Goal: Task Accomplishment & Management: Manage account settings

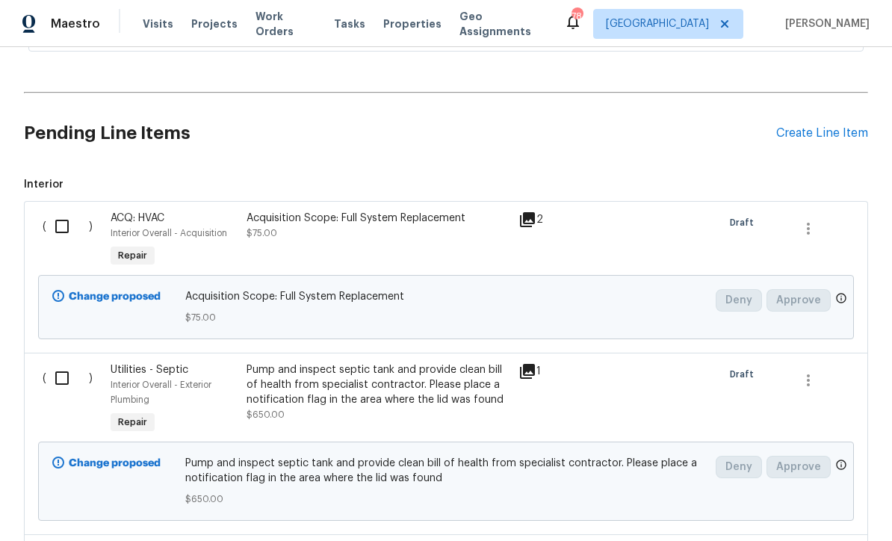
scroll to position [338, 0]
click at [63, 220] on input "checkbox" at bounding box center [67, 225] width 43 height 31
checkbox input "true"
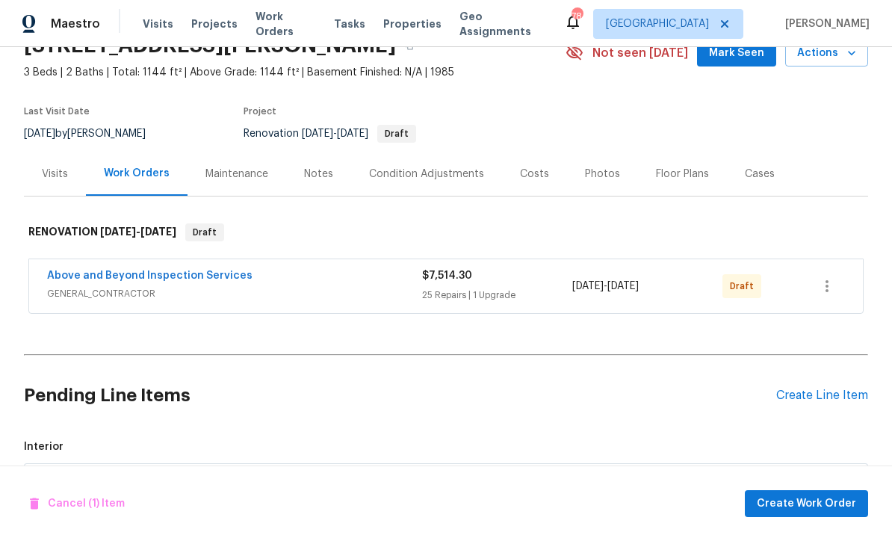
scroll to position [71, 0]
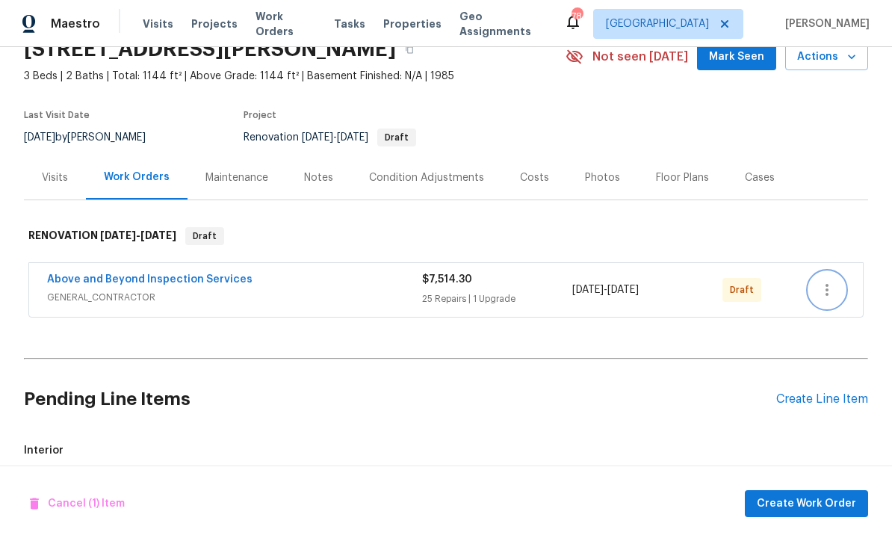
click at [832, 294] on icon "button" at bounding box center [827, 290] width 18 height 18
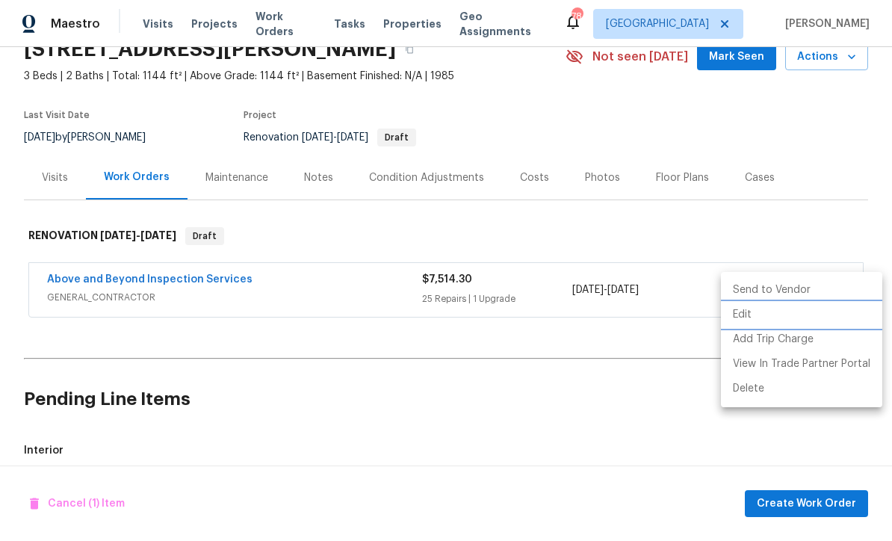
click at [769, 326] on li "Edit" at bounding box center [801, 315] width 161 height 25
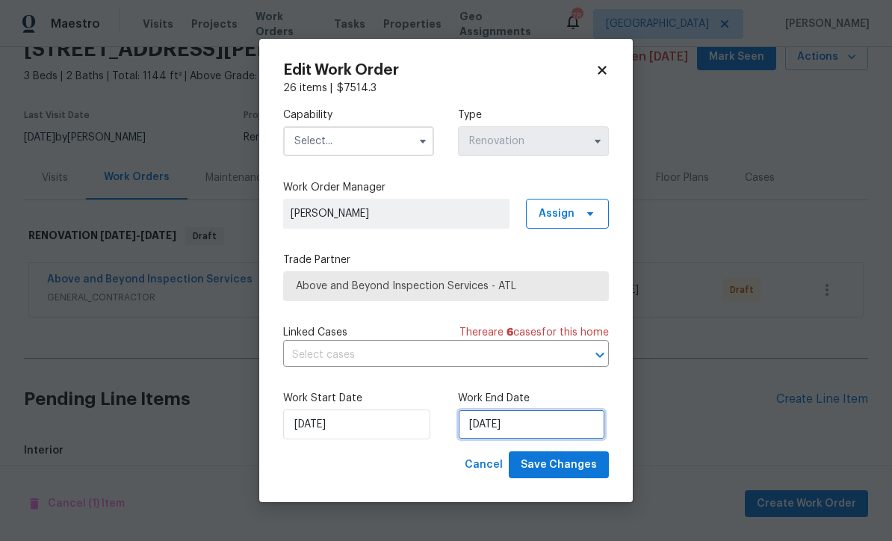
click at [487, 424] on input "9/22/2025" at bounding box center [531, 424] width 147 height 30
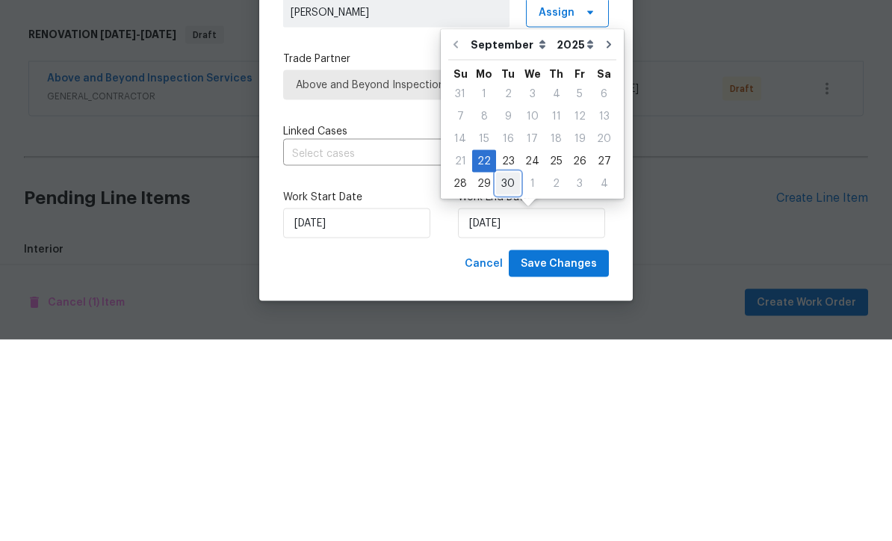
click at [509, 374] on div "30" at bounding box center [508, 384] width 24 height 21
type input "9/30/2025"
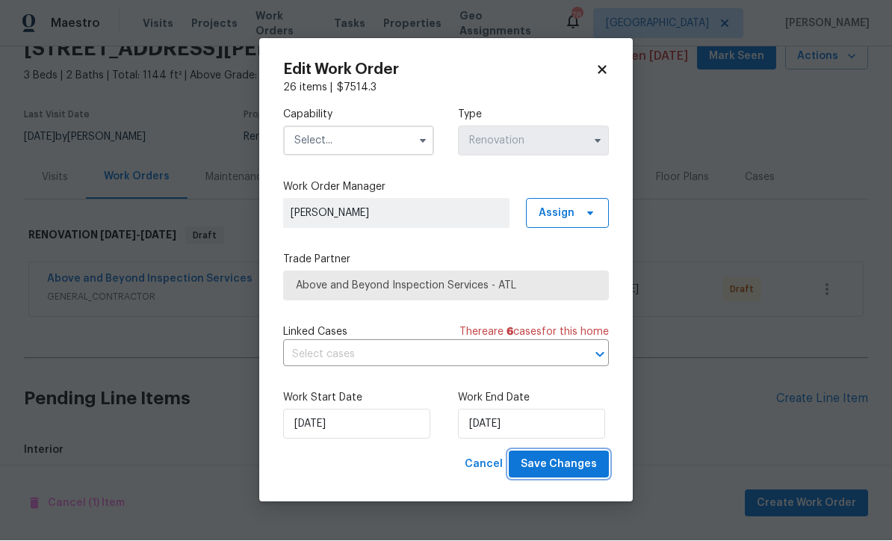
click at [562, 462] on span "Save Changes" at bounding box center [559, 465] width 76 height 19
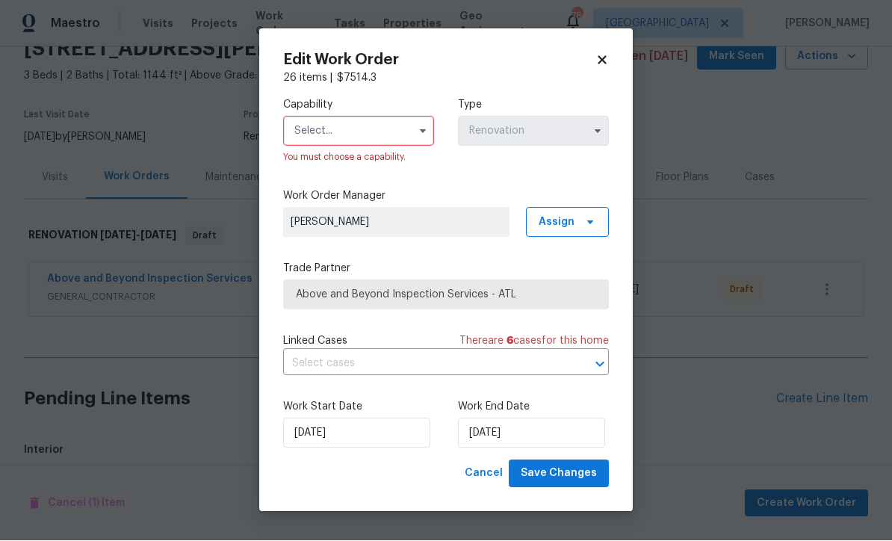
click at [312, 134] on input "text" at bounding box center [358, 132] width 151 height 30
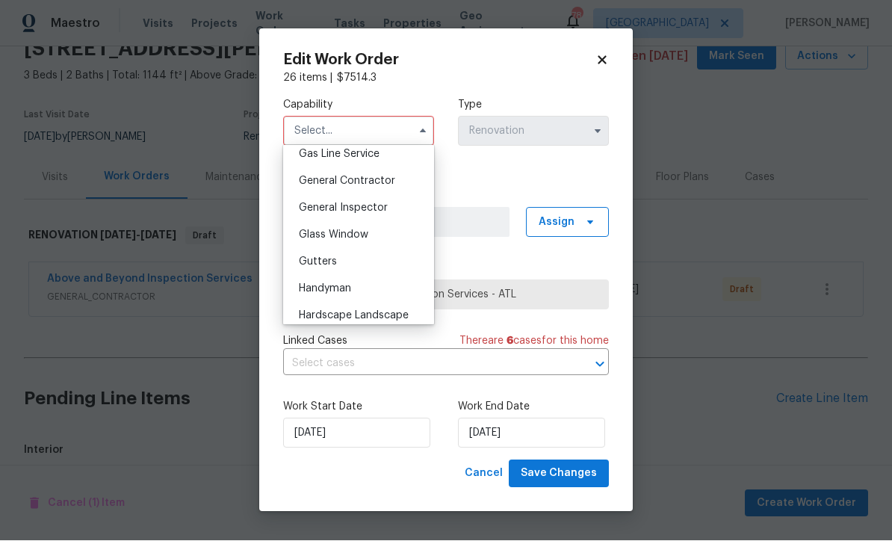
scroll to position [694, 0]
click at [326, 180] on span "General Contractor" at bounding box center [347, 183] width 96 height 10
type input "General Contractor"
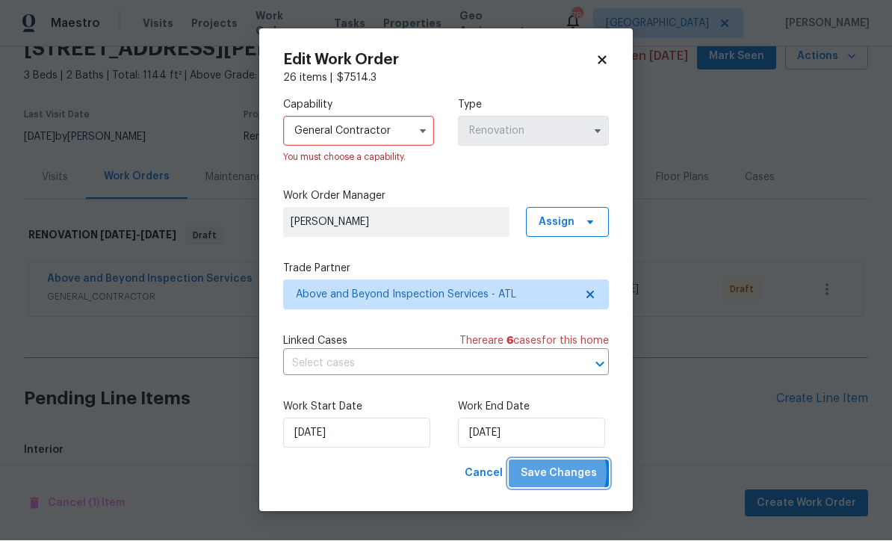
click at [560, 474] on span "Save Changes" at bounding box center [559, 474] width 76 height 19
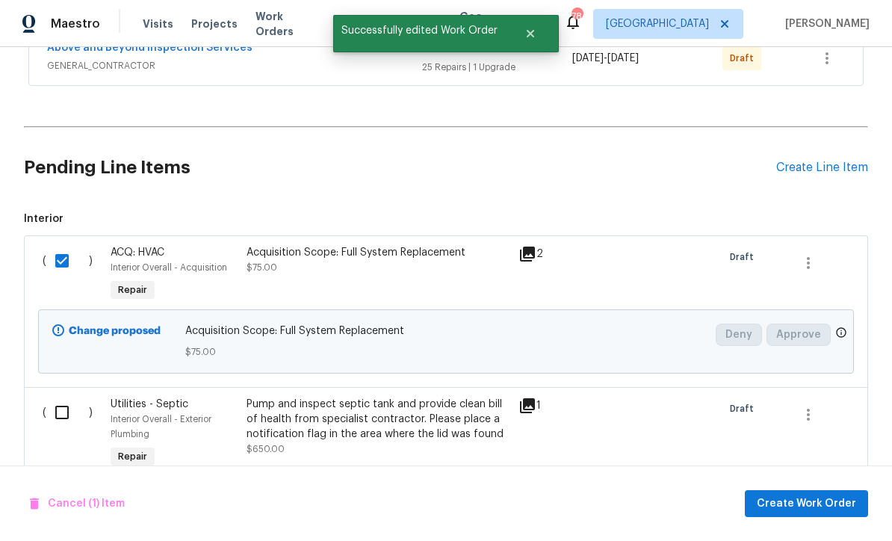
scroll to position [326, 0]
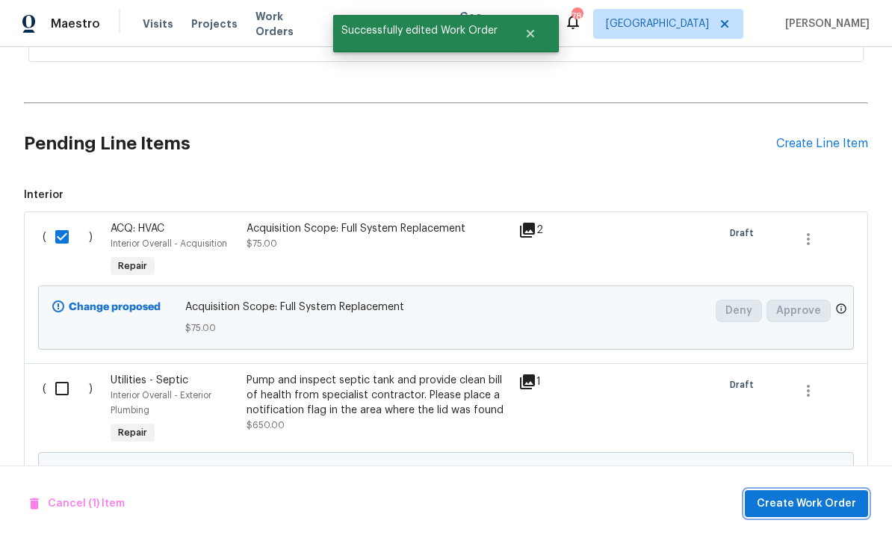
click at [806, 501] on span "Create Work Order" at bounding box center [806, 504] width 99 height 19
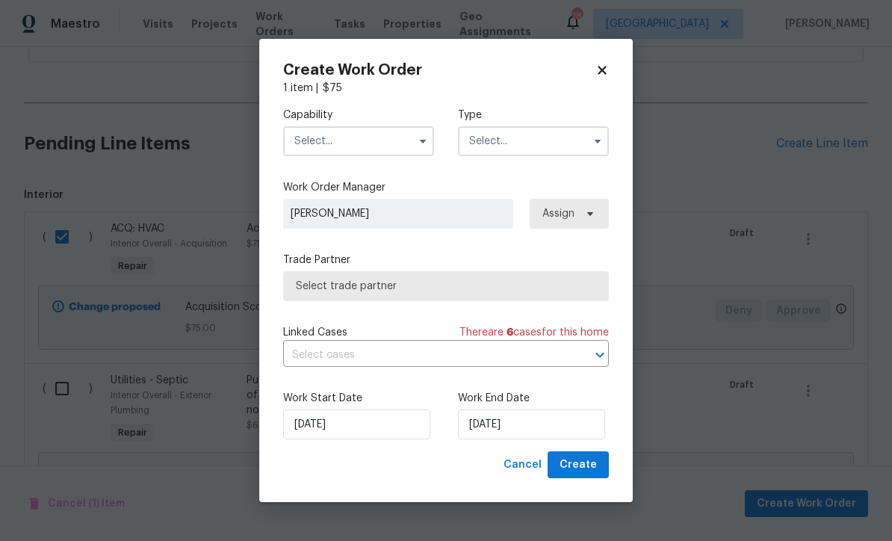
click at [319, 134] on input "text" at bounding box center [358, 141] width 151 height 30
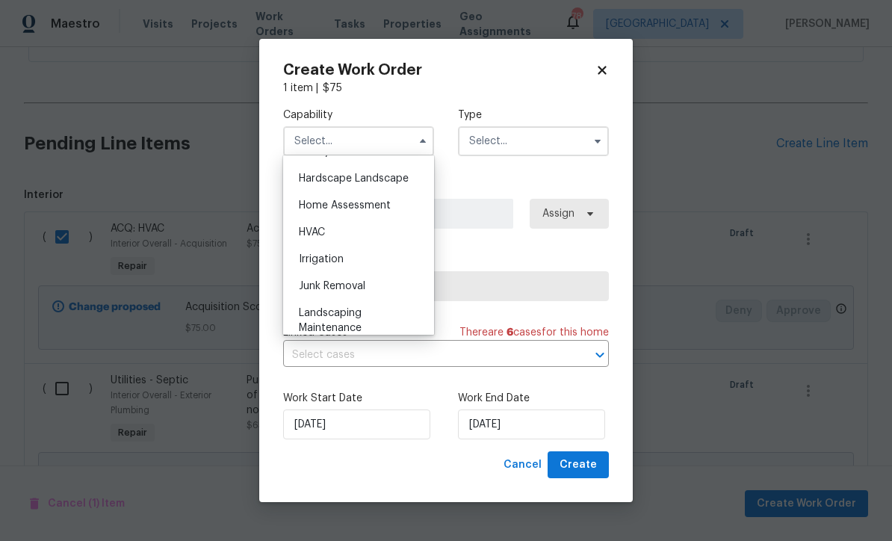
scroll to position [843, 0]
click at [308, 226] on span "HVAC" at bounding box center [312, 231] width 26 height 10
type input "HVAC"
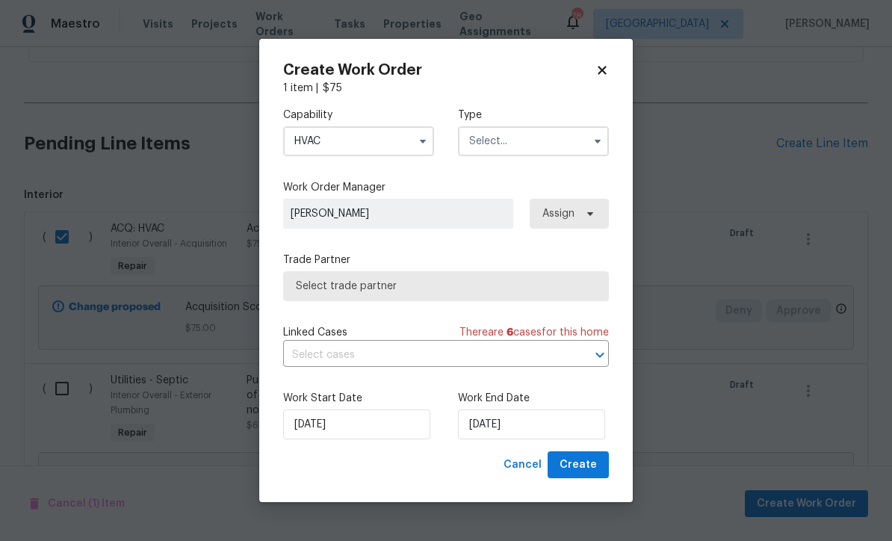
click at [489, 137] on input "text" at bounding box center [533, 141] width 151 height 30
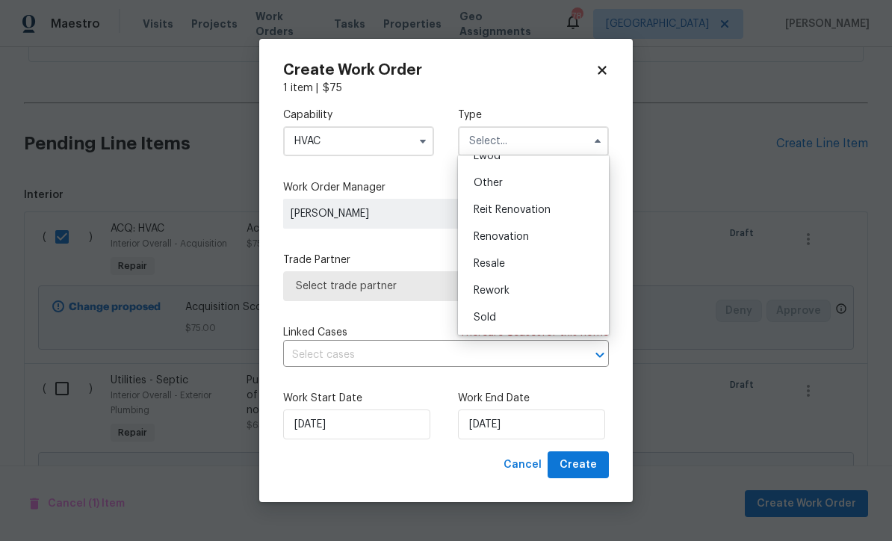
scroll to position [178, 0]
click at [486, 229] on div "Renovation" at bounding box center [533, 236] width 143 height 27
type input "Renovation"
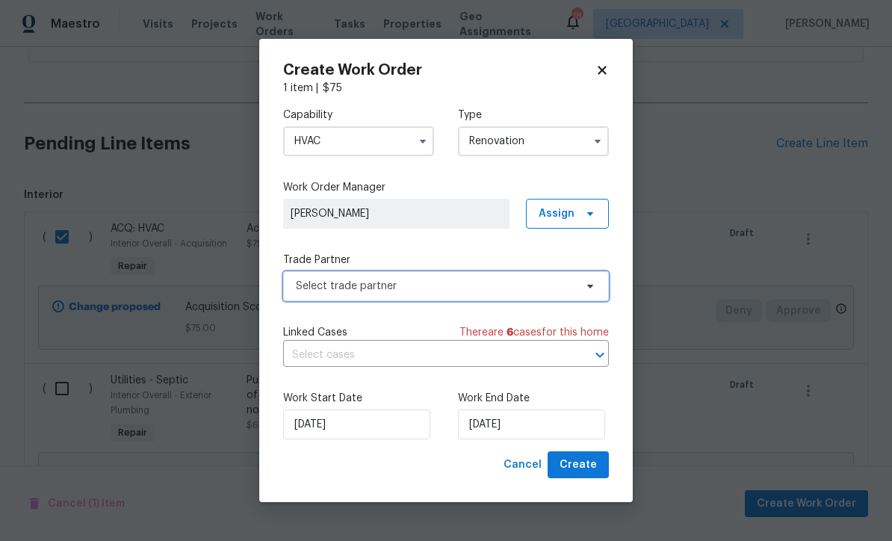
click at [313, 287] on span "Select trade partner" at bounding box center [435, 286] width 279 height 15
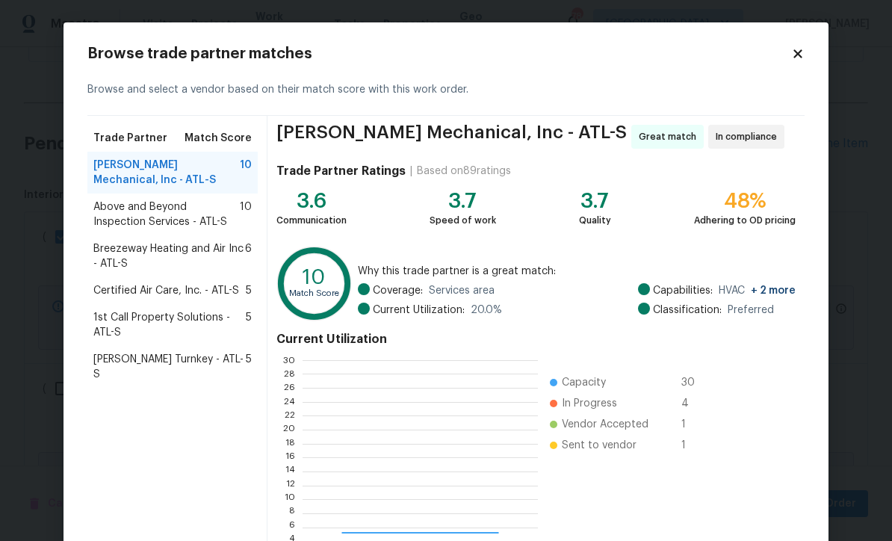
scroll to position [209, 235]
click at [136, 356] on span "Davis Turnkey - ATL-S" at bounding box center [169, 367] width 152 height 30
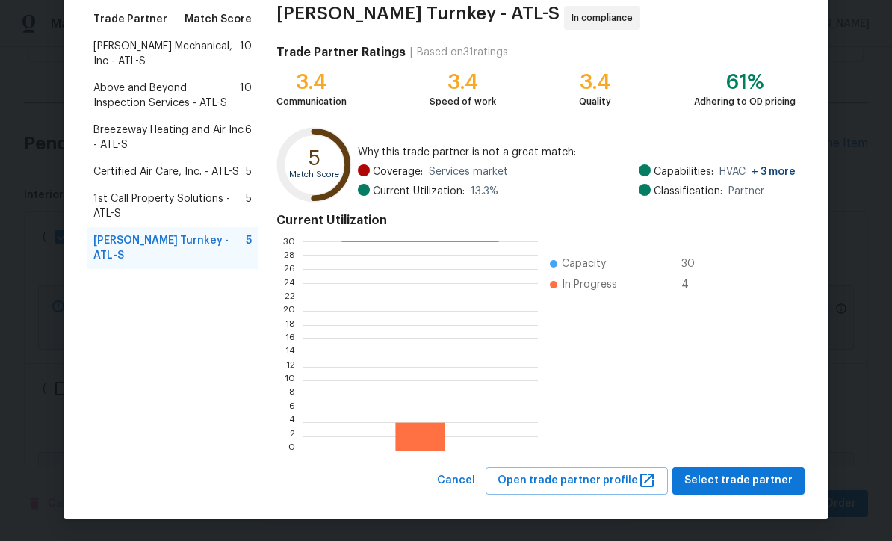
scroll to position [118, 0]
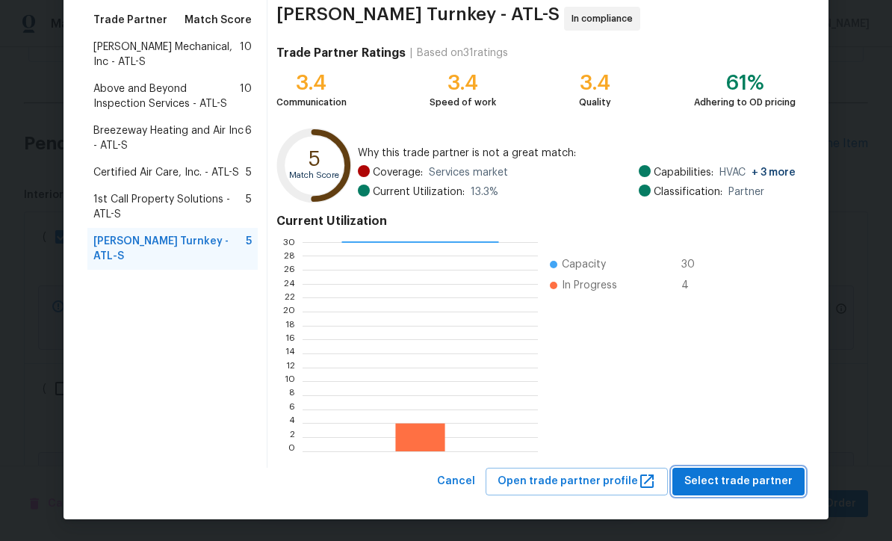
click at [737, 476] on span "Select trade partner" at bounding box center [738, 481] width 108 height 19
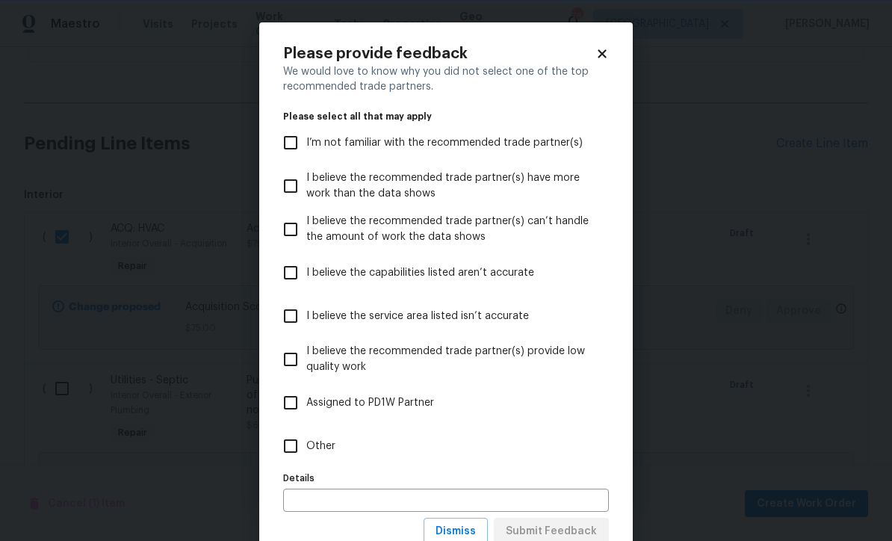
scroll to position [0, 0]
click at [288, 447] on input "Other" at bounding box center [290, 445] width 31 height 31
checkbox input "true"
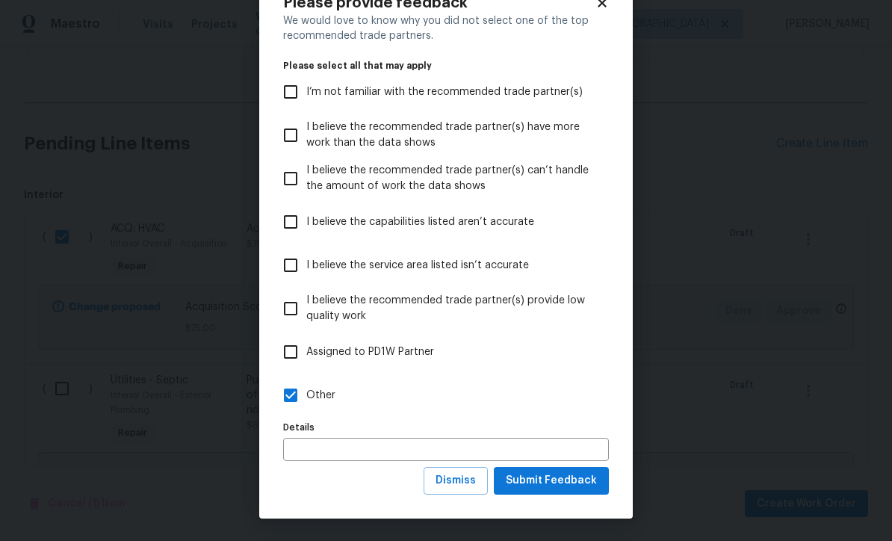
scroll to position [52, 0]
click at [546, 478] on span "Submit Feedback" at bounding box center [551, 480] width 91 height 19
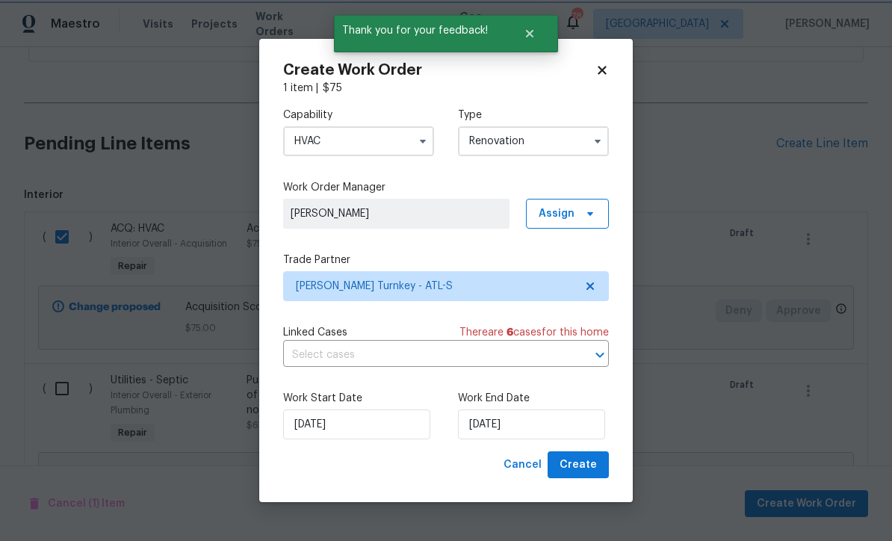
scroll to position [0, 0]
click at [481, 429] on input "9/22/2025" at bounding box center [531, 424] width 147 height 30
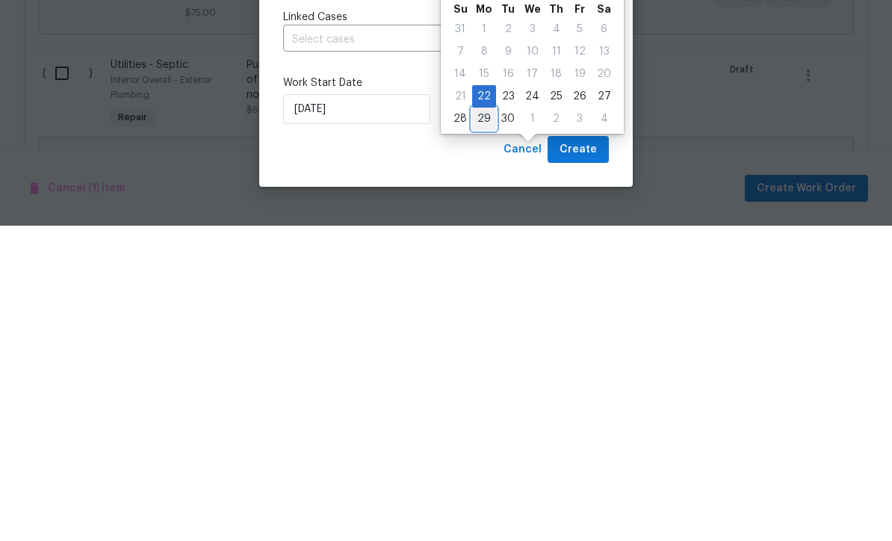
click at [482, 424] on div "29" at bounding box center [484, 434] width 24 height 21
type input "9/29/2025"
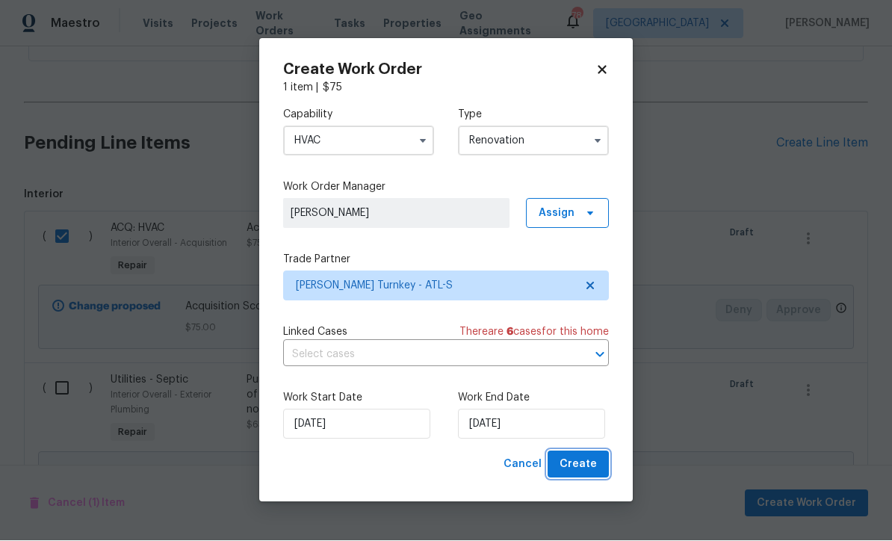
click at [580, 458] on span "Create" at bounding box center [578, 465] width 37 height 19
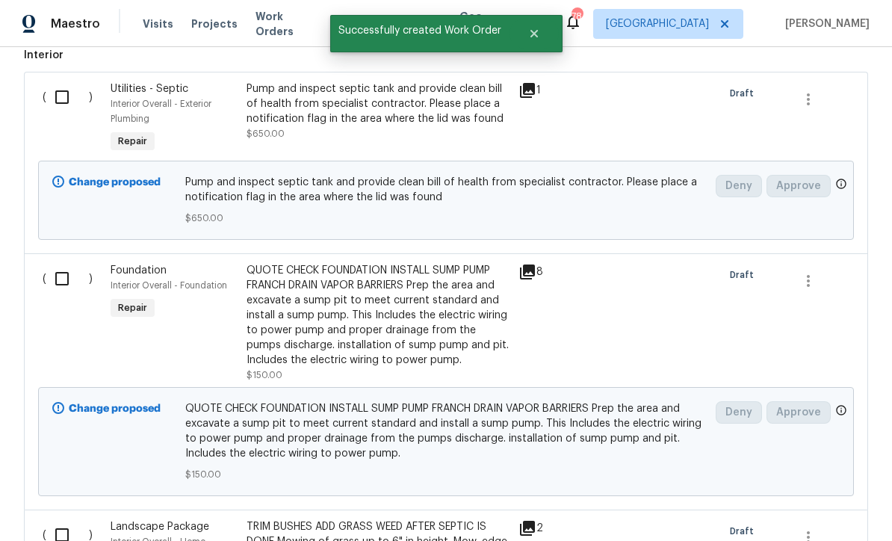
scroll to position [536, 0]
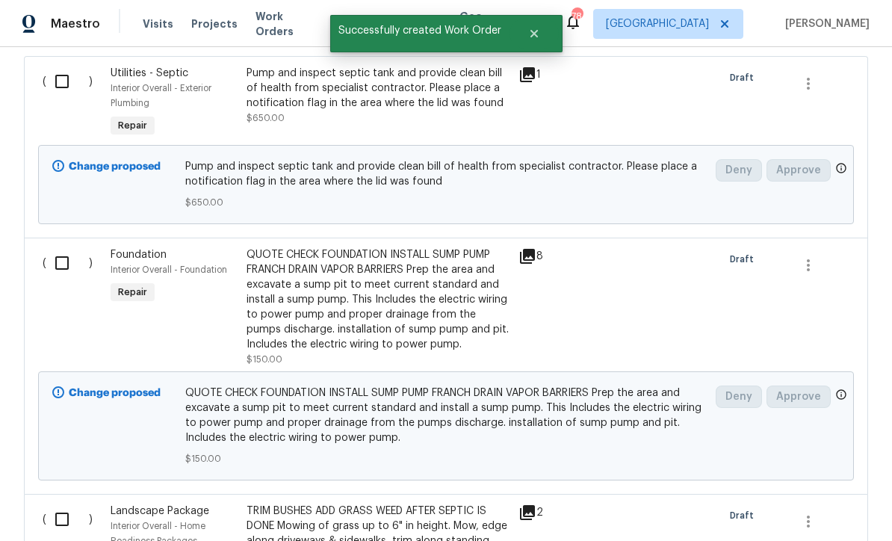
click at [59, 247] on input "checkbox" at bounding box center [67, 262] width 43 height 31
checkbox input "true"
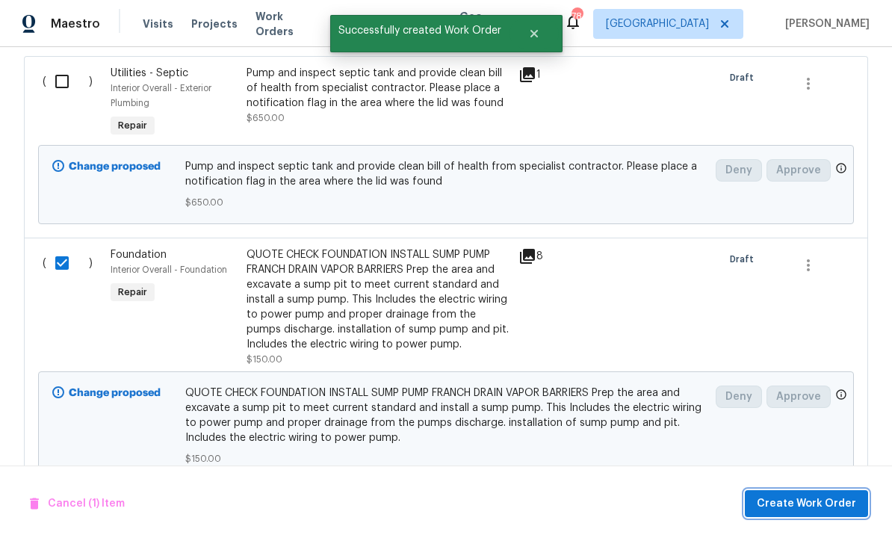
click at [816, 498] on span "Create Work Order" at bounding box center [806, 504] width 99 height 19
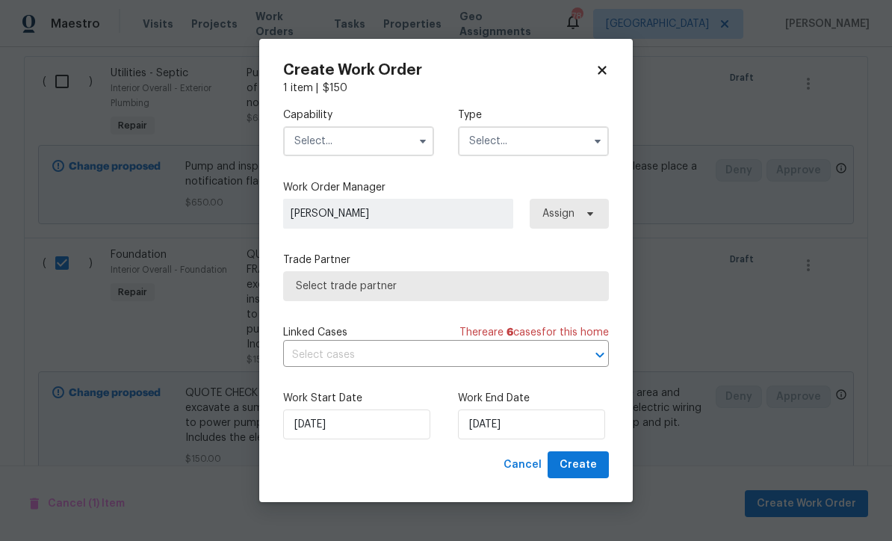
click at [318, 136] on input "text" at bounding box center [358, 141] width 151 height 30
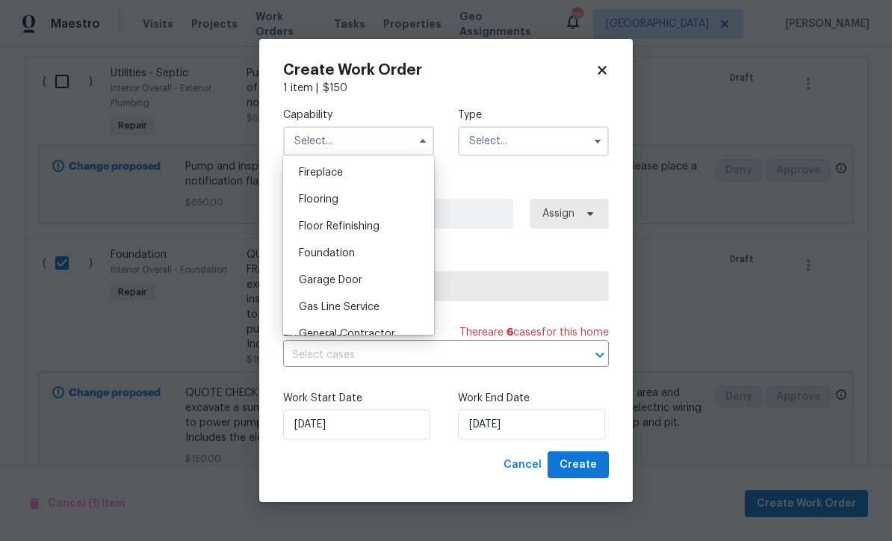
scroll to position [555, 0]
click at [317, 256] on div "Foundation" at bounding box center [358, 251] width 143 height 27
type input "Foundation"
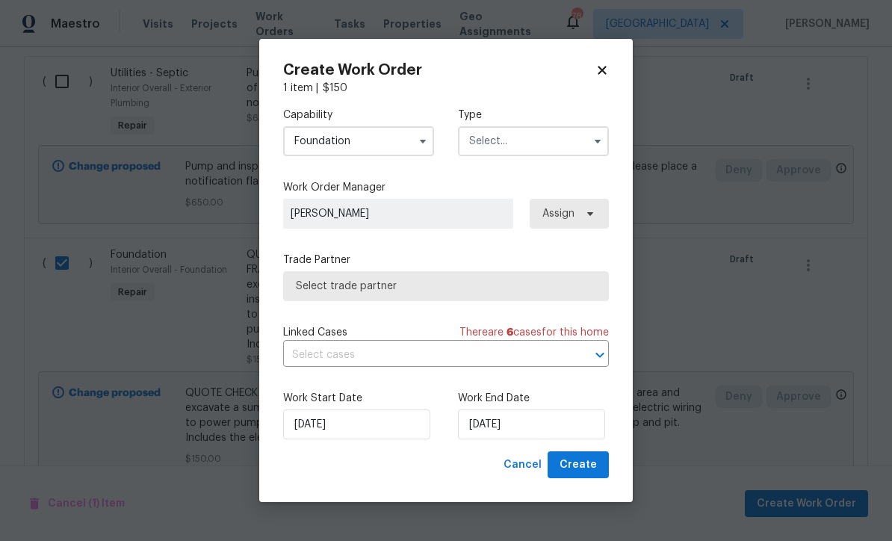
click at [479, 140] on input "text" at bounding box center [533, 141] width 151 height 30
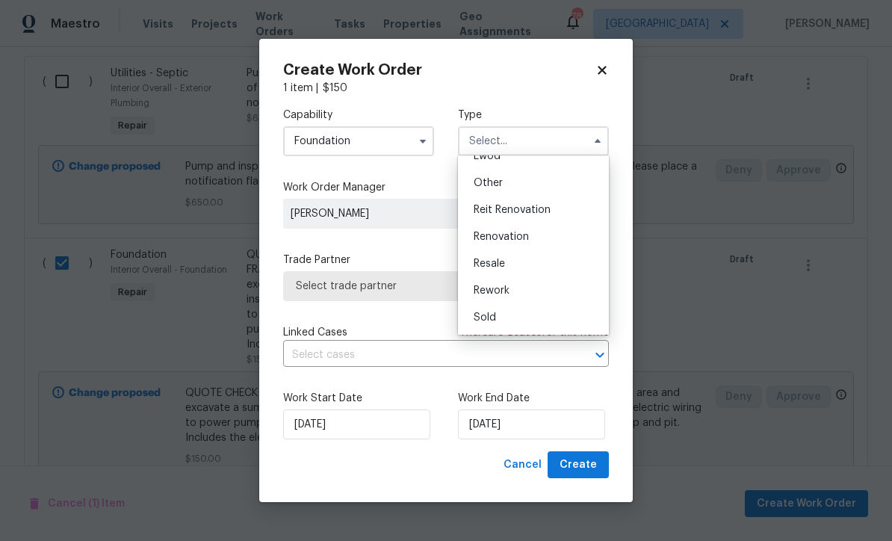
scroll to position [178, 0]
click at [492, 241] on span "Renovation" at bounding box center [501, 237] width 55 height 10
type input "Renovation"
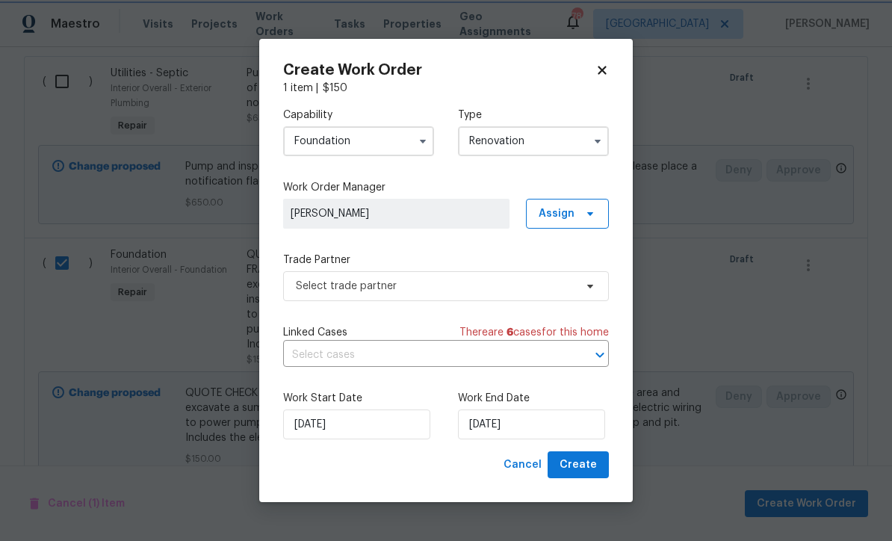
scroll to position [0, 0]
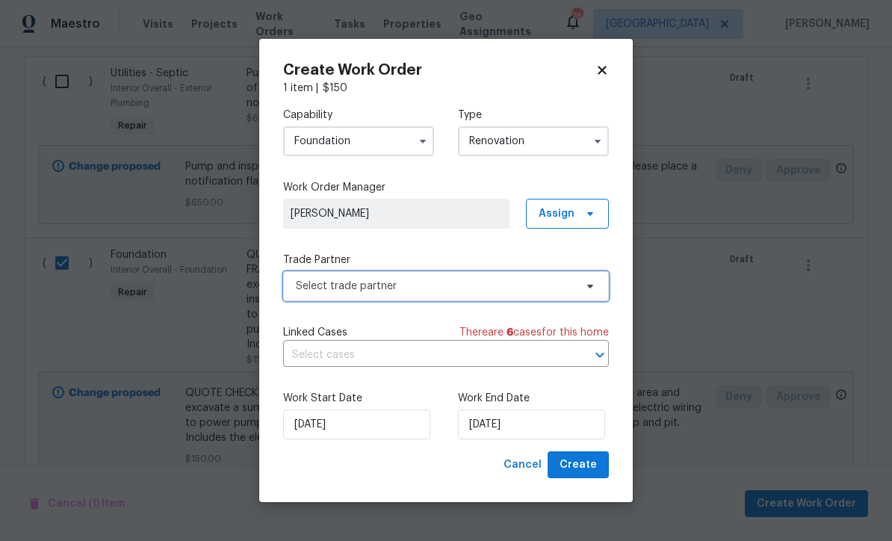
click at [313, 282] on span "Select trade partner" at bounding box center [435, 286] width 279 height 15
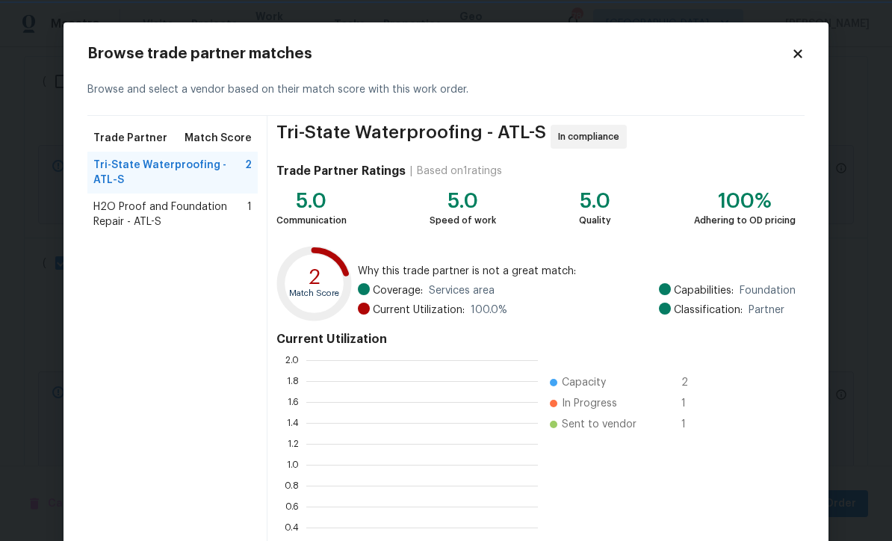
scroll to position [1, 1]
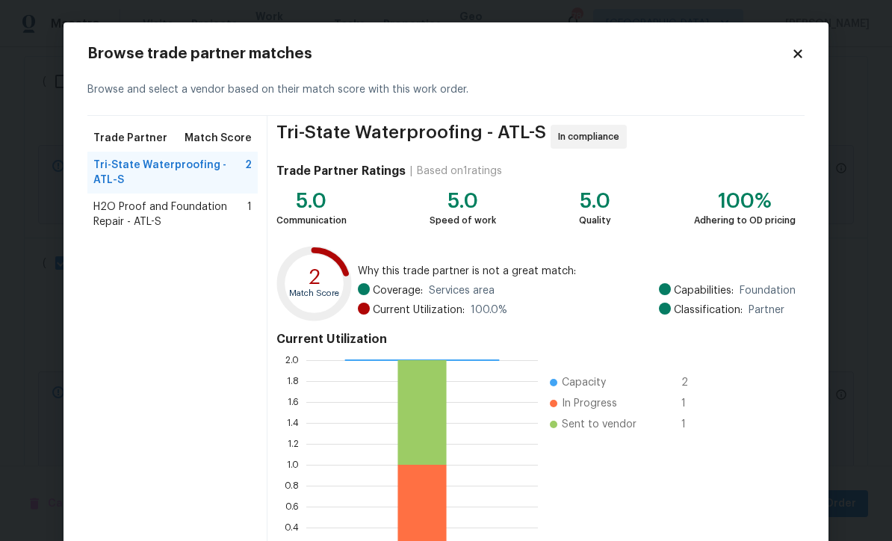
click at [143, 214] on span "H2O Proof and Foundation Repair - ATL-S" at bounding box center [170, 214] width 154 height 30
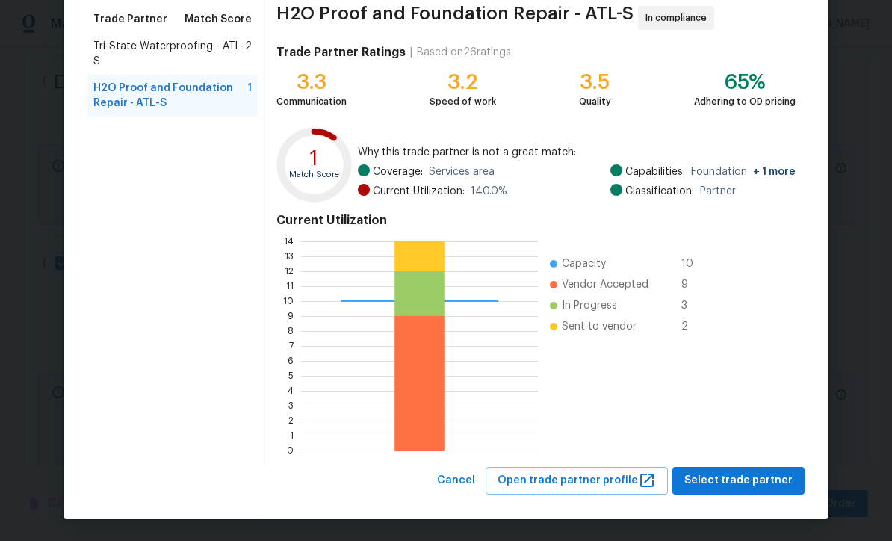
scroll to position [118, 0]
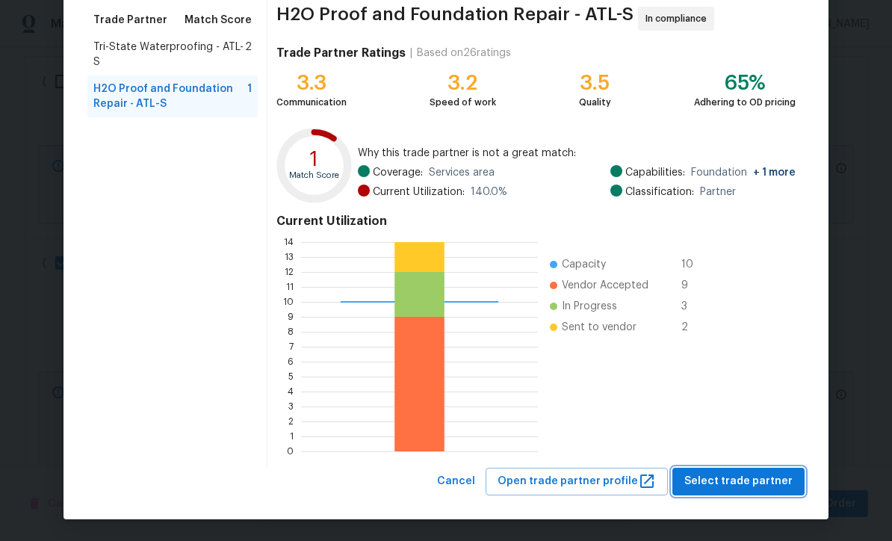
click at [738, 480] on span "Select trade partner" at bounding box center [738, 481] width 108 height 19
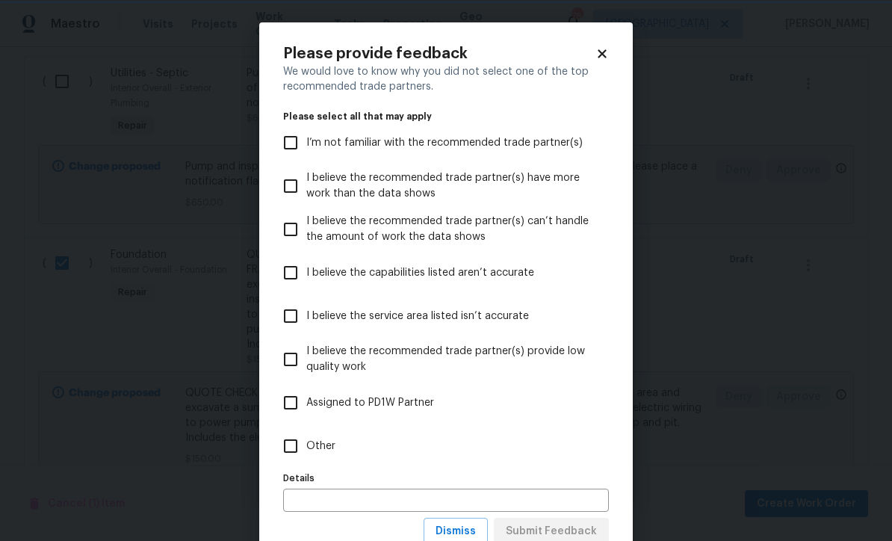
scroll to position [0, 0]
click at [295, 449] on input "Other" at bounding box center [290, 445] width 31 height 31
checkbox input "true"
click at [540, 526] on span "Submit Feedback" at bounding box center [551, 531] width 91 height 19
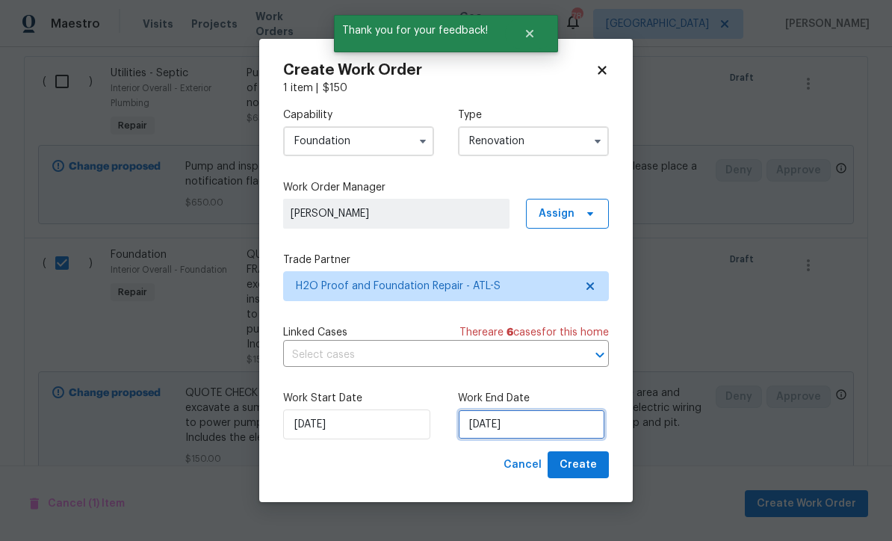
click at [484, 424] on input "9/22/2025" at bounding box center [531, 424] width 147 height 30
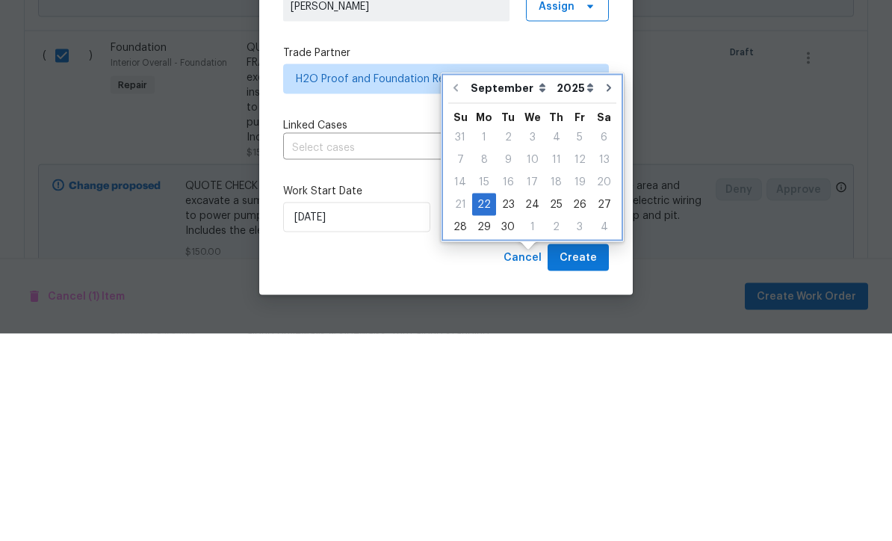
click at [607, 280] on button "Go to next month" at bounding box center [609, 295] width 22 height 30
type input "10/22/2025"
select select "9"
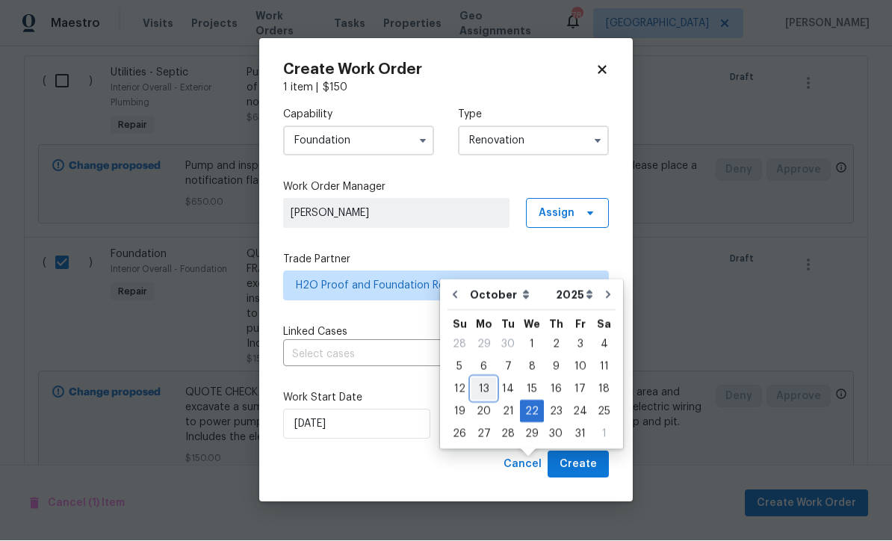
click at [477, 379] on div "13" at bounding box center [483, 389] width 25 height 21
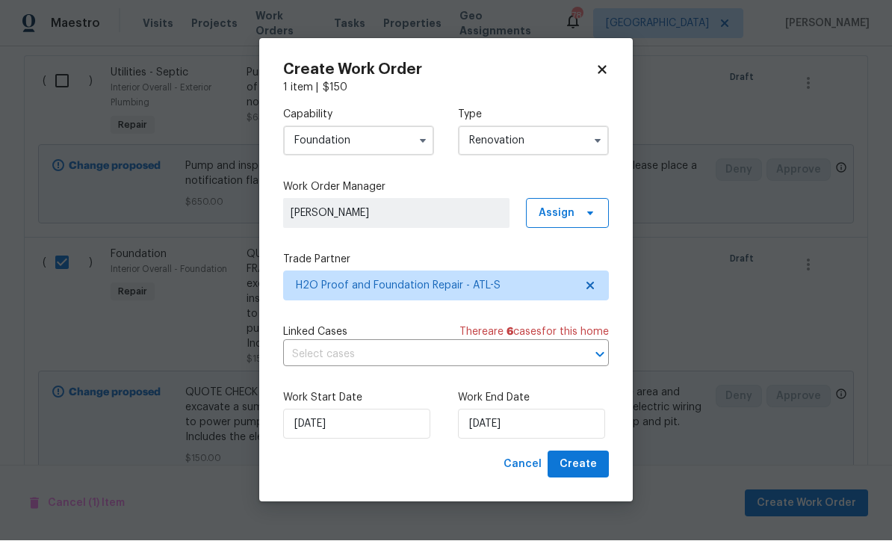
type input "10/13/2025"
click at [477, 424] on input "10/13/2025" at bounding box center [531, 424] width 147 height 30
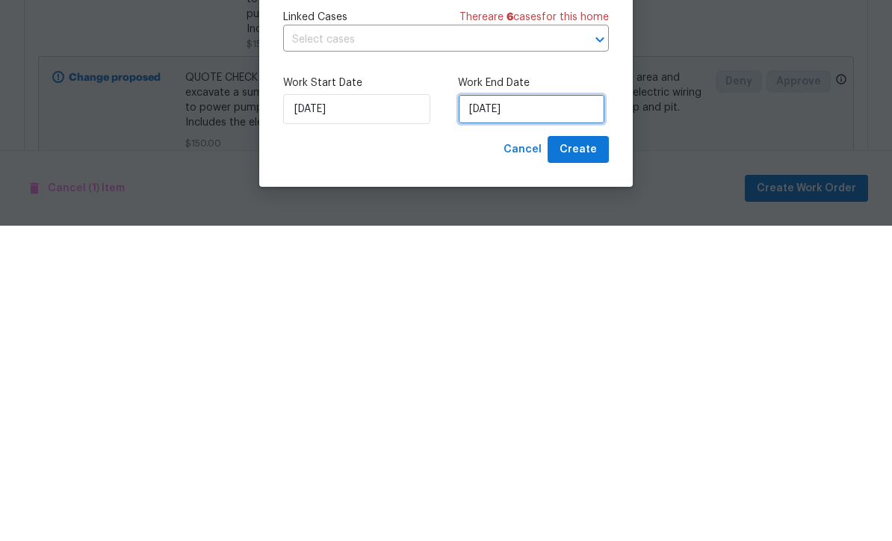
select select "9"
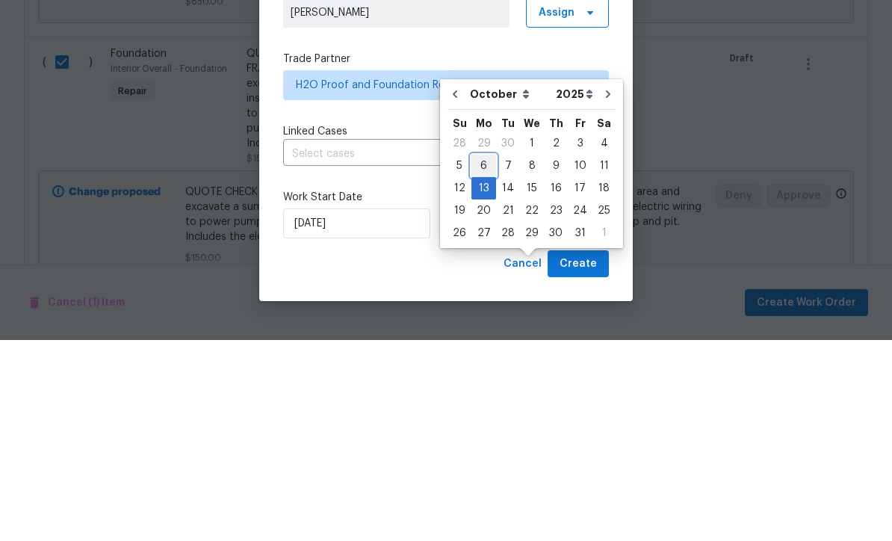
click at [479, 356] on div "6" at bounding box center [483, 366] width 25 height 21
type input "10/6/2025"
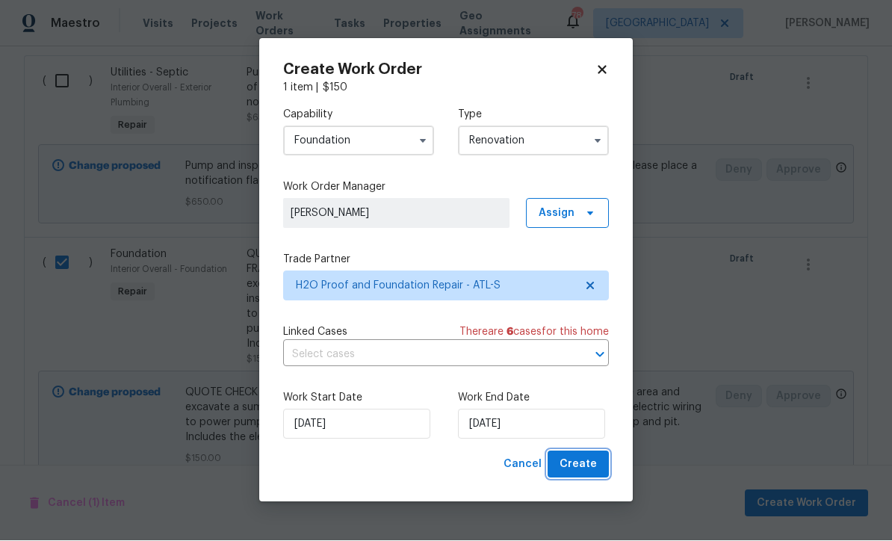
click at [577, 464] on span "Create" at bounding box center [578, 465] width 37 height 19
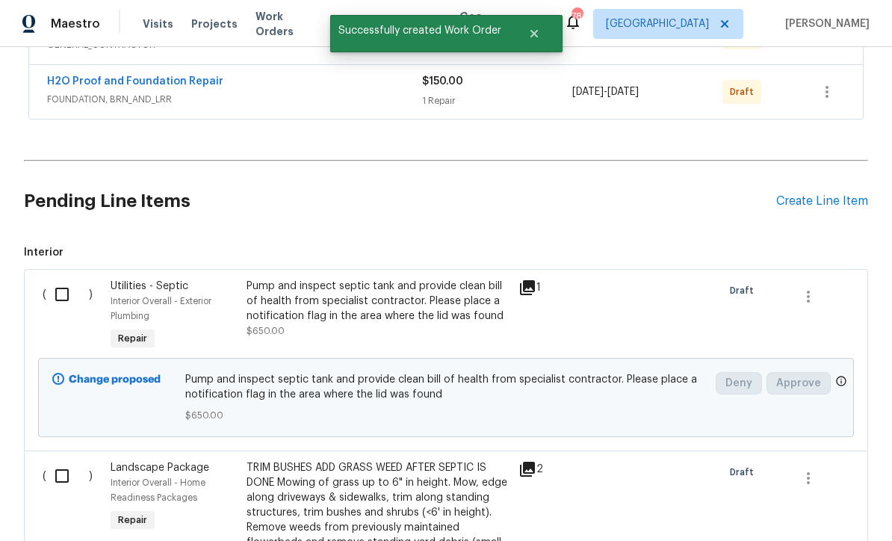
scroll to position [403, 0]
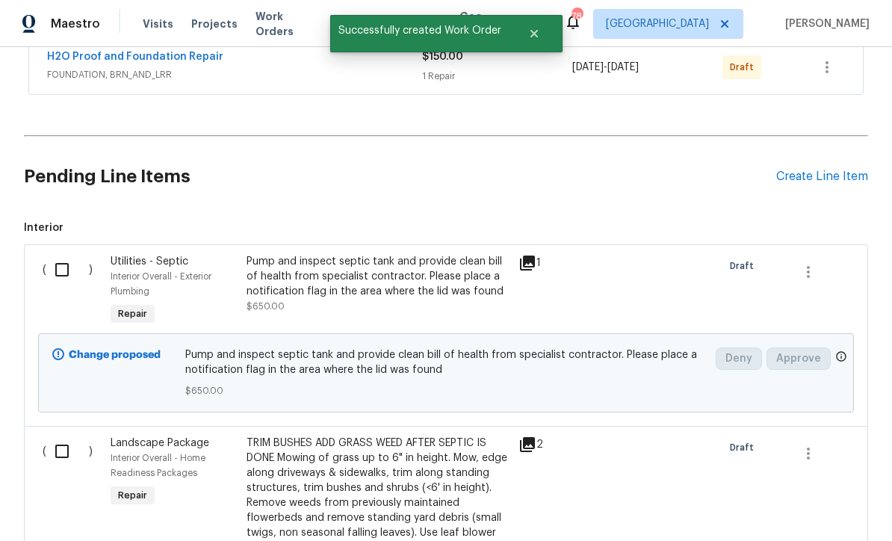
click at [59, 254] on input "checkbox" at bounding box center [67, 269] width 43 height 31
checkbox input "true"
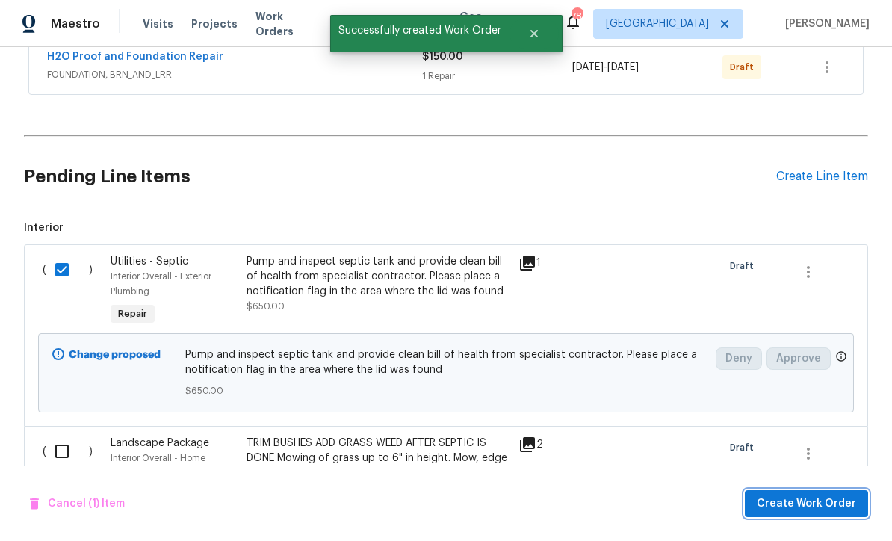
click at [793, 494] on button "Create Work Order" at bounding box center [806, 504] width 123 height 28
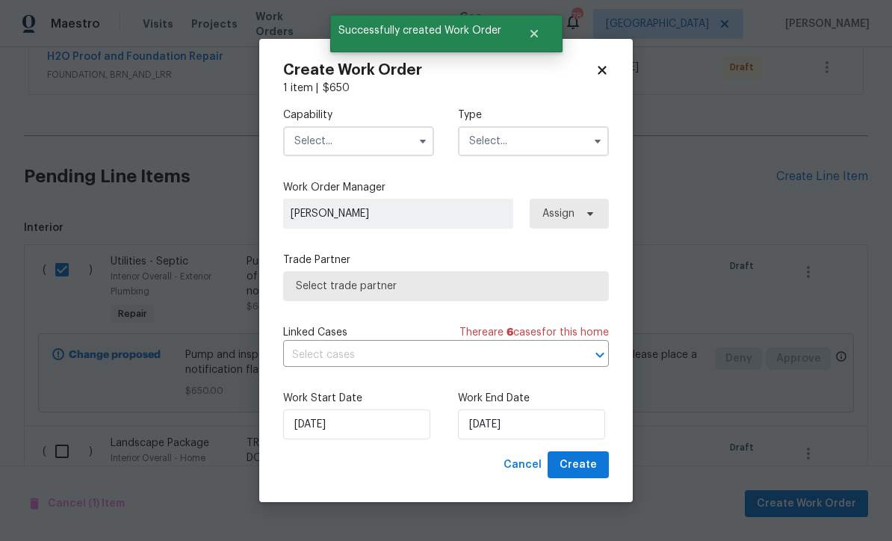
click at [304, 140] on input "text" at bounding box center [358, 141] width 151 height 30
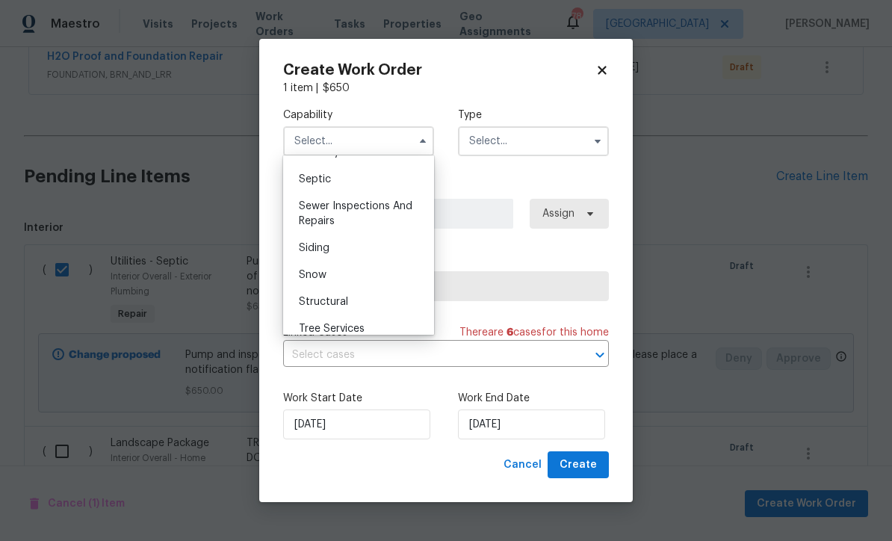
scroll to position [1569, 0]
click at [304, 179] on span "Septic" at bounding box center [315, 181] width 32 height 10
type input "Septic"
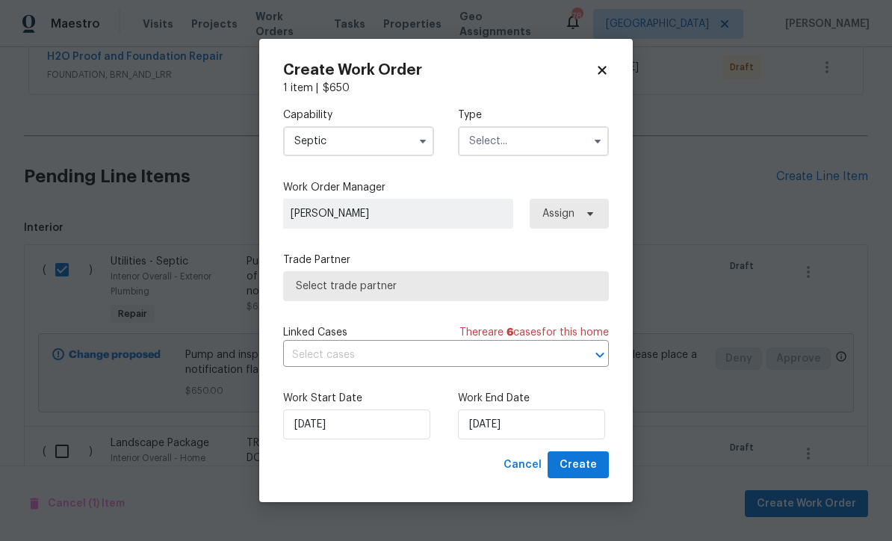
click at [495, 140] on input "text" at bounding box center [533, 141] width 151 height 30
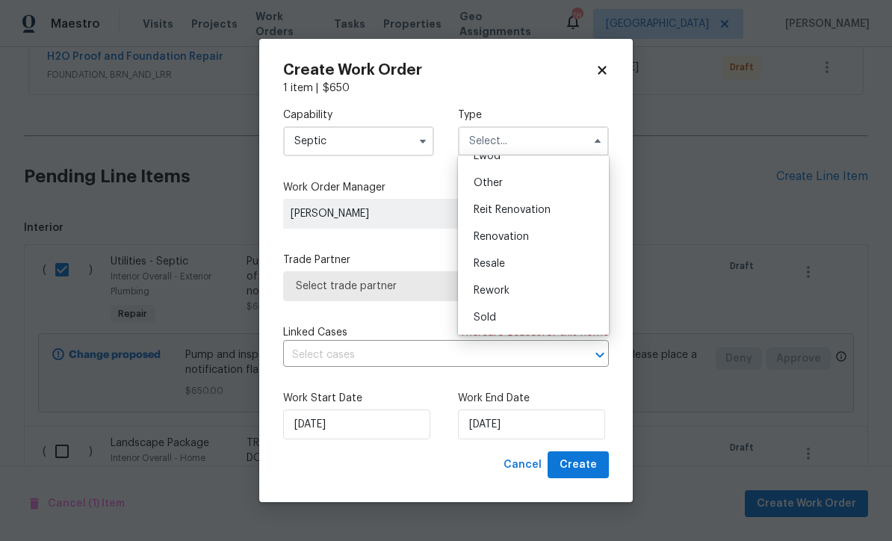
scroll to position [178, 0]
click at [485, 232] on span "Renovation" at bounding box center [501, 237] width 55 height 10
type input "Renovation"
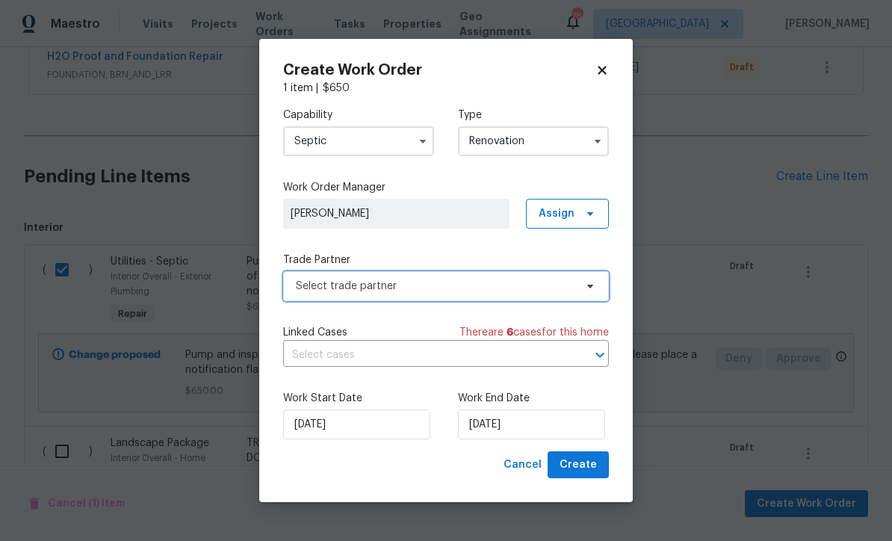
click at [305, 281] on span "Select trade partner" at bounding box center [435, 286] width 279 height 15
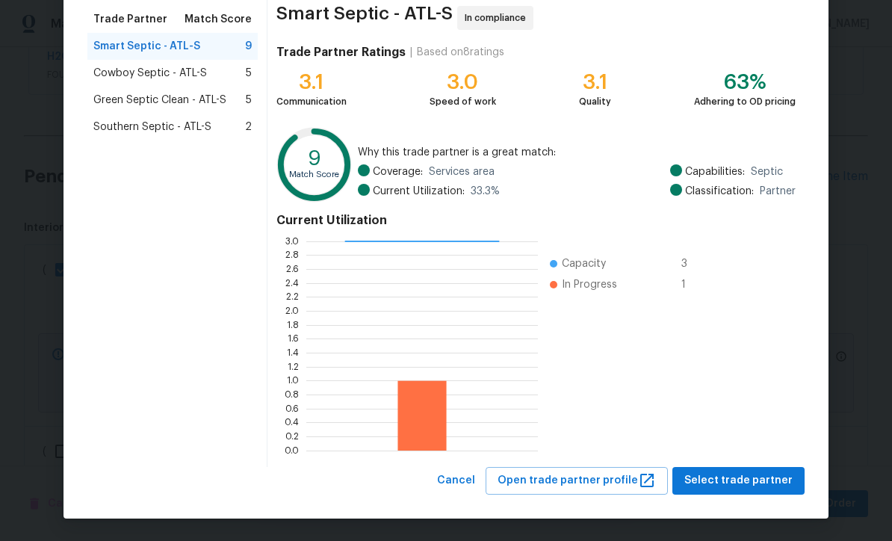
scroll to position [118, 0]
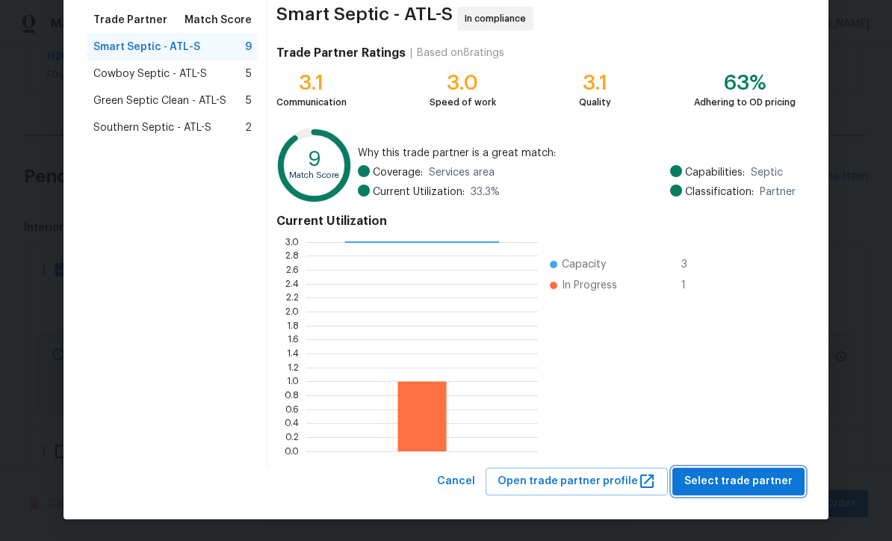
click at [763, 480] on span "Select trade partner" at bounding box center [738, 481] width 108 height 19
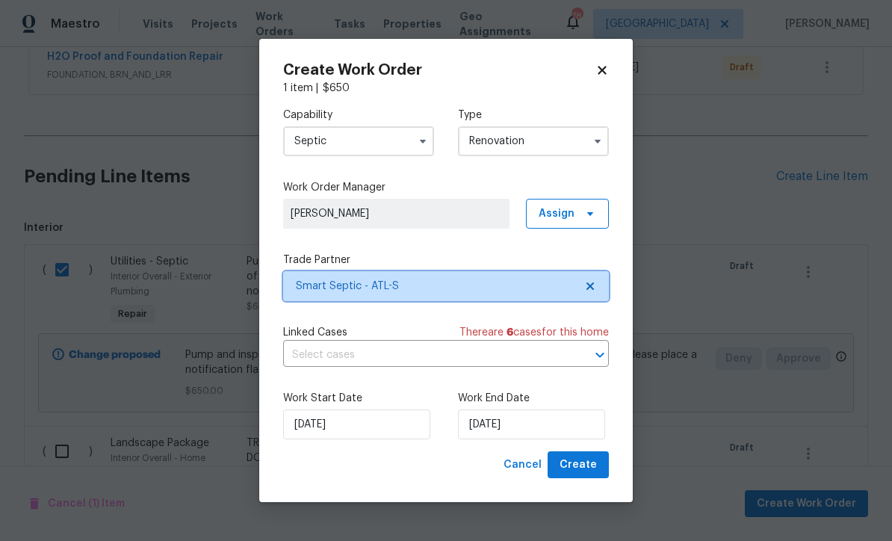
scroll to position [0, 0]
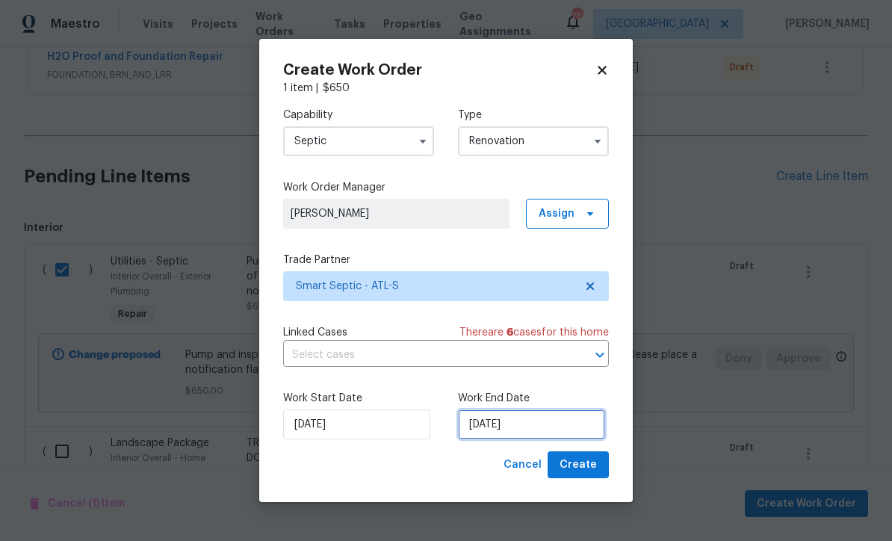
click at [480, 427] on input "9/22/2025" at bounding box center [531, 424] width 147 height 30
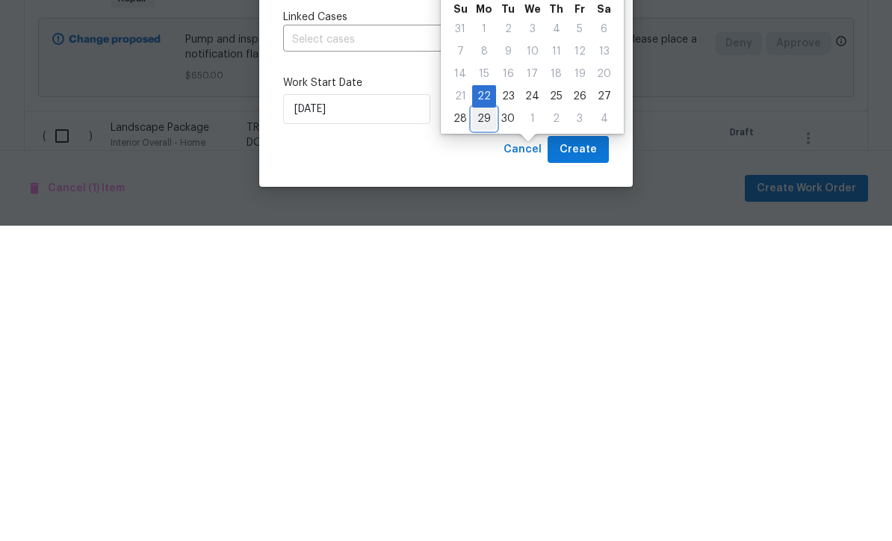
click at [478, 424] on div "29" at bounding box center [484, 434] width 24 height 21
type input "9/29/2025"
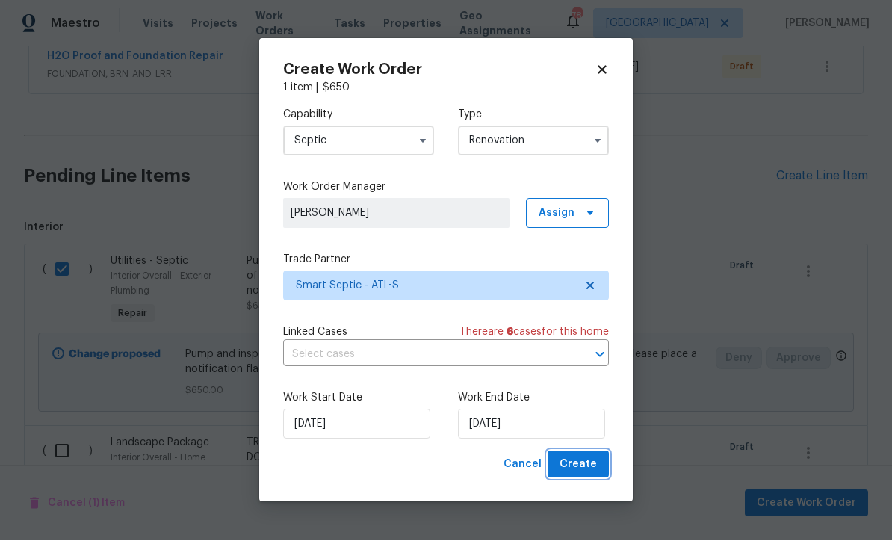
click at [580, 465] on span "Create" at bounding box center [578, 465] width 37 height 19
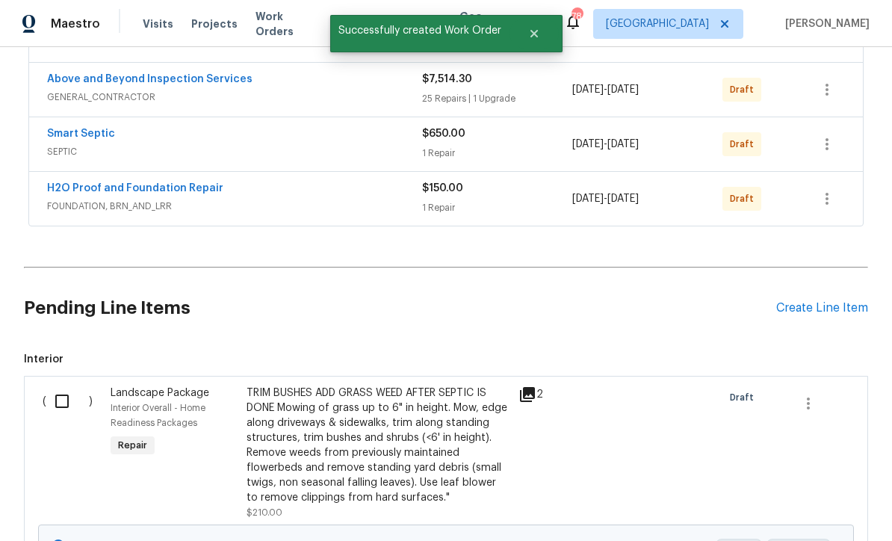
scroll to position [453, 0]
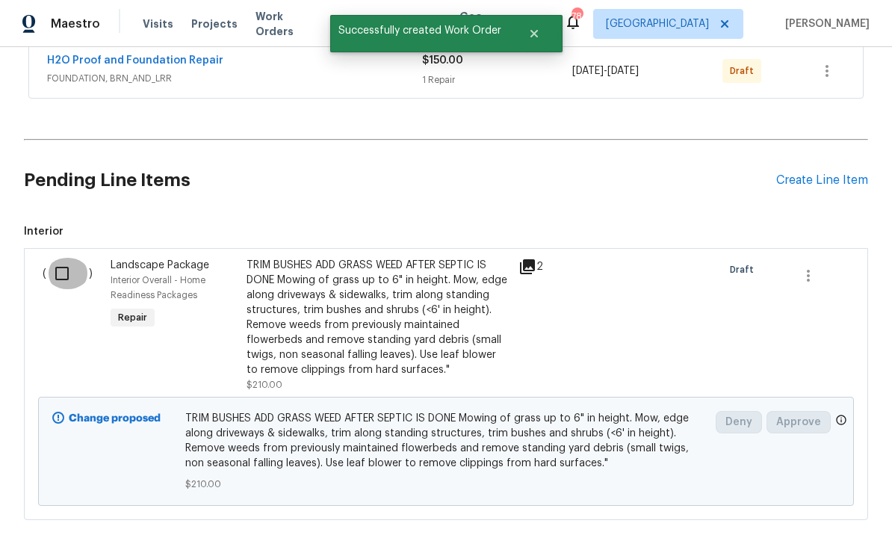
click at [61, 258] on input "checkbox" at bounding box center [67, 273] width 43 height 31
checkbox input "true"
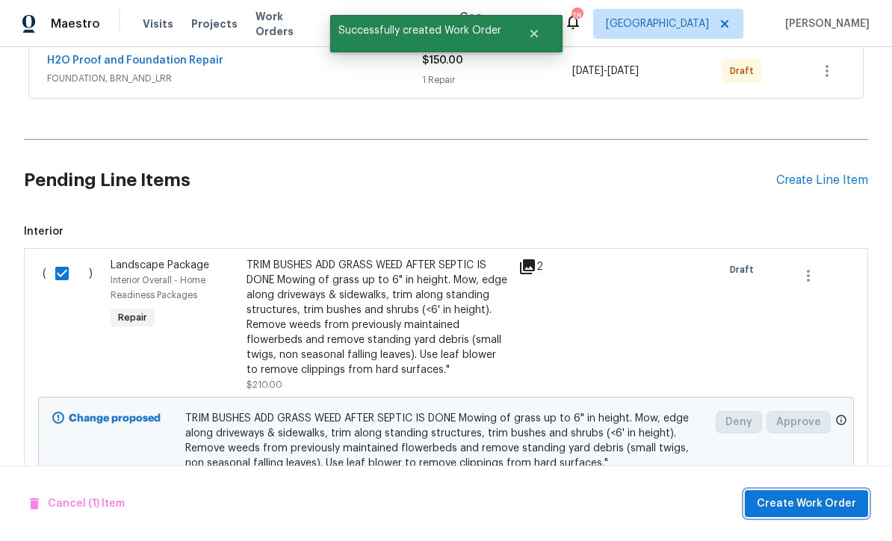
click at [826, 500] on span "Create Work Order" at bounding box center [806, 504] width 99 height 19
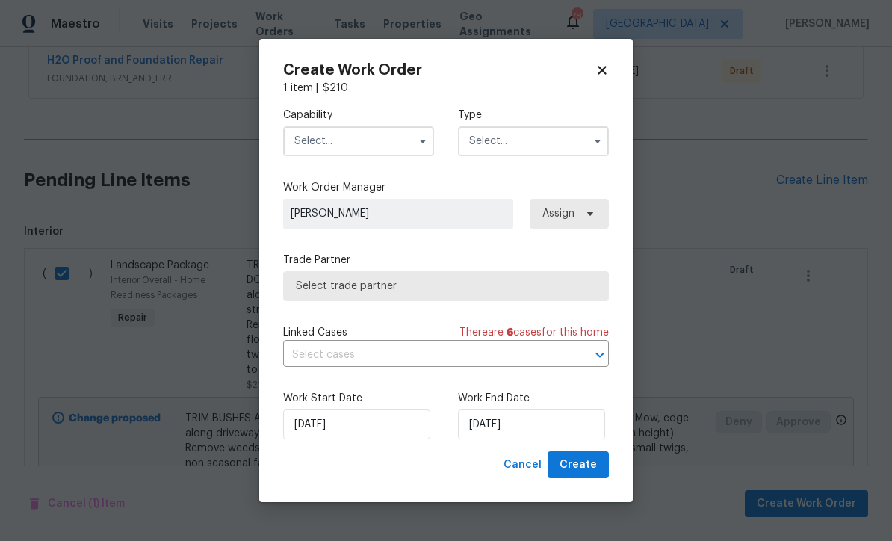
click at [305, 137] on input "text" at bounding box center [358, 141] width 151 height 30
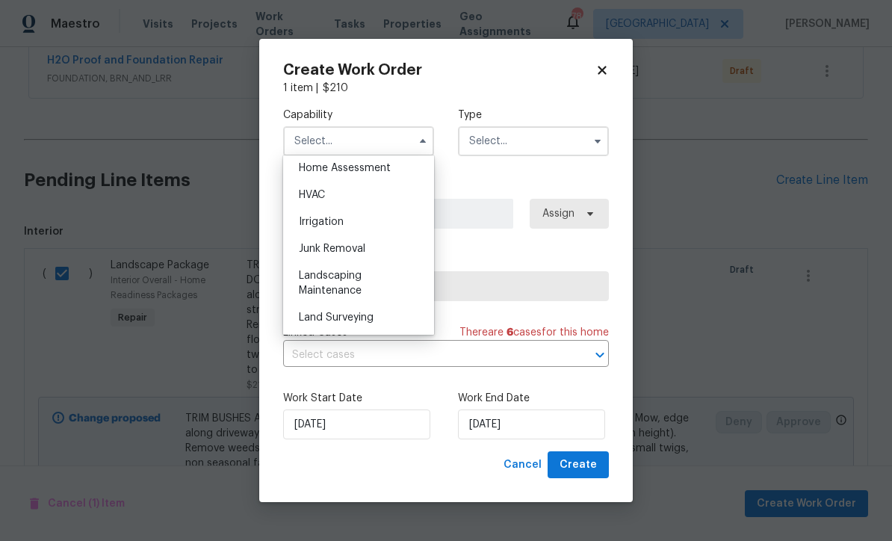
scroll to position [896, 0]
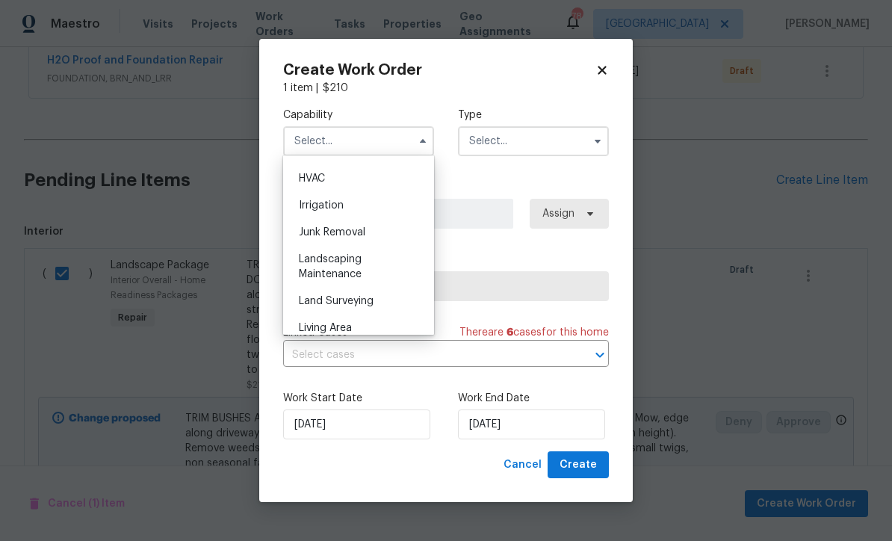
click at [320, 266] on div "Landscaping Maintenance" at bounding box center [358, 267] width 143 height 42
type input "Landscaping Maintenance"
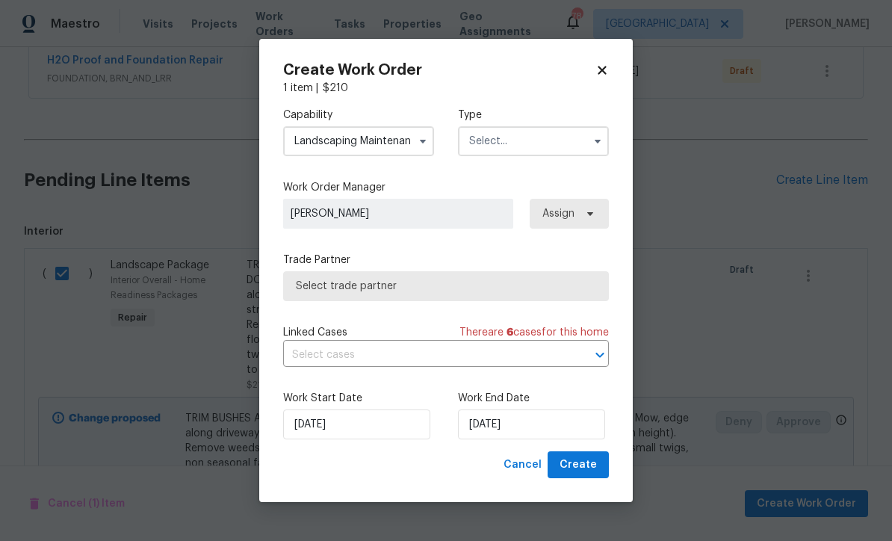
click at [490, 140] on input "text" at bounding box center [533, 141] width 151 height 30
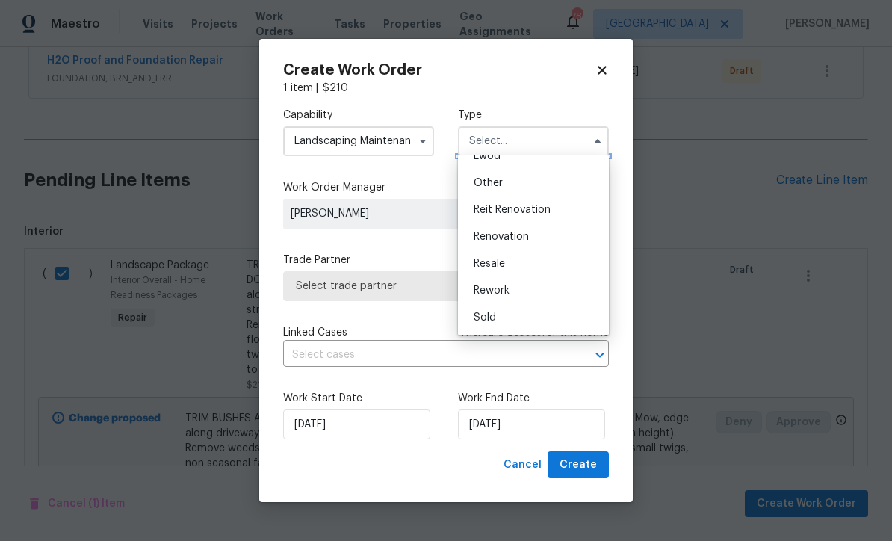
scroll to position [178, 0]
click at [483, 235] on span "Renovation" at bounding box center [501, 237] width 55 height 10
type input "Renovation"
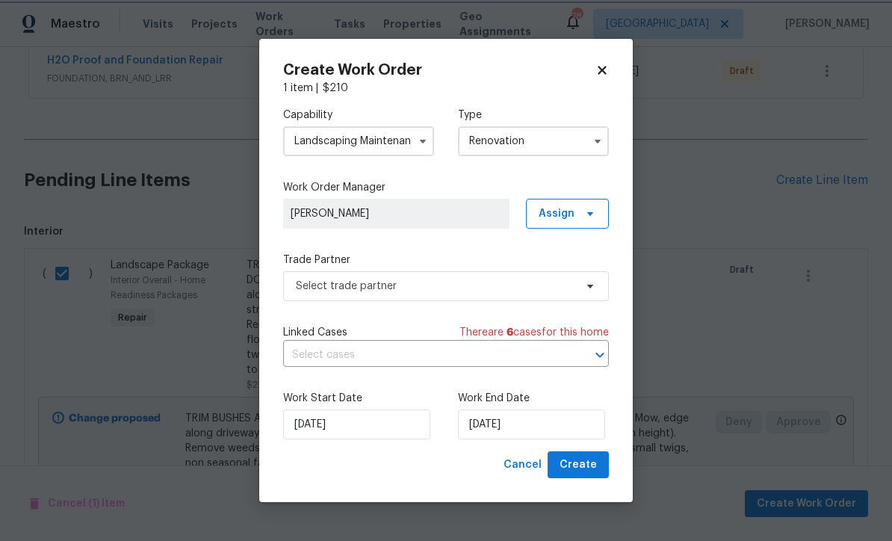
scroll to position [0, 0]
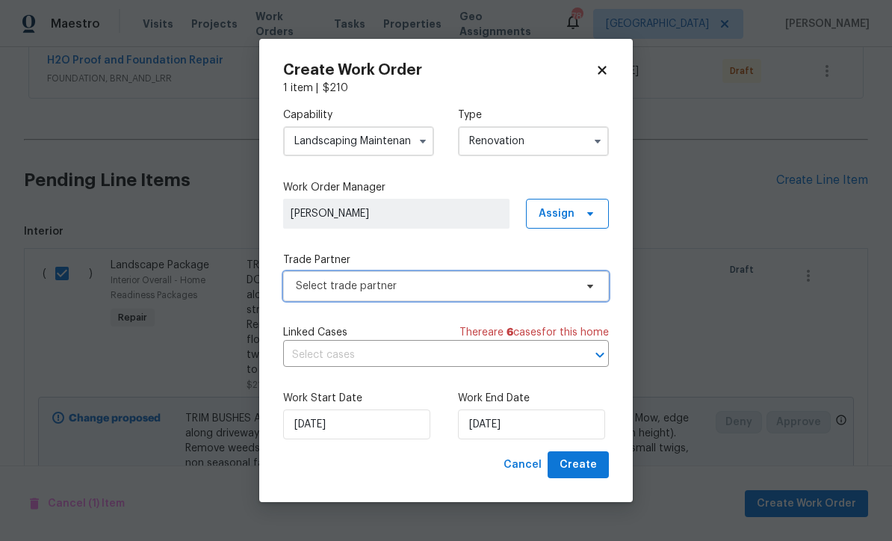
click at [311, 286] on span "Select trade partner" at bounding box center [435, 286] width 279 height 15
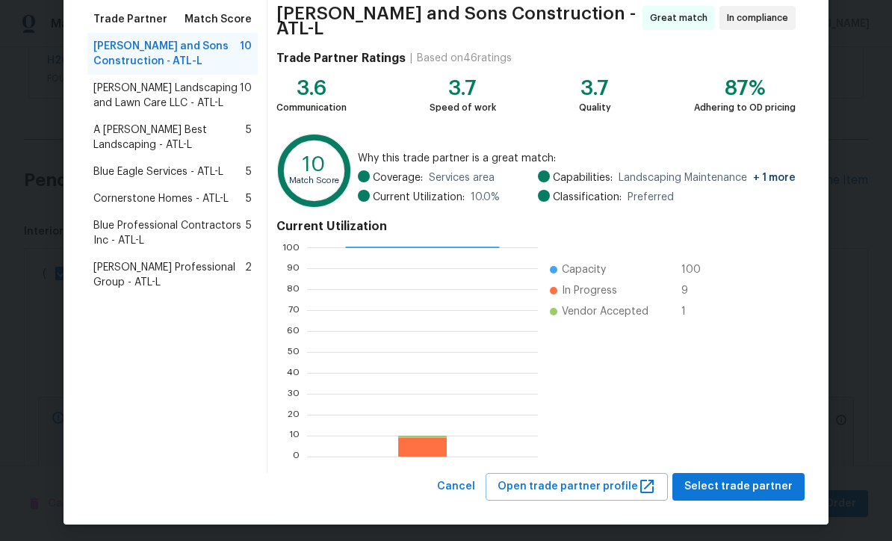
scroll to position [118, 0]
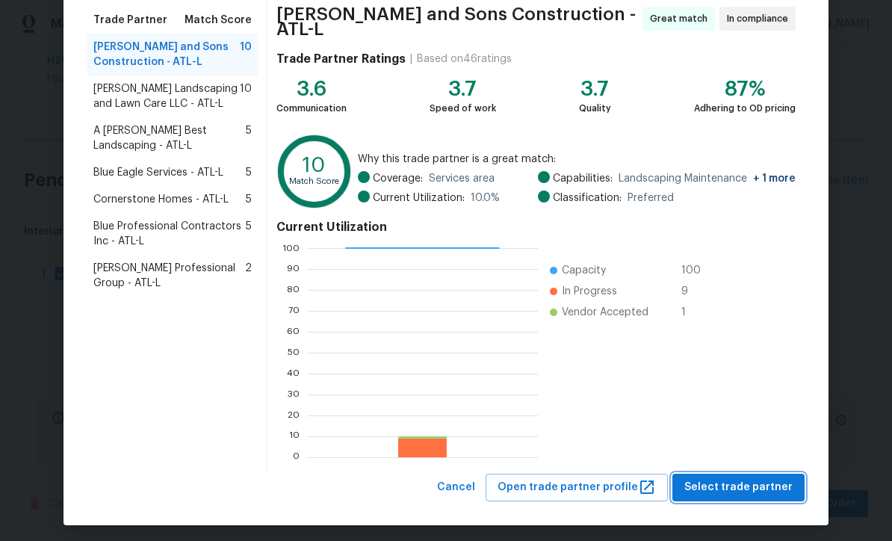
click at [763, 478] on span "Select trade partner" at bounding box center [738, 487] width 108 height 19
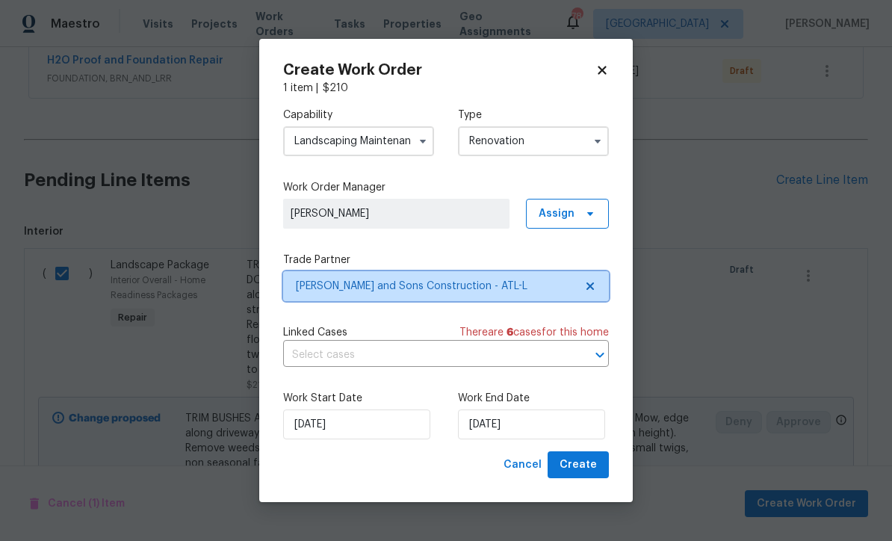
scroll to position [0, 0]
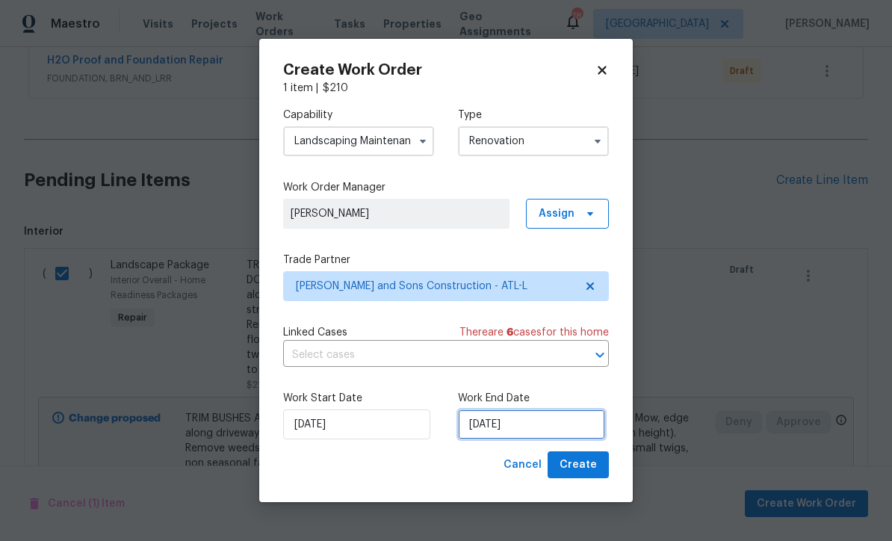
click at [486, 421] on input "9/22/2025" at bounding box center [531, 424] width 147 height 30
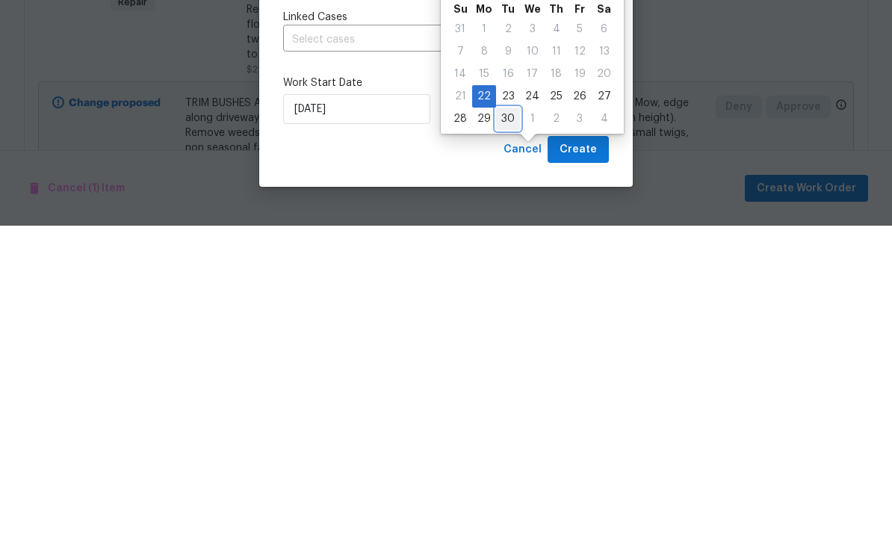
click at [501, 424] on div "30" at bounding box center [508, 434] width 24 height 21
type input "[DATE]"
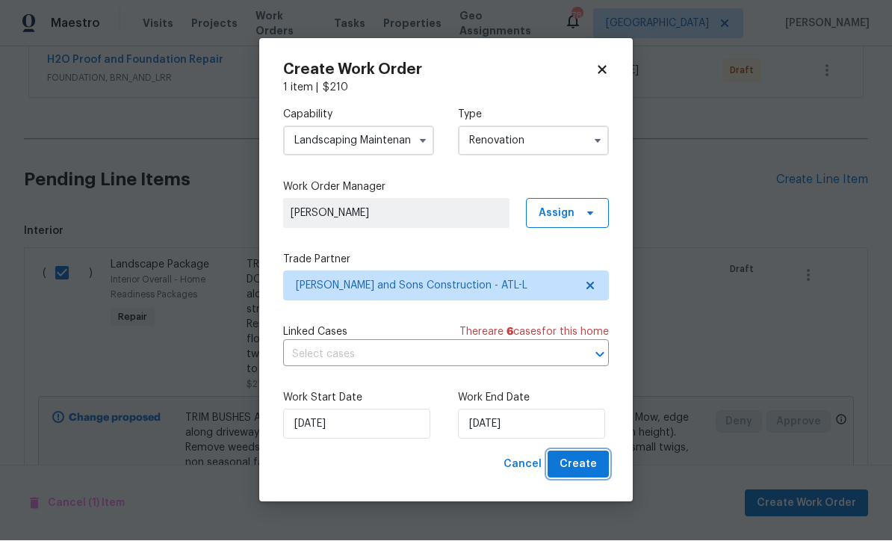
click at [581, 459] on span "Create" at bounding box center [578, 465] width 37 height 19
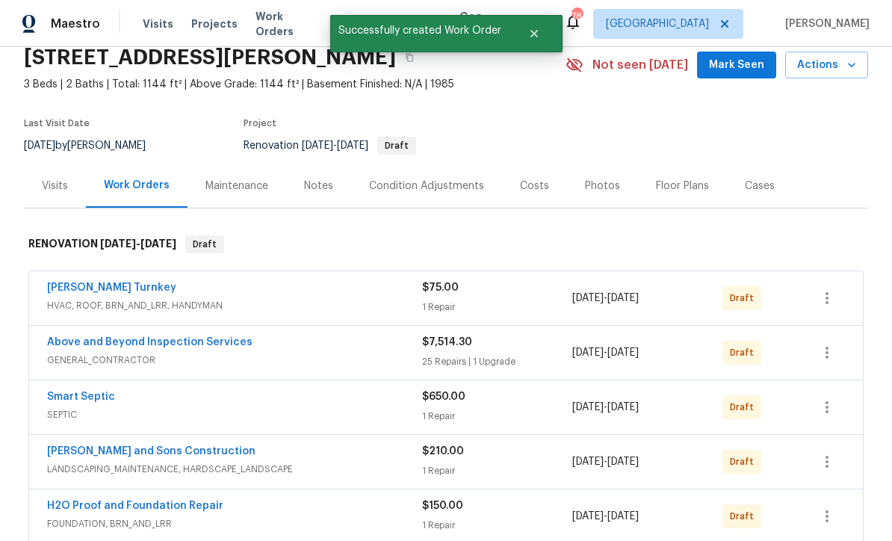
scroll to position [63, 0]
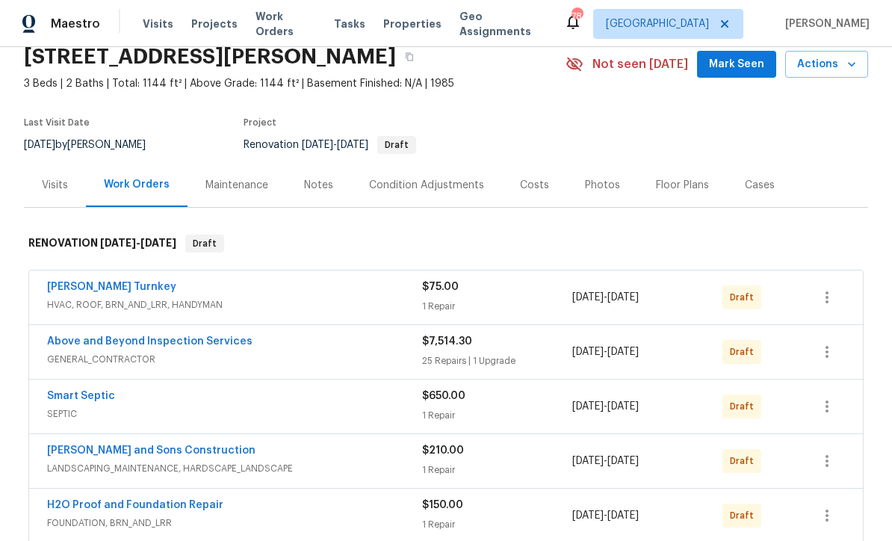
click at [527, 178] on div "Costs" at bounding box center [534, 185] width 29 height 15
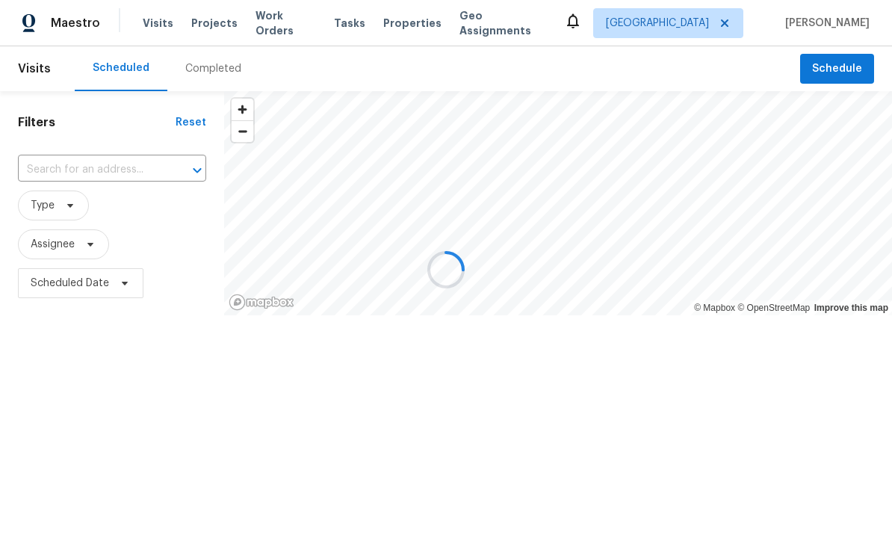
click at [161, 170] on div at bounding box center [446, 270] width 892 height 541
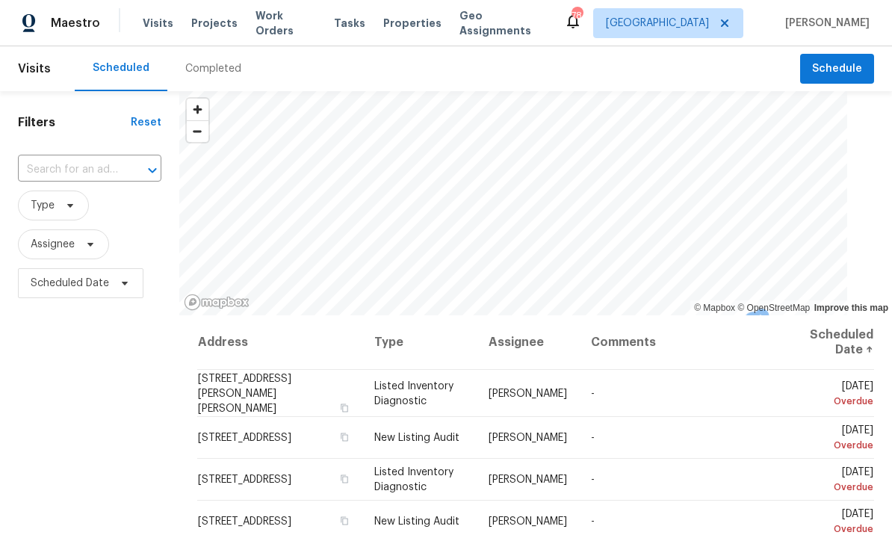
scroll to position [1, 0]
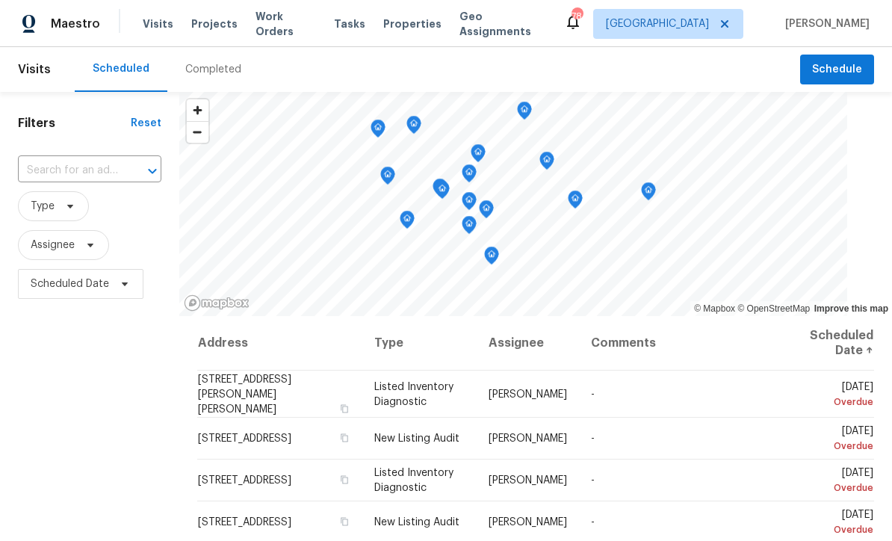
click at [78, 167] on input "text" at bounding box center [69, 170] width 102 height 23
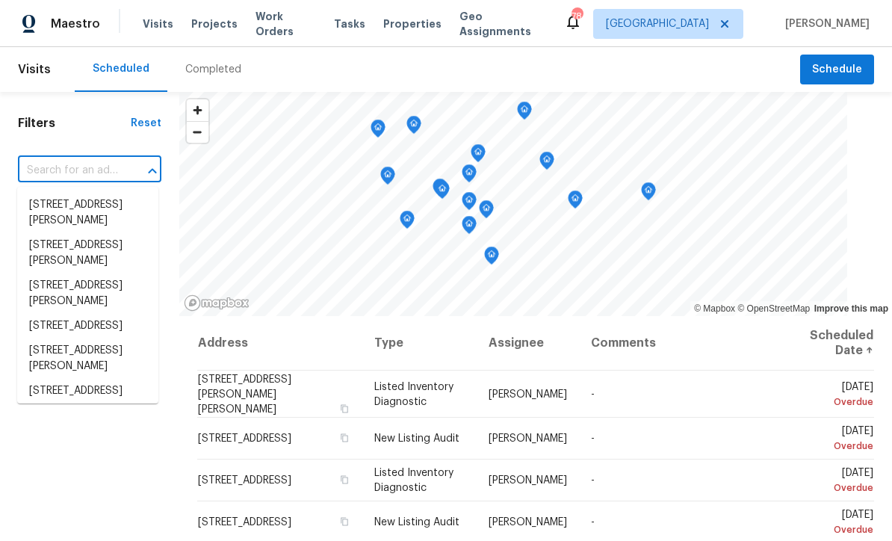
scroll to position [0, 0]
click at [43, 170] on input "text" at bounding box center [69, 170] width 102 height 23
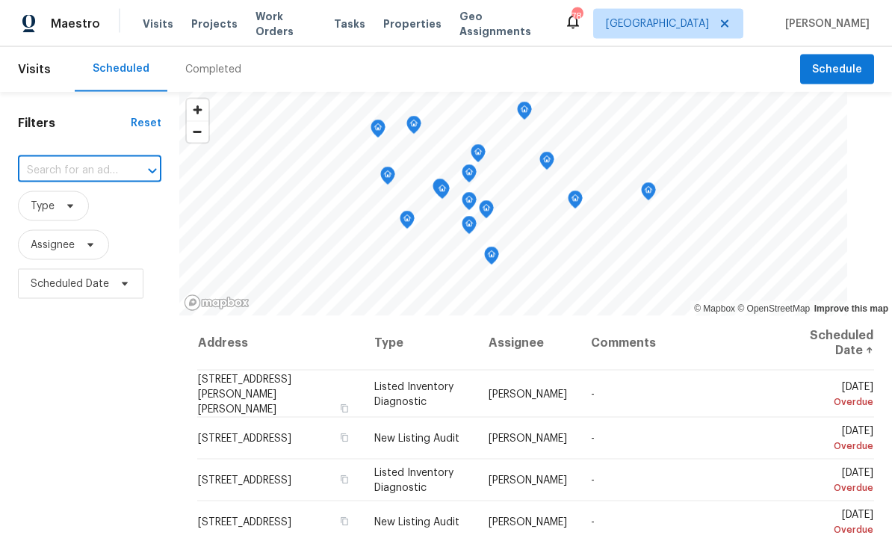
paste input "2223 Noelle Pl, Powder Springs, GA 30127"
type input "2223 Noelle Pl, Powder Springs, GA 30127"
click at [57, 205] on li "2223 Noelle Pl, Powder Springs, GA 30127" at bounding box center [87, 213] width 141 height 40
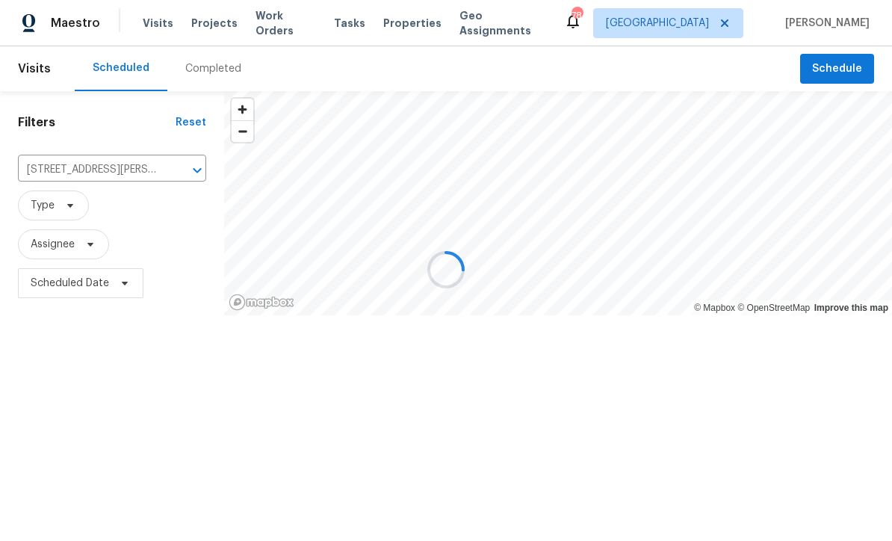
scroll to position [1, 0]
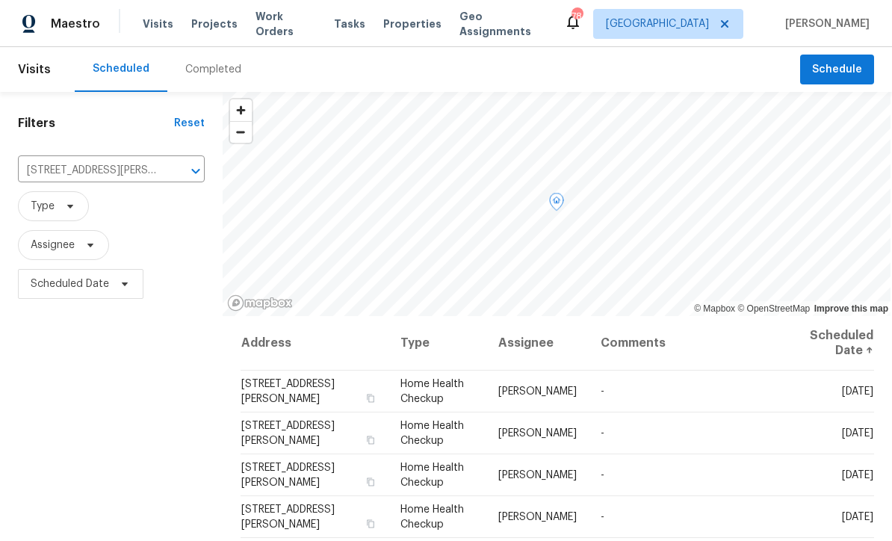
click at [0, 0] on icon at bounding box center [0, 0] width 0 height 0
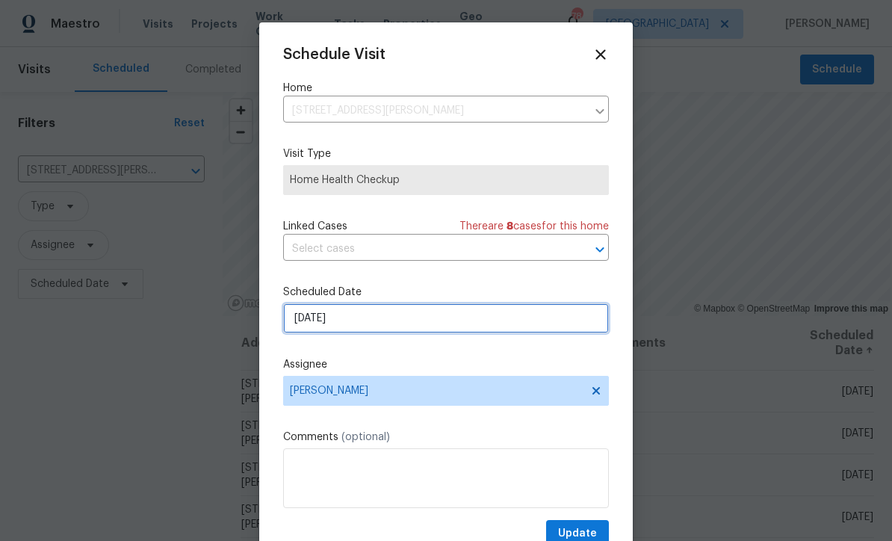
click at [320, 320] on input "9/24/2025" at bounding box center [446, 318] width 326 height 30
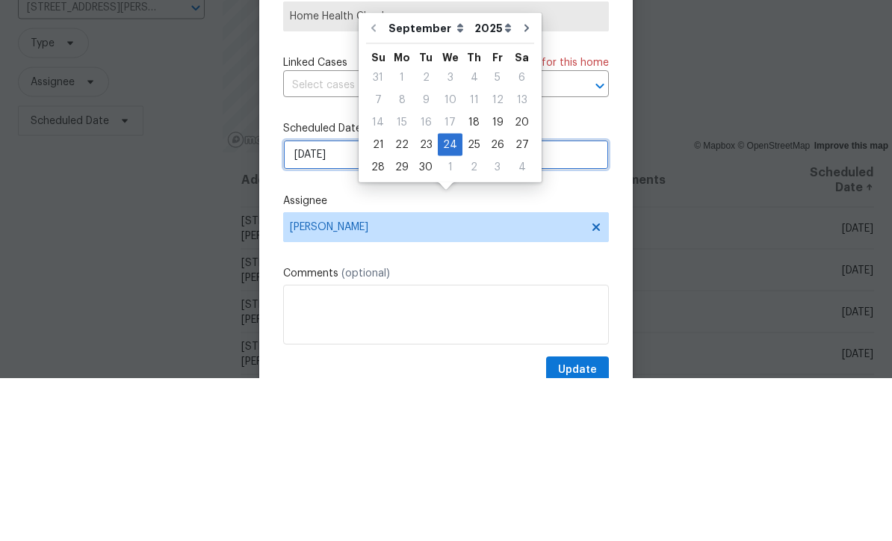
scroll to position [49, 0]
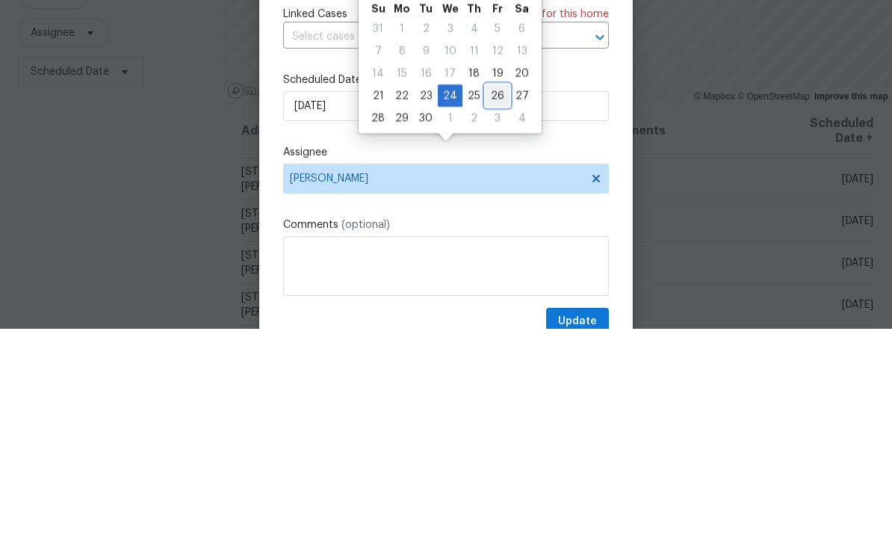
click at [491, 297] on div "26" at bounding box center [498, 307] width 24 height 21
type input "9/26/2025"
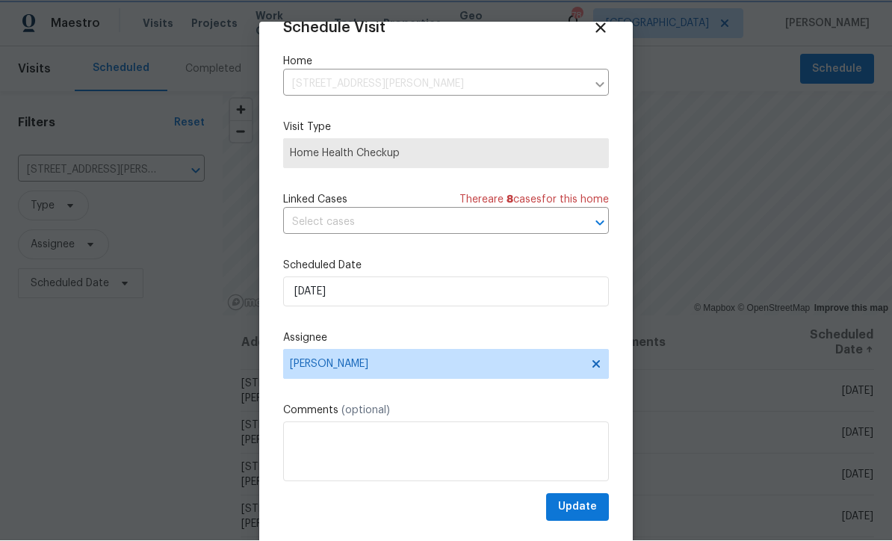
scroll to position [29, 0]
click at [579, 502] on span "Update" at bounding box center [577, 507] width 39 height 19
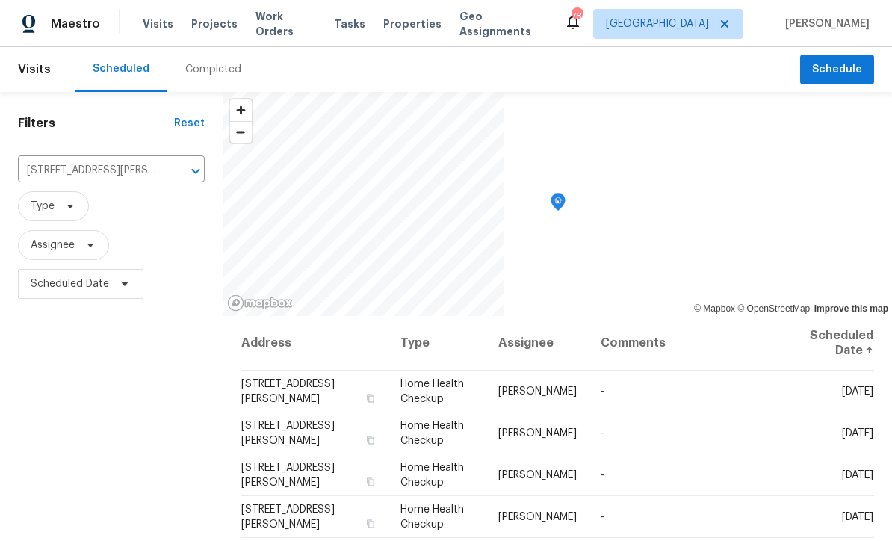
scroll to position [0, 0]
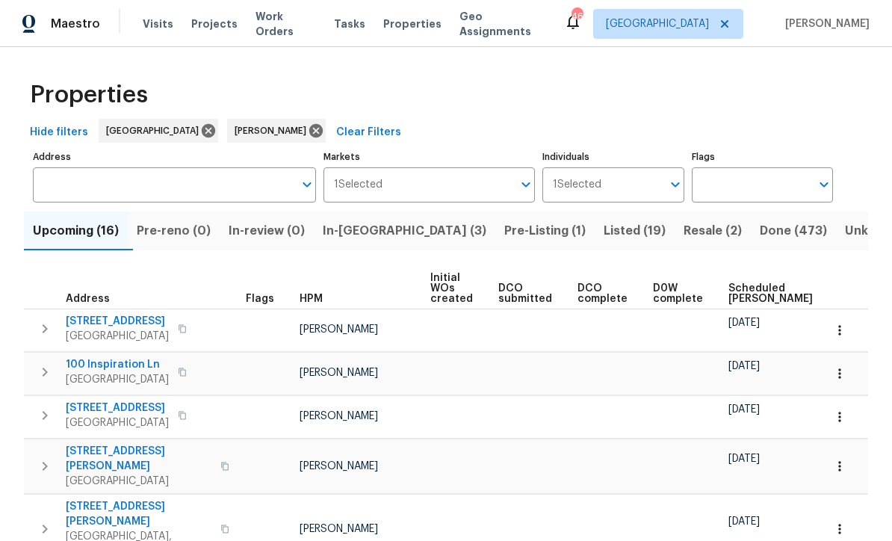
click at [362, 226] on span "In-reno (3)" at bounding box center [405, 230] width 164 height 21
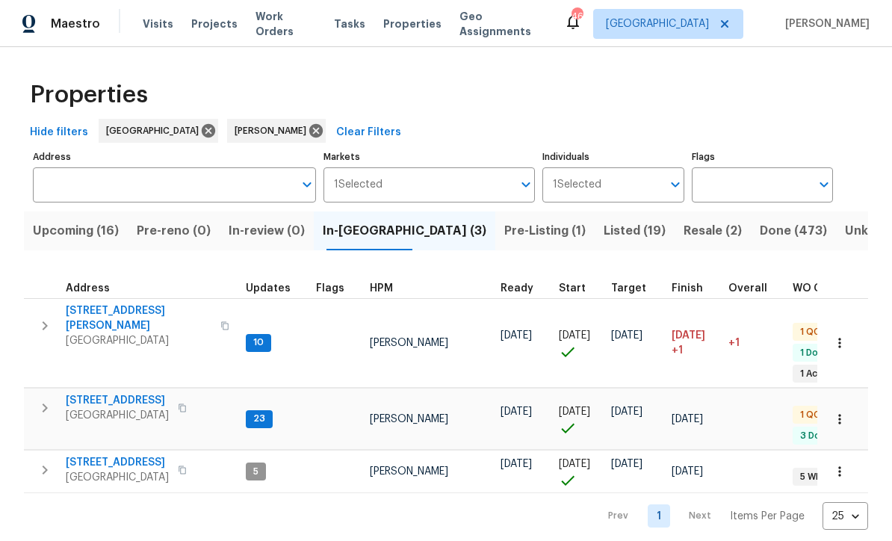
click at [110, 312] on span "306 Cooper Creek Dr" at bounding box center [139, 318] width 146 height 30
click at [104, 393] on span "[STREET_ADDRESS]" at bounding box center [117, 400] width 103 height 15
click at [102, 393] on span "[STREET_ADDRESS]" at bounding box center [117, 400] width 103 height 15
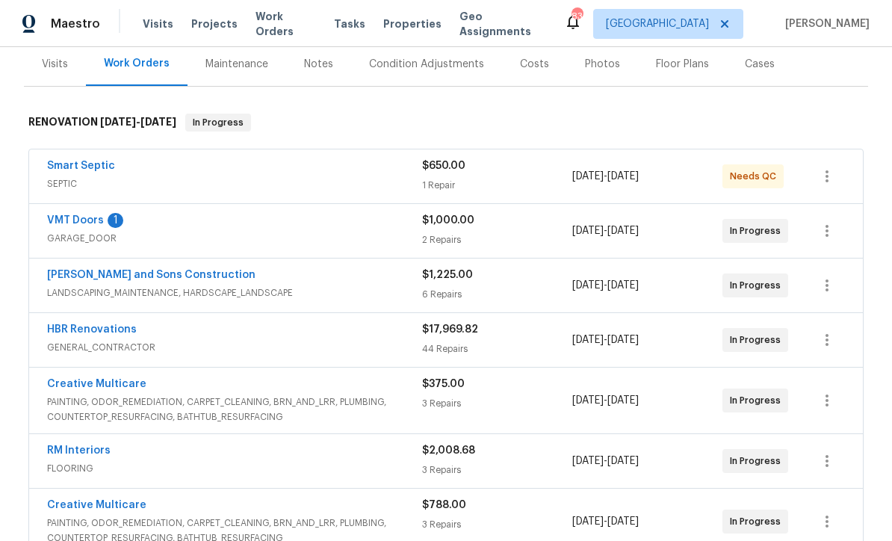
scroll to position [205, 0]
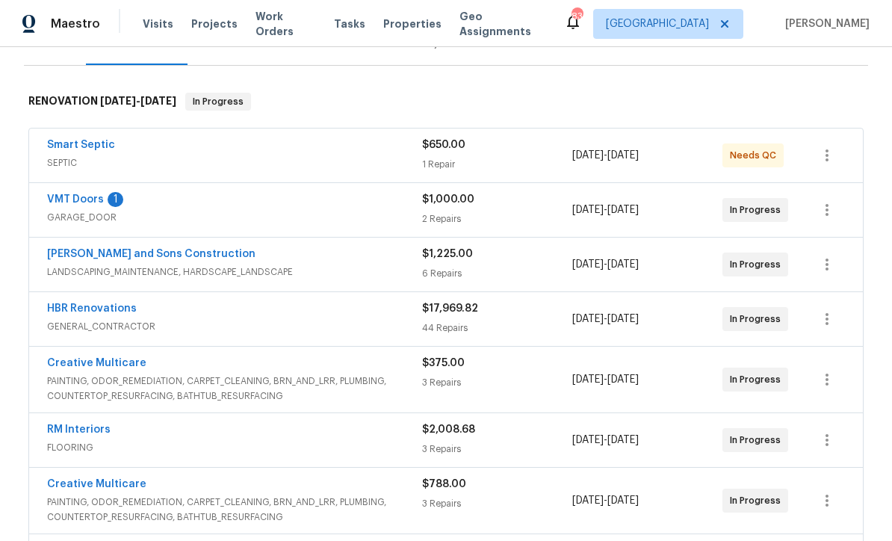
click at [68, 200] on link "VMT Doors" at bounding box center [75, 199] width 57 height 10
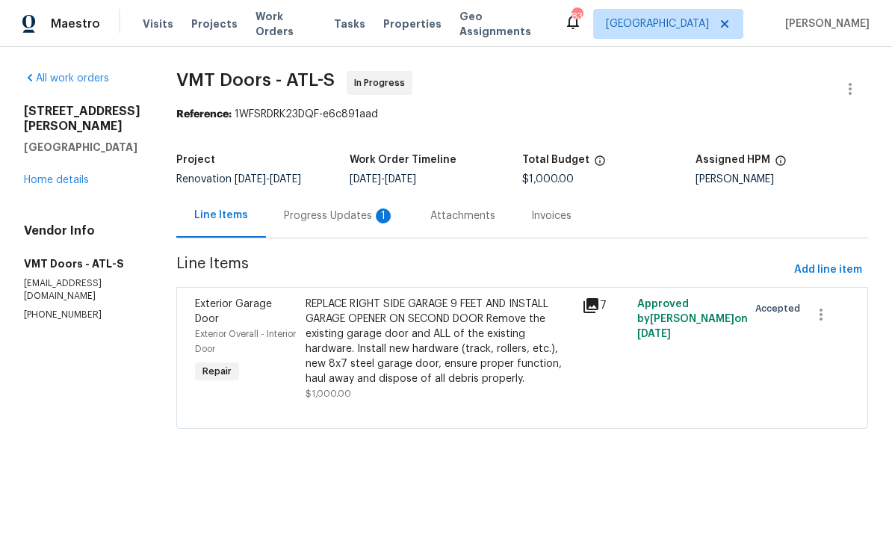
click at [302, 213] on div "Progress Updates 1" at bounding box center [339, 215] width 111 height 15
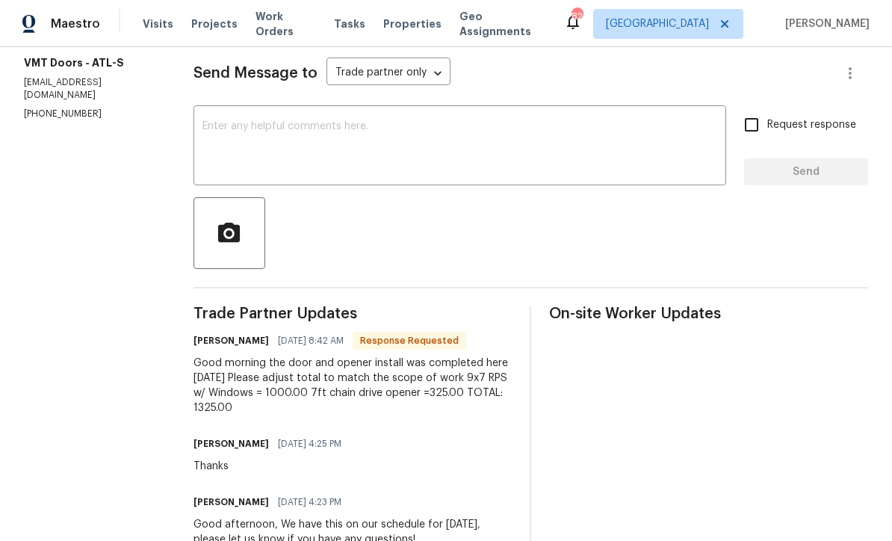
scroll to position [200, 0]
copy div "Preston Thomas 09/18/2025 8:42 AM Response Requested Good morning the door and …"
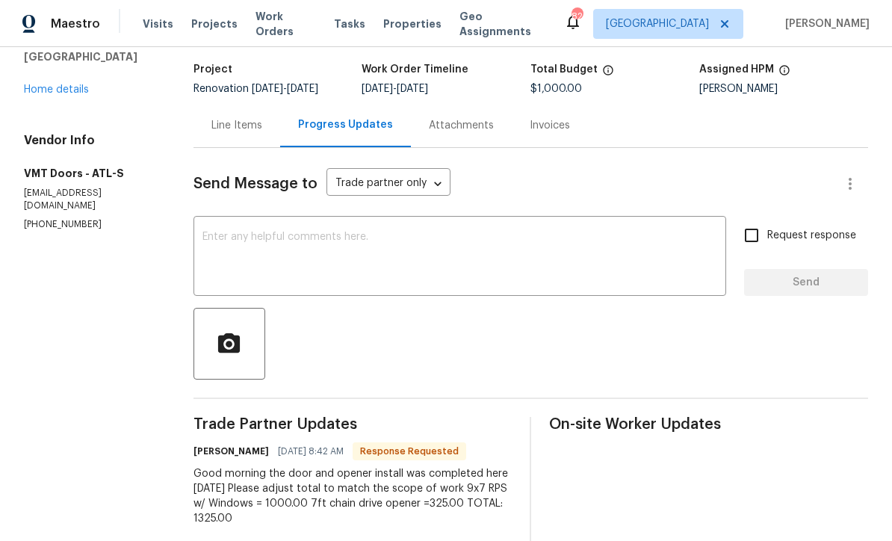
scroll to position [93, 0]
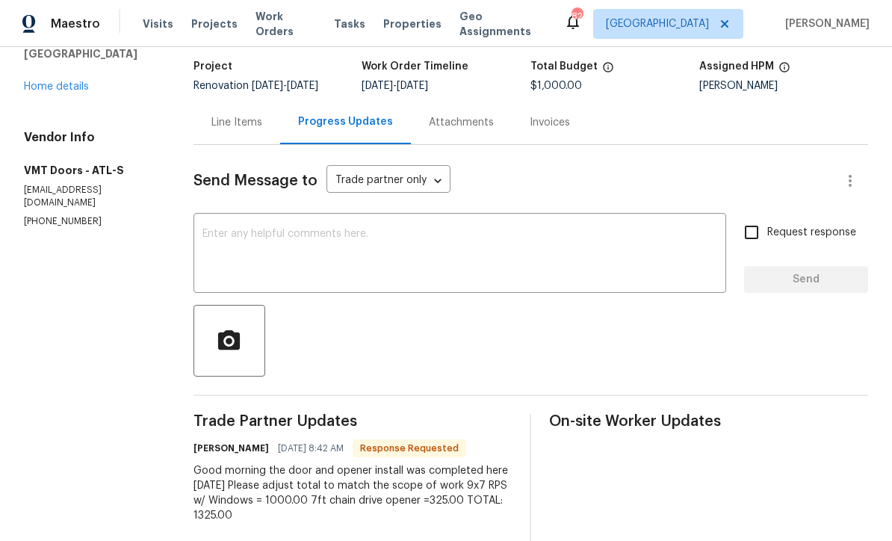
click at [229, 128] on div "Line Items" at bounding box center [236, 122] width 51 height 15
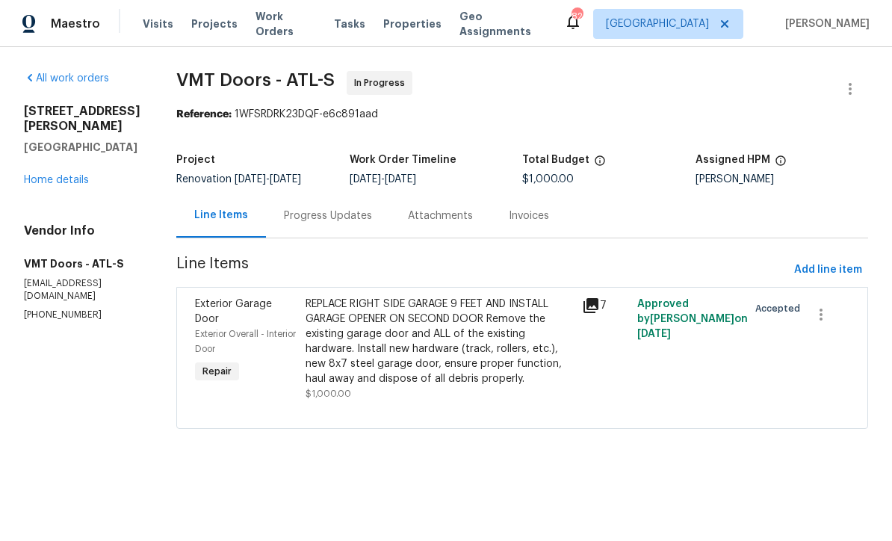
click at [337, 338] on div "REPLACE RIGHT SIDE GARAGE 9 FEET AND INSTALL GARAGE OPENER ON SECOND DOOR Remov…" at bounding box center [439, 342] width 267 height 90
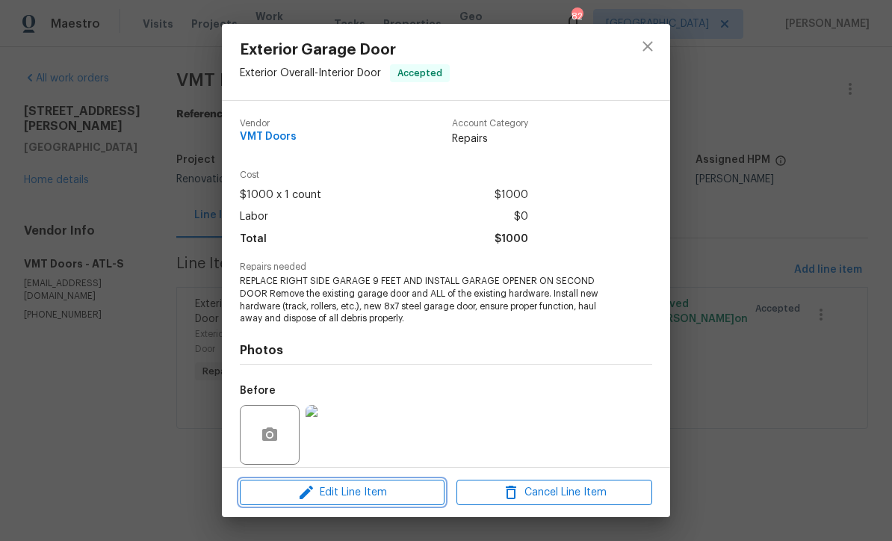
click at [332, 496] on span "Edit Line Item" at bounding box center [342, 492] width 196 height 19
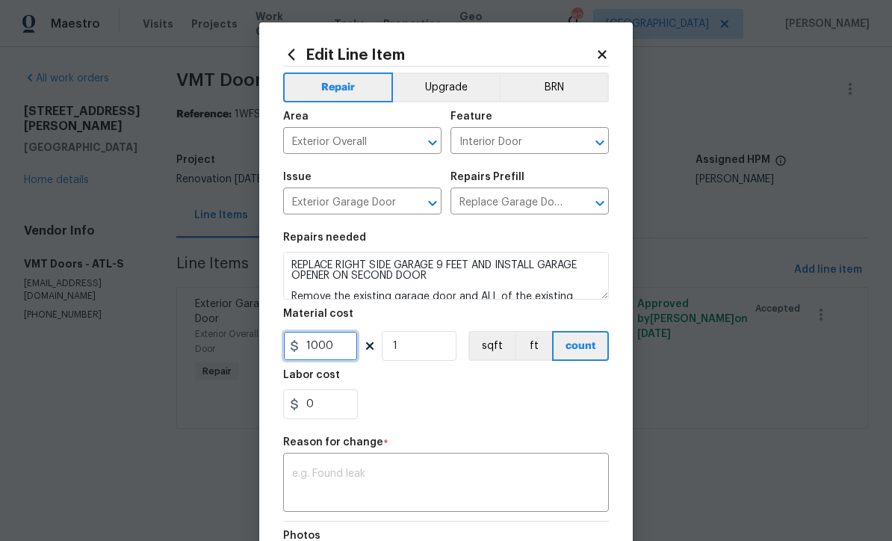
click at [338, 353] on input "1000" at bounding box center [320, 346] width 75 height 30
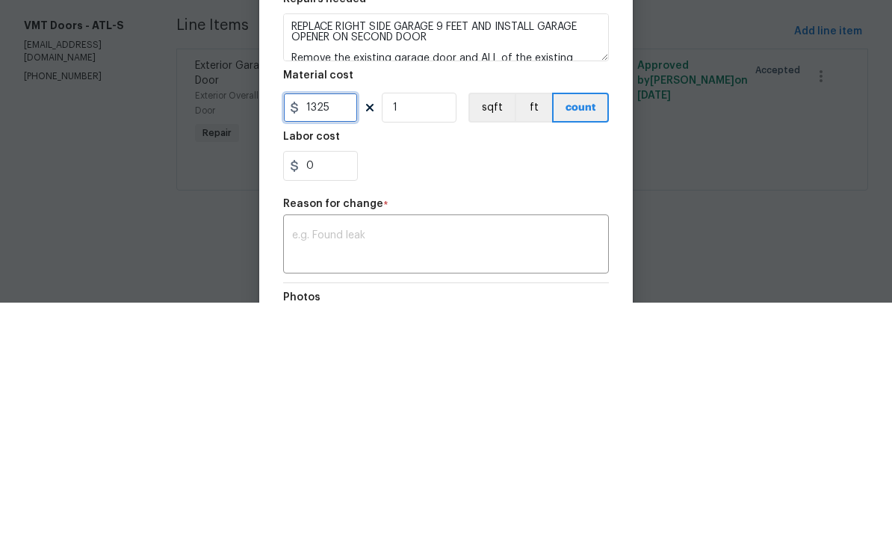
type input "1325"
click at [406, 389] on div "0" at bounding box center [446, 404] width 326 height 30
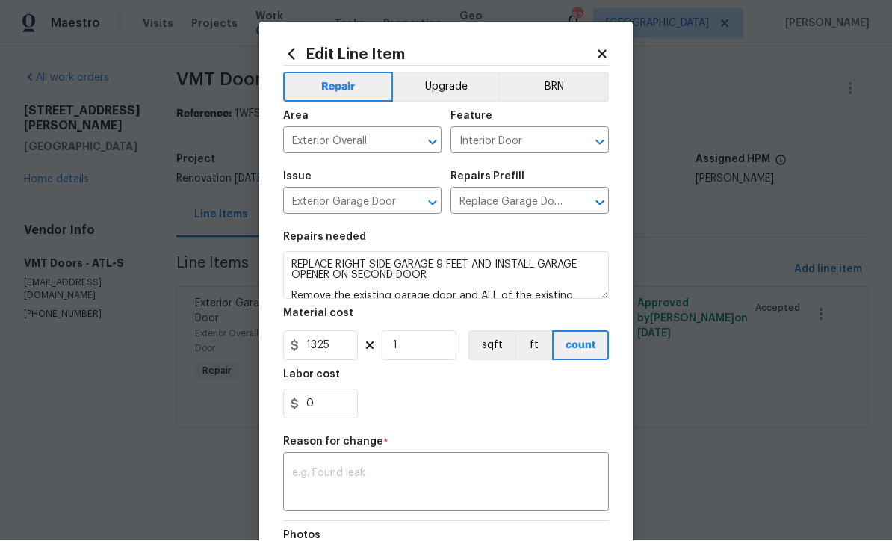
click at [301, 472] on textarea at bounding box center [446, 483] width 308 height 31
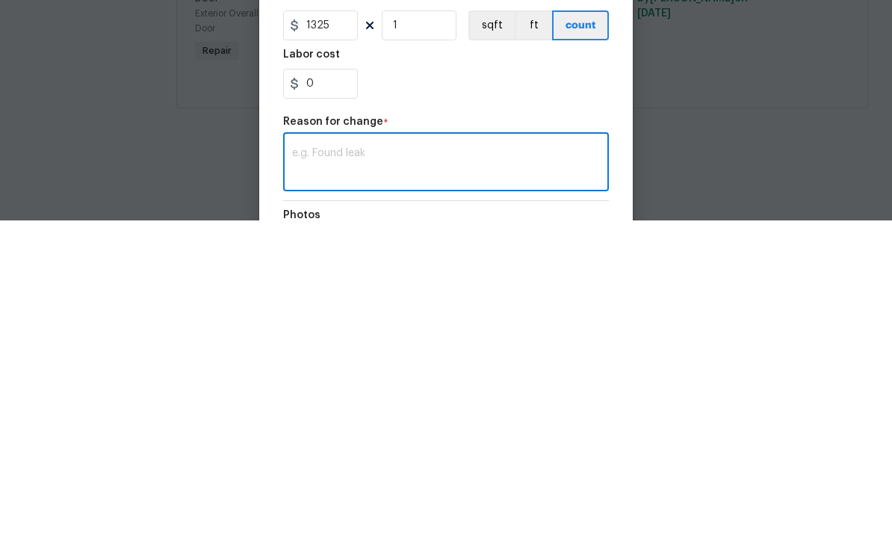
scroll to position [1, 0]
click at [303, 468] on textarea at bounding box center [446, 483] width 308 height 31
paste textarea "Preston Thomas 09/18/2025 8:42 AM Response Requested Good morning the door and …"
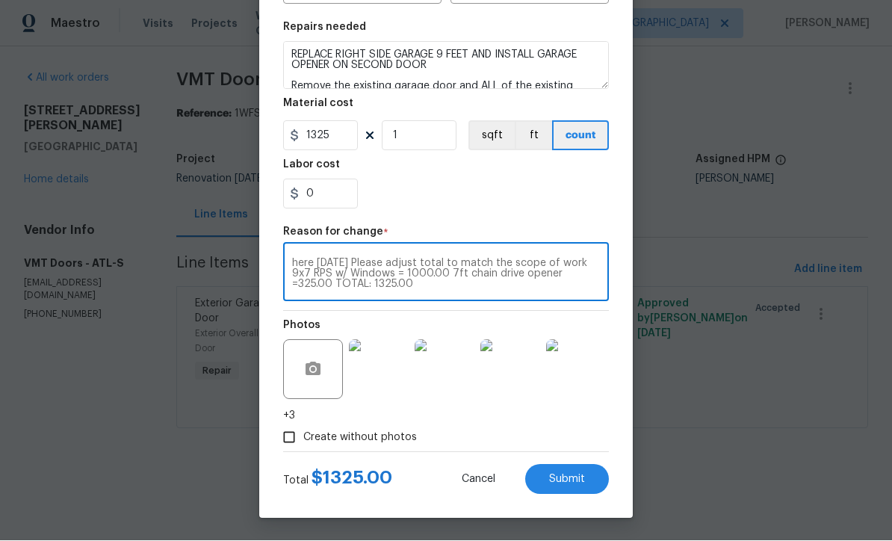
scroll to position [213, 0]
type textarea "Preston Thomas 09/18/2025 8:42 AM Response Requested Good morning the door and …"
click at [571, 471] on button "Submit" at bounding box center [567, 480] width 84 height 30
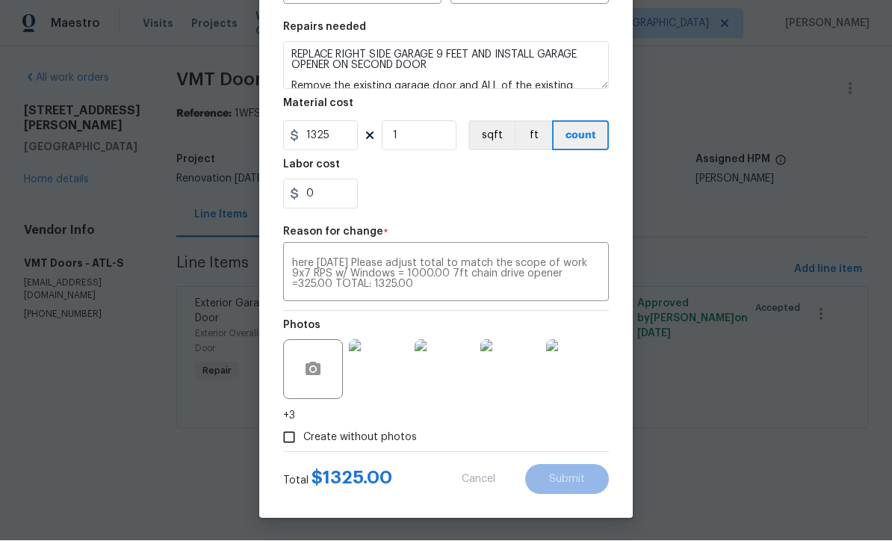
type input "1000"
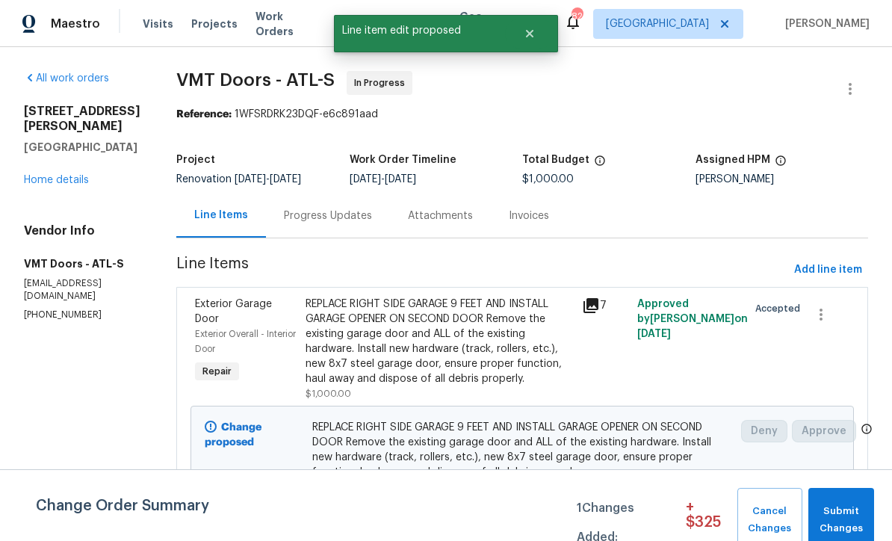
scroll to position [0, 0]
click at [840, 501] on button "Submit Changes" at bounding box center [841, 520] width 66 height 64
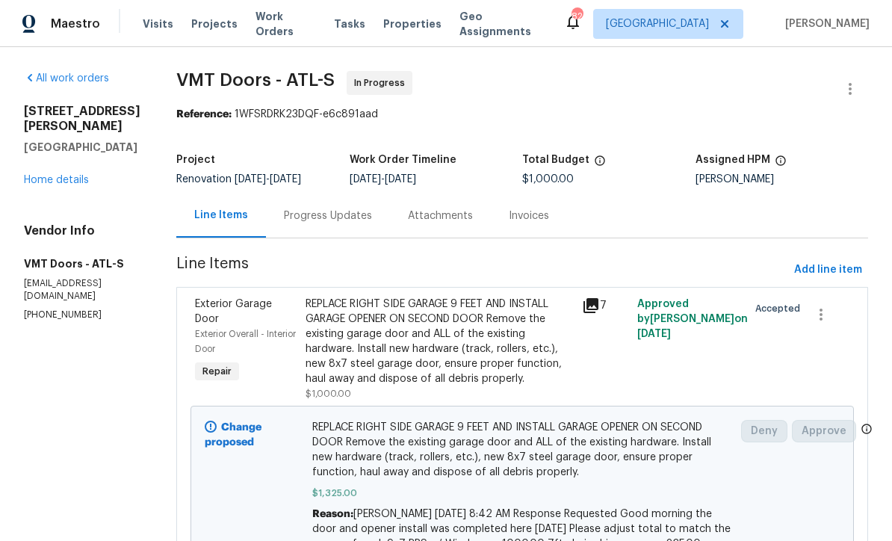
click at [302, 214] on div "Progress Updates" at bounding box center [328, 215] width 88 height 15
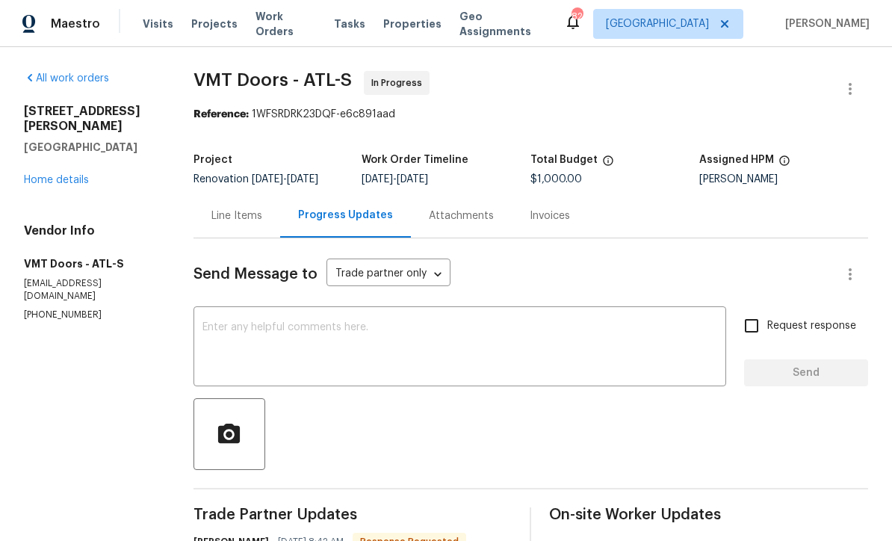
click at [211, 317] on div "x ​" at bounding box center [459, 348] width 533 height 76
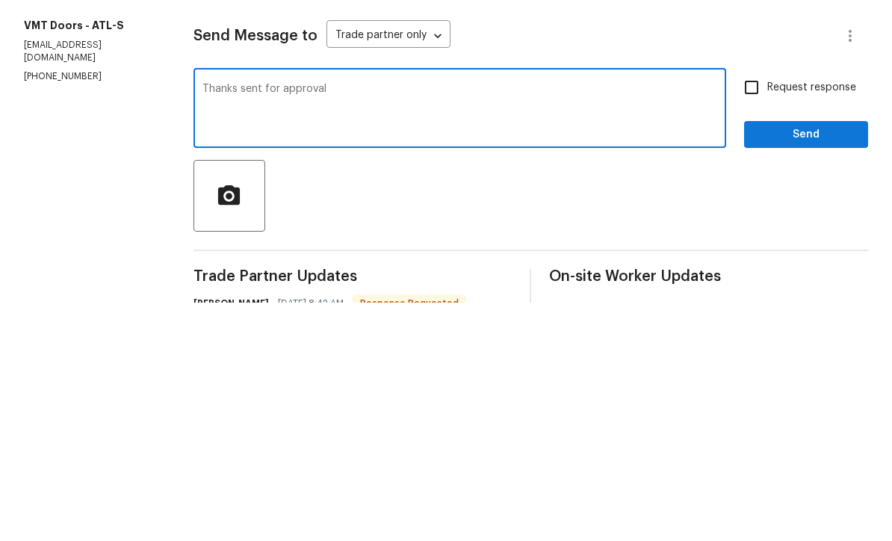
type textarea "Thanks sent for approval"
click at [755, 310] on input "Request response" at bounding box center [751, 325] width 31 height 31
checkbox input "true"
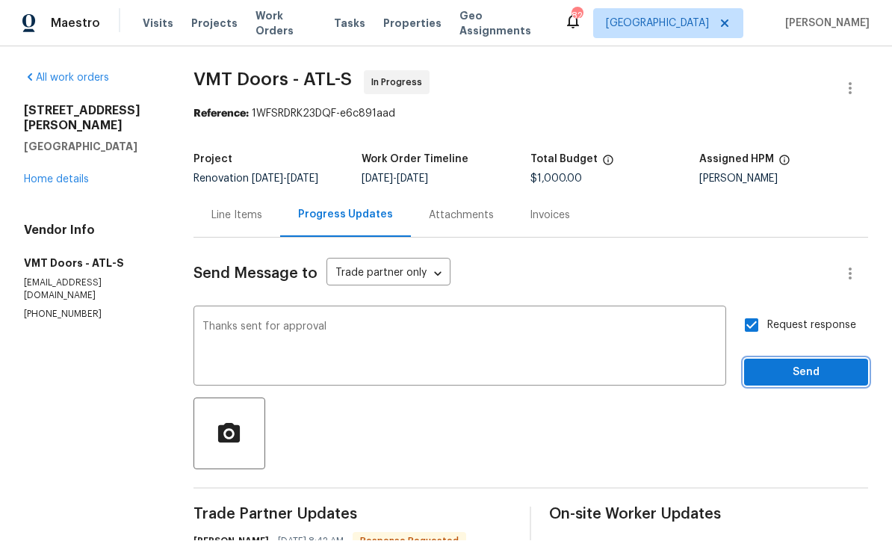
click at [792, 364] on span "Send" at bounding box center [806, 373] width 100 height 19
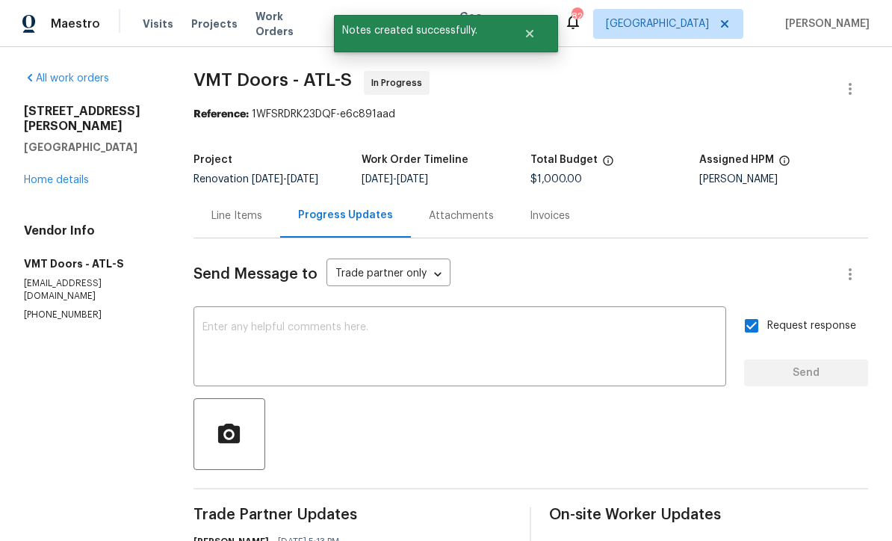
click at [47, 175] on link "Home details" at bounding box center [56, 180] width 65 height 10
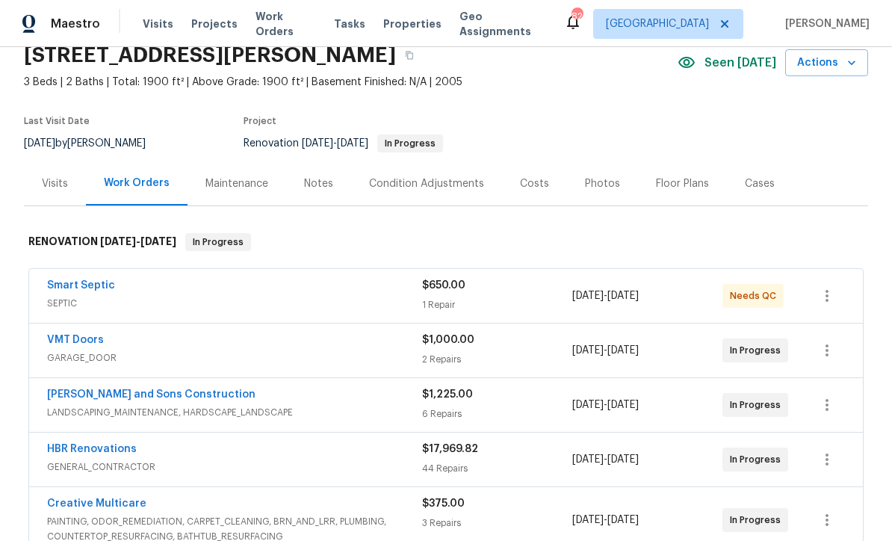
scroll to position [66, 0]
click at [72, 279] on link "Smart Septic" at bounding box center [81, 284] width 68 height 10
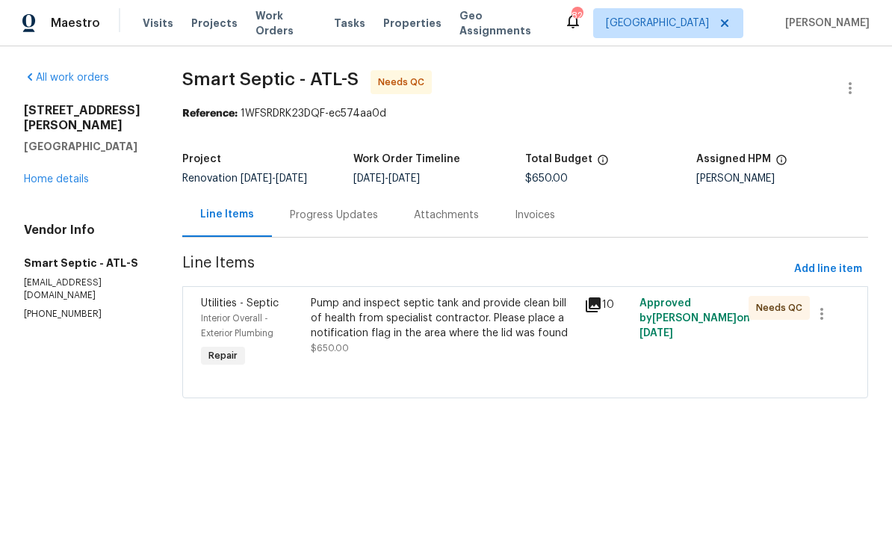
click at [388, 319] on div "Pump and inspect septic tank and provide clean bill of health from specialist c…" at bounding box center [443, 319] width 265 height 45
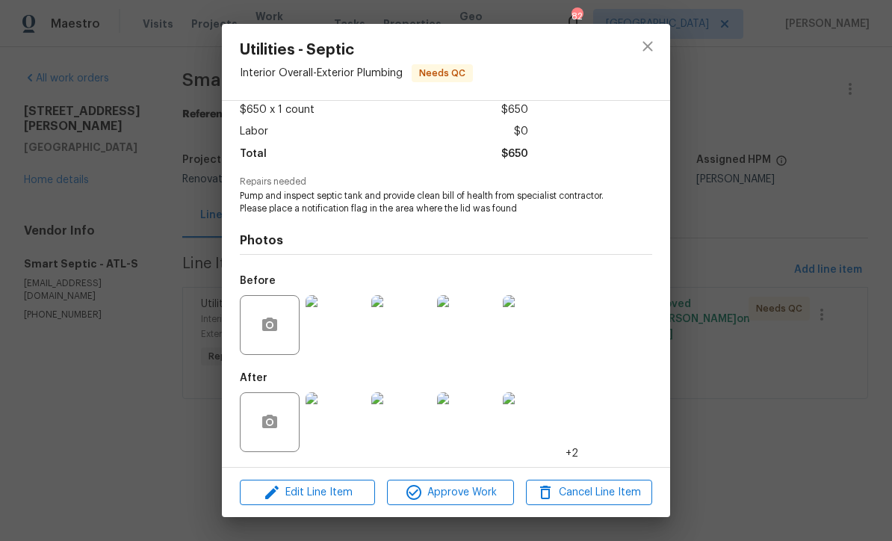
scroll to position [88, 0]
click at [339, 430] on img at bounding box center [336, 422] width 60 height 60
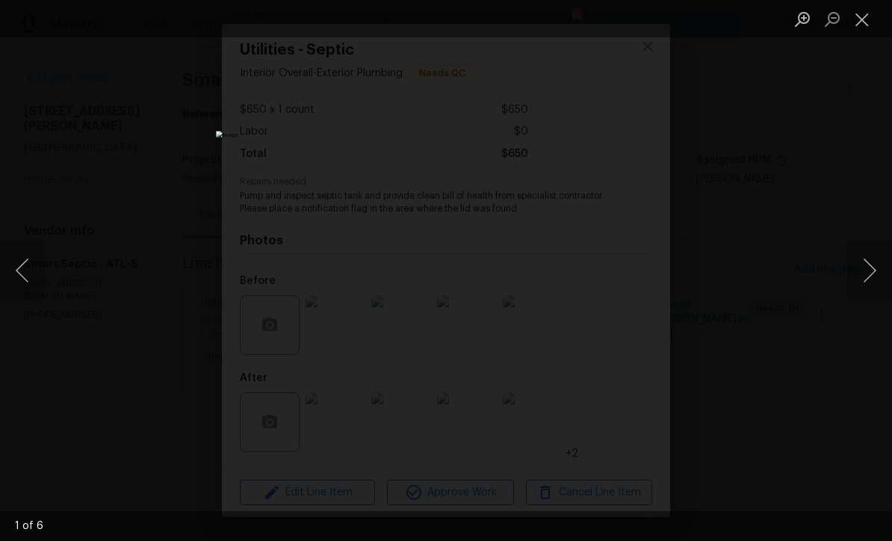
click at [870, 276] on button "Next image" at bounding box center [869, 271] width 45 height 60
click at [875, 269] on button "Next image" at bounding box center [869, 271] width 45 height 60
click at [875, 263] on button "Next image" at bounding box center [869, 271] width 45 height 60
click at [874, 262] on button "Next image" at bounding box center [869, 271] width 45 height 60
click at [873, 263] on button "Next image" at bounding box center [869, 271] width 45 height 60
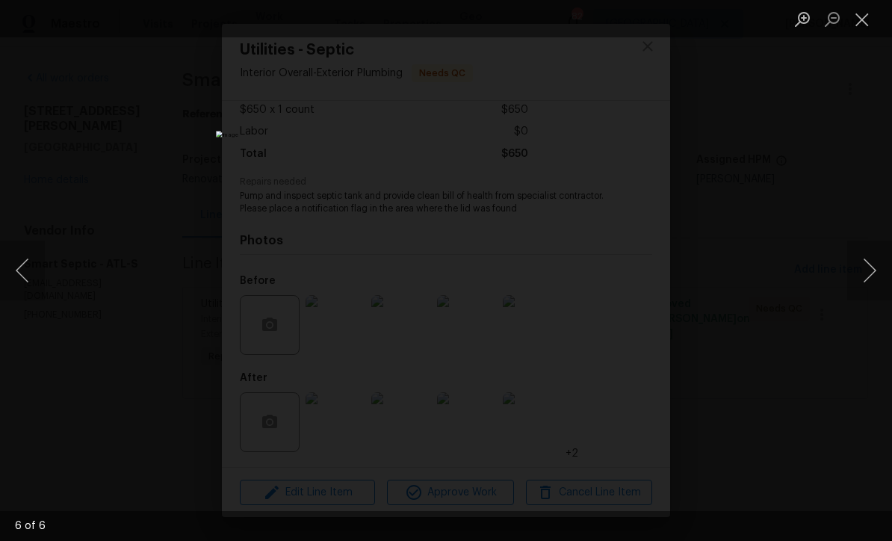
click at [873, 267] on button "Next image" at bounding box center [869, 271] width 45 height 60
click at [873, 270] on button "Next image" at bounding box center [869, 271] width 45 height 60
click at [858, 23] on button "Close lightbox" at bounding box center [862, 19] width 30 height 26
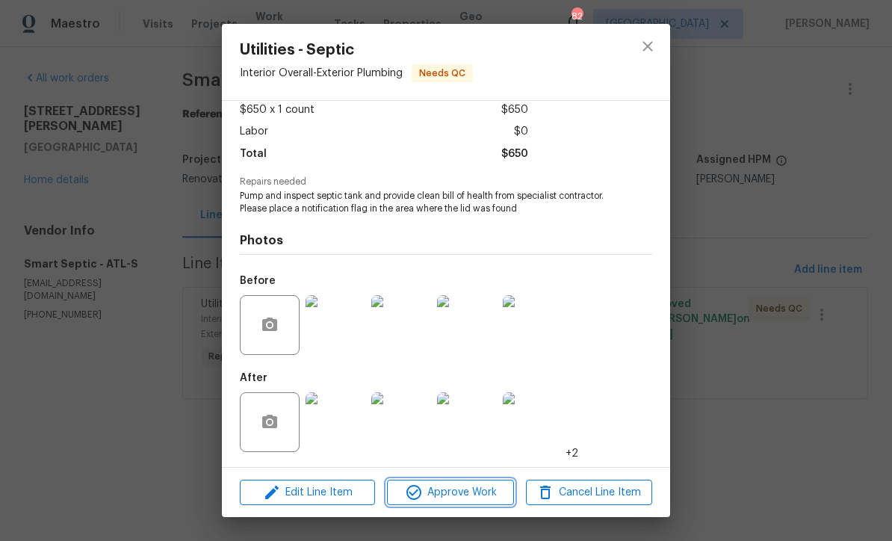
click at [426, 499] on span "Approve Work" at bounding box center [449, 492] width 117 height 19
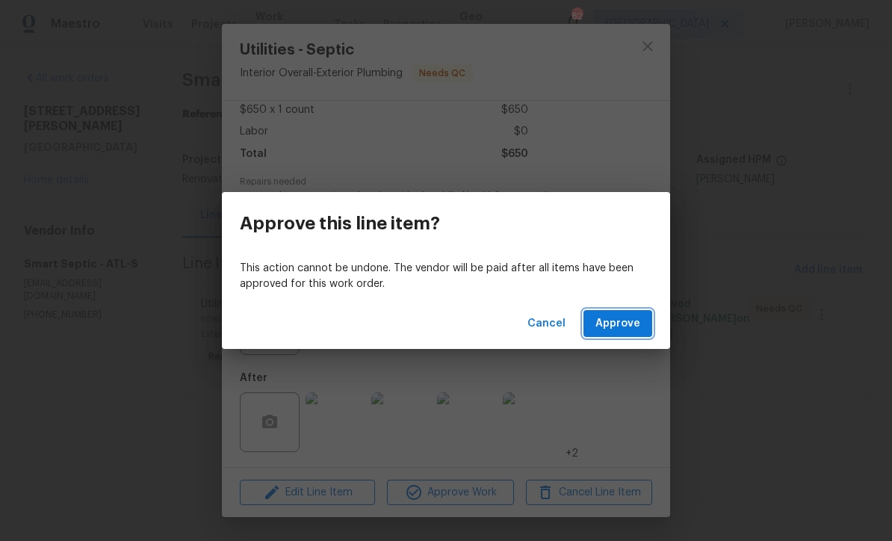
click at [625, 323] on span "Approve" at bounding box center [617, 324] width 45 height 19
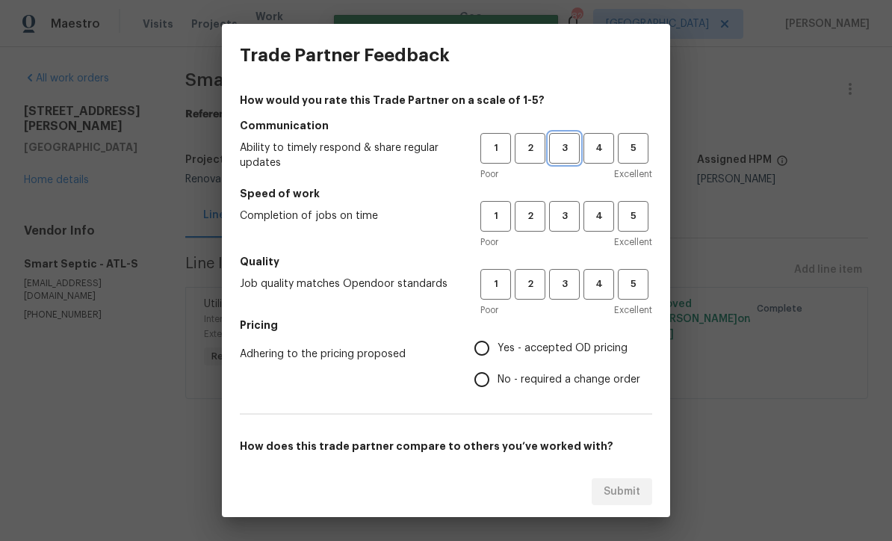
click at [560, 136] on button "3" at bounding box center [564, 148] width 31 height 31
click at [563, 211] on span "3" at bounding box center [565, 216] width 28 height 17
click at [560, 289] on span "3" at bounding box center [565, 284] width 28 height 17
click at [592, 143] on span "4" at bounding box center [599, 148] width 28 height 17
click at [600, 198] on h5 "Speed of work" at bounding box center [446, 193] width 412 height 15
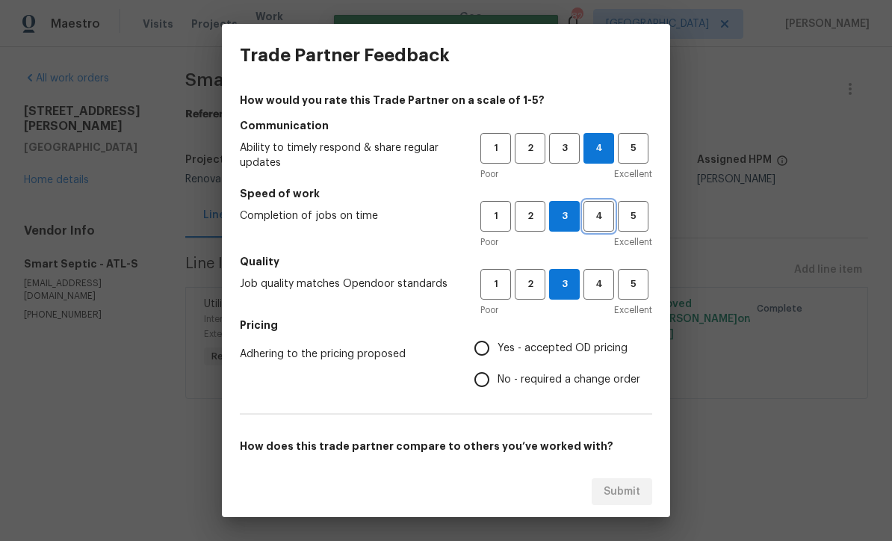
click at [592, 204] on button "4" at bounding box center [598, 216] width 31 height 31
click at [599, 286] on span "4" at bounding box center [599, 284] width 28 height 17
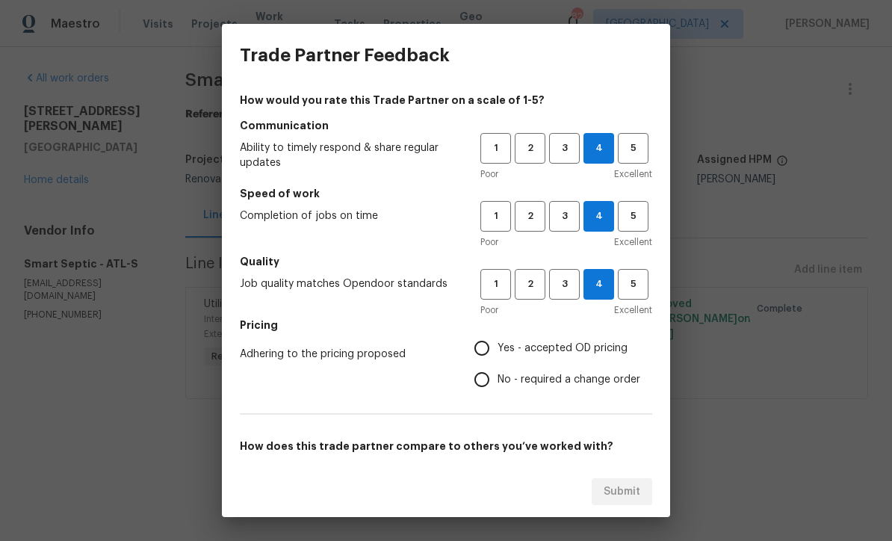
click at [479, 347] on input "Yes - accepted OD pricing" at bounding box center [481, 347] width 31 height 31
radio input "true"
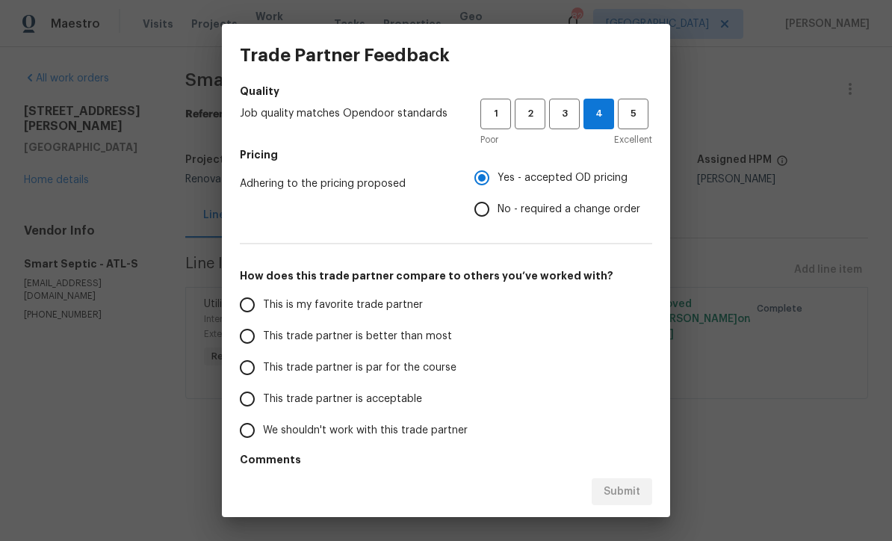
scroll to position [167, 0]
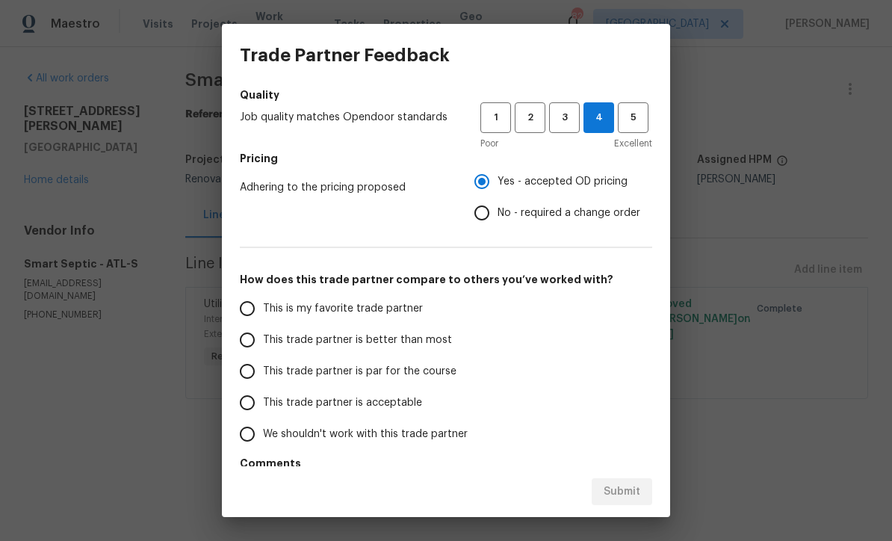
click at [245, 371] on input "This trade partner is par for the course" at bounding box center [247, 371] width 31 height 31
click at [613, 486] on span "Submit" at bounding box center [622, 492] width 37 height 19
radio input "true"
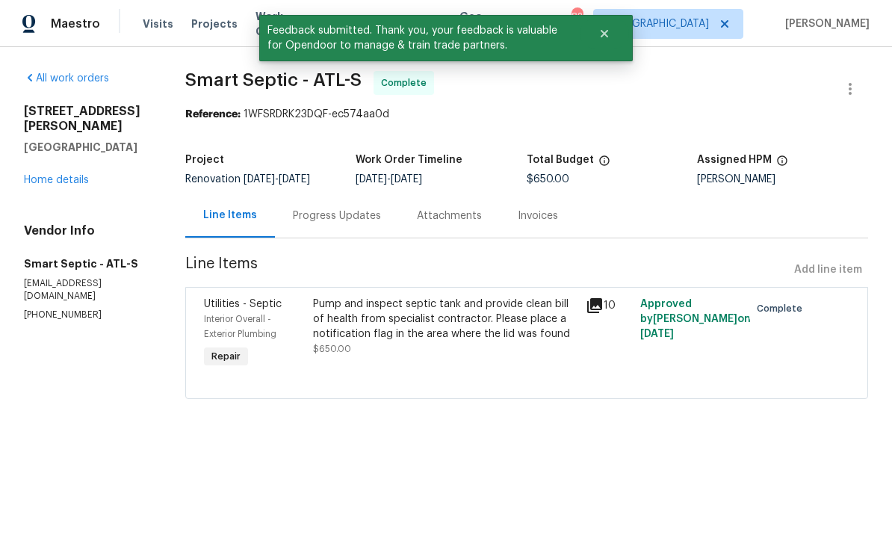
click at [40, 175] on link "Home details" at bounding box center [56, 180] width 65 height 10
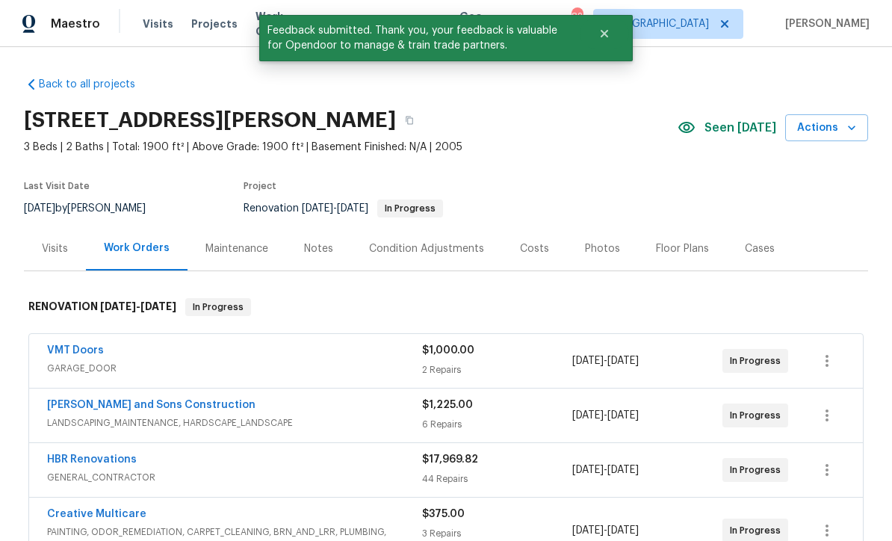
click at [317, 252] on div "Notes" at bounding box center [318, 248] width 29 height 15
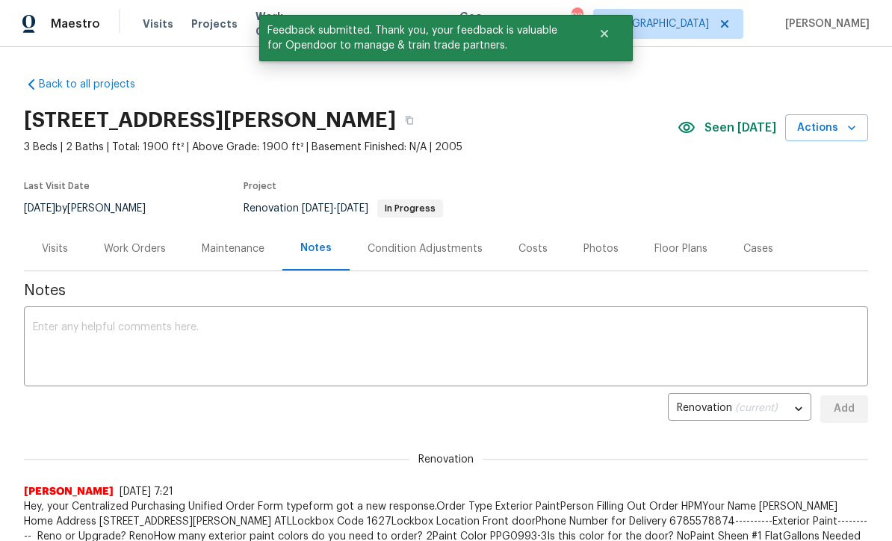
click at [43, 322] on textarea at bounding box center [446, 348] width 826 height 52
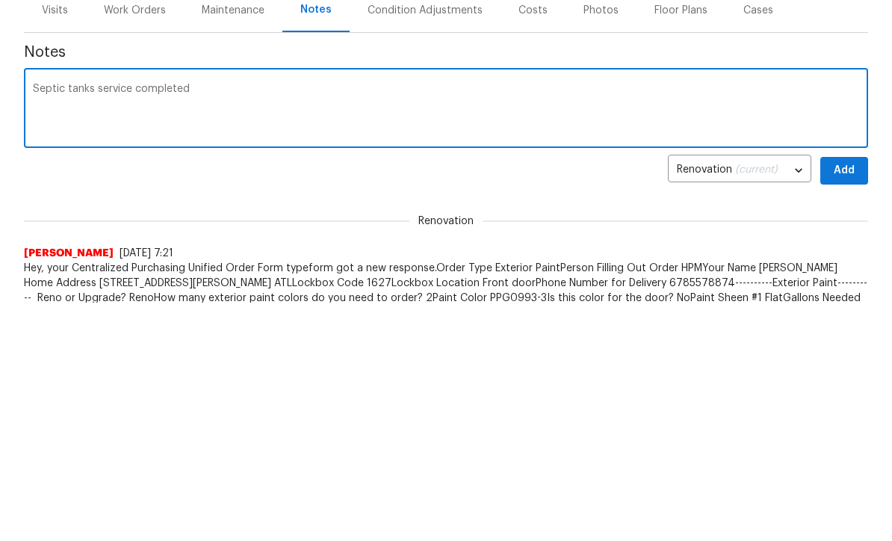
type textarea "Septic tanks service completed"
click at [848, 400] on span "Add" at bounding box center [844, 409] width 24 height 19
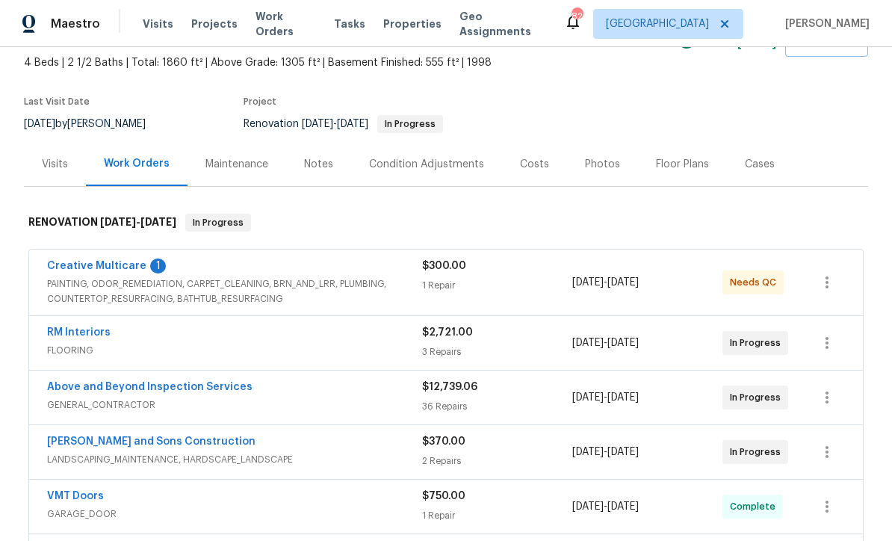
scroll to position [90, 0]
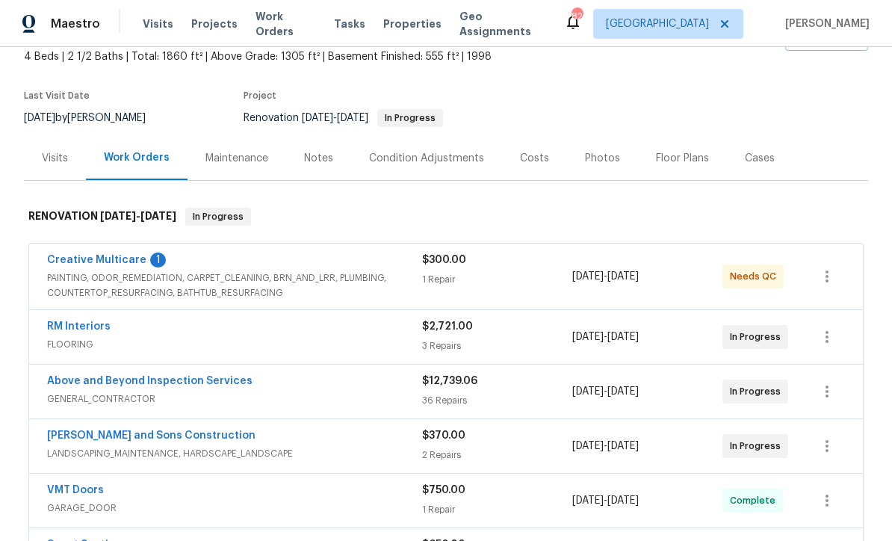
click at [89, 257] on link "Creative Multicare" at bounding box center [96, 260] width 99 height 10
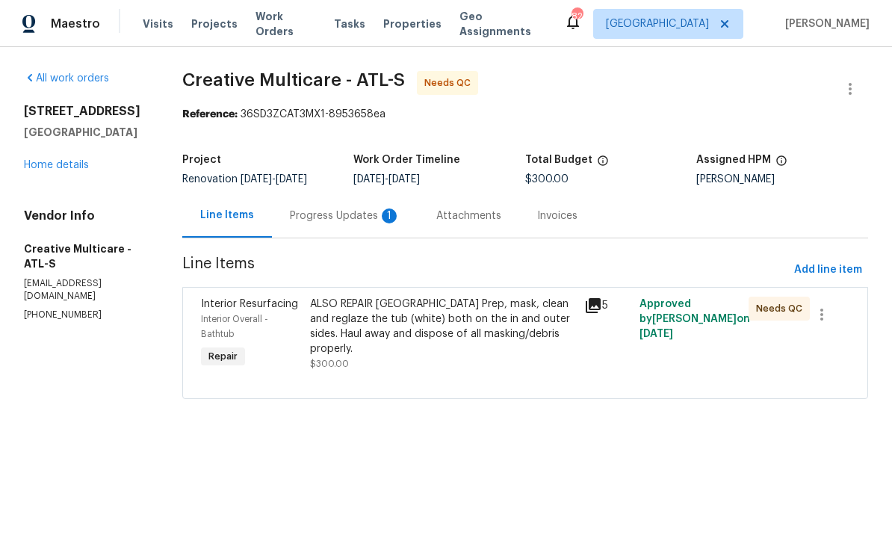
click at [349, 223] on div "Progress Updates 1" at bounding box center [345, 215] width 111 height 15
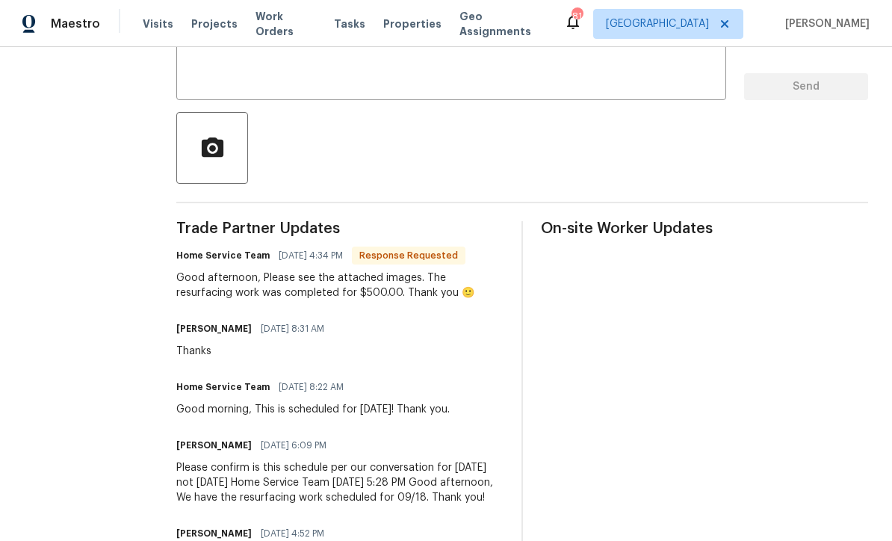
scroll to position [303, 0]
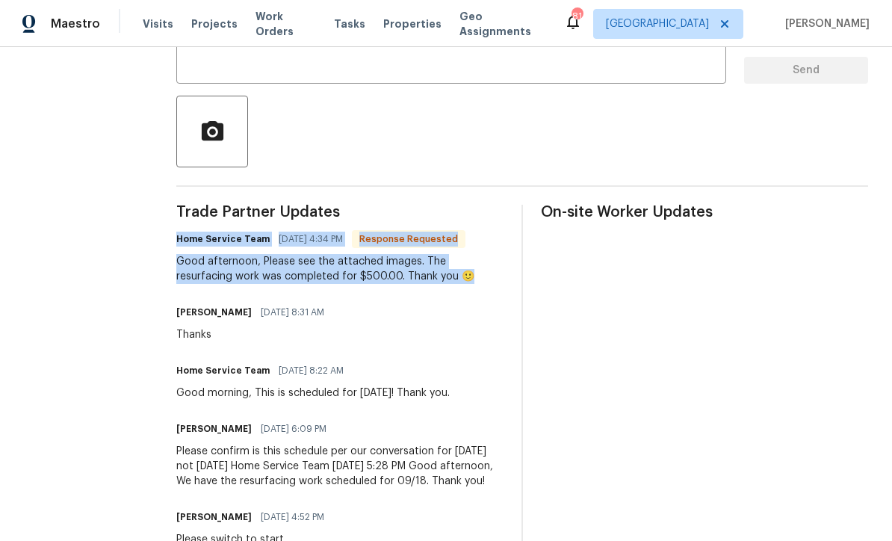
copy div "Home Service Team [DATE] 4:34 PM Response Requested Good afternoon, Please see …"
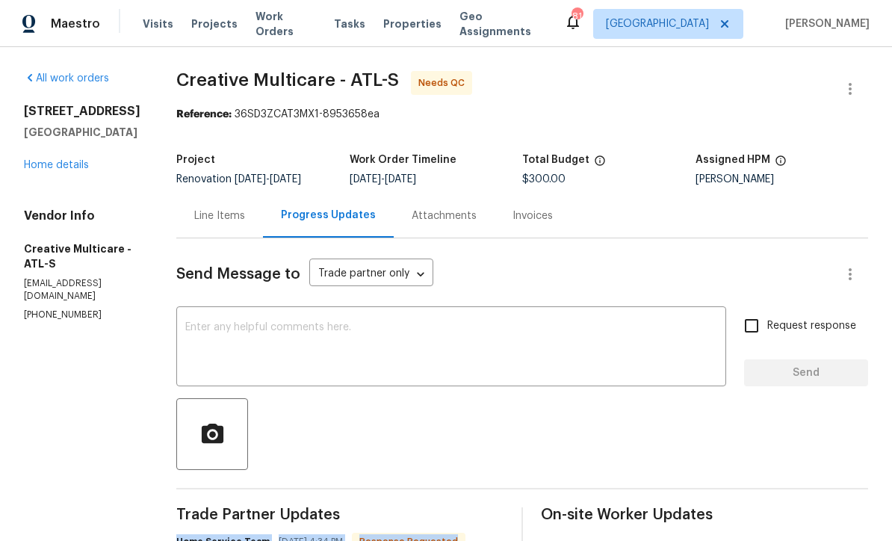
scroll to position [0, 0]
click at [245, 222] on div "Line Items" at bounding box center [219, 215] width 51 height 15
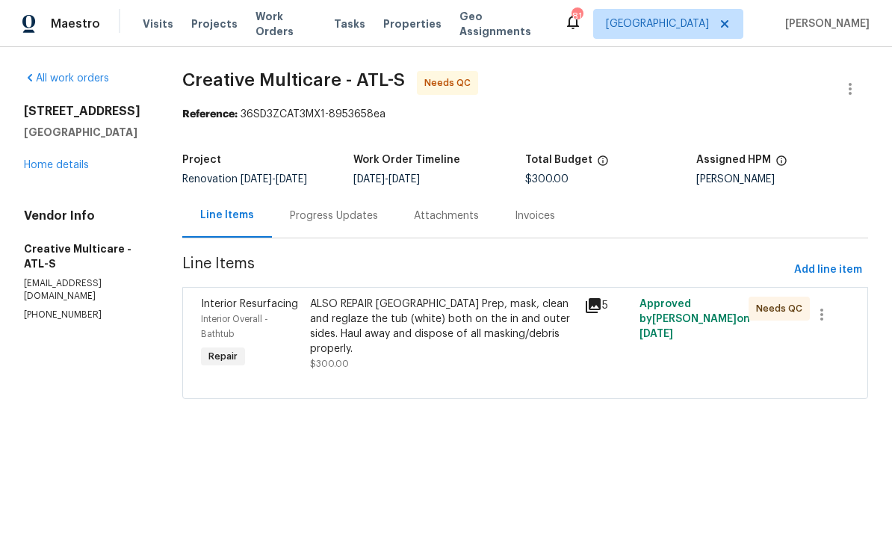
click at [391, 341] on div "ALSO REPAIR [GEOGRAPHIC_DATA] Prep, mask, clean and reglaze the tub (white) bot…" at bounding box center [442, 327] width 265 height 60
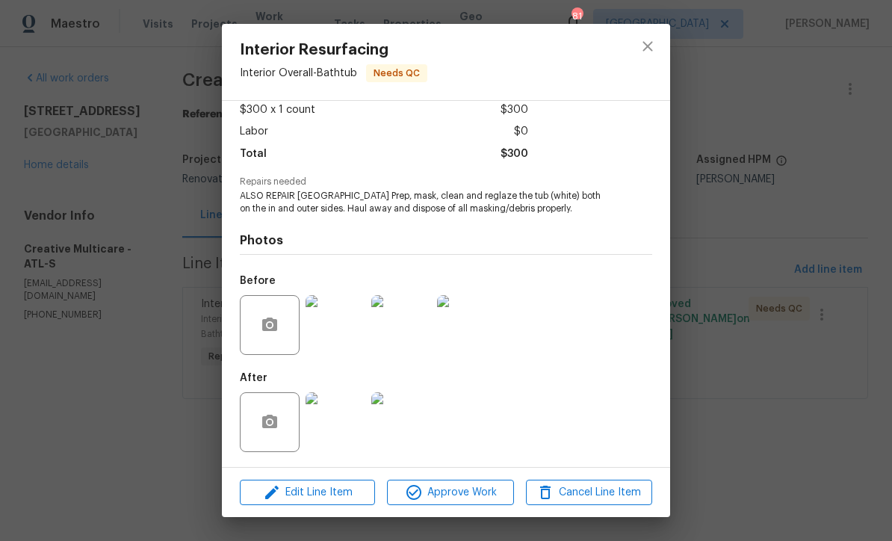
scroll to position [88, 0]
click at [340, 430] on img at bounding box center [336, 422] width 60 height 60
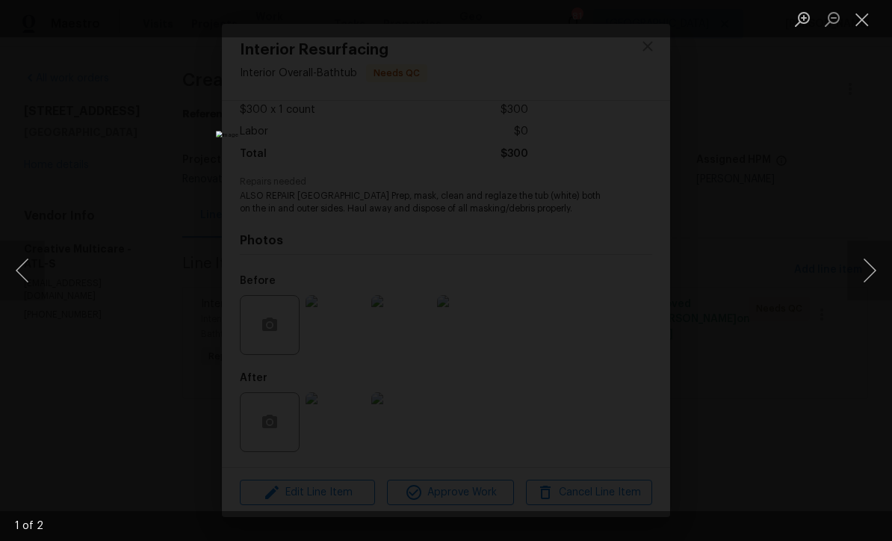
click at [871, 282] on button "Next image" at bounding box center [869, 271] width 45 height 60
click at [871, 279] on button "Next image" at bounding box center [869, 271] width 45 height 60
click at [864, 21] on button "Close lightbox" at bounding box center [862, 19] width 30 height 26
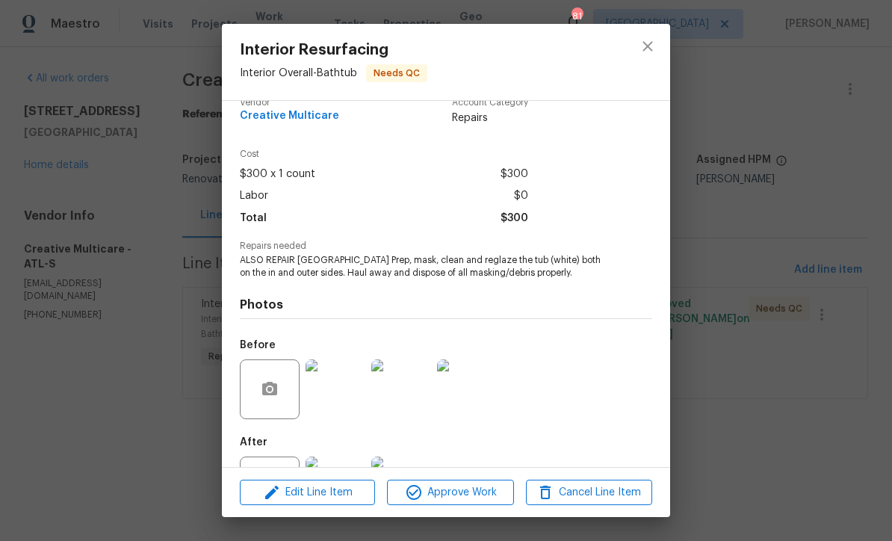
scroll to position [22, 0]
click at [299, 492] on span "Edit Line Item" at bounding box center [307, 492] width 126 height 19
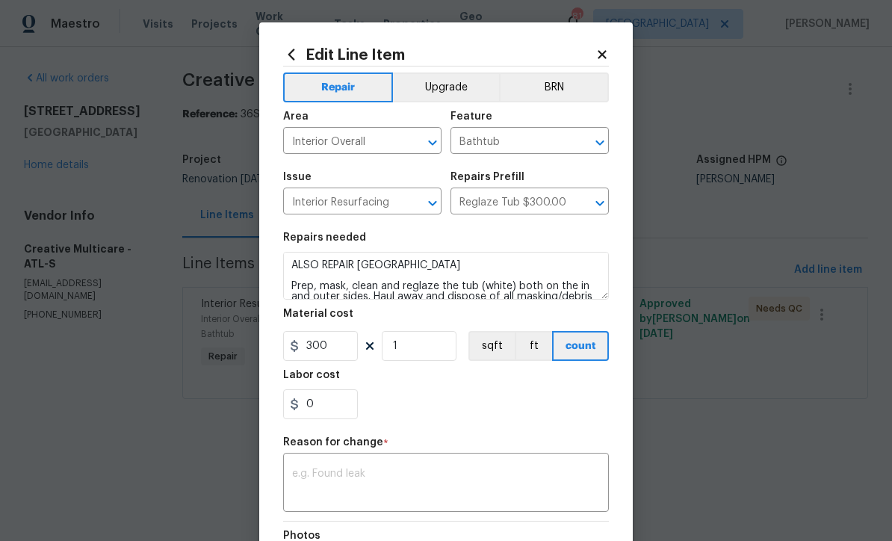
click at [294, 474] on textarea at bounding box center [446, 483] width 308 height 31
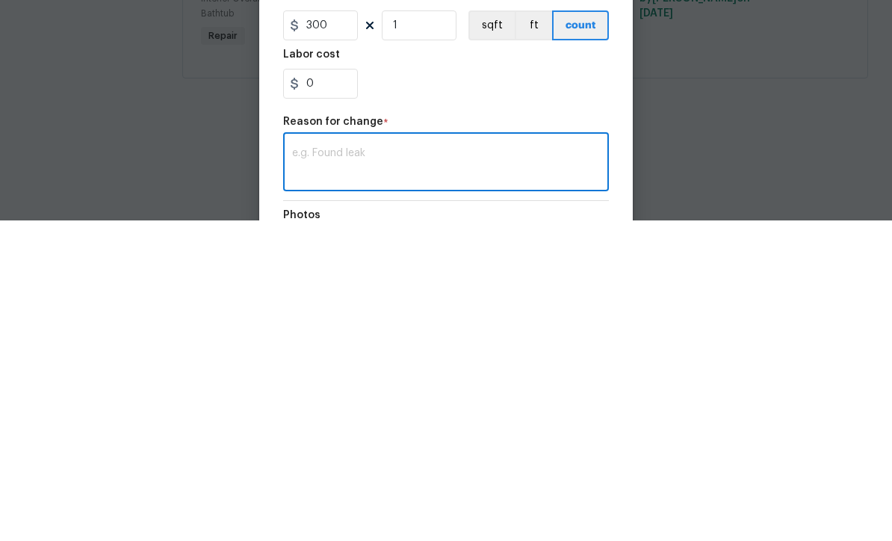
scroll to position [1, 0]
click at [309, 468] on textarea at bounding box center [446, 483] width 308 height 31
paste textarea "Home Service Team [DATE] 4:34 PM Response Requested Good afternoon, Please see …"
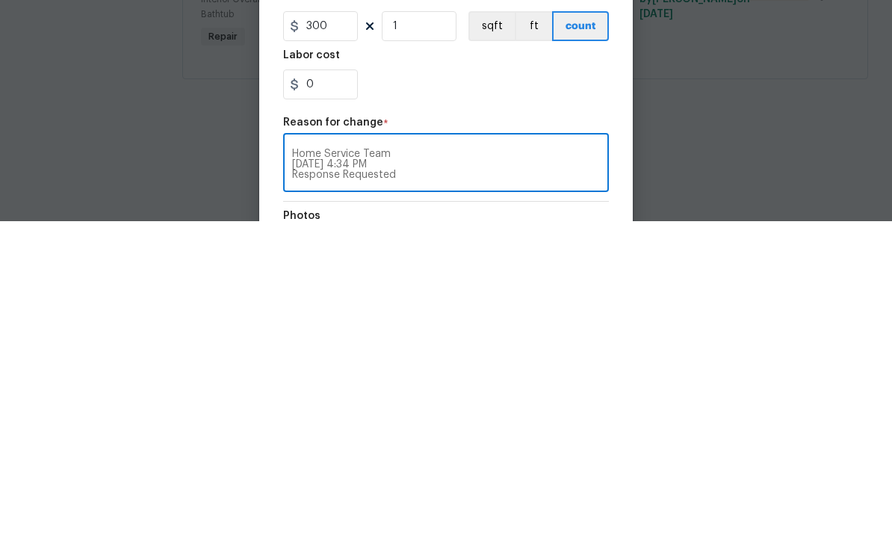
scroll to position [0, 0]
type textarea "Home Service Team 09/18/2025 4:34 PM Response Requested Good afternoon, Please …"
click at [335, 331] on input "300" at bounding box center [320, 346] width 75 height 30
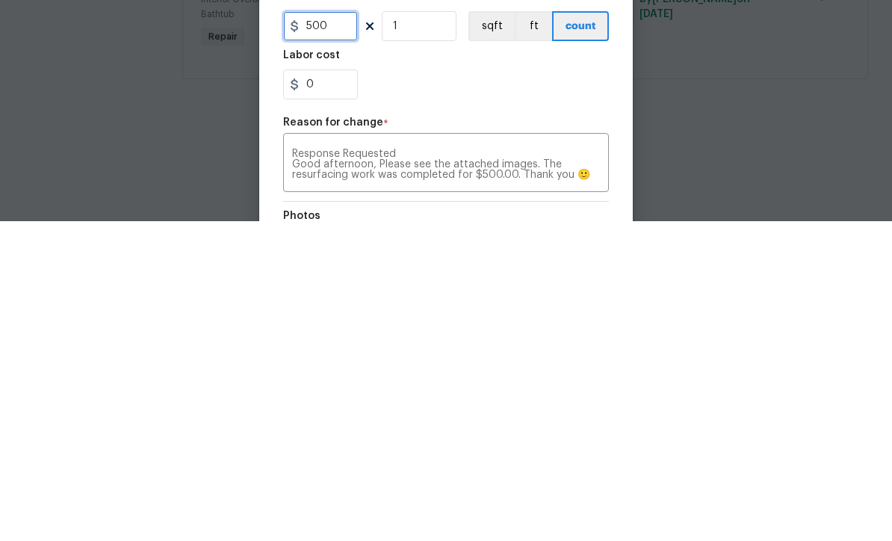
type input "500"
click at [444, 389] on div "0" at bounding box center [446, 404] width 326 height 30
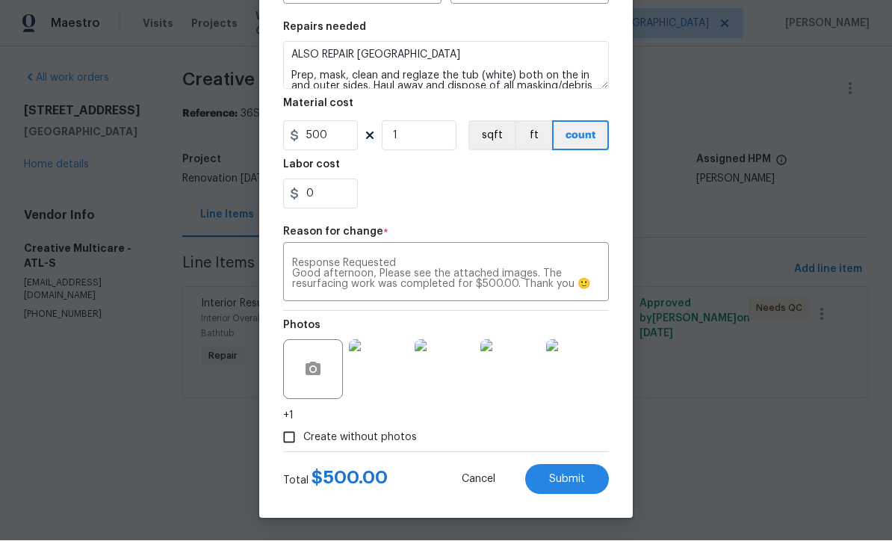
scroll to position [213, 0]
click at [574, 479] on span "Submit" at bounding box center [567, 479] width 36 height 11
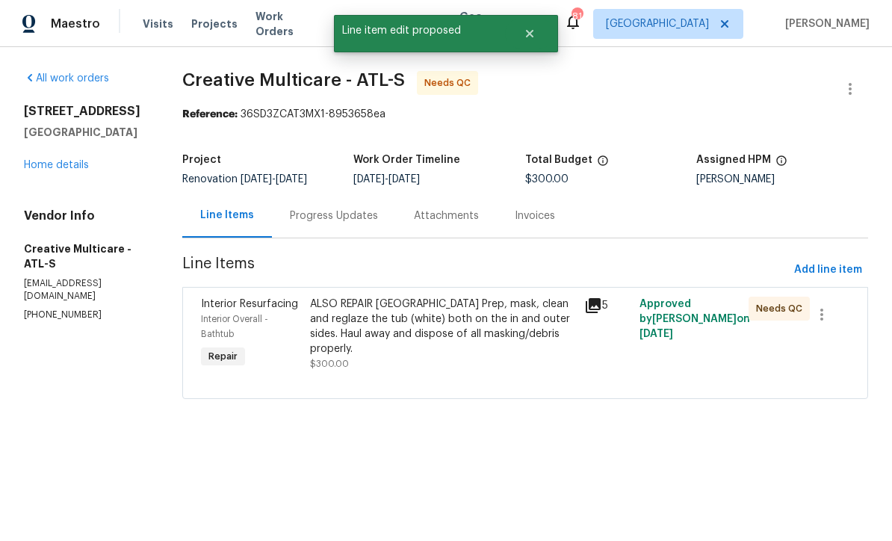
scroll to position [0, 0]
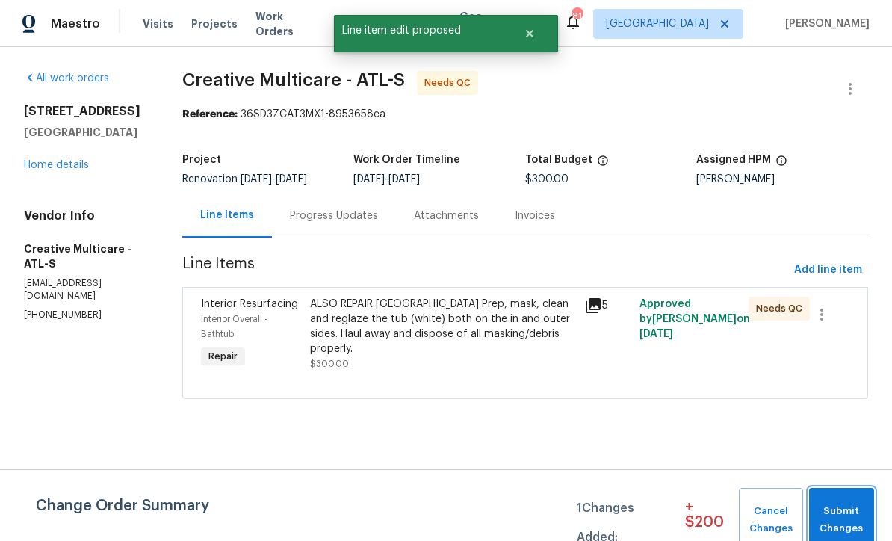
click at [837, 506] on span "Submit Changes" at bounding box center [842, 520] width 50 height 34
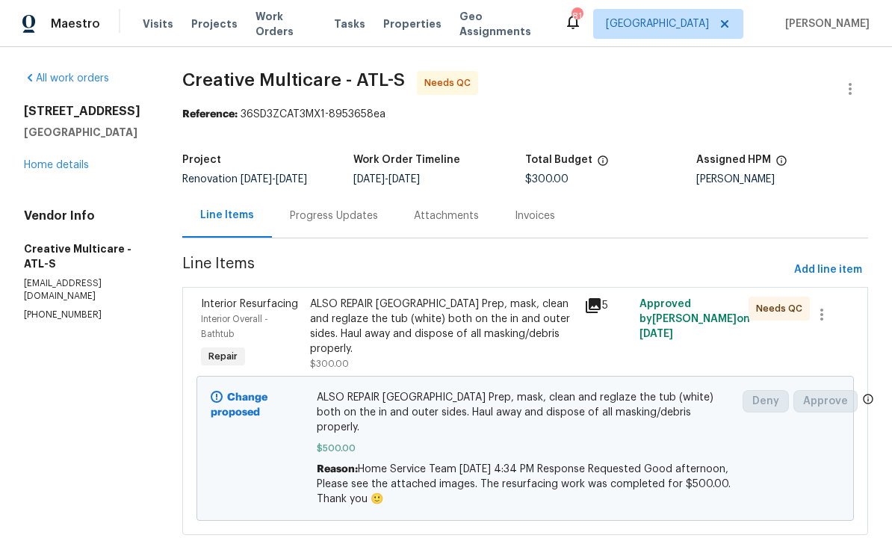
click at [48, 166] on link "Home details" at bounding box center [56, 165] width 65 height 10
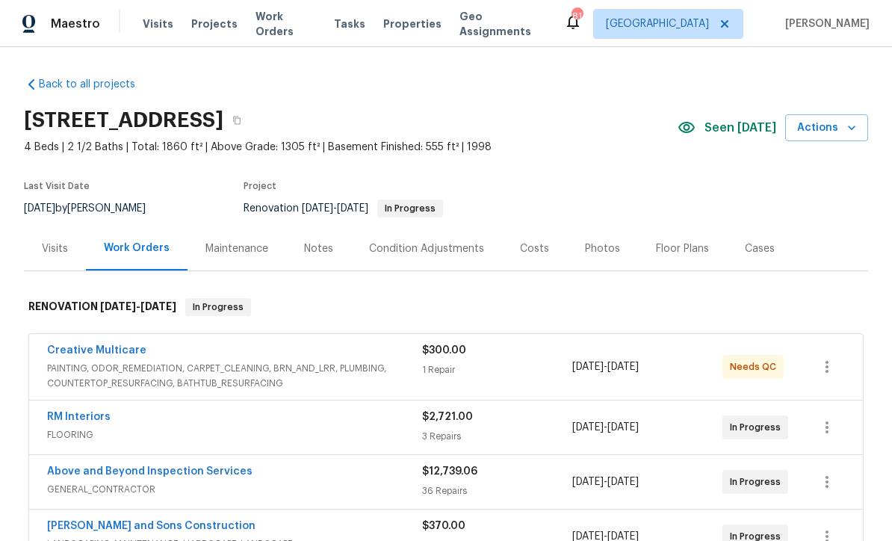
click at [84, 348] on link "Creative Multicare" at bounding box center [96, 350] width 99 height 10
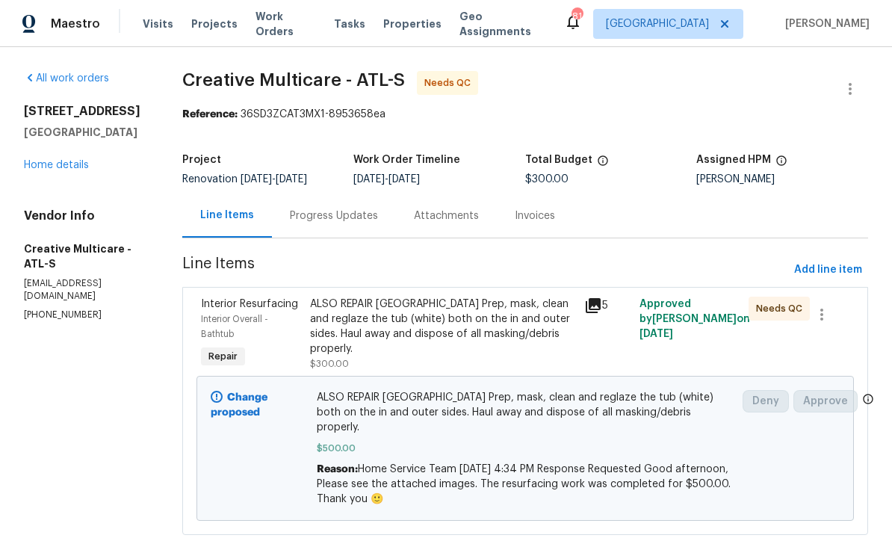
click at [350, 218] on div "Progress Updates" at bounding box center [334, 215] width 124 height 44
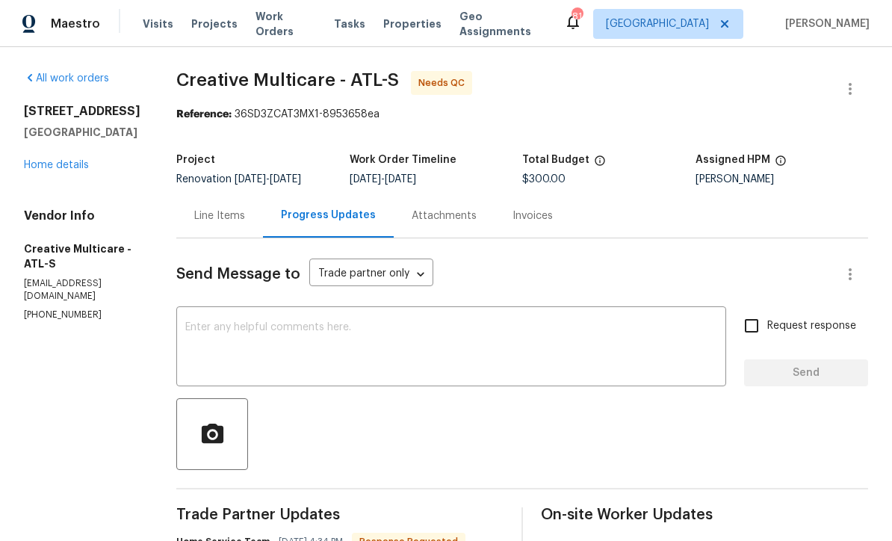
click at [238, 333] on textarea at bounding box center [451, 348] width 532 height 52
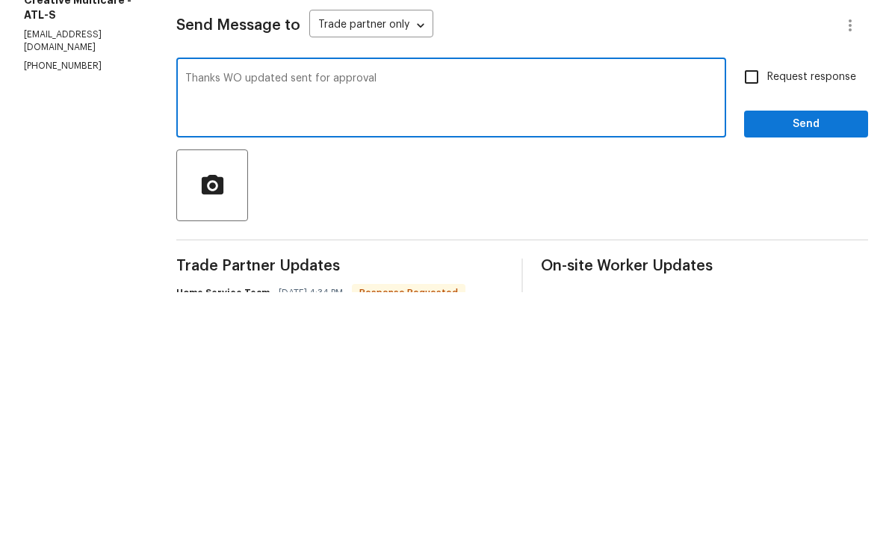
type textarea "Thanks WO updated sent for approval"
click at [746, 310] on input "Request response" at bounding box center [751, 325] width 31 height 31
checkbox input "true"
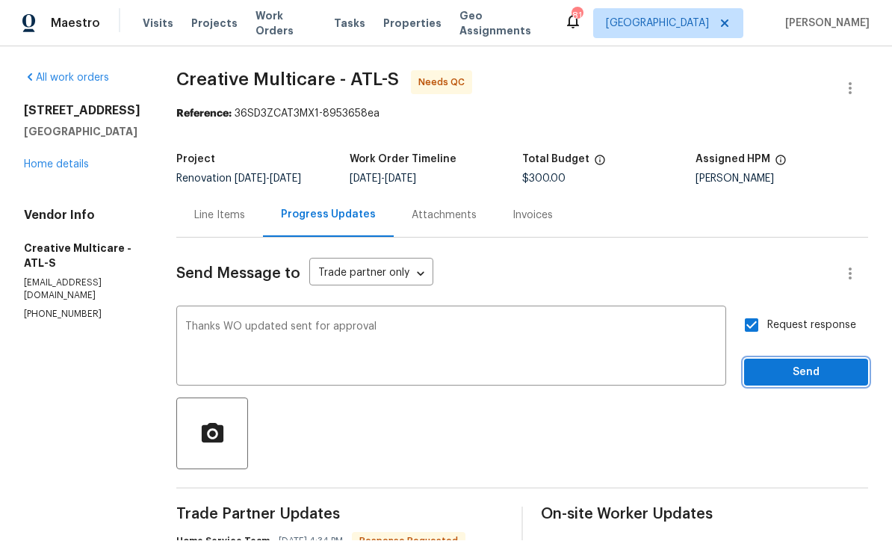
click at [786, 364] on span "Send" at bounding box center [806, 373] width 100 height 19
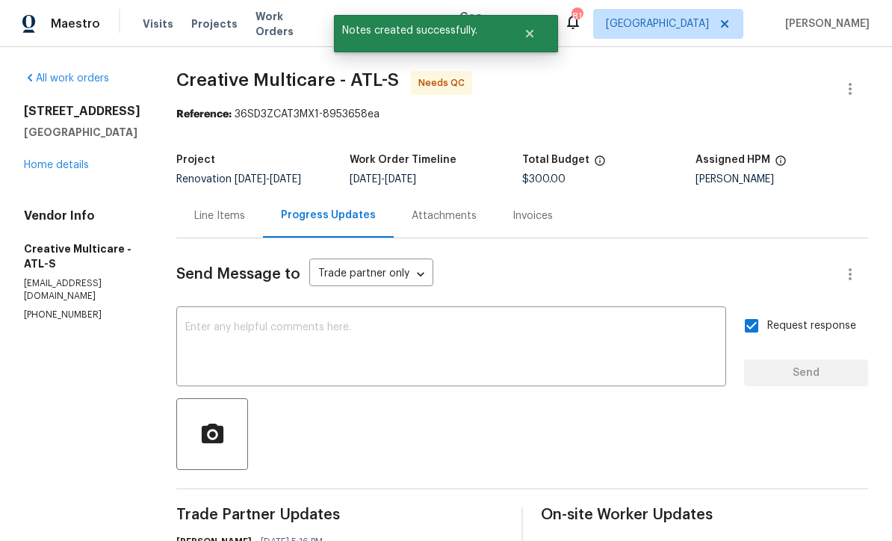
click at [50, 160] on link "Home details" at bounding box center [56, 165] width 65 height 10
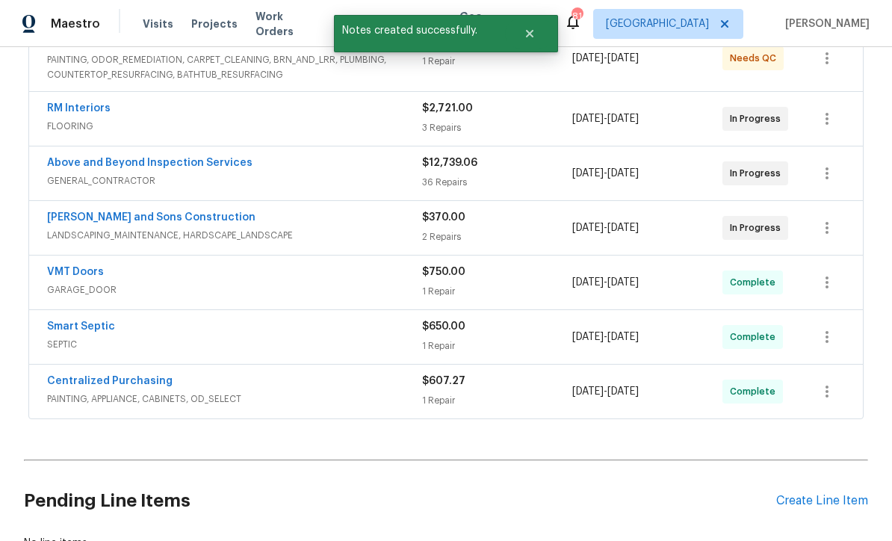
scroll to position [291, 0]
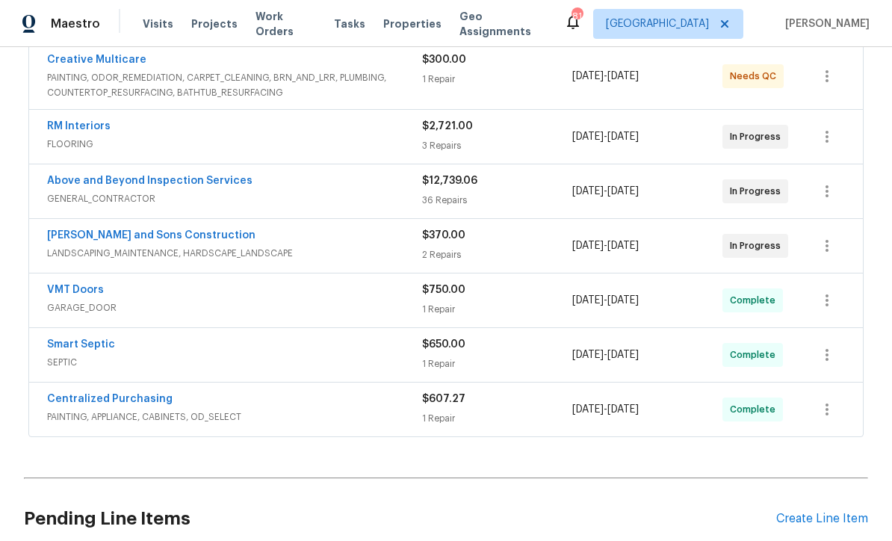
click at [134, 176] on link "Above and Beyond Inspection Services" at bounding box center [149, 181] width 205 height 10
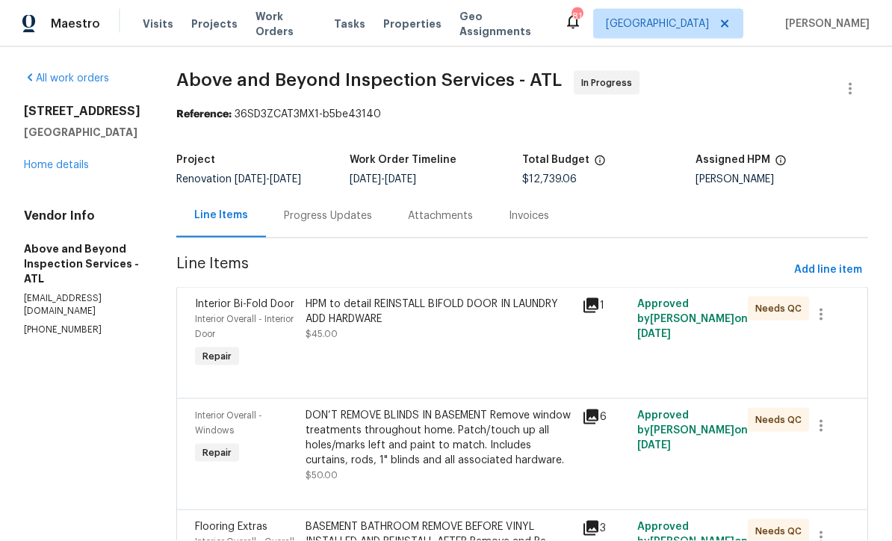
click at [37, 155] on div "210 Woodbridge Dr Dallas, GA 30157 Home details" at bounding box center [82, 138] width 117 height 69
click at [48, 164] on link "Home details" at bounding box center [56, 165] width 65 height 10
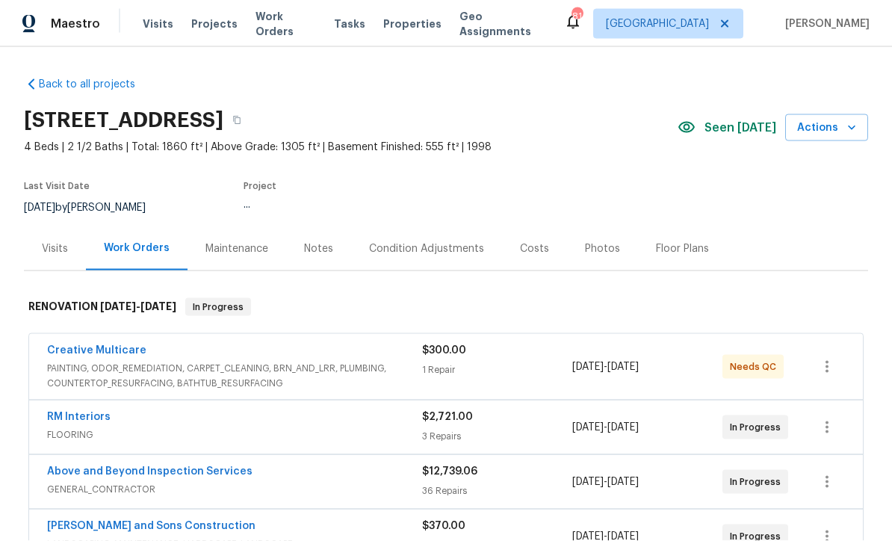
scroll to position [1, 0]
click at [523, 247] on div "Costs" at bounding box center [534, 248] width 29 height 15
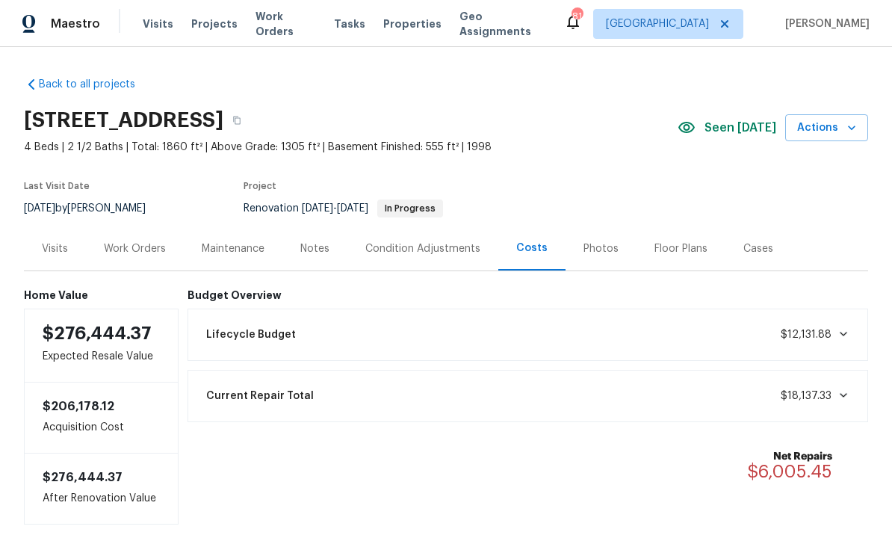
click at [129, 250] on div "Work Orders" at bounding box center [135, 248] width 62 height 15
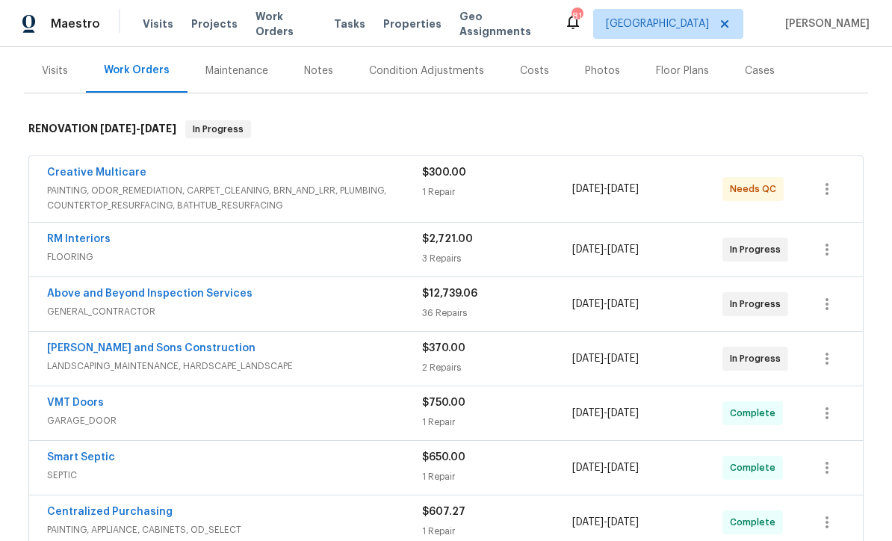
scroll to position [201, 0]
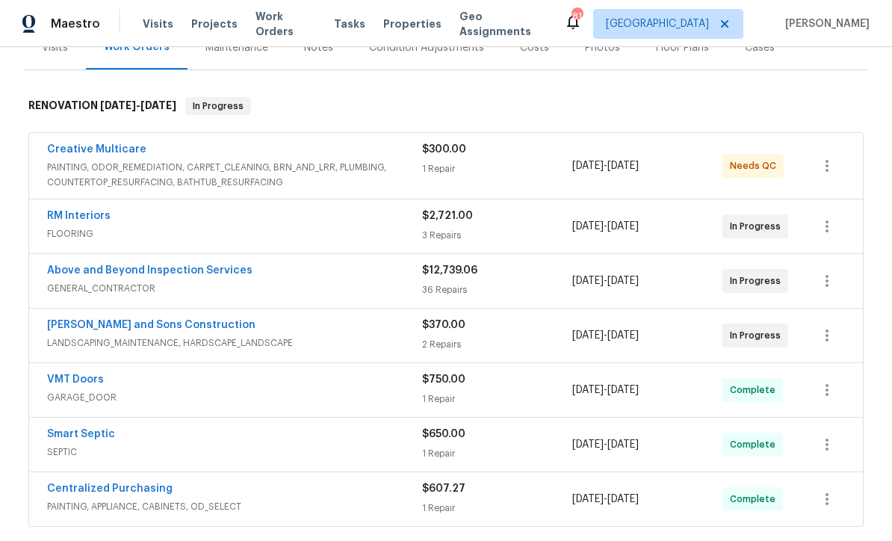
click at [158, 272] on link "Above and Beyond Inspection Services" at bounding box center [149, 270] width 205 height 10
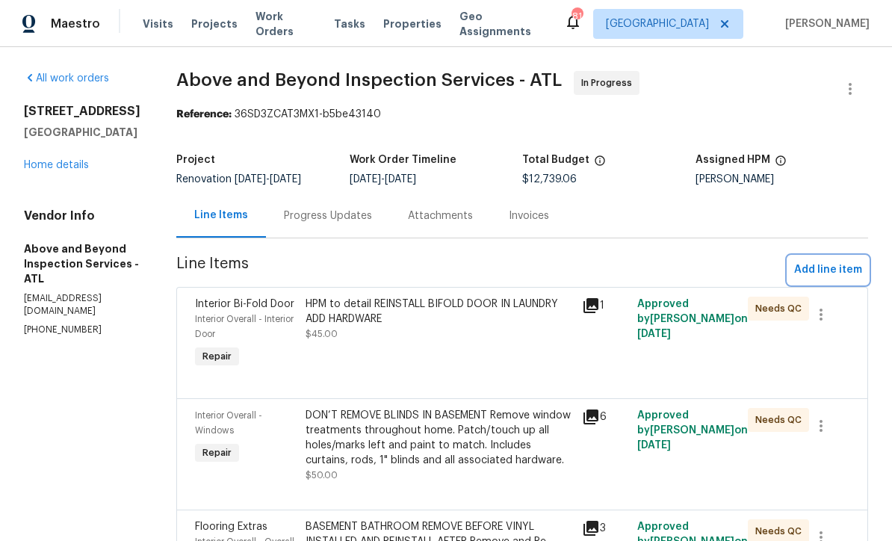
click at [826, 279] on span "Add line item" at bounding box center [828, 270] width 68 height 19
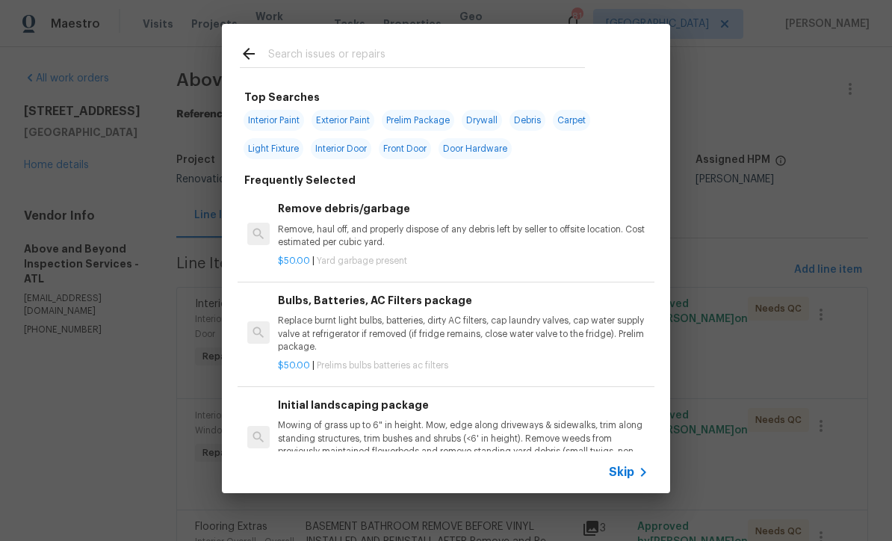
click at [271, 53] on input "text" at bounding box center [426, 56] width 317 height 22
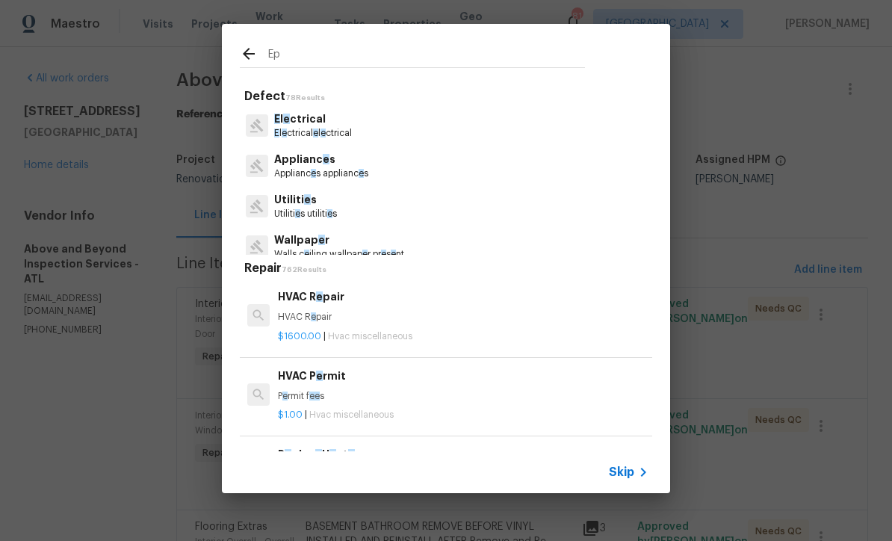
type input "Epo"
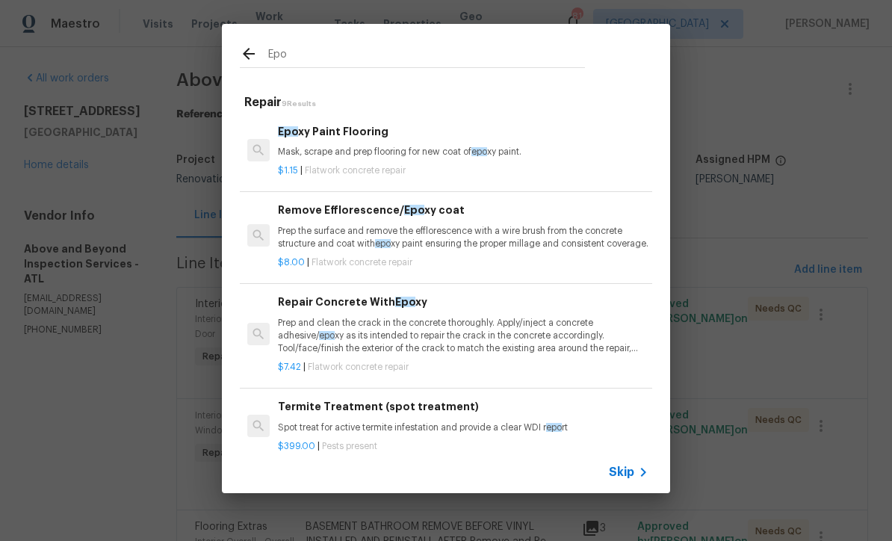
click at [340, 144] on div "Epo xy Paint Flooring Mask, scrape and prep flooring for new coat of epo xy pai…" at bounding box center [463, 141] width 371 height 36
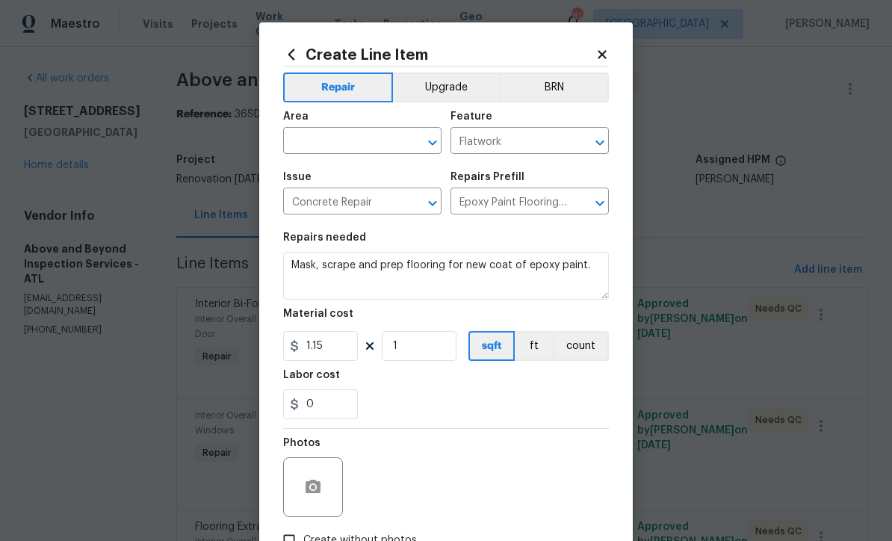
click at [312, 140] on input "text" at bounding box center [341, 142] width 117 height 23
click at [307, 173] on li "Garage" at bounding box center [362, 176] width 158 height 25
type input "Garage"
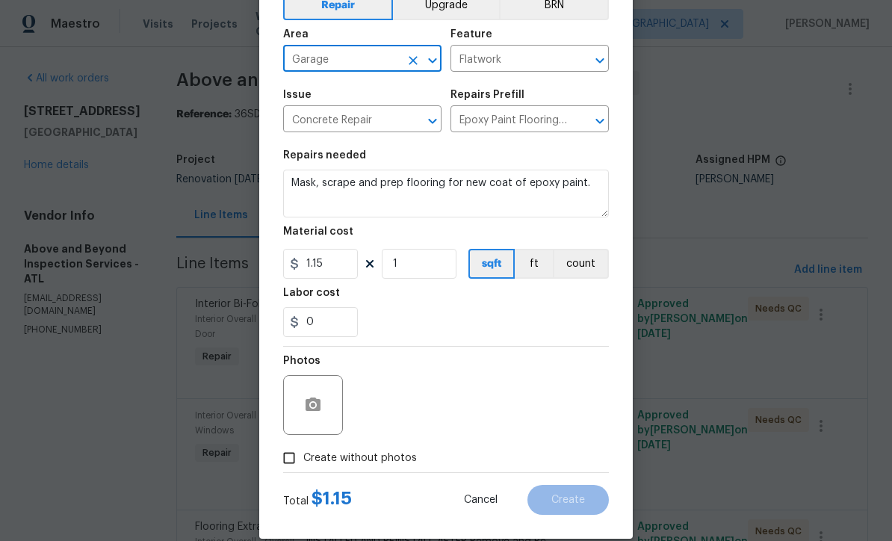
scroll to position [96, 0]
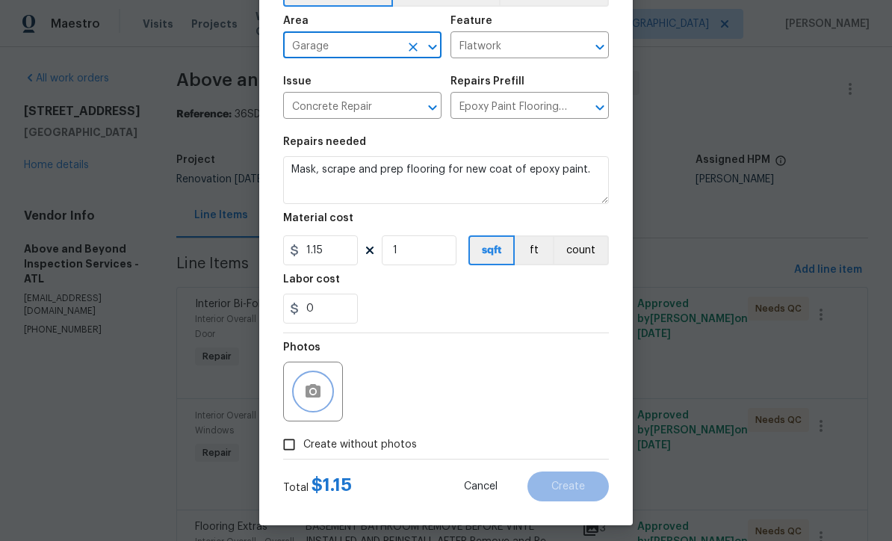
click at [307, 394] on icon "button" at bounding box center [313, 390] width 15 height 13
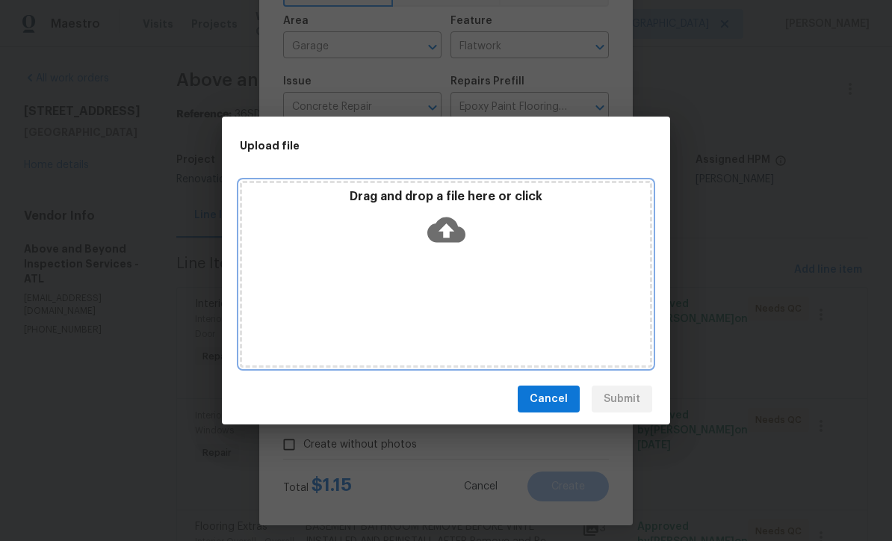
click at [444, 223] on icon at bounding box center [446, 229] width 38 height 25
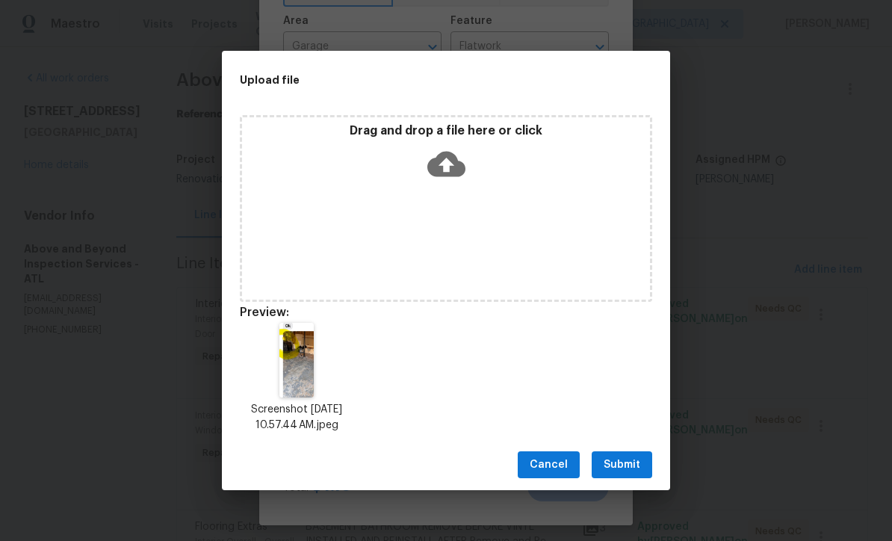
click at [632, 467] on span "Submit" at bounding box center [622, 465] width 37 height 19
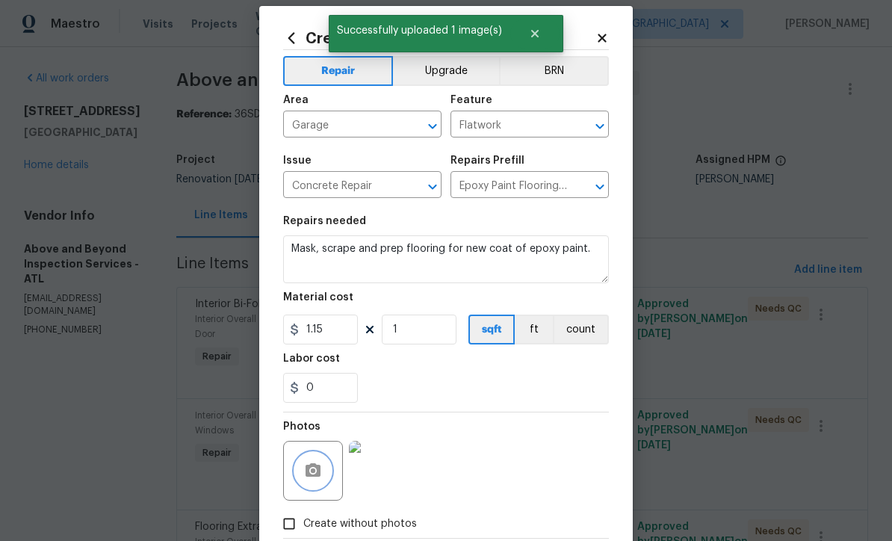
scroll to position [15, 0]
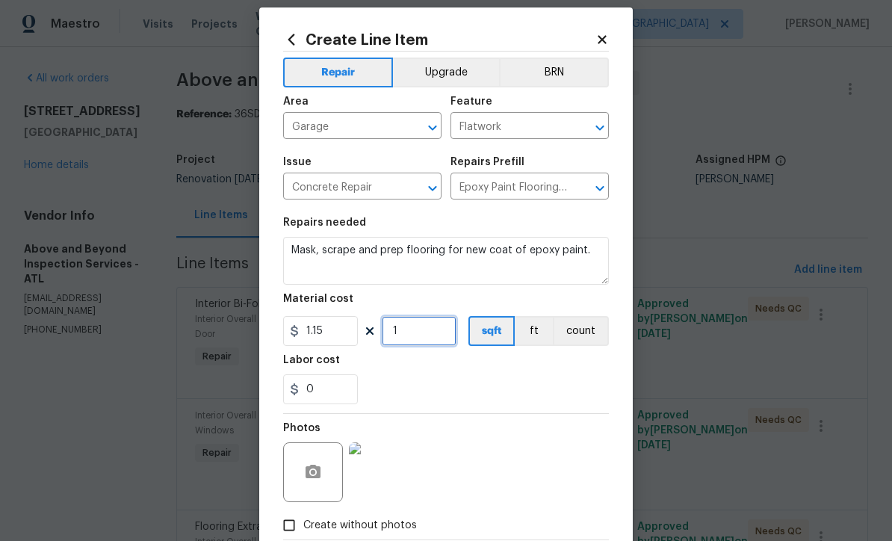
click at [403, 340] on input "1" at bounding box center [419, 331] width 75 height 30
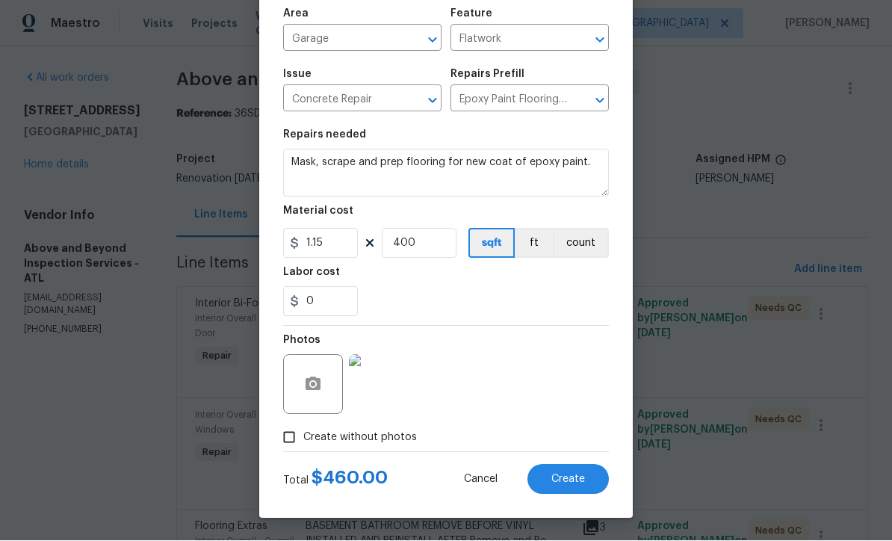
scroll to position [105, 0]
type input "400"
click at [568, 477] on span "Create" at bounding box center [568, 479] width 34 height 11
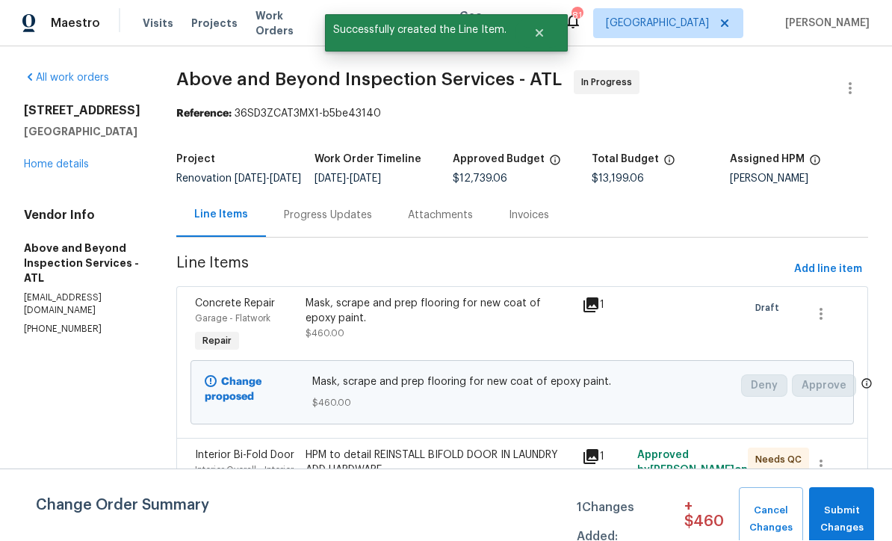
scroll to position [1, 0]
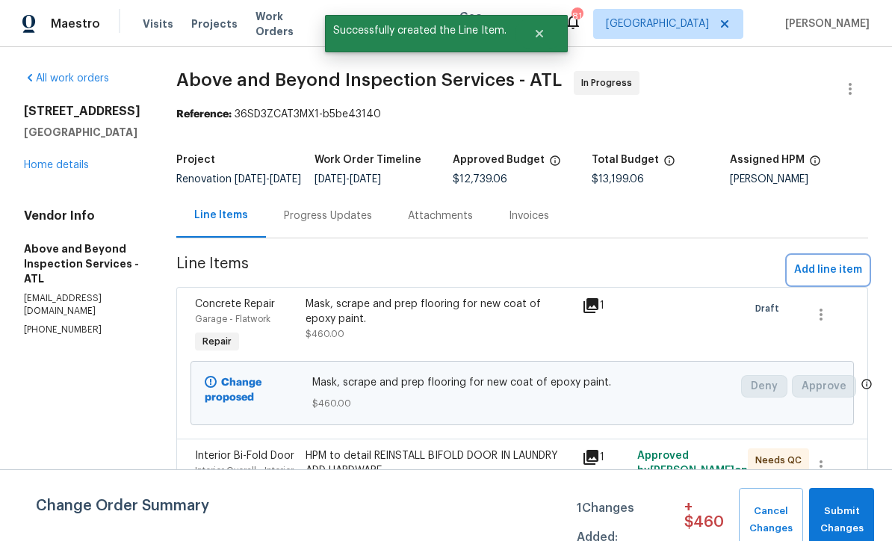
click at [817, 278] on span "Add line item" at bounding box center [828, 270] width 68 height 19
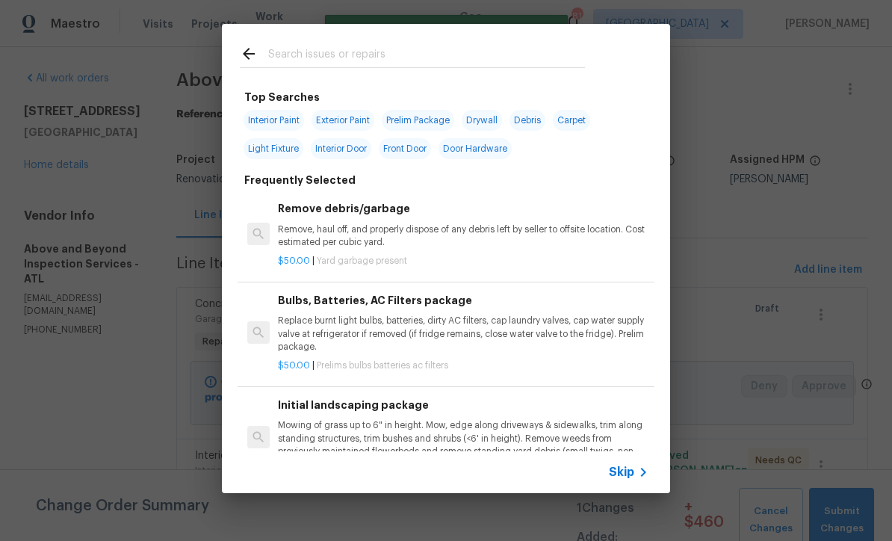
click at [269, 56] on input "text" at bounding box center [426, 56] width 317 height 22
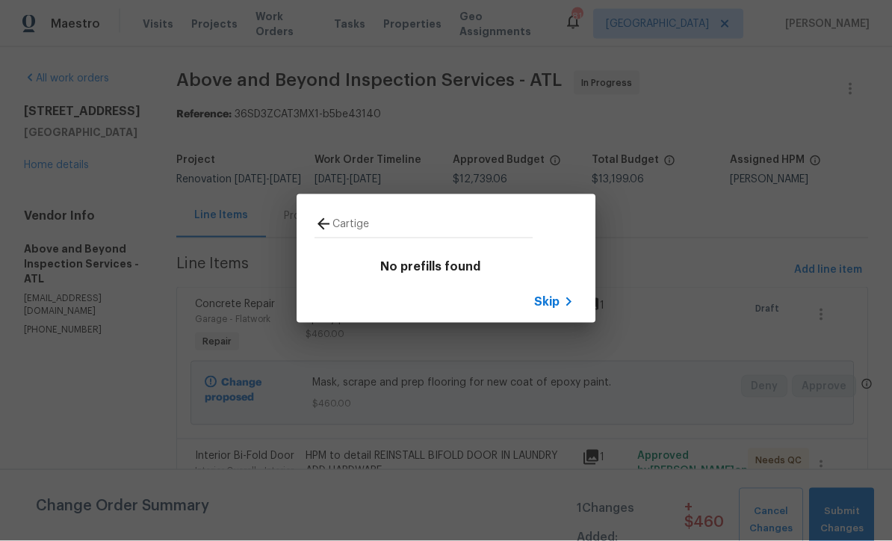
type input "Cartagena"
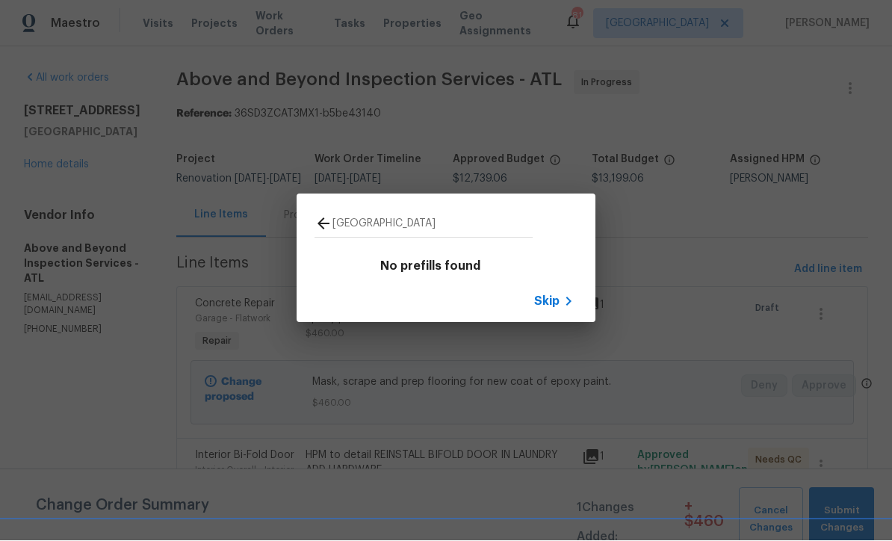
click at [552, 302] on span "Skip" at bounding box center [546, 301] width 25 height 15
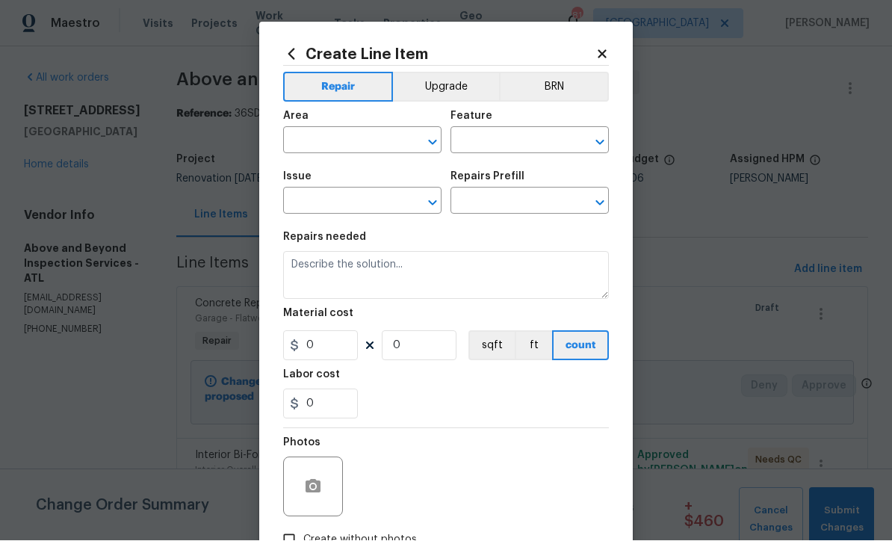
scroll to position [1, 0]
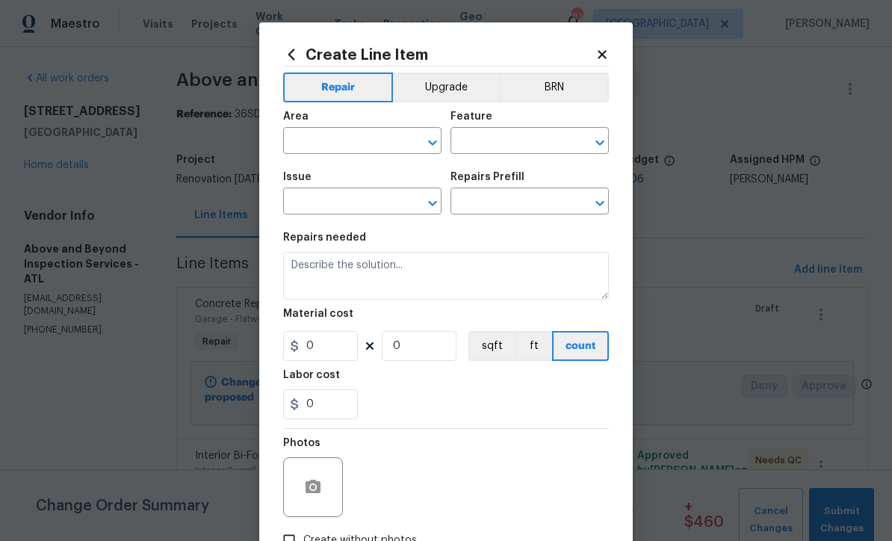
click at [310, 138] on input "text" at bounding box center [341, 142] width 117 height 23
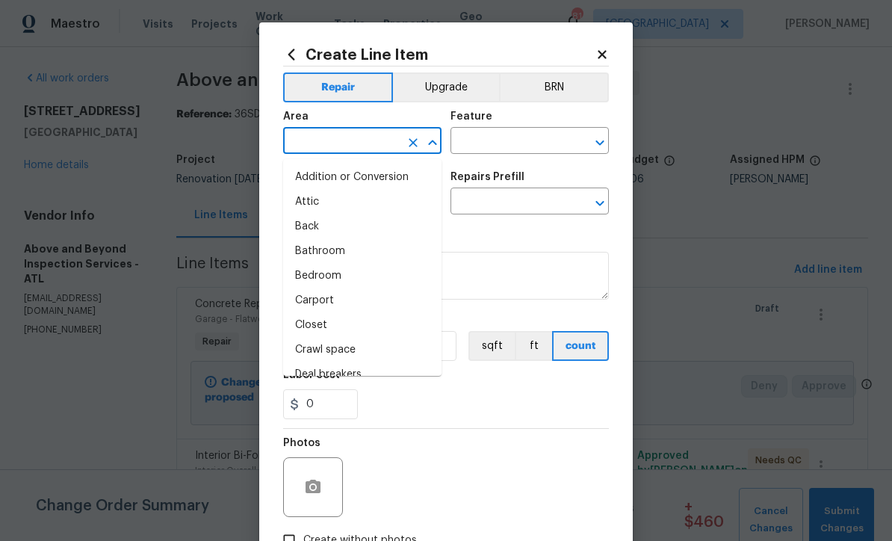
scroll to position [0, 0]
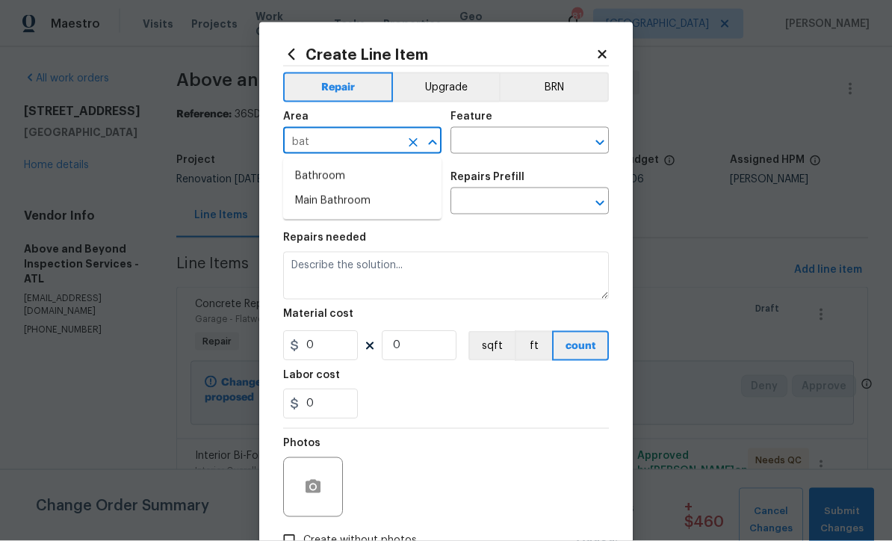
click at [317, 176] on li "Bathroom" at bounding box center [362, 176] width 158 height 25
type input "Bathroom"
click at [474, 139] on input "text" at bounding box center [508, 142] width 117 height 23
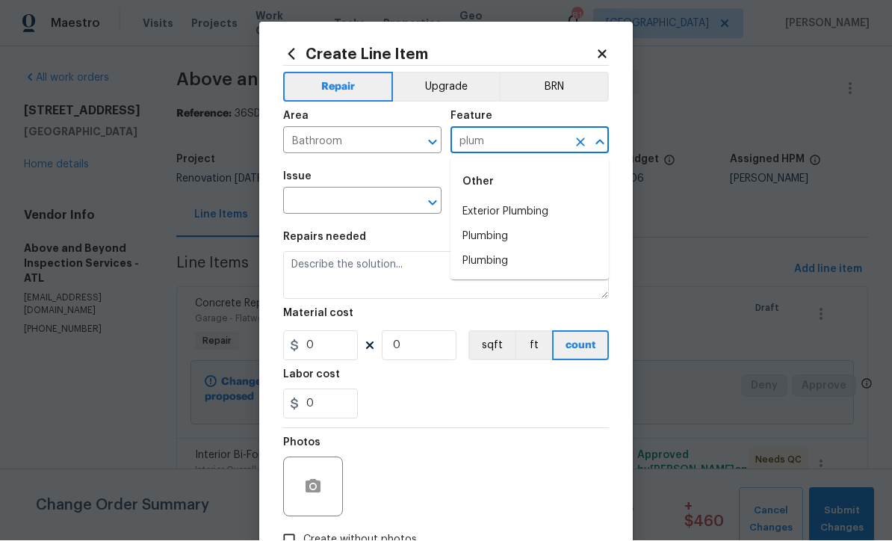
click at [484, 237] on li "Plumbing" at bounding box center [529, 237] width 158 height 25
type input "Plumbing"
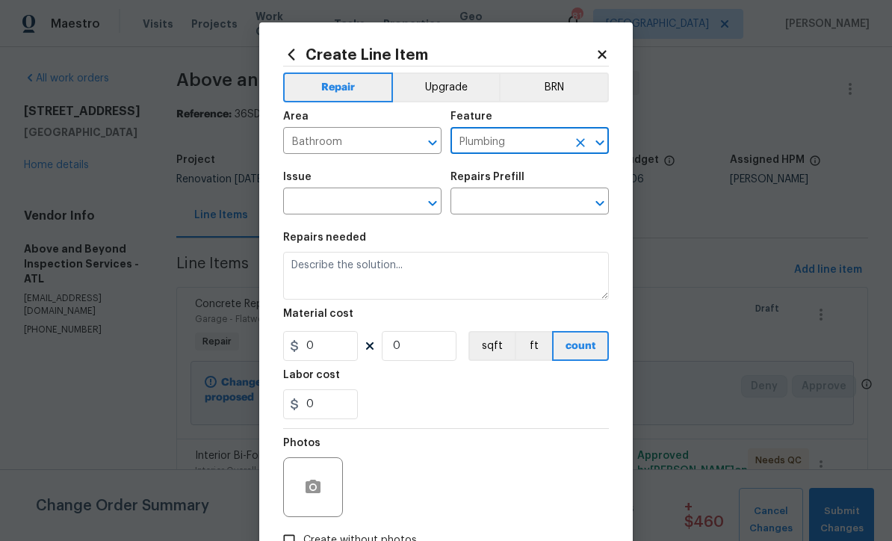
click at [341, 203] on input "text" at bounding box center [341, 202] width 117 height 23
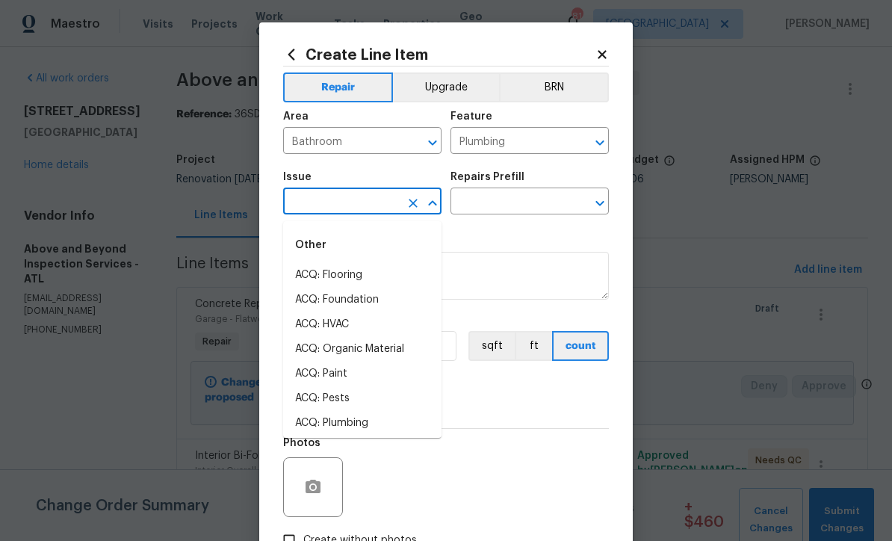
scroll to position [0, 0]
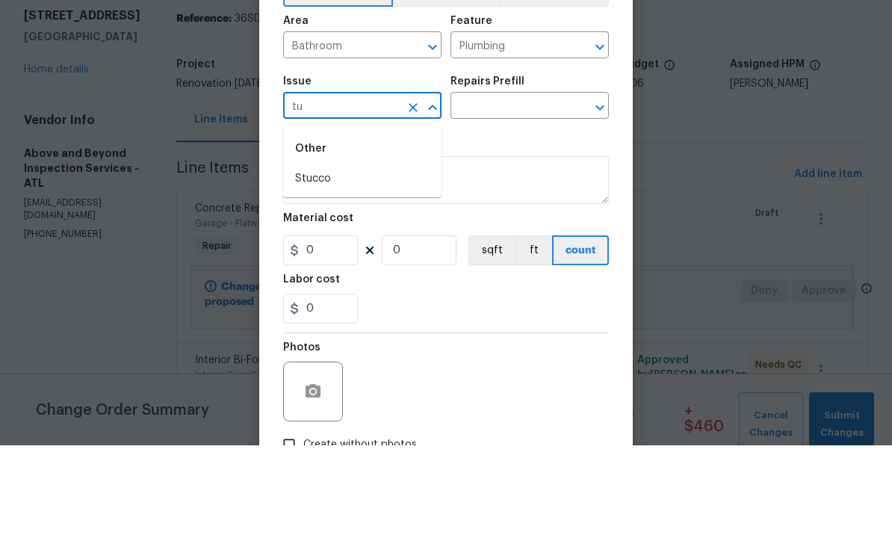
type input "t"
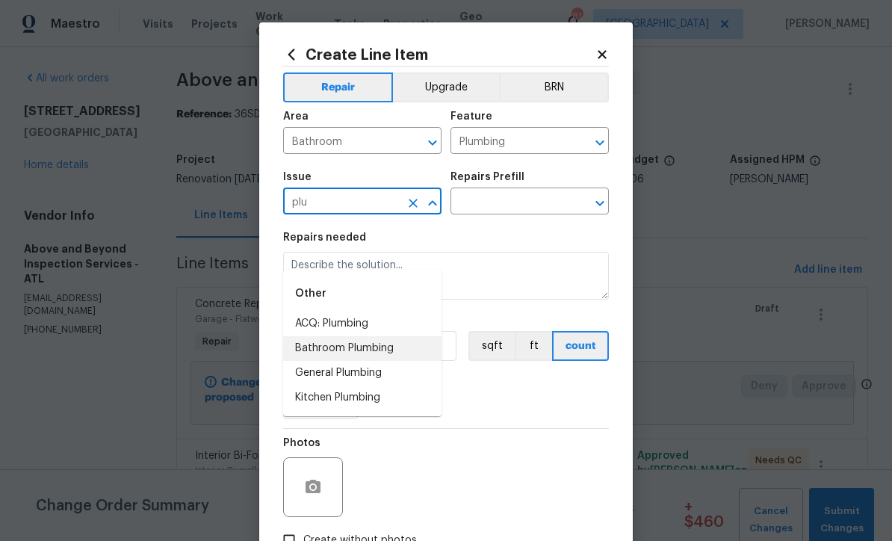
click at [331, 336] on li "Bathroom Plumbing" at bounding box center [362, 348] width 158 height 25
type input "Bathroom Plumbing"
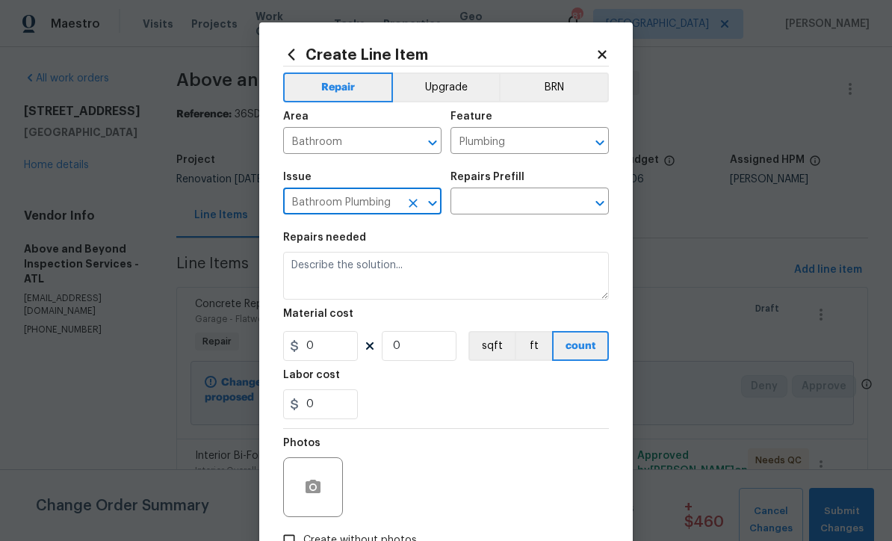
click at [477, 205] on input "text" at bounding box center [508, 202] width 117 height 23
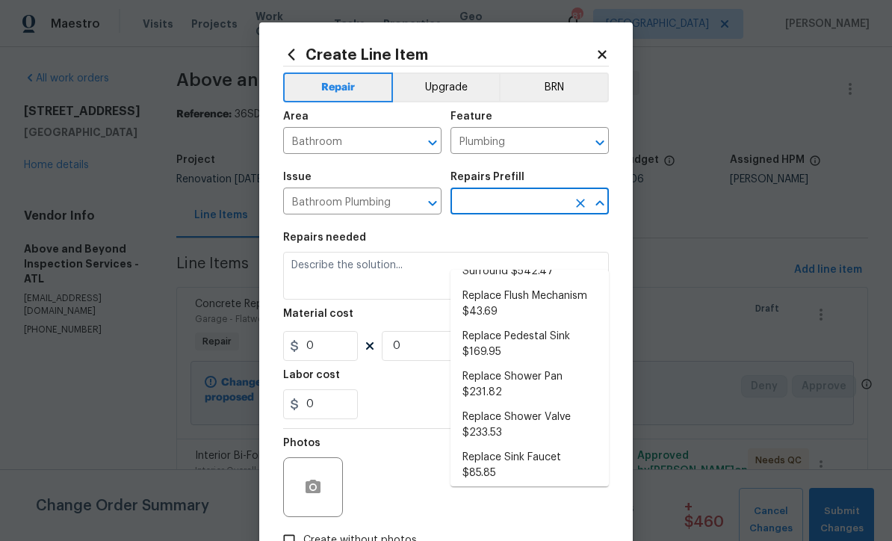
scroll to position [561, 0]
click at [498, 403] on li "Replace Shower Valve $233.53" at bounding box center [529, 423] width 158 height 40
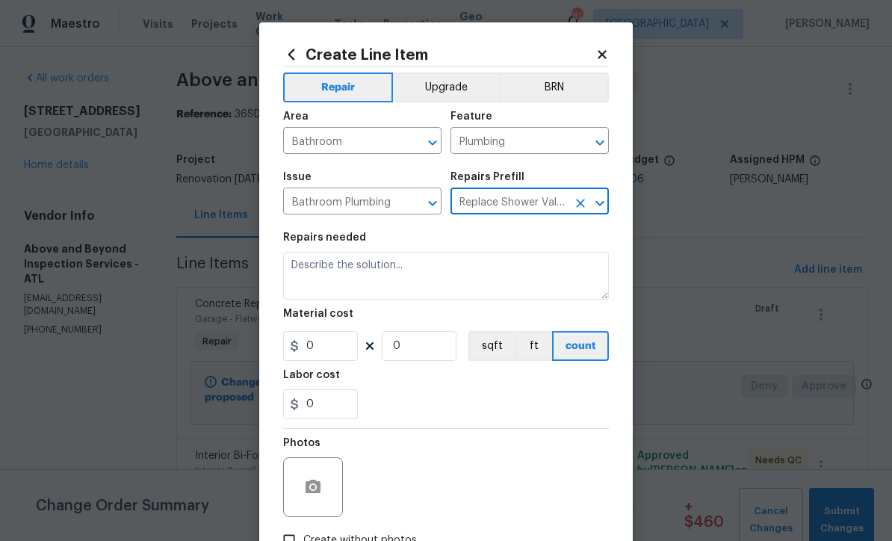
type input "Replace Shower Valve $233.53"
type textarea "Remove the existing shower/tub trim & valve. Install a new valve (to meet curre…"
type input "1"
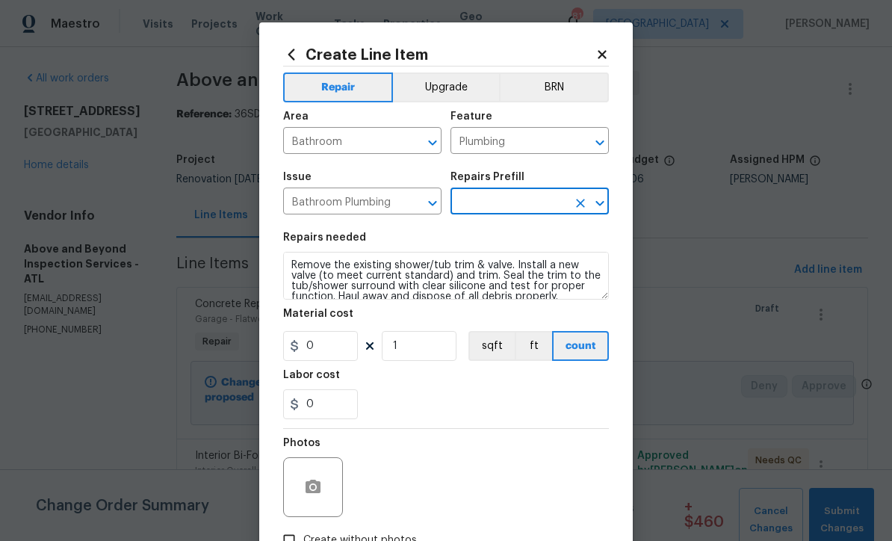
type input "Replace Shower Valve $233.53"
type input "233.53"
click at [310, 491] on icon "button" at bounding box center [313, 487] width 18 height 18
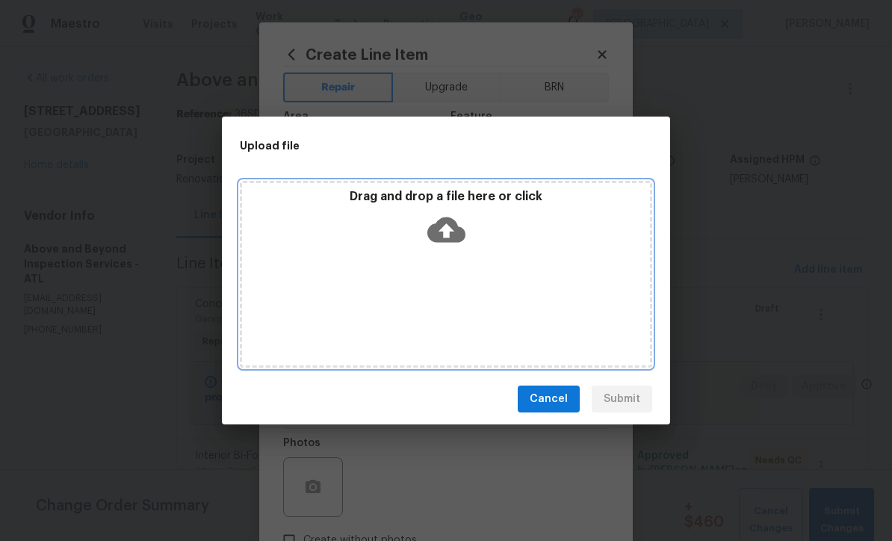
click at [441, 231] on icon at bounding box center [446, 230] width 38 height 38
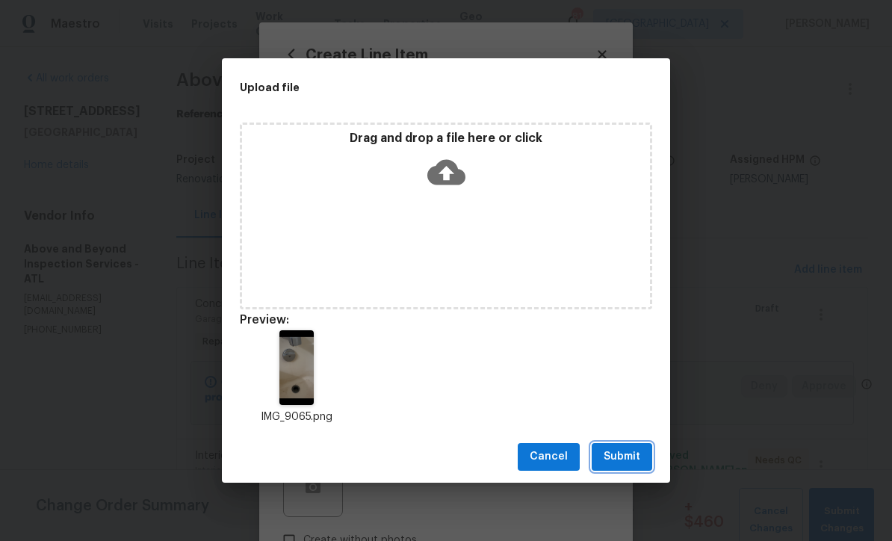
click at [622, 462] on span "Submit" at bounding box center [622, 456] width 37 height 19
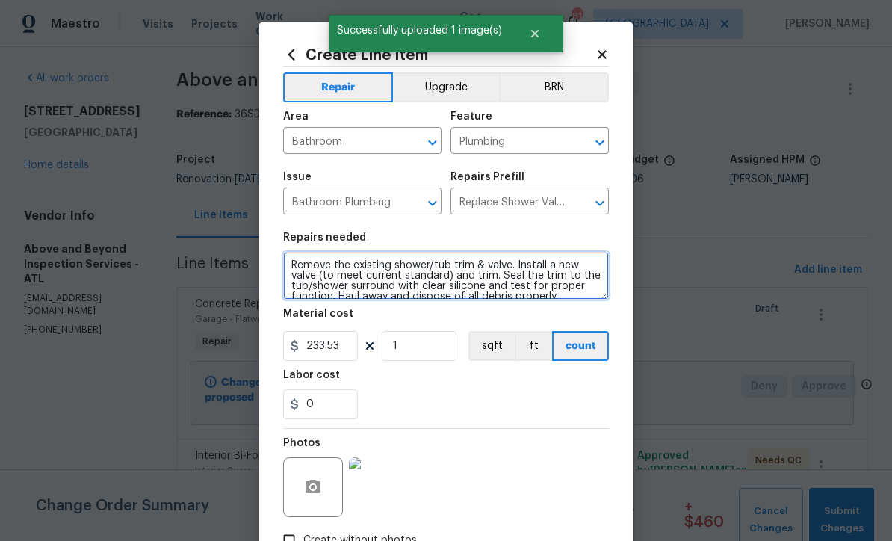
click at [287, 263] on textarea "Remove the existing shower/tub trim & valve. Install a new valve (to meet curre…" at bounding box center [446, 276] width 326 height 48
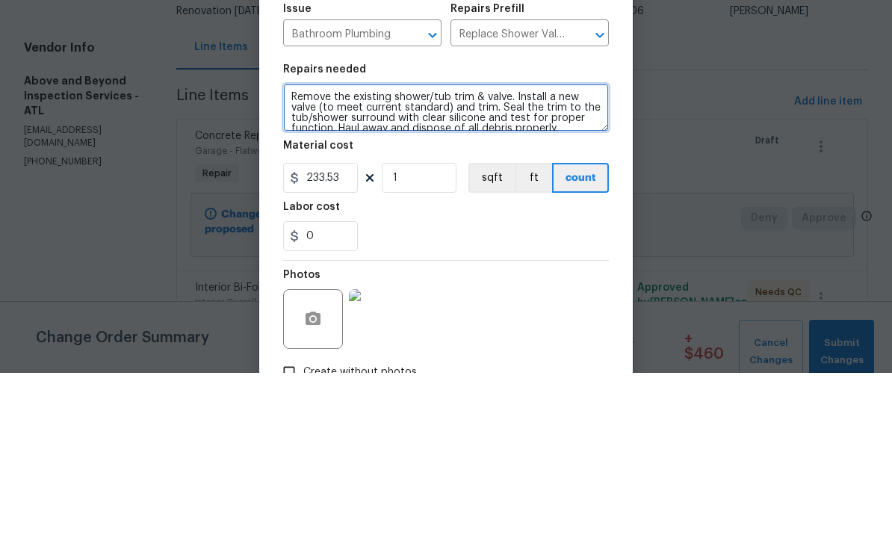
click at [310, 252] on textarea "Remove the existing shower/tub trim & valve. Install a new valve (to meet curre…" at bounding box center [446, 276] width 326 height 48
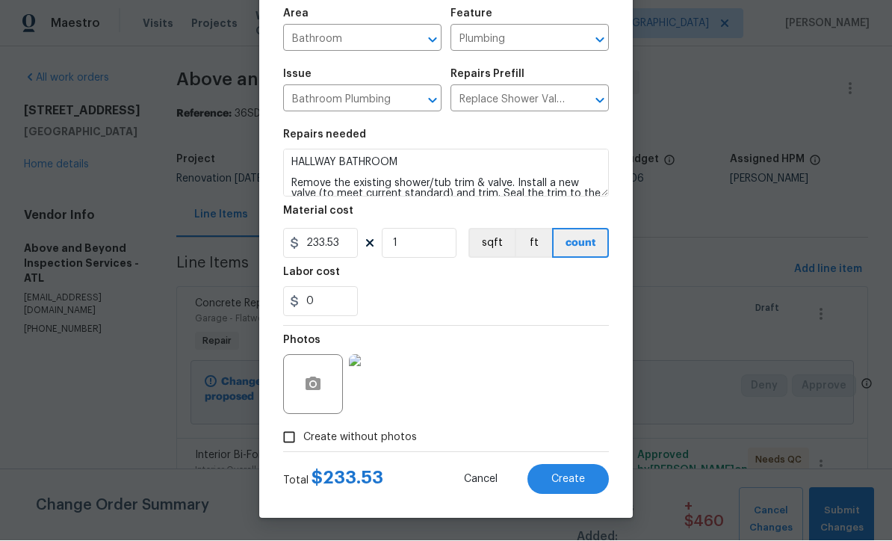
scroll to position [105, 0]
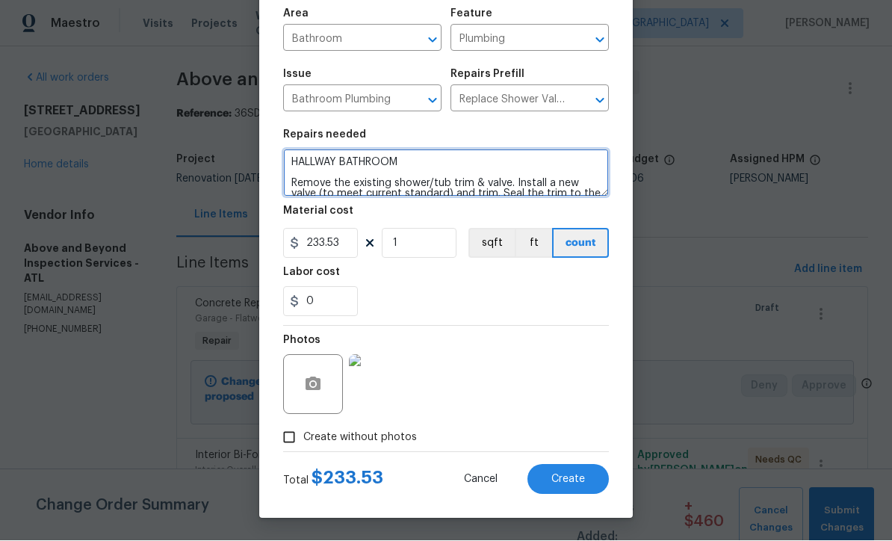
type textarea "HALLWAY BATHROOM Remove the existing shower/tub trim & valve. Install a new val…"
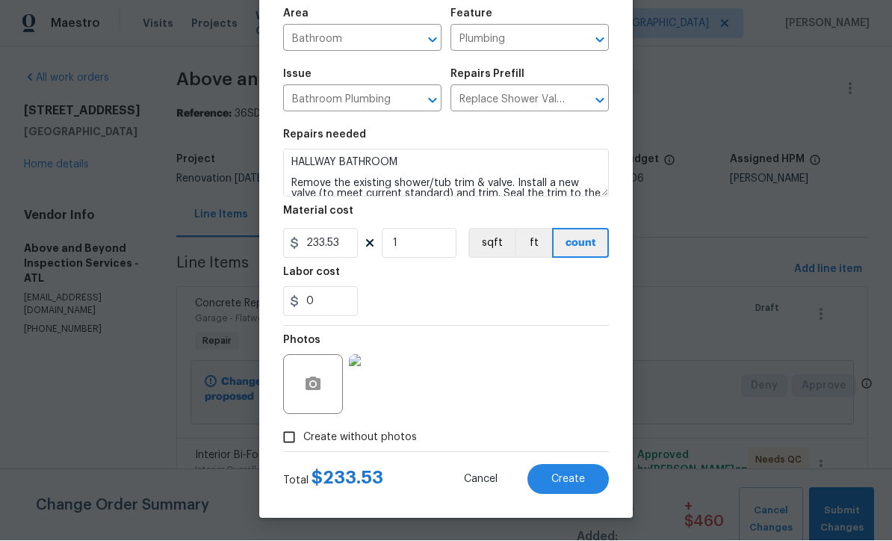
click at [575, 480] on span "Create" at bounding box center [568, 479] width 34 height 11
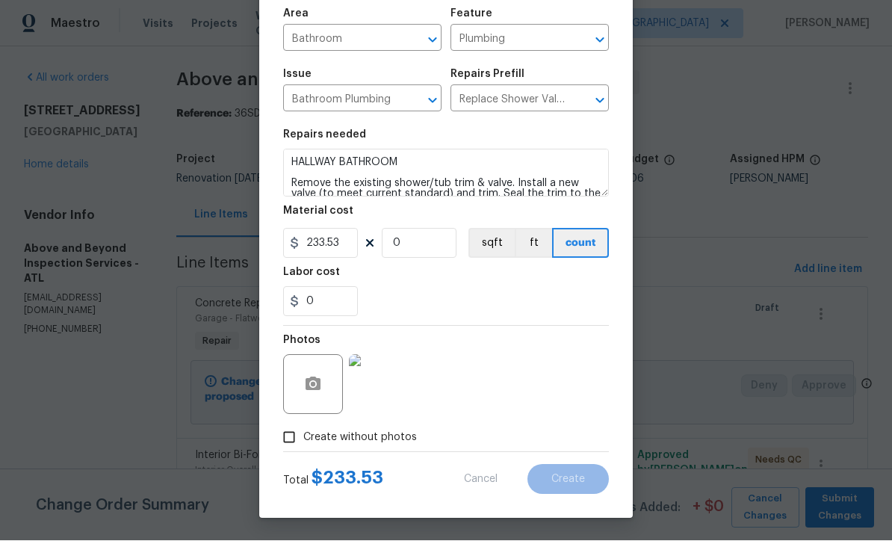
scroll to position [0, 0]
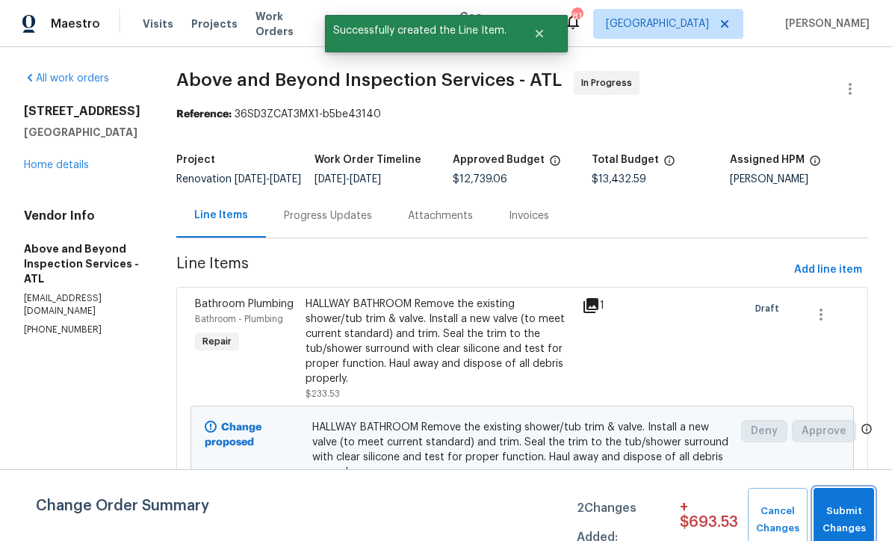
click at [842, 507] on span "Submit Changes" at bounding box center [844, 520] width 46 height 34
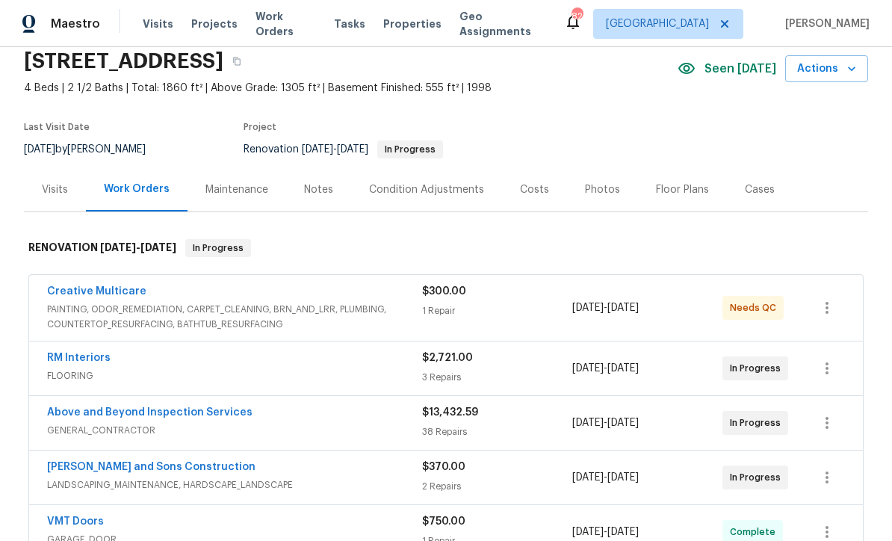
scroll to position [88, 0]
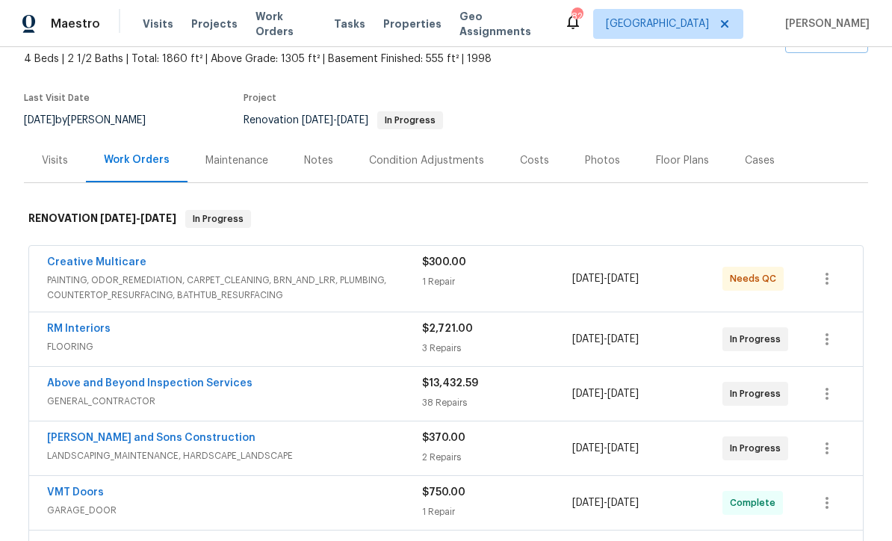
click at [68, 324] on link "RM Interiors" at bounding box center [78, 328] width 63 height 10
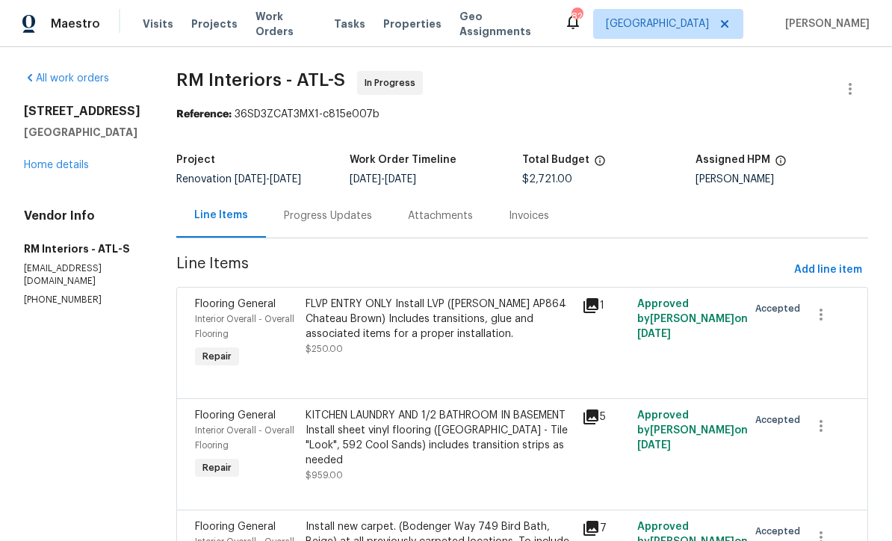
click at [313, 211] on div "Progress Updates" at bounding box center [328, 215] width 88 height 15
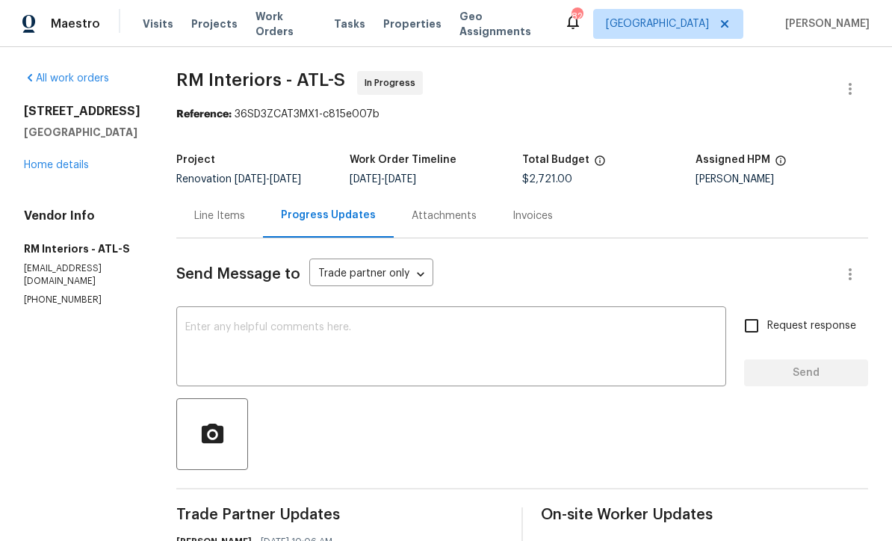
click at [193, 324] on textarea at bounding box center [451, 348] width 532 height 52
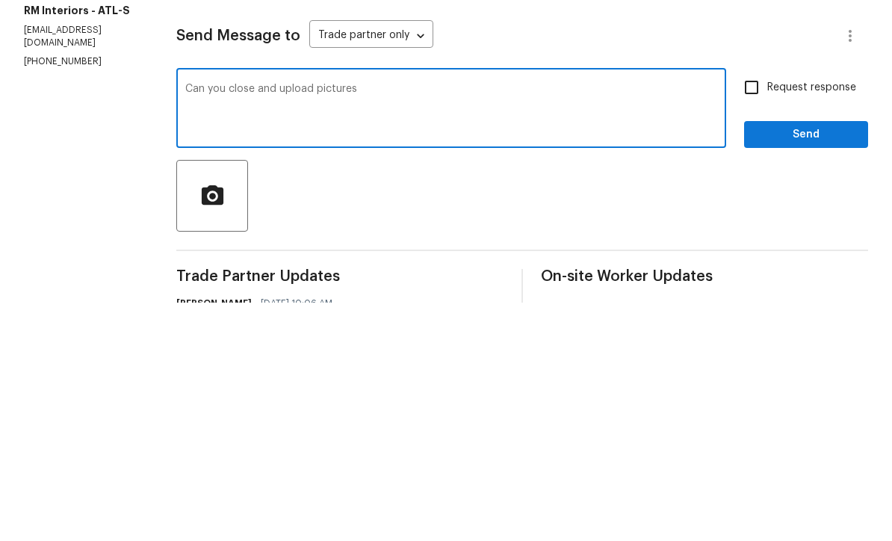
type textarea "Can you close and upload pictures"
click at [748, 310] on input "Request response" at bounding box center [751, 325] width 31 height 31
checkbox input "true"
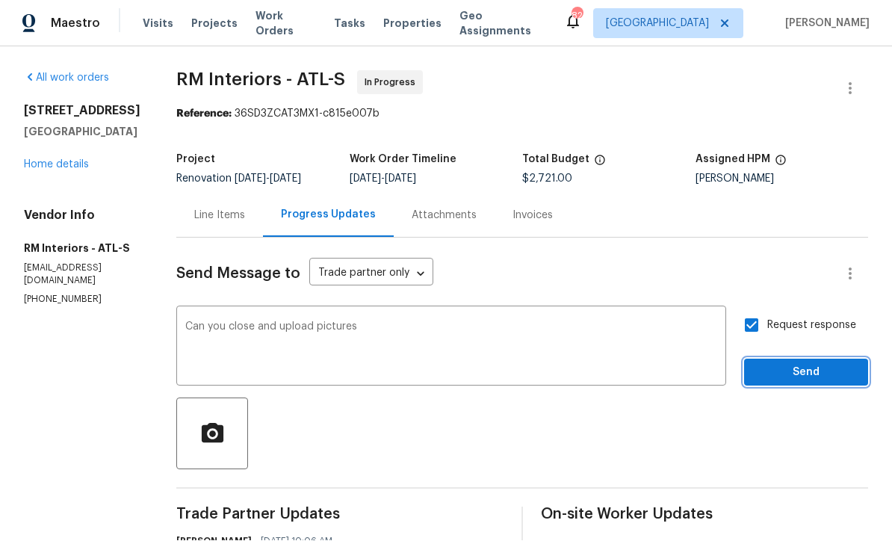
click at [796, 364] on span "Send" at bounding box center [806, 373] width 100 height 19
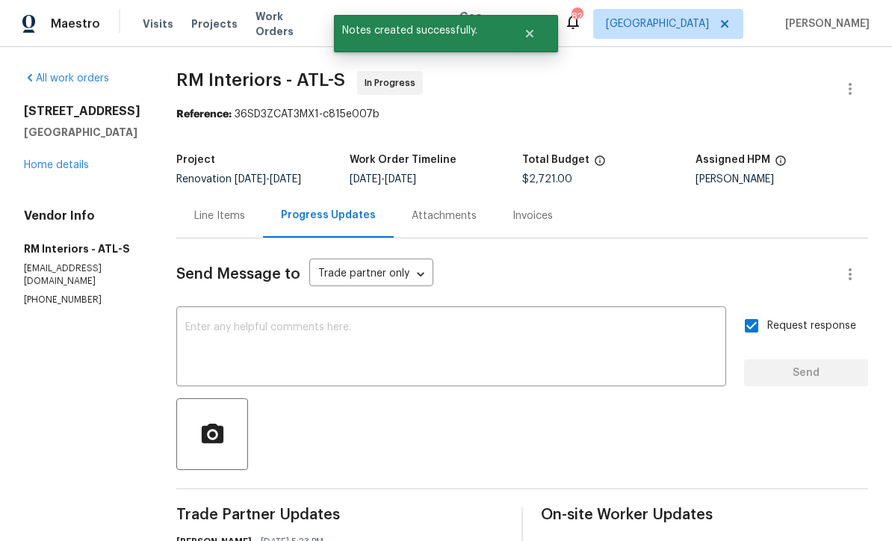
click at [57, 160] on link "Home details" at bounding box center [56, 165] width 65 height 10
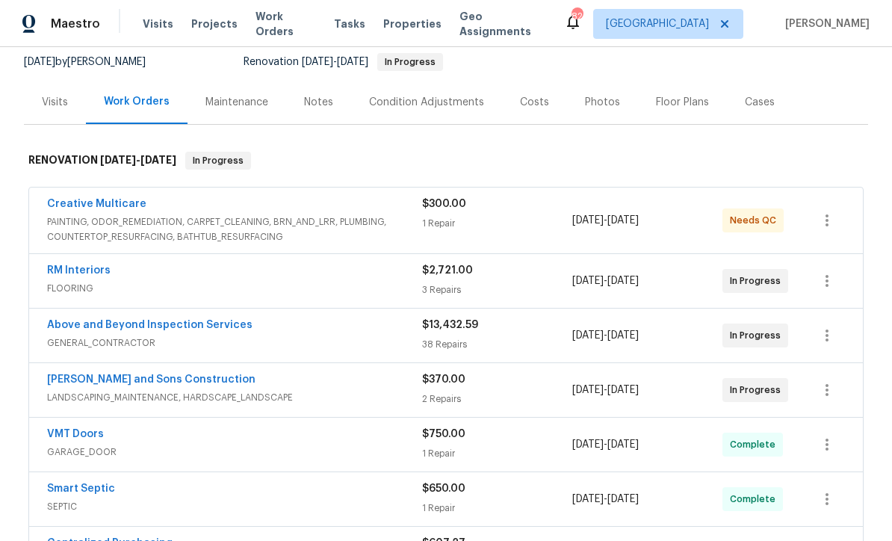
scroll to position [176, 0]
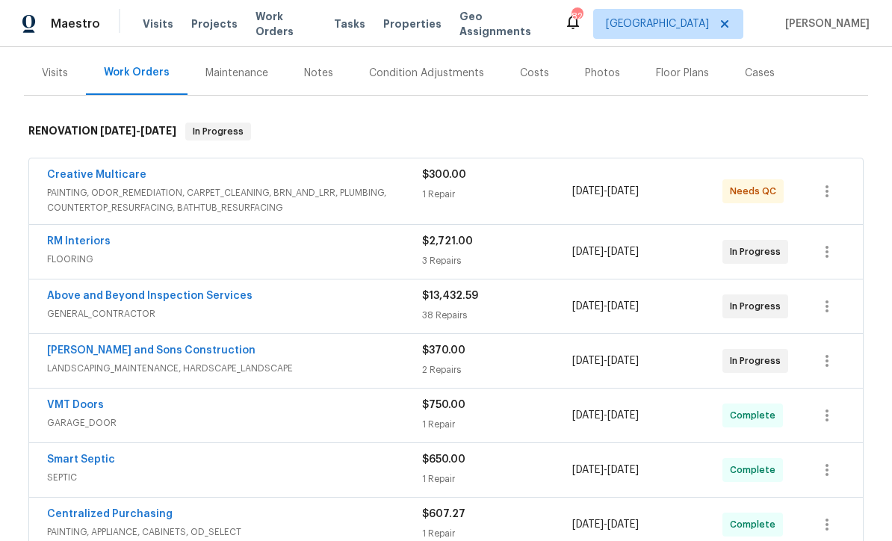
click at [105, 346] on link "[PERSON_NAME] and Sons Construction" at bounding box center [151, 350] width 208 height 10
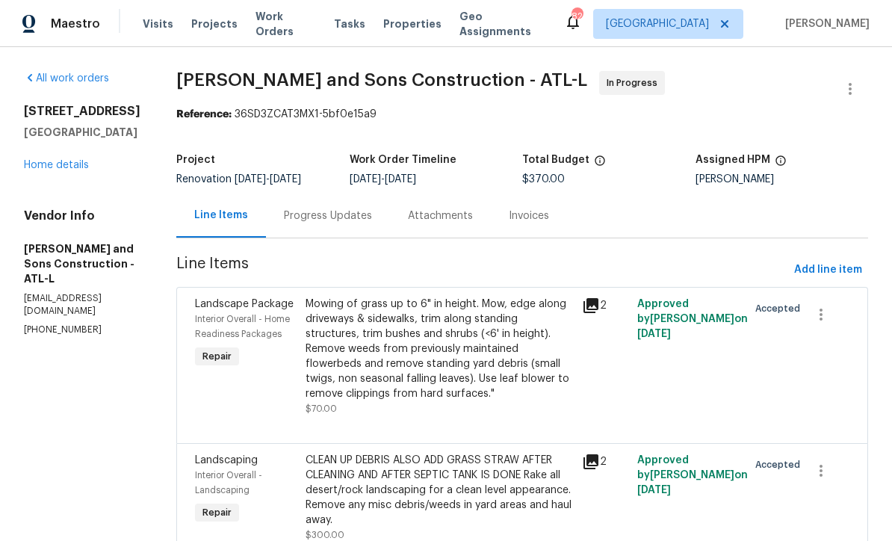
click at [288, 217] on div "Progress Updates" at bounding box center [328, 215] width 88 height 15
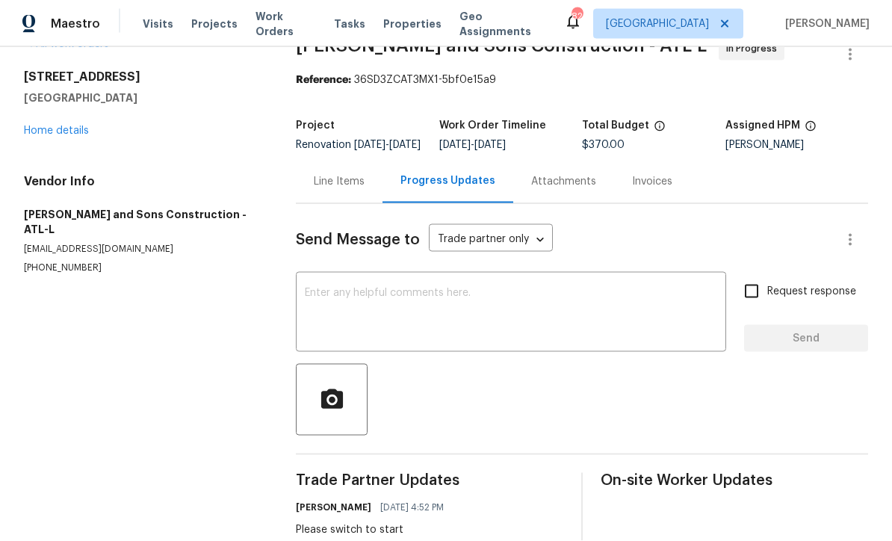
scroll to position [34, 0]
click at [313, 288] on textarea at bounding box center [511, 314] width 412 height 52
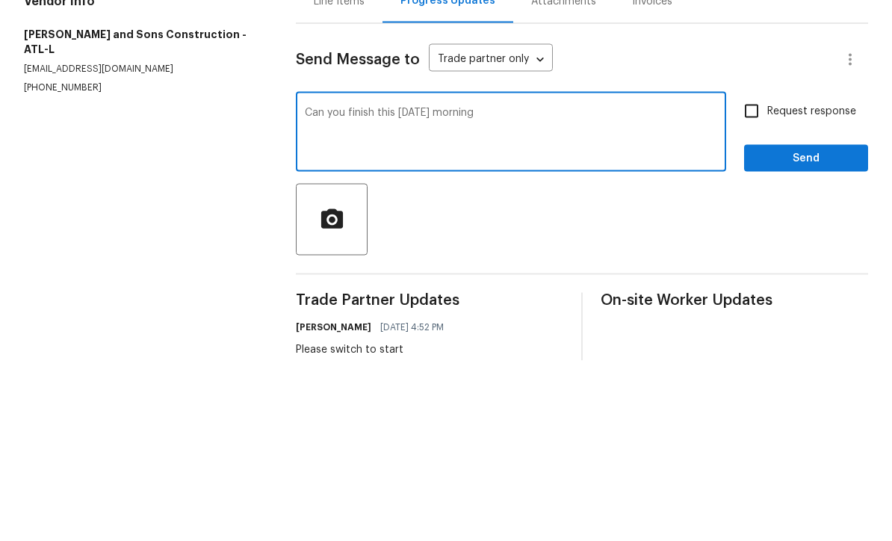
type textarea "Can you finish this tomorrow morning"
click at [749, 276] on input "Request response" at bounding box center [751, 291] width 31 height 31
checkbox input "true"
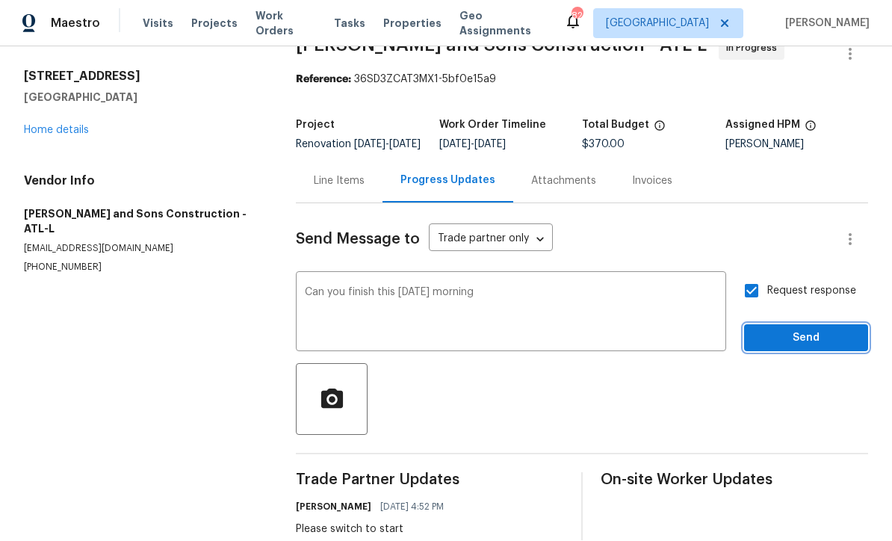
click at [784, 329] on span "Send" at bounding box center [806, 338] width 100 height 19
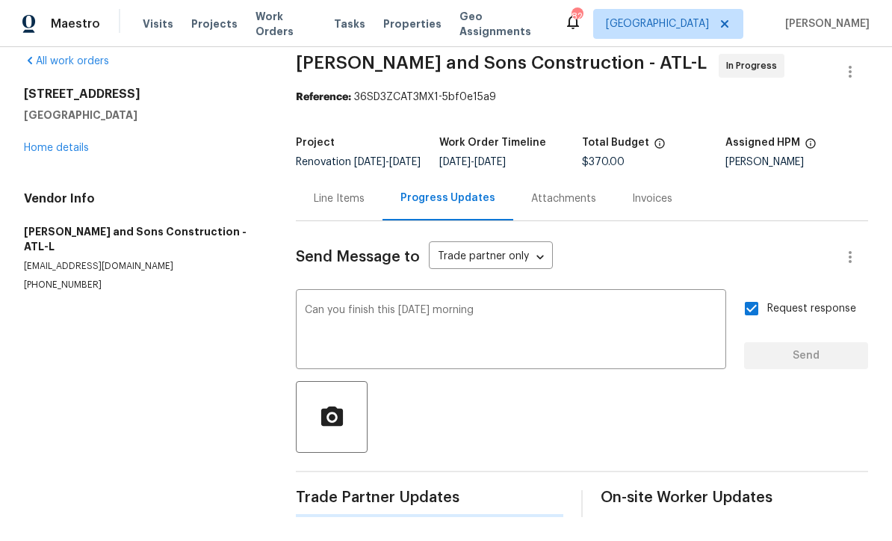
scroll to position [0, 0]
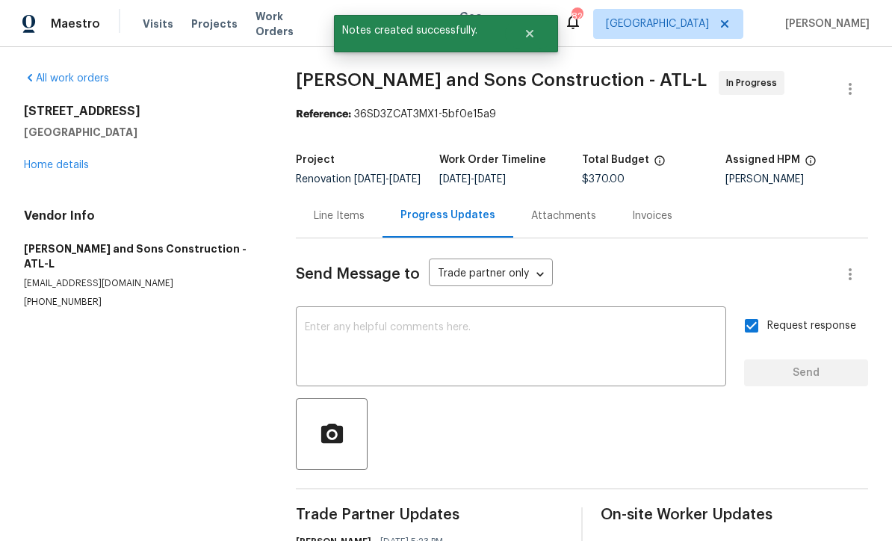
click at [46, 160] on link "Home details" at bounding box center [56, 165] width 65 height 10
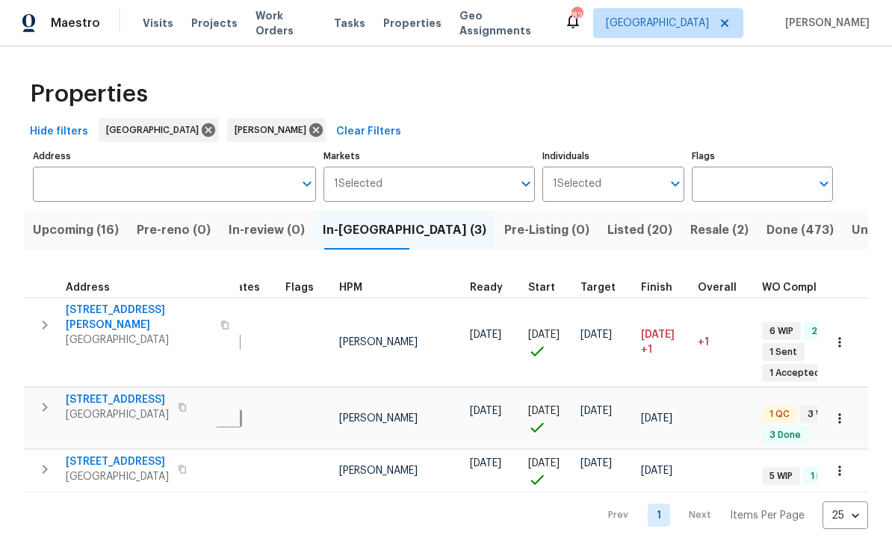
scroll to position [0, 29]
click at [87, 308] on span "[STREET_ADDRESS][PERSON_NAME]" at bounding box center [139, 318] width 146 height 30
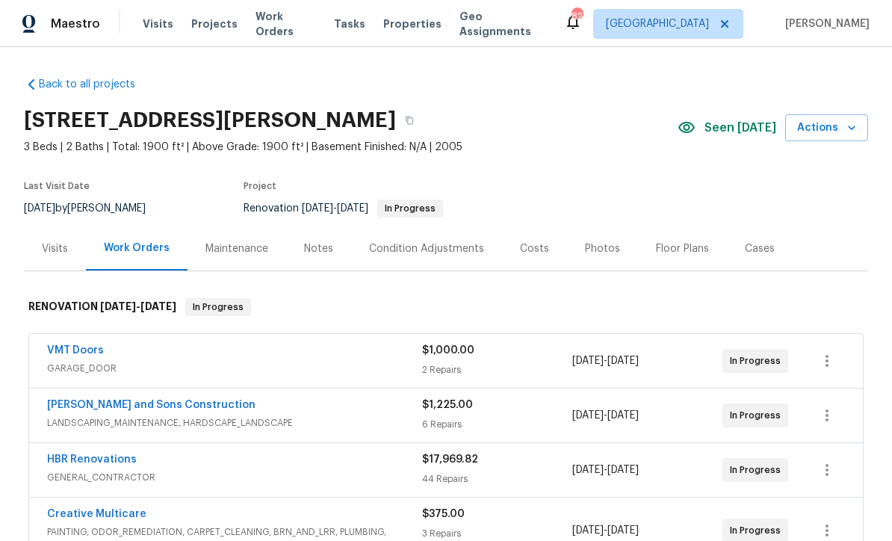
click at [19, 249] on div "Back to all projects [STREET_ADDRESS][PERSON_NAME] 3 Beds | 2 Baths | Total: 19…" at bounding box center [446, 294] width 892 height 494
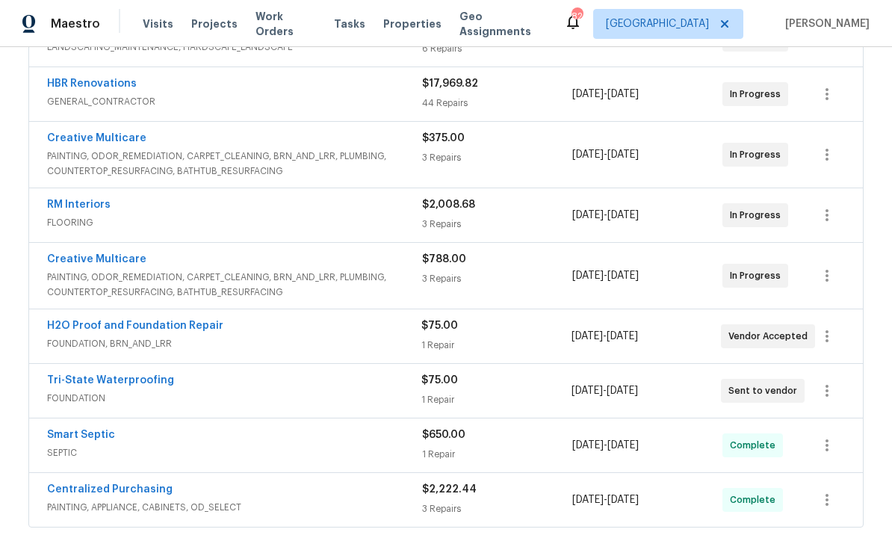
scroll to position [375, 0]
click at [833, 392] on icon "button" at bounding box center [827, 391] width 18 height 18
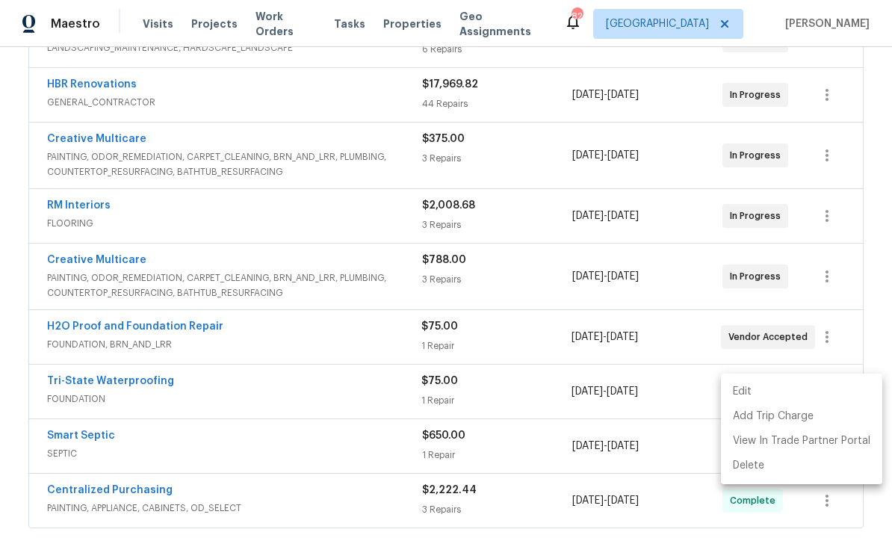
click at [746, 391] on li "Edit" at bounding box center [801, 391] width 161 height 25
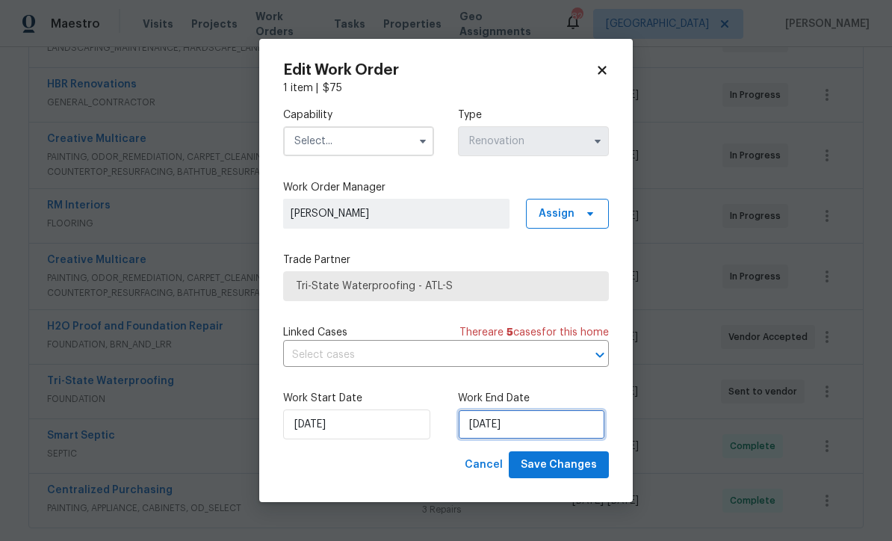
click at [477, 426] on input "[DATE]" at bounding box center [531, 424] width 147 height 30
select select "9"
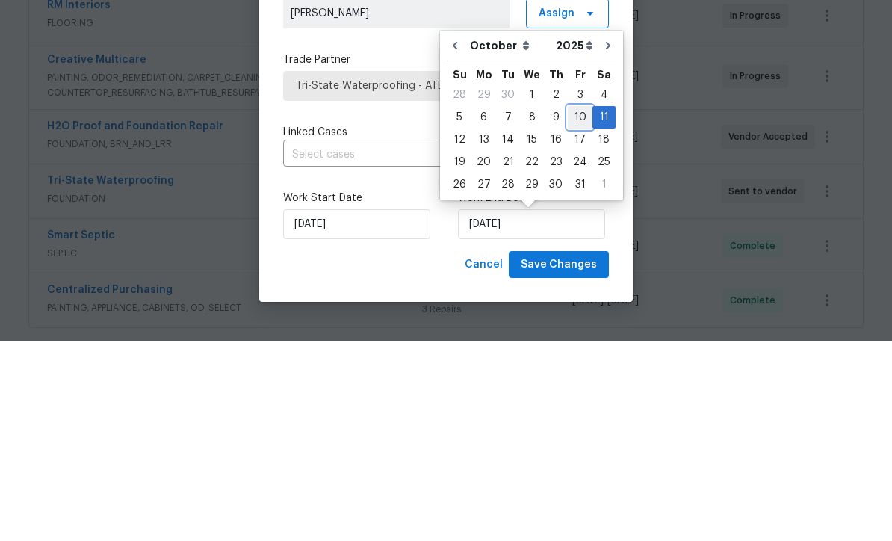
click at [574, 307] on div "10" at bounding box center [580, 317] width 25 height 21
type input "[DATE]"
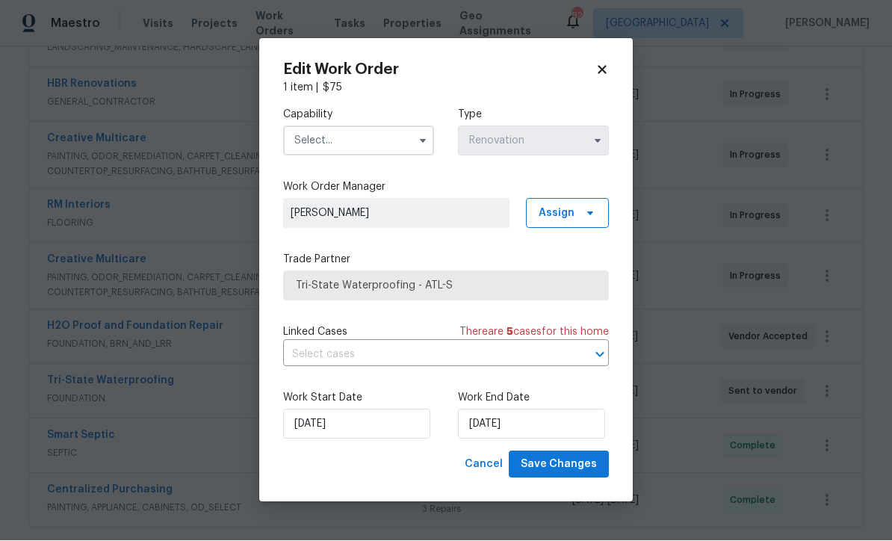
click at [314, 143] on input "text" at bounding box center [358, 141] width 151 height 30
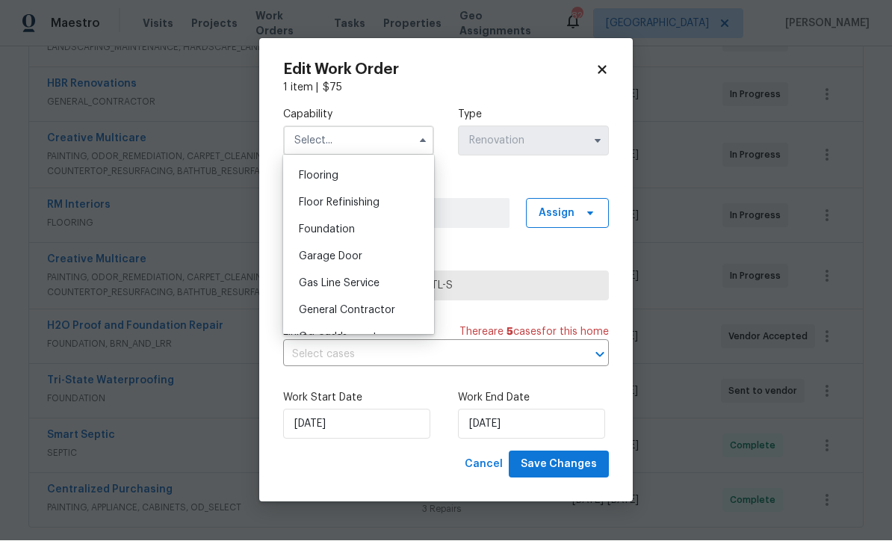
scroll to position [583, 0]
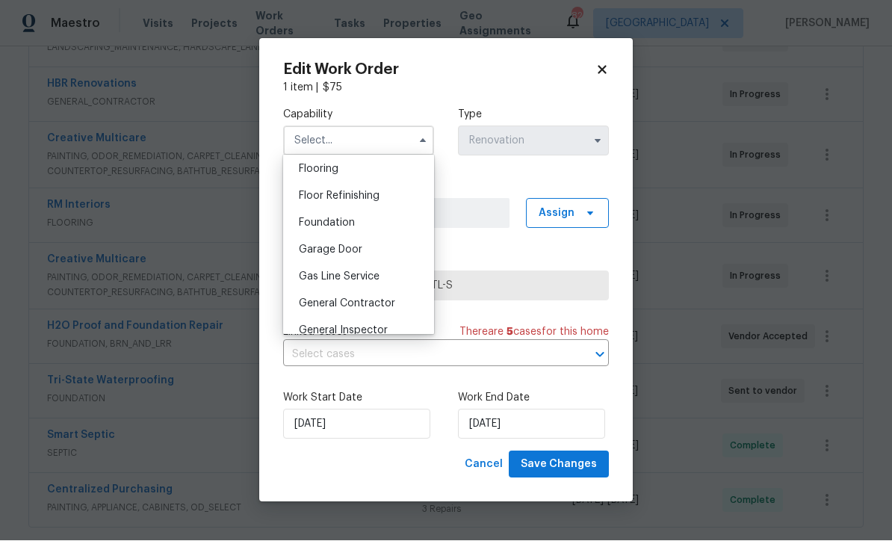
click at [315, 220] on span "Foundation" at bounding box center [327, 223] width 56 height 10
type input "Foundation"
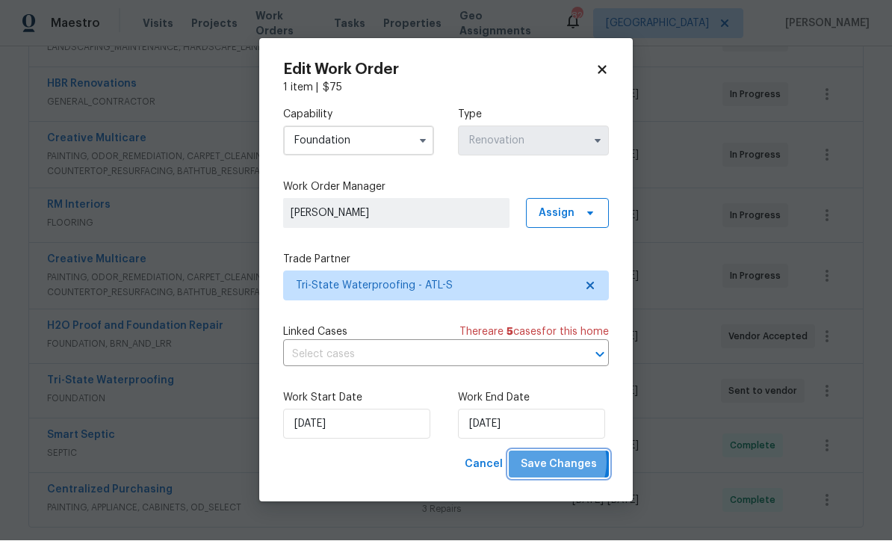
click at [552, 462] on span "Save Changes" at bounding box center [559, 465] width 76 height 19
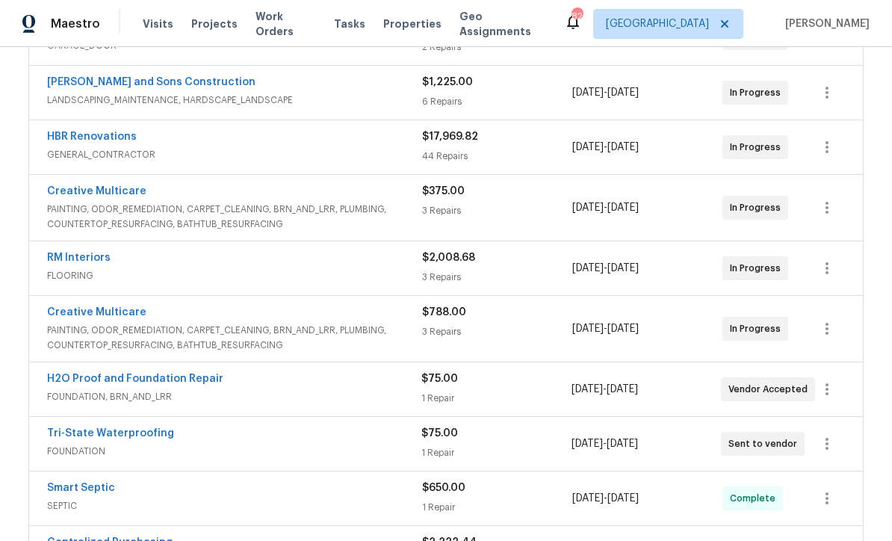
scroll to position [433, 0]
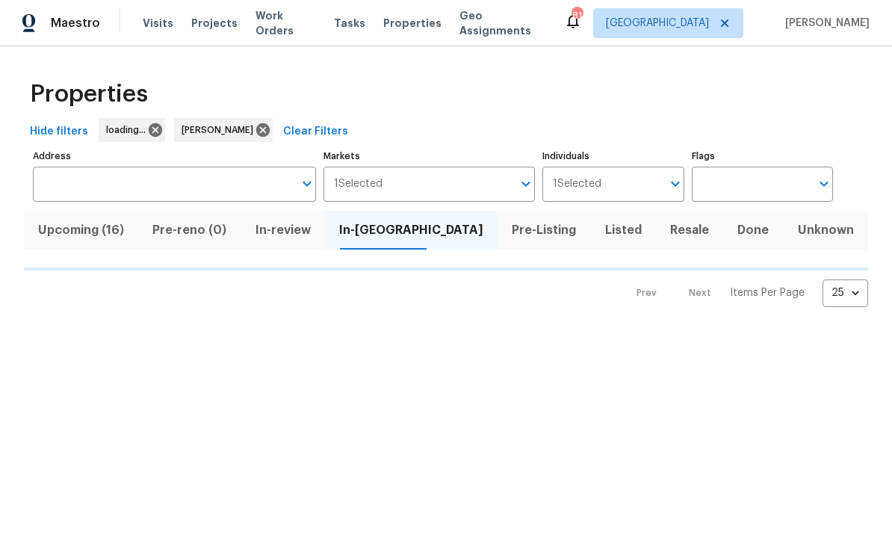
scroll to position [1, 0]
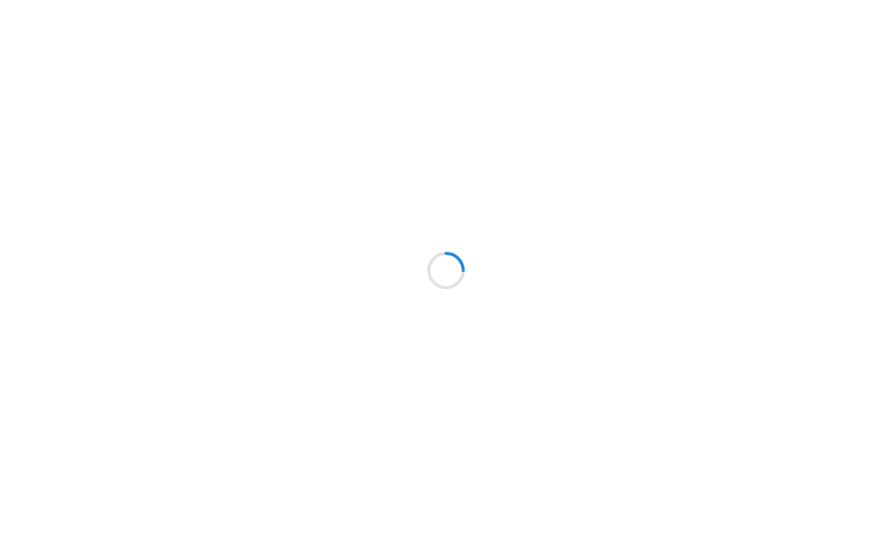
scroll to position [1, 0]
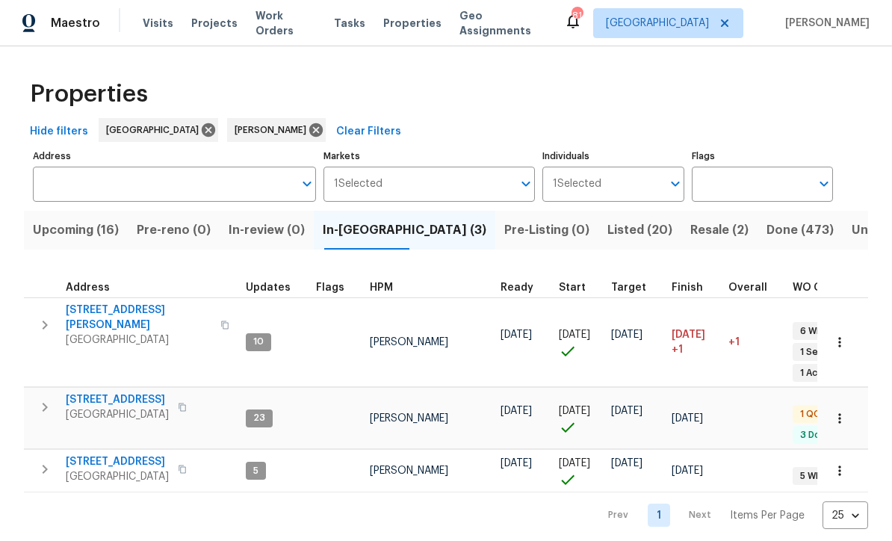
click at [674, 330] on span "[DATE]" at bounding box center [689, 335] width 34 height 10
click at [99, 310] on span "[STREET_ADDRESS][PERSON_NAME]" at bounding box center [139, 318] width 146 height 30
click at [66, 229] on span "Upcoming (16)" at bounding box center [76, 230] width 86 height 21
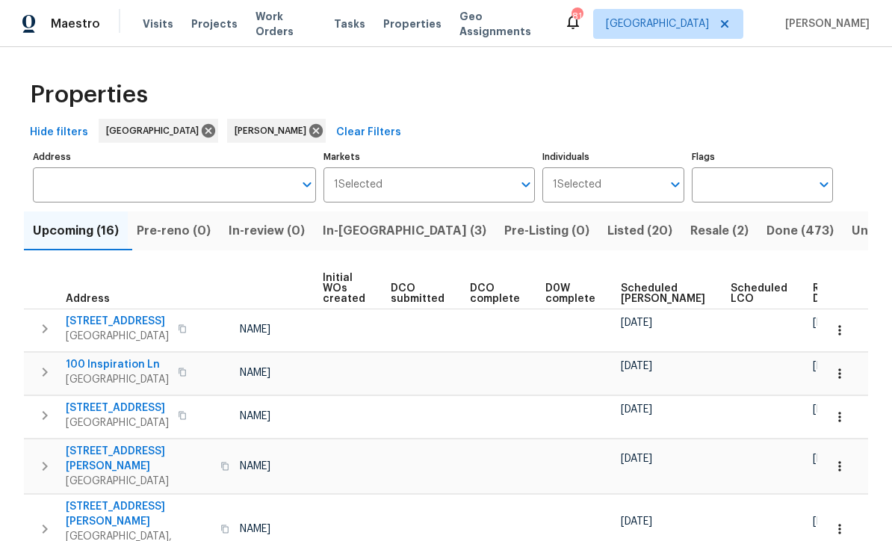
scroll to position [0, 107]
click at [814, 291] on span "Ready Date" at bounding box center [830, 293] width 33 height 21
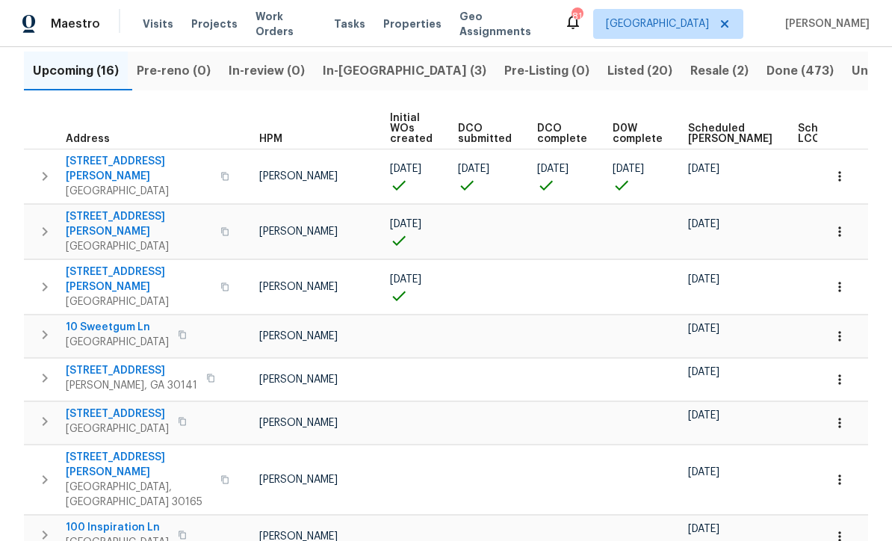
scroll to position [0, 31]
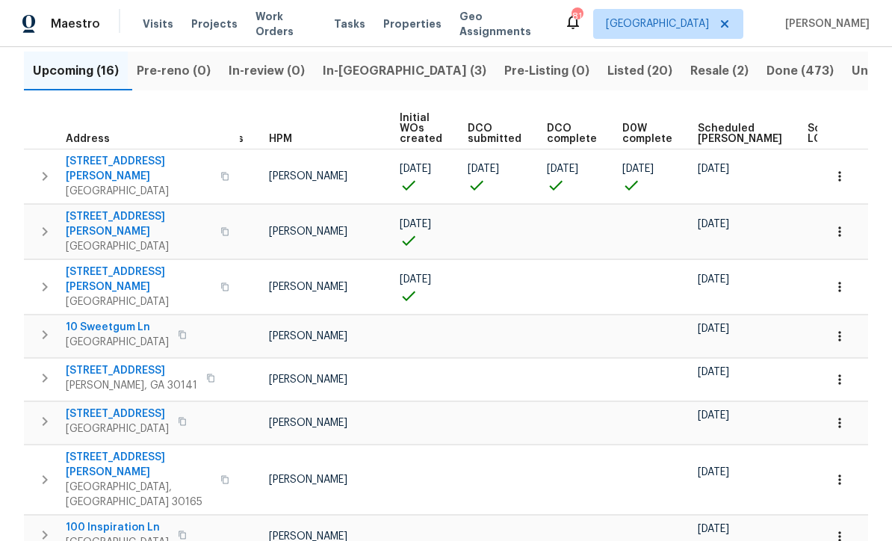
click at [453, 444] on td at bounding box center [428, 478] width 68 height 69
copy div "149 Wimberly Way Powder Springs, GA 30127"
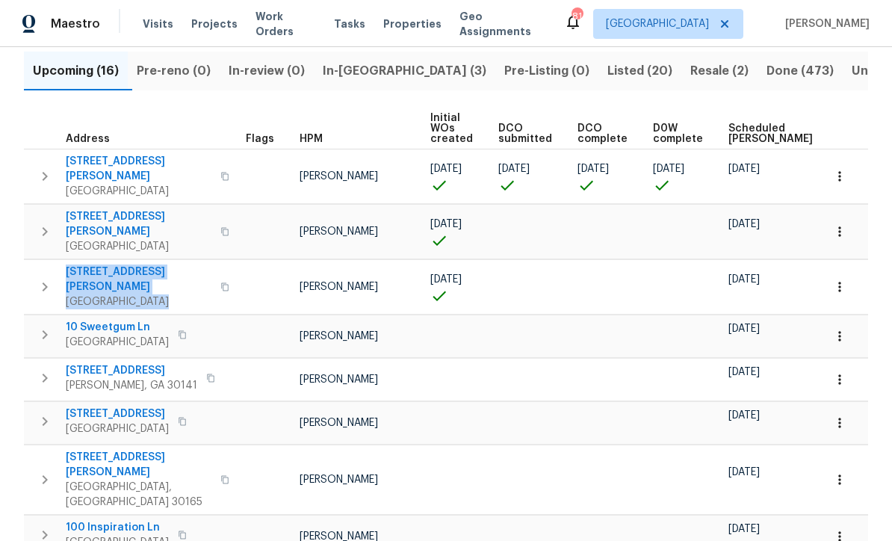
scroll to position [0, 0]
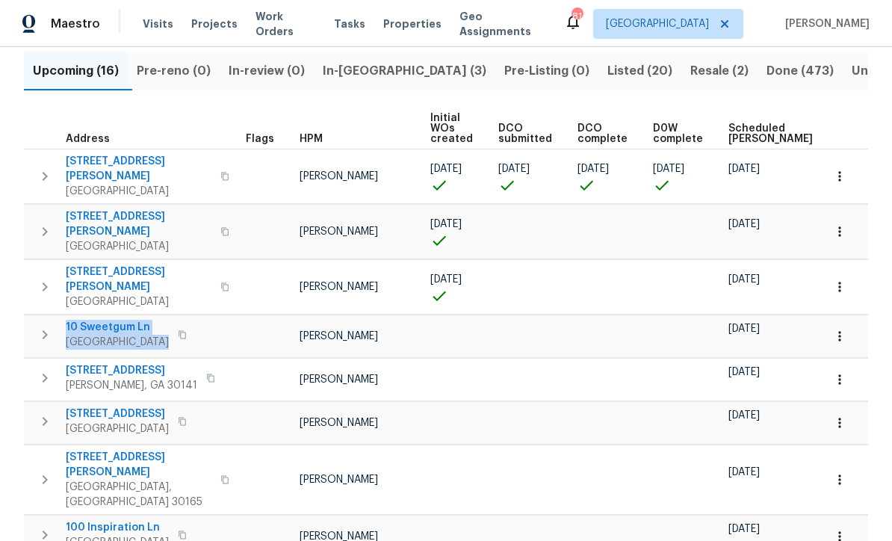
copy div "10 Sweetgum Ln Dallas, GA 30132"
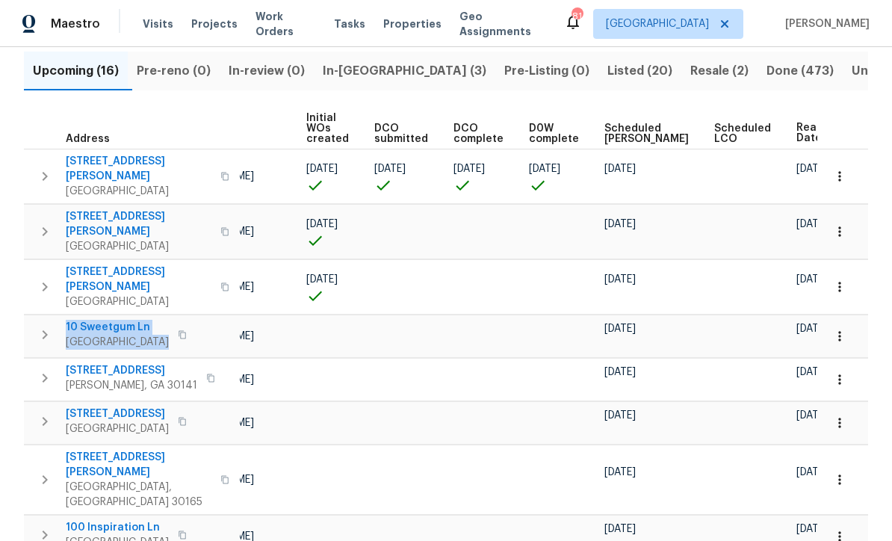
scroll to position [0, 123]
click at [297, 358] on td "[PERSON_NAME]" at bounding box center [235, 379] width 131 height 43
click at [607, 71] on span "Listed (20)" at bounding box center [639, 71] width 65 height 21
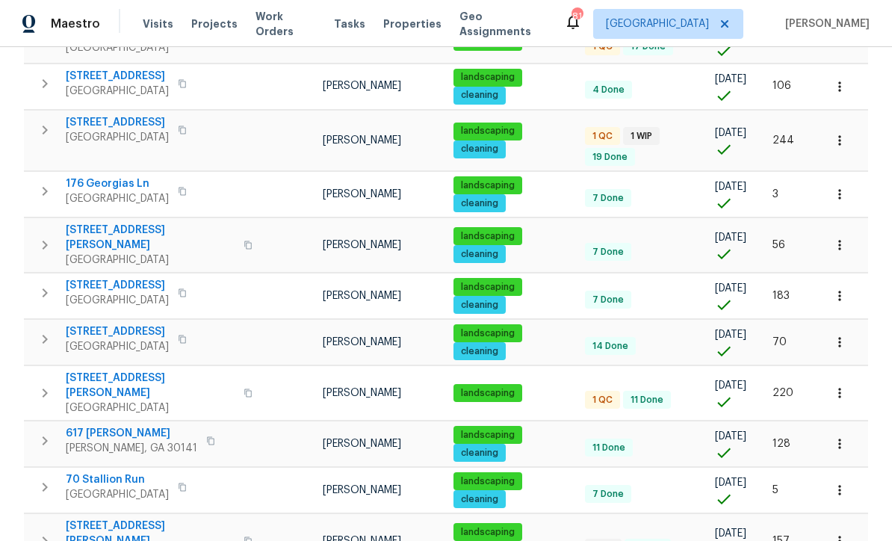
scroll to position [444, 0]
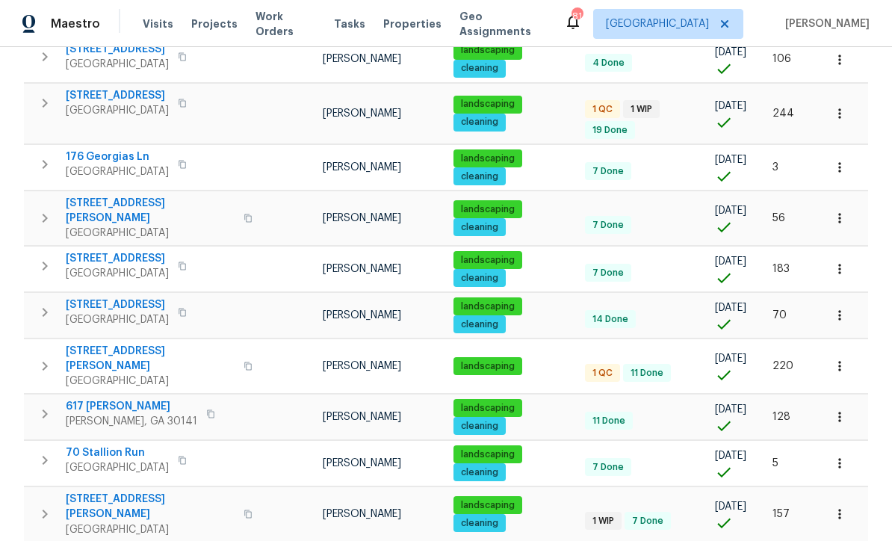
click at [108, 344] on span "[STREET_ADDRESS][PERSON_NAME]" at bounding box center [150, 359] width 169 height 30
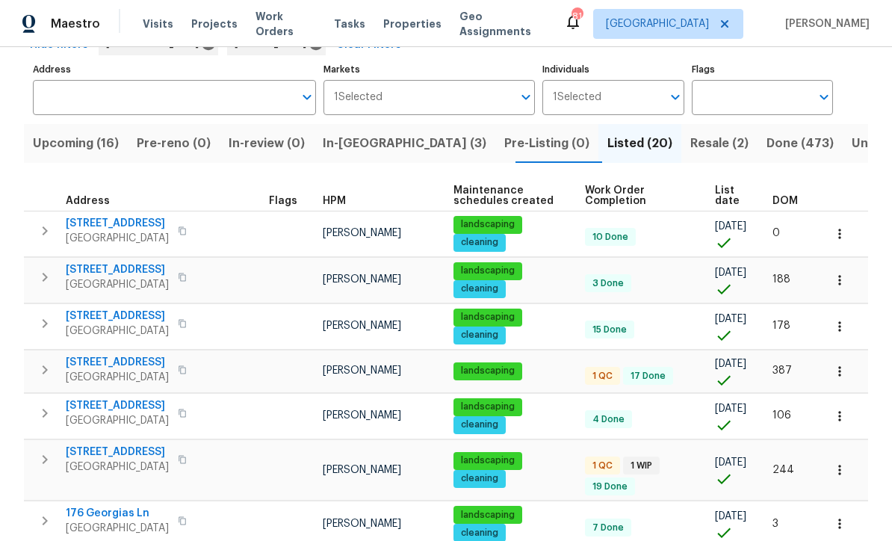
scroll to position [84, 0]
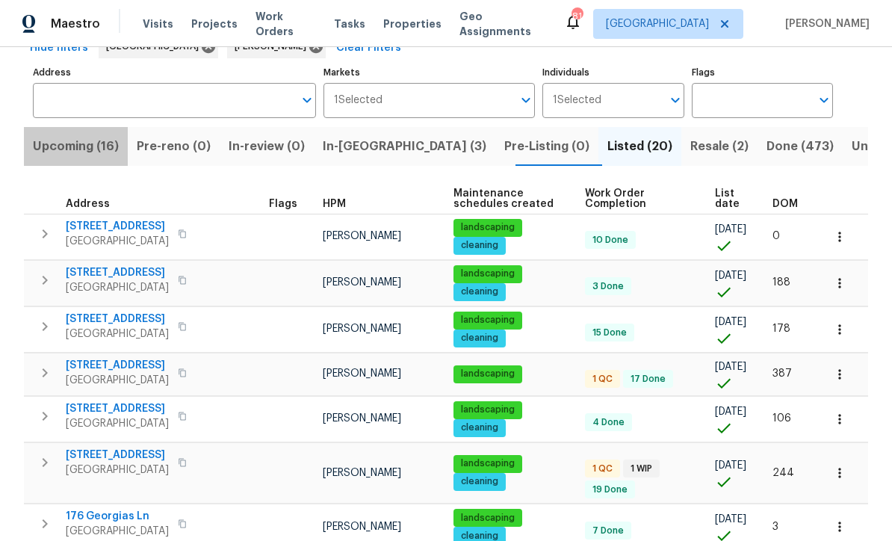
click at [66, 149] on span "Upcoming (16)" at bounding box center [76, 146] width 86 height 21
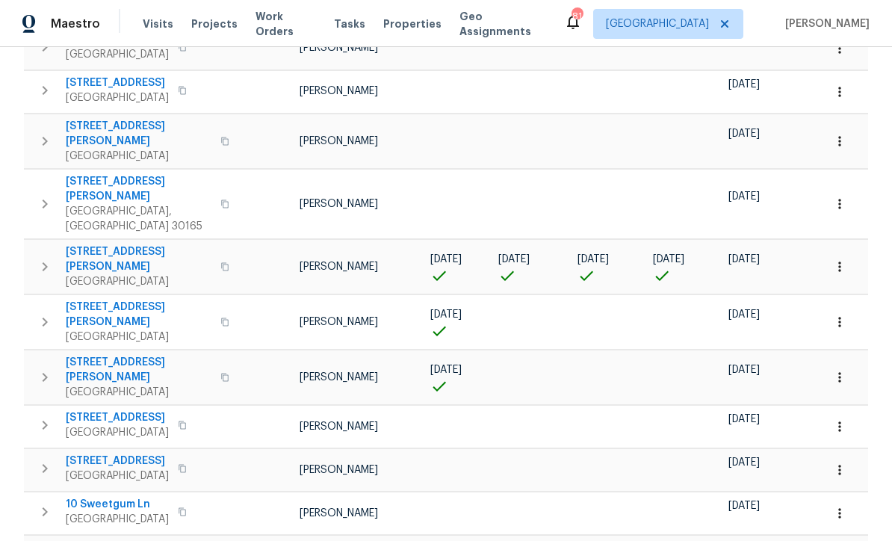
scroll to position [326, 0]
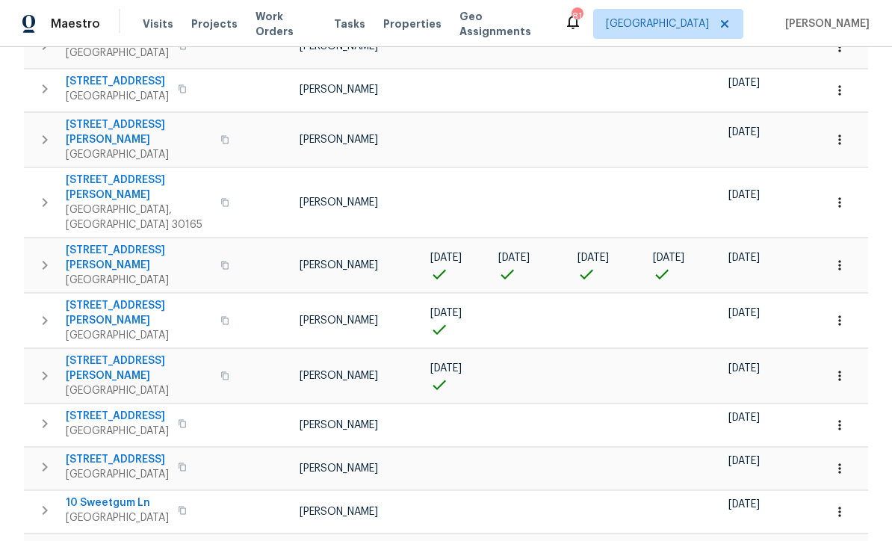
click at [852, 249] on button "button" at bounding box center [839, 265] width 33 height 33
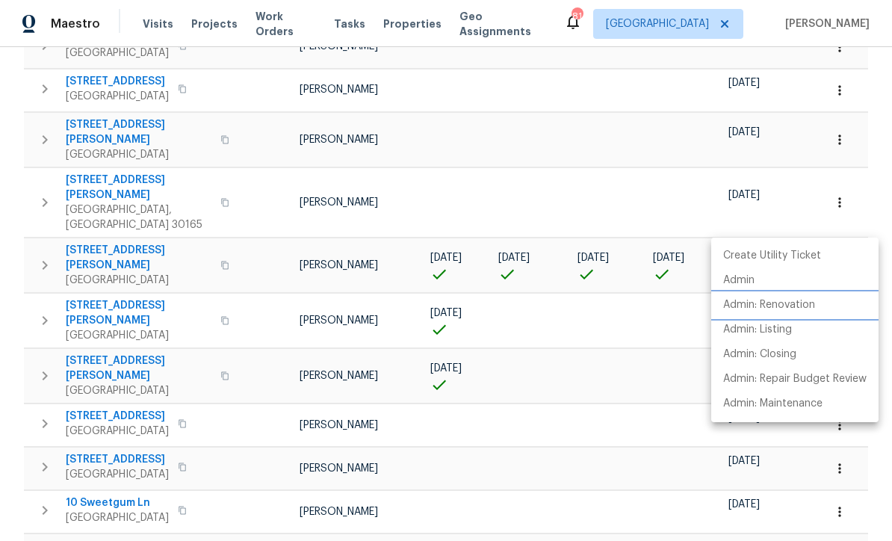
click at [803, 308] on p "Admin: Renovation" at bounding box center [769, 305] width 92 height 16
click at [414, 410] on div at bounding box center [446, 270] width 892 height 541
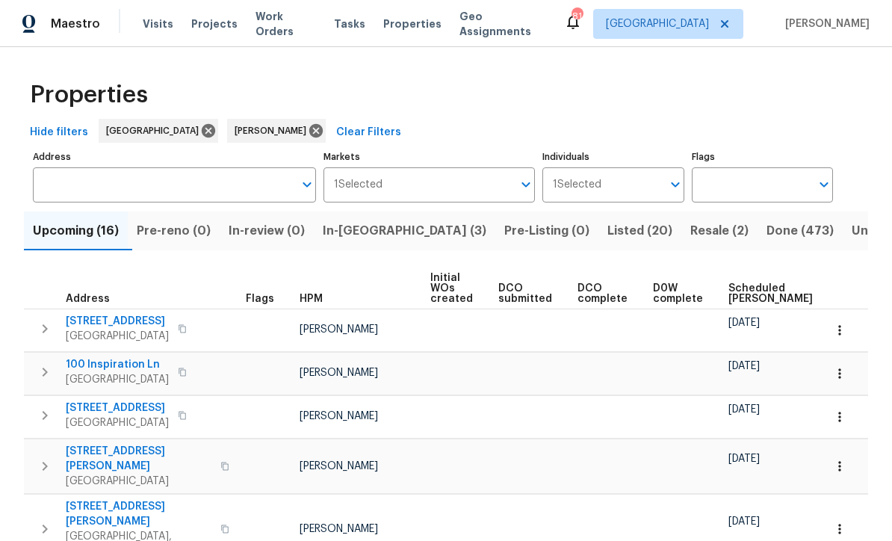
scroll to position [0, 0]
click at [373, 235] on span "In-reno (3)" at bounding box center [405, 230] width 164 height 21
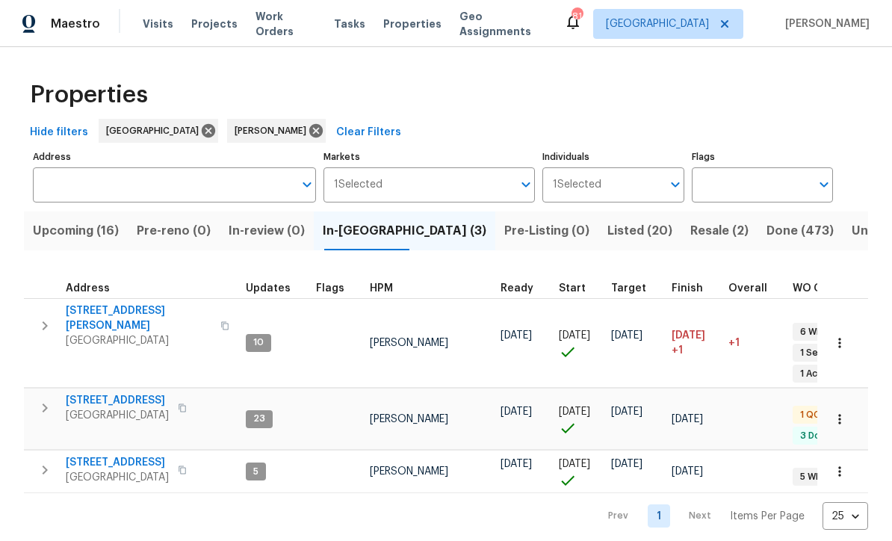
click at [122, 315] on span "306 Cooper Creek Dr" at bounding box center [139, 318] width 146 height 30
click at [852, 326] on button "button" at bounding box center [839, 342] width 33 height 33
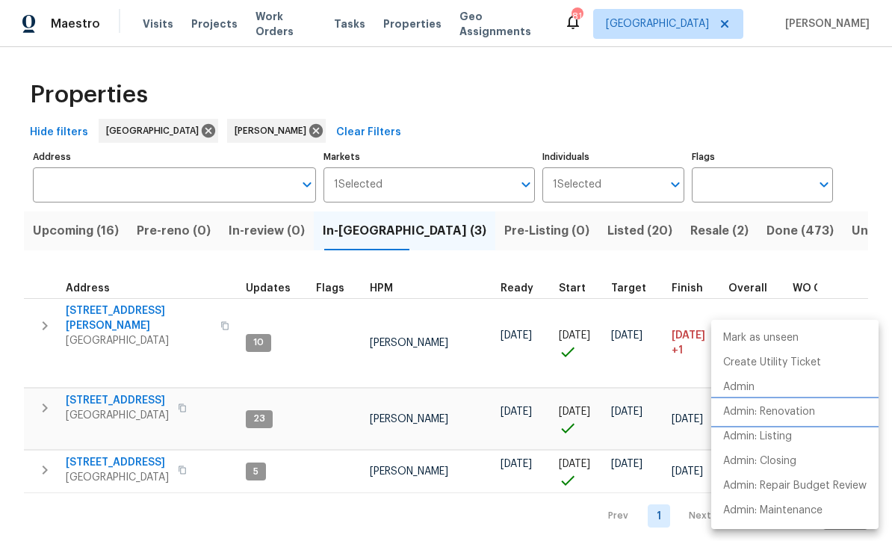
click at [808, 415] on p "Admin: Renovation" at bounding box center [769, 412] width 92 height 16
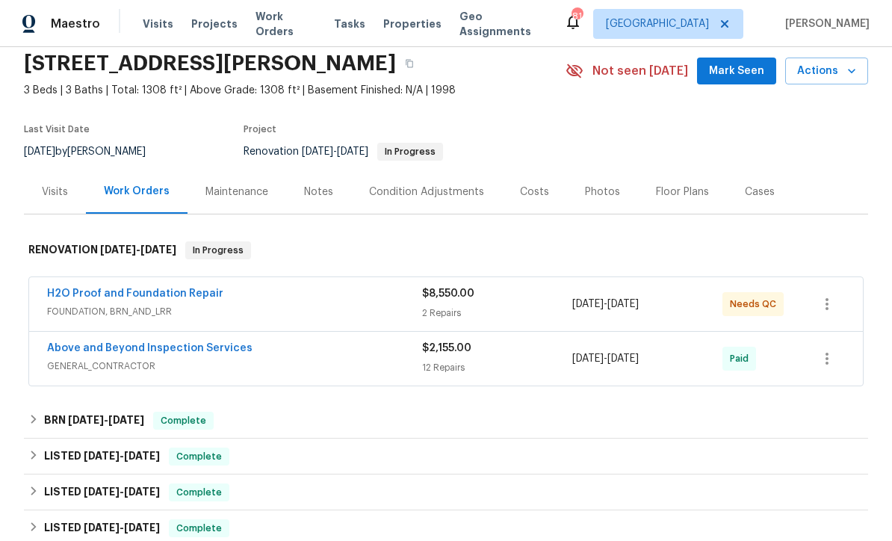
scroll to position [84, 0]
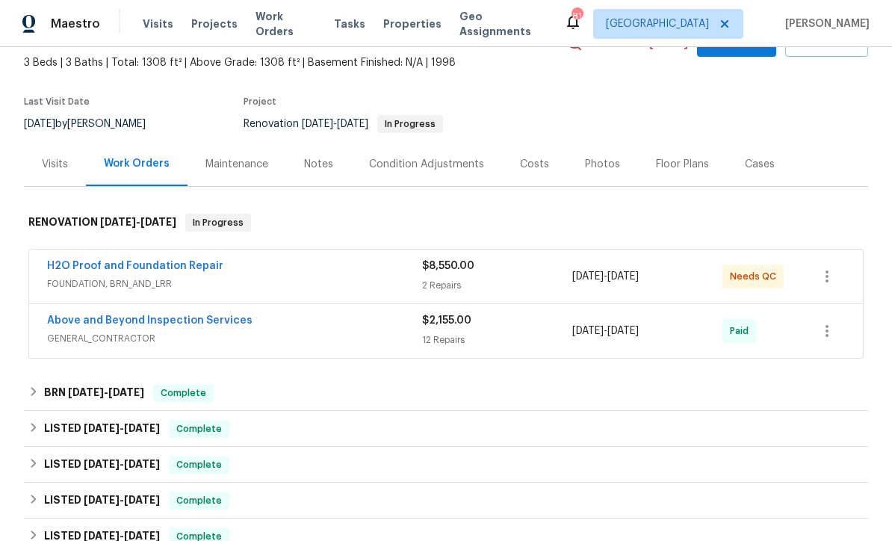
click at [105, 261] on link "H2O Proof and Foundation Repair" at bounding box center [135, 266] width 176 height 10
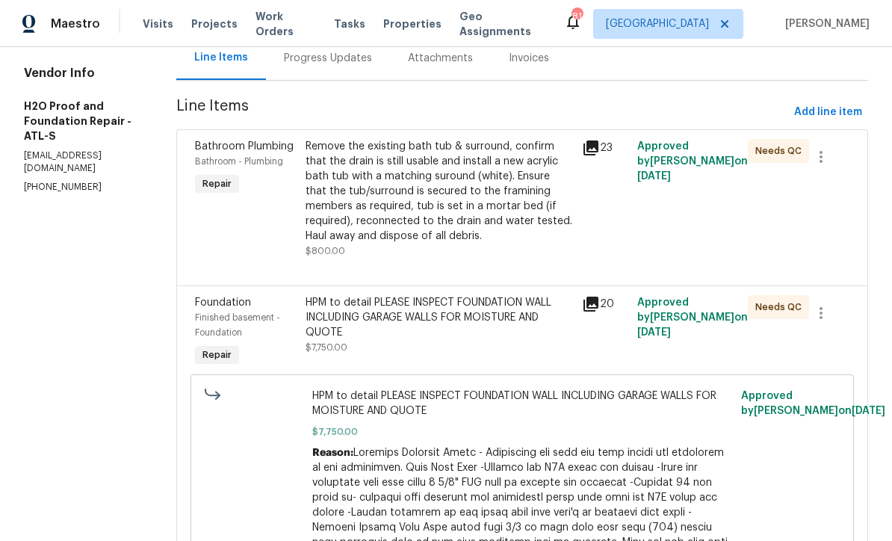
scroll to position [161, 0]
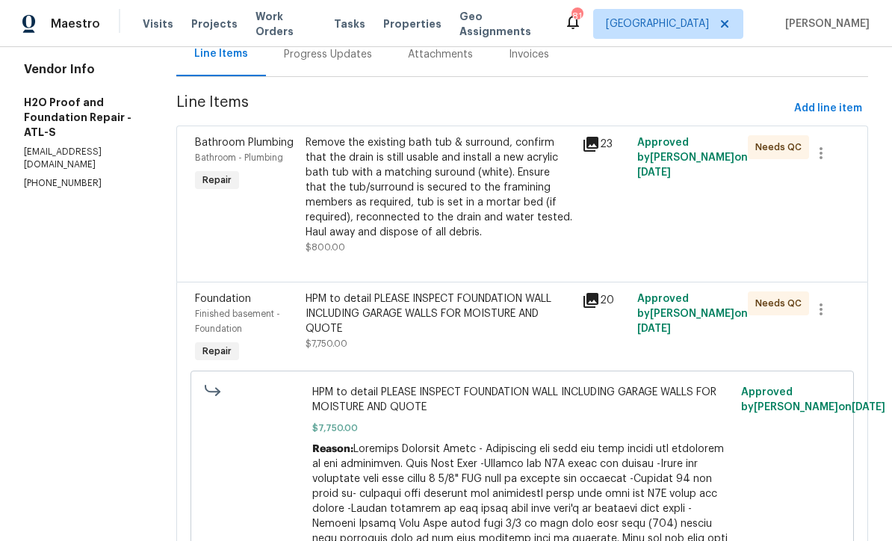
click at [350, 179] on div "Remove the existing bath tub & surround, confirm that the drain is still usable…" at bounding box center [439, 187] width 267 height 105
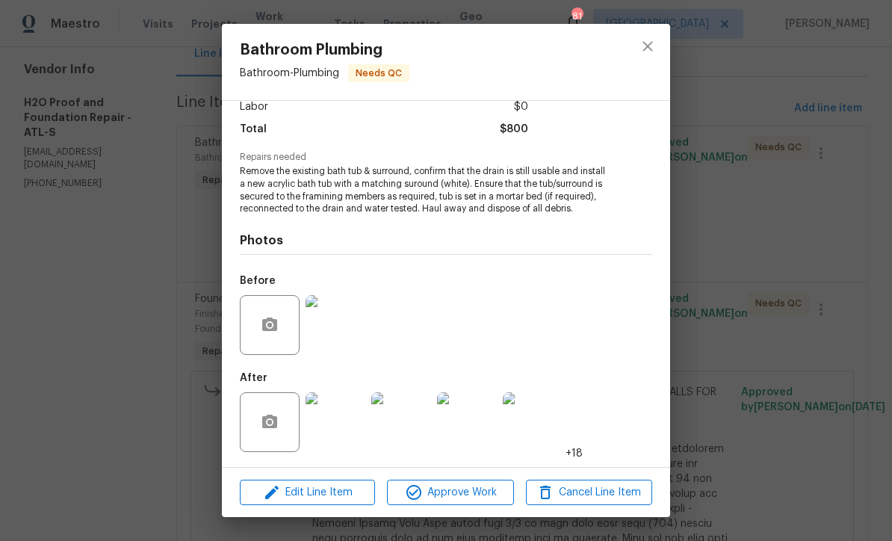
scroll to position [112, 0]
click at [337, 424] on img at bounding box center [336, 422] width 60 height 60
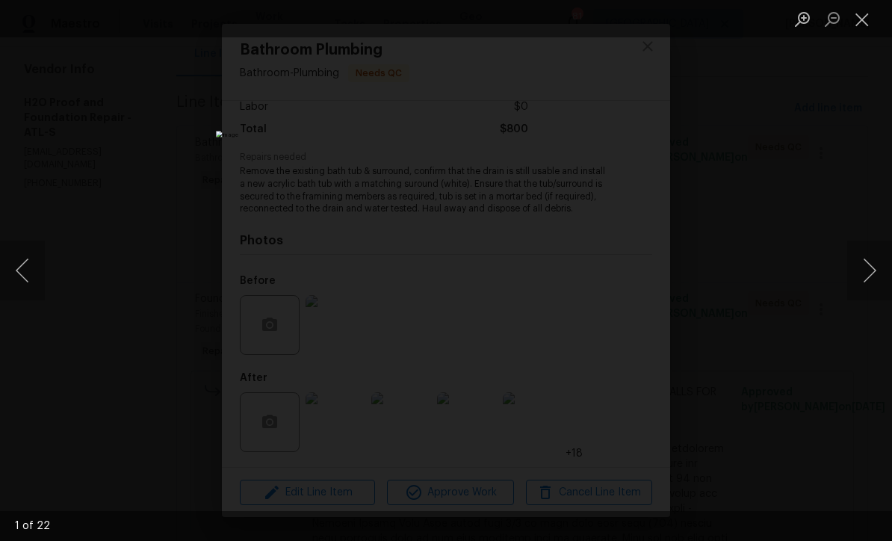
click at [873, 270] on button "Next image" at bounding box center [869, 271] width 45 height 60
click at [872, 270] on button "Next image" at bounding box center [869, 271] width 45 height 60
click at [873, 267] on button "Next image" at bounding box center [869, 271] width 45 height 60
click at [874, 270] on button "Next image" at bounding box center [869, 271] width 45 height 60
click at [876, 269] on button "Next image" at bounding box center [869, 271] width 45 height 60
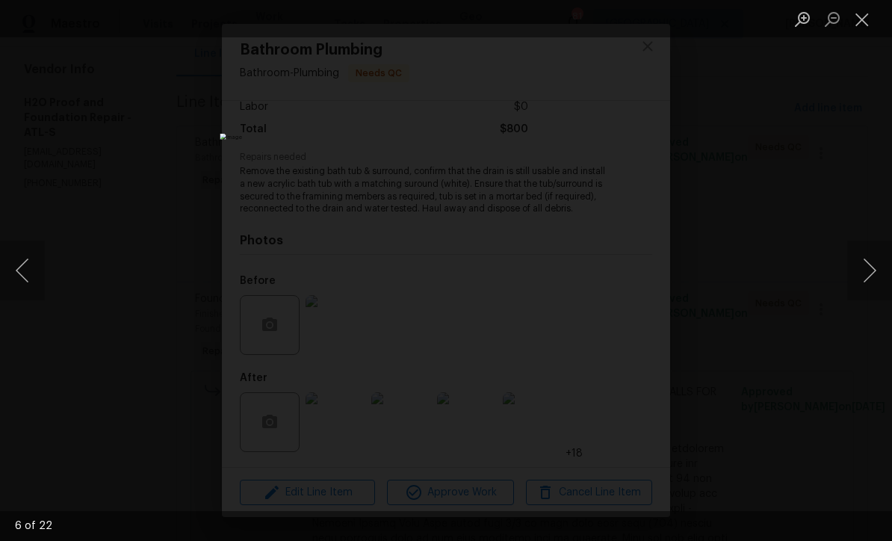
click at [873, 261] on button "Next image" at bounding box center [869, 271] width 45 height 60
click at [873, 265] on button "Next image" at bounding box center [869, 271] width 45 height 60
click at [875, 265] on button "Next image" at bounding box center [869, 271] width 45 height 60
click at [22, 279] on button "Previous image" at bounding box center [22, 271] width 45 height 60
click at [19, 267] on button "Previous image" at bounding box center [22, 271] width 45 height 60
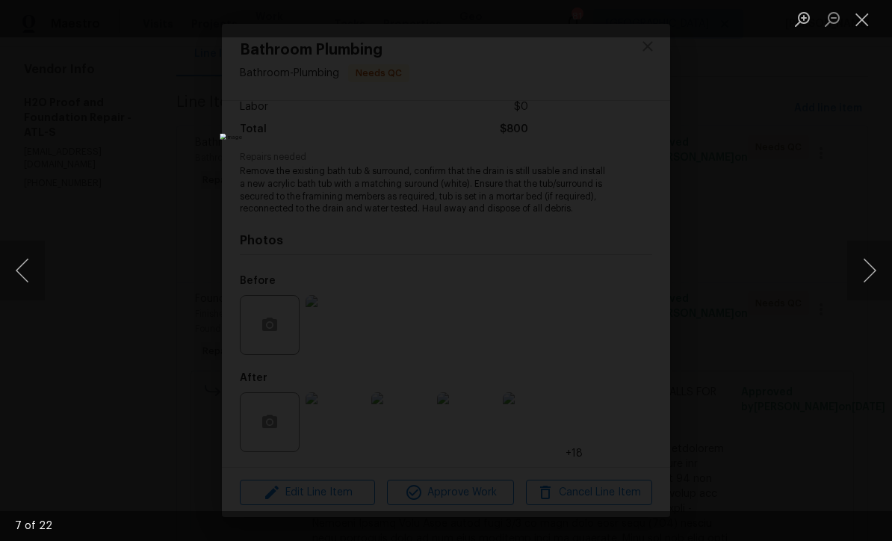
click at [880, 270] on button "Next image" at bounding box center [869, 271] width 45 height 60
click at [875, 267] on button "Next image" at bounding box center [869, 271] width 45 height 60
click at [873, 265] on button "Next image" at bounding box center [869, 271] width 45 height 60
click at [875, 266] on button "Next image" at bounding box center [869, 271] width 45 height 60
click at [874, 262] on button "Next image" at bounding box center [869, 271] width 45 height 60
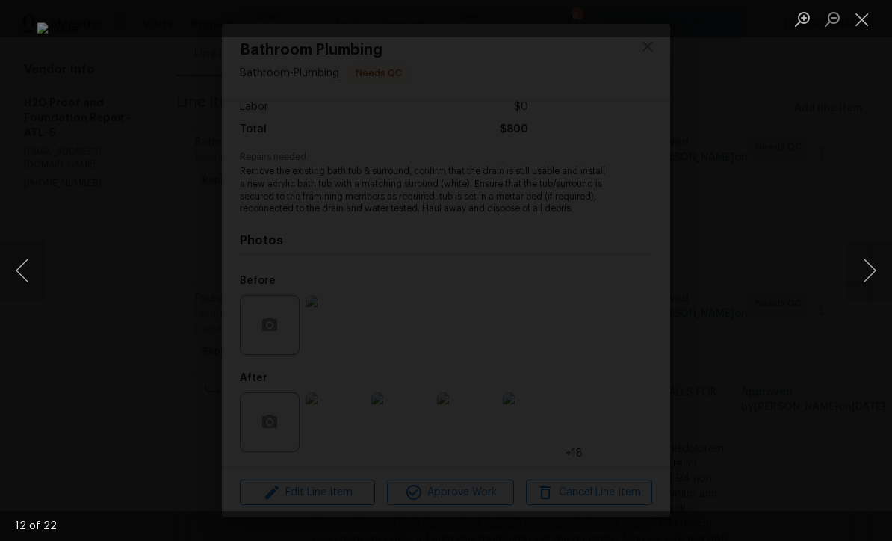
click at [875, 264] on button "Next image" at bounding box center [869, 271] width 45 height 60
click at [875, 266] on button "Next image" at bounding box center [869, 271] width 45 height 60
click at [877, 265] on button "Next image" at bounding box center [869, 271] width 45 height 60
click at [876, 264] on button "Next image" at bounding box center [869, 271] width 45 height 60
click at [22, 277] on button "Previous image" at bounding box center [22, 271] width 45 height 60
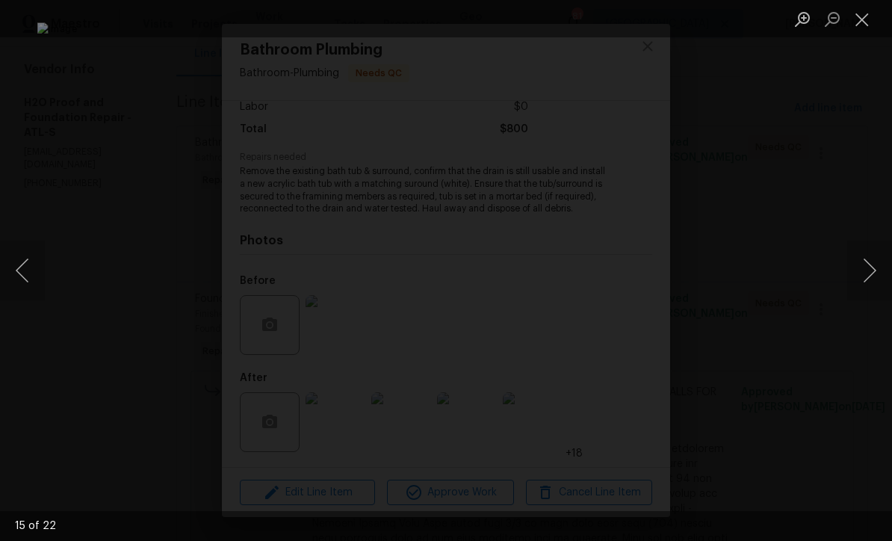
click at [875, 269] on button "Next image" at bounding box center [869, 271] width 45 height 60
click at [875, 270] on button "Next image" at bounding box center [869, 271] width 45 height 60
click at [873, 270] on button "Next image" at bounding box center [869, 271] width 45 height 60
click at [873, 268] on button "Next image" at bounding box center [869, 271] width 45 height 60
click at [21, 267] on button "Previous image" at bounding box center [22, 271] width 45 height 60
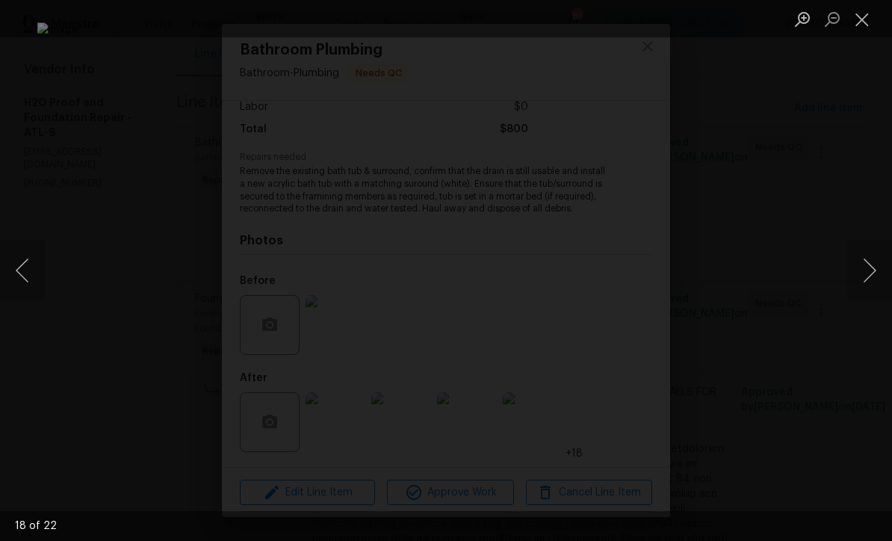
click at [29, 270] on button "Previous image" at bounding box center [22, 271] width 45 height 60
click at [25, 274] on button "Previous image" at bounding box center [22, 271] width 45 height 60
click at [16, 266] on button "Previous image" at bounding box center [22, 271] width 45 height 60
click at [23, 271] on button "Previous image" at bounding box center [22, 271] width 45 height 60
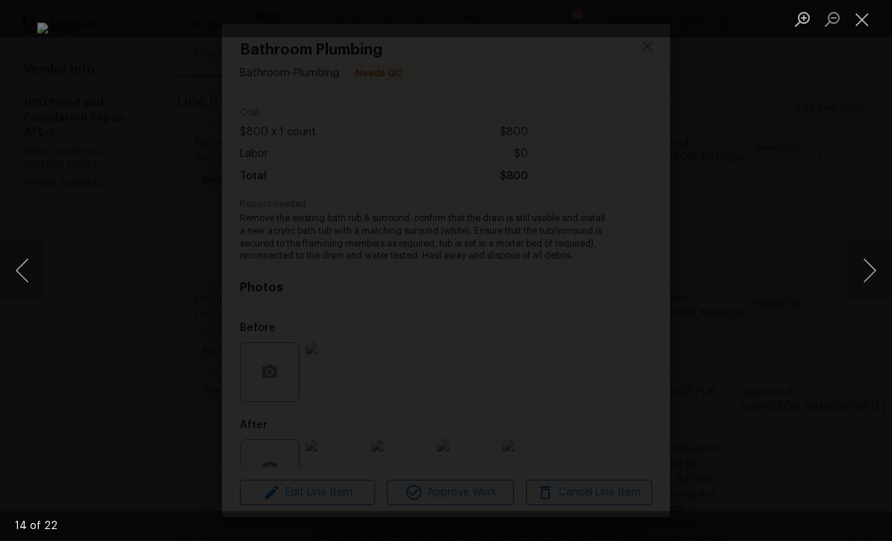
click at [21, 269] on button "Previous image" at bounding box center [22, 271] width 45 height 60
click at [28, 267] on button "Previous image" at bounding box center [22, 271] width 45 height 60
click at [26, 278] on button "Previous image" at bounding box center [22, 271] width 45 height 60
click at [32, 277] on button "Previous image" at bounding box center [22, 271] width 45 height 60
click at [22, 270] on button "Previous image" at bounding box center [22, 271] width 45 height 60
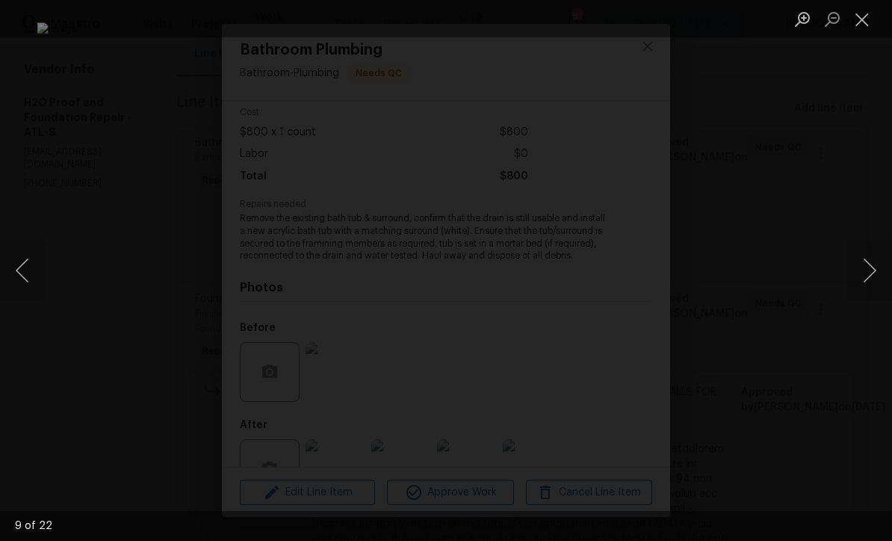
click at [27, 269] on button "Previous image" at bounding box center [22, 271] width 45 height 60
click at [27, 270] on button "Previous image" at bounding box center [22, 271] width 45 height 60
click at [29, 270] on button "Previous image" at bounding box center [22, 271] width 45 height 60
click at [28, 269] on button "Previous image" at bounding box center [22, 271] width 45 height 60
click at [27, 268] on button "Previous image" at bounding box center [22, 271] width 45 height 60
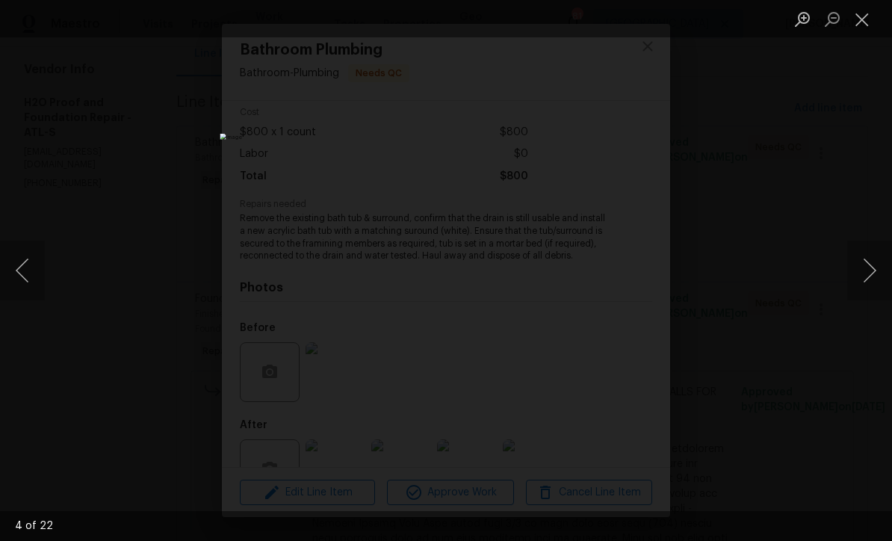
click at [37, 275] on button "Previous image" at bounding box center [22, 271] width 45 height 60
click at [26, 268] on button "Previous image" at bounding box center [22, 271] width 45 height 60
click at [24, 264] on button "Previous image" at bounding box center [22, 271] width 45 height 60
click at [858, 24] on button "Close lightbox" at bounding box center [862, 19] width 30 height 26
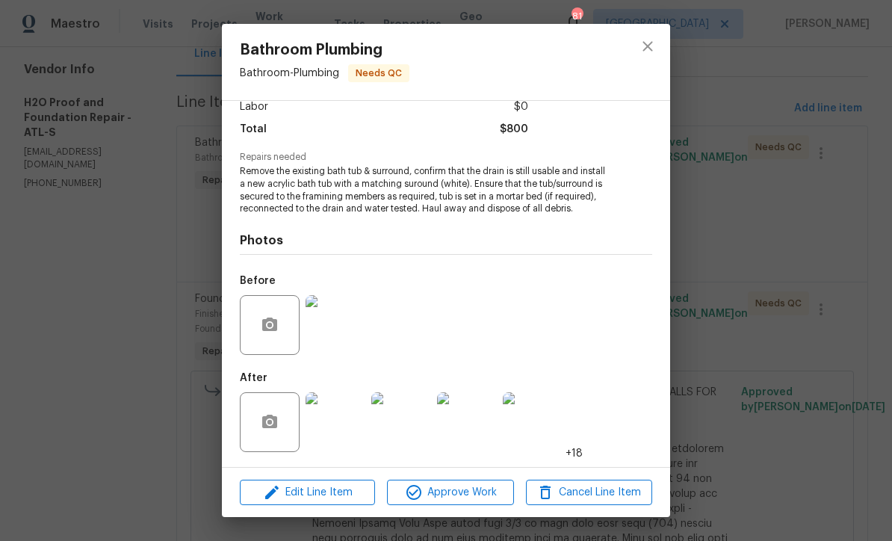
scroll to position [112, 0]
click at [444, 501] on span "Approve Work" at bounding box center [449, 492] width 117 height 19
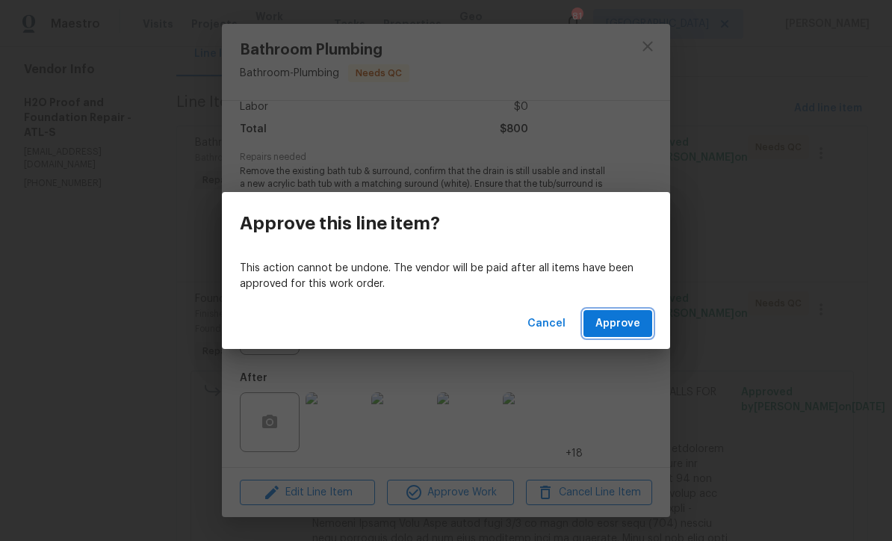
click at [621, 322] on span "Approve" at bounding box center [617, 324] width 45 height 19
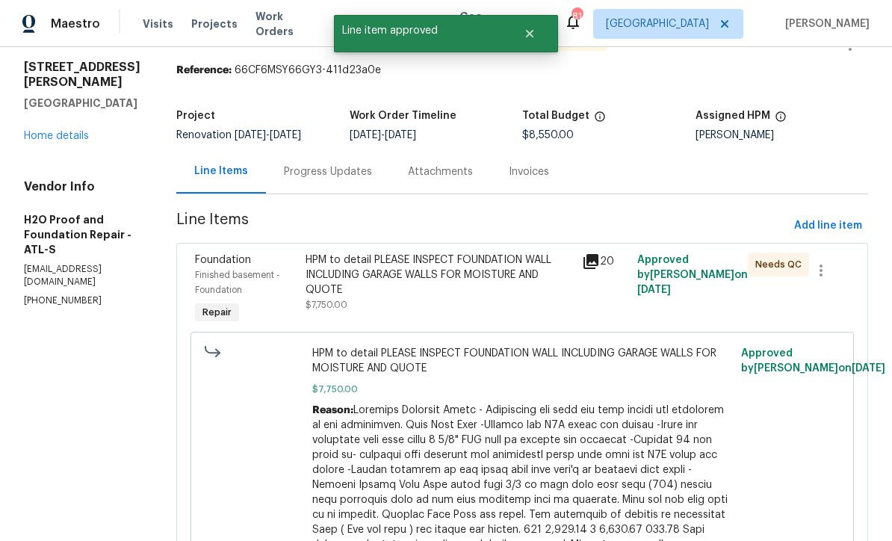
scroll to position [49, 0]
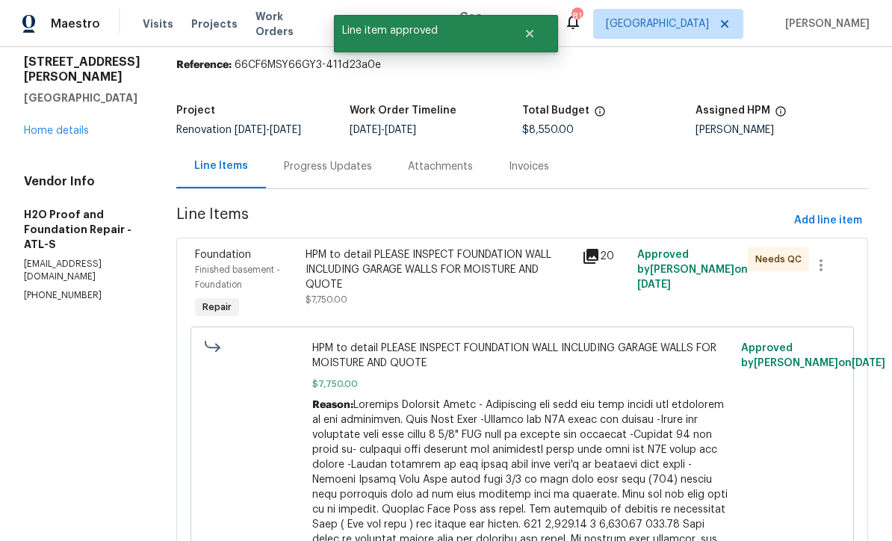
click at [339, 263] on div "HPM to detail PLEASE INSPECT FOUNDATION WALL INCLUDING GARAGE WALLS FOR MOISTUR…" at bounding box center [439, 269] width 267 height 45
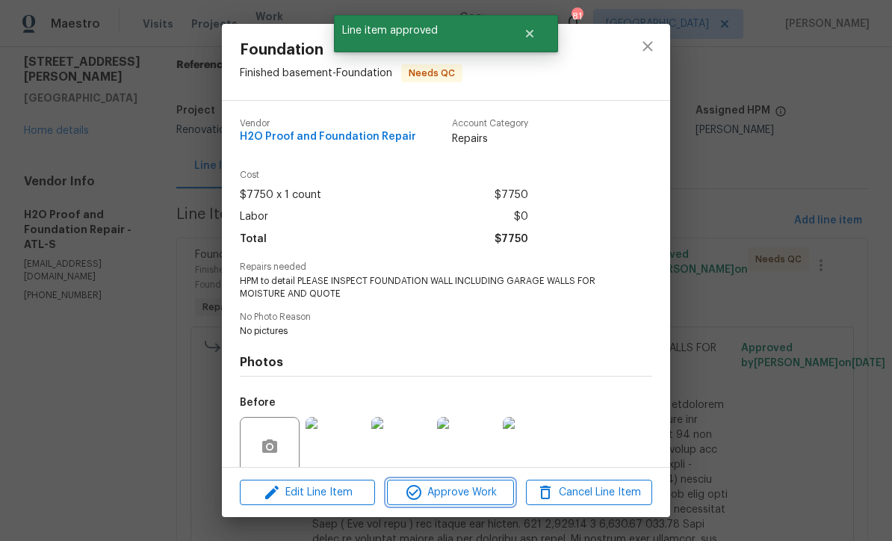
click at [447, 492] on span "Approve Work" at bounding box center [449, 492] width 117 height 19
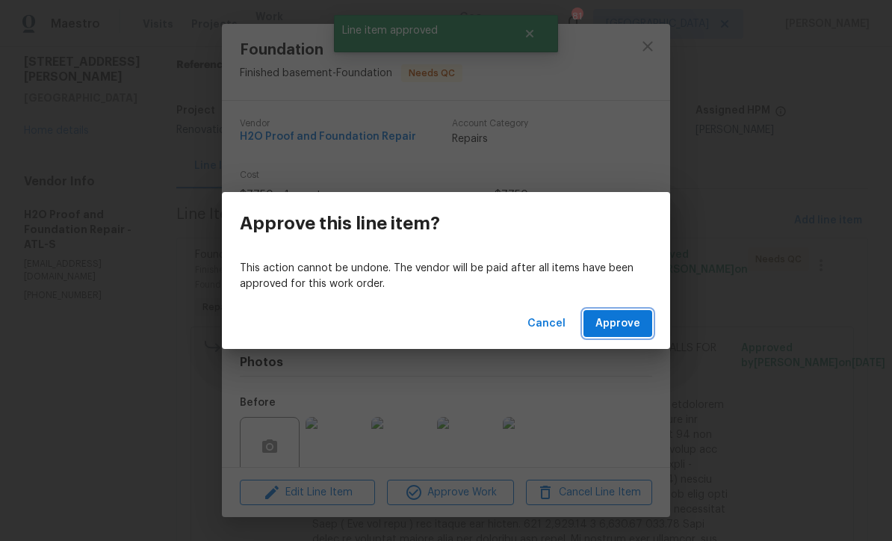
click at [619, 317] on span "Approve" at bounding box center [617, 324] width 45 height 19
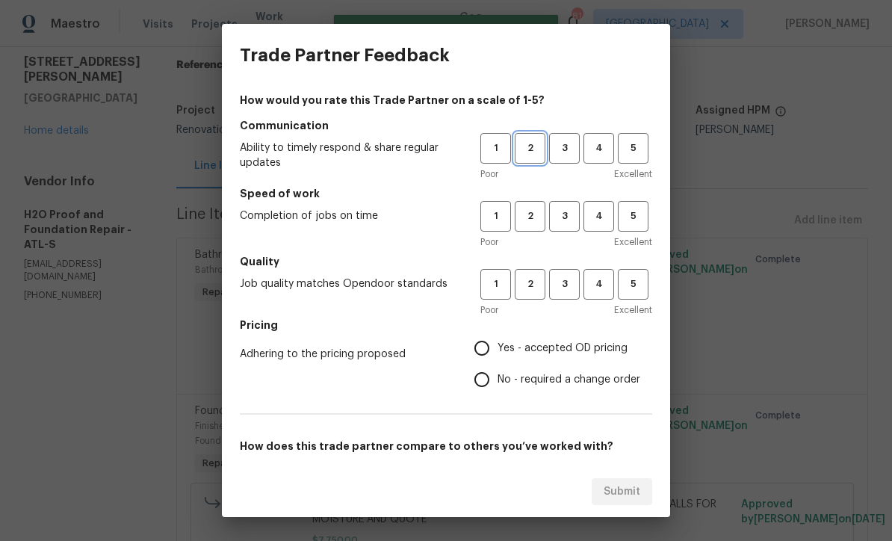
click at [532, 154] on span "2" at bounding box center [530, 148] width 28 height 17
click at [562, 220] on span "3" at bounding box center [565, 216] width 28 height 17
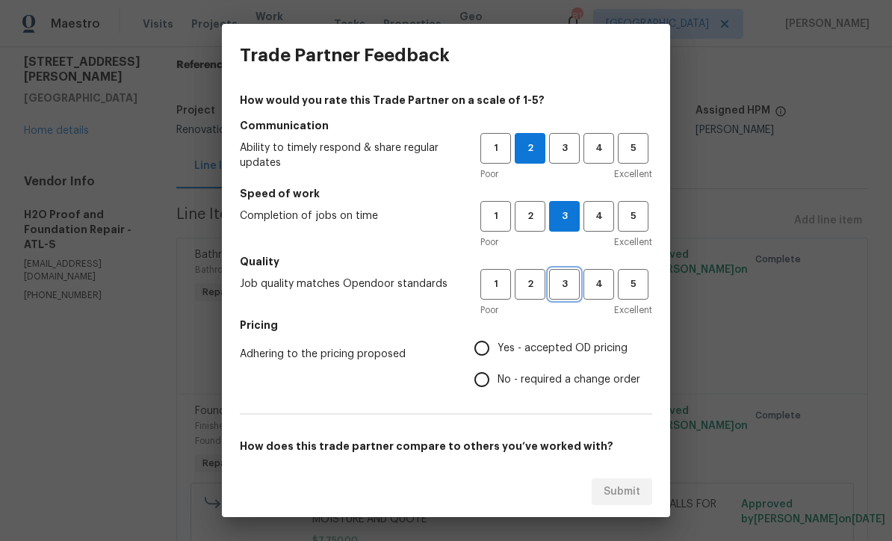
click at [560, 285] on span "3" at bounding box center [565, 284] width 28 height 17
click at [480, 350] on input "Yes - accepted OD pricing" at bounding box center [481, 347] width 31 height 31
radio input "true"
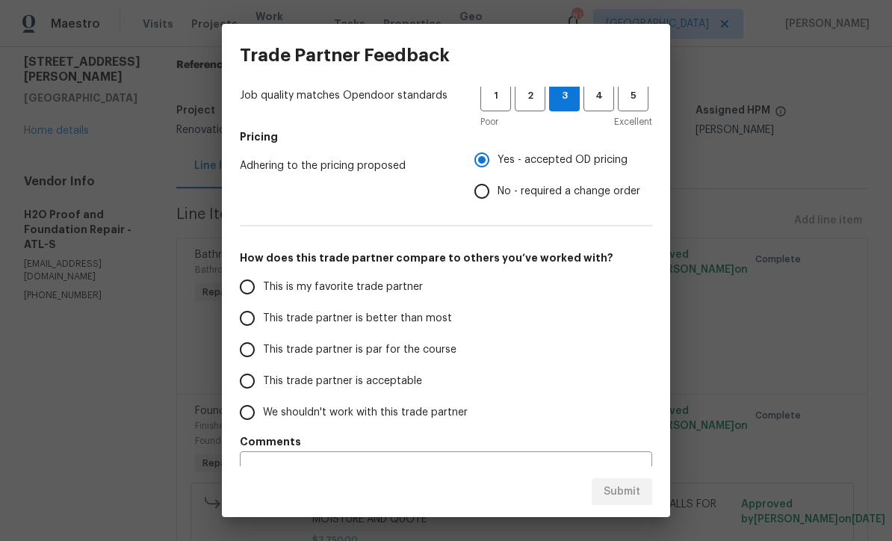
scroll to position [187, 0]
click at [247, 353] on input "This trade partner is par for the course" at bounding box center [247, 350] width 31 height 31
click at [619, 496] on span "Submit" at bounding box center [622, 492] width 37 height 19
radio input "true"
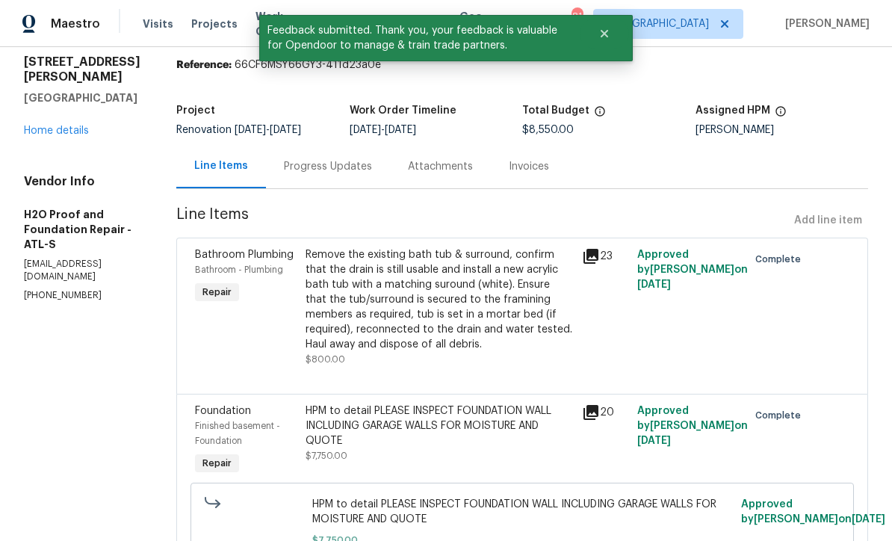
click at [32, 136] on link "Home details" at bounding box center [56, 131] width 65 height 10
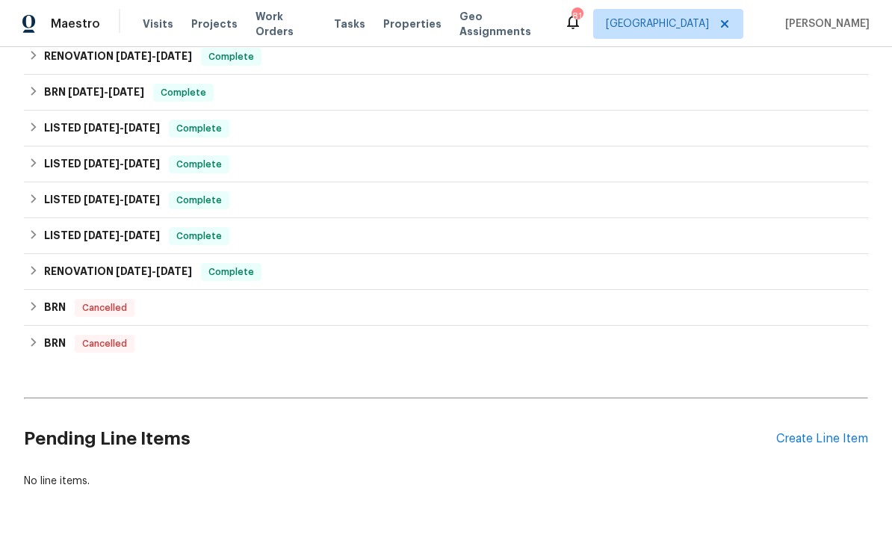
scroll to position [232, 0]
click at [826, 440] on div "Create Line Item" at bounding box center [822, 440] width 92 height 14
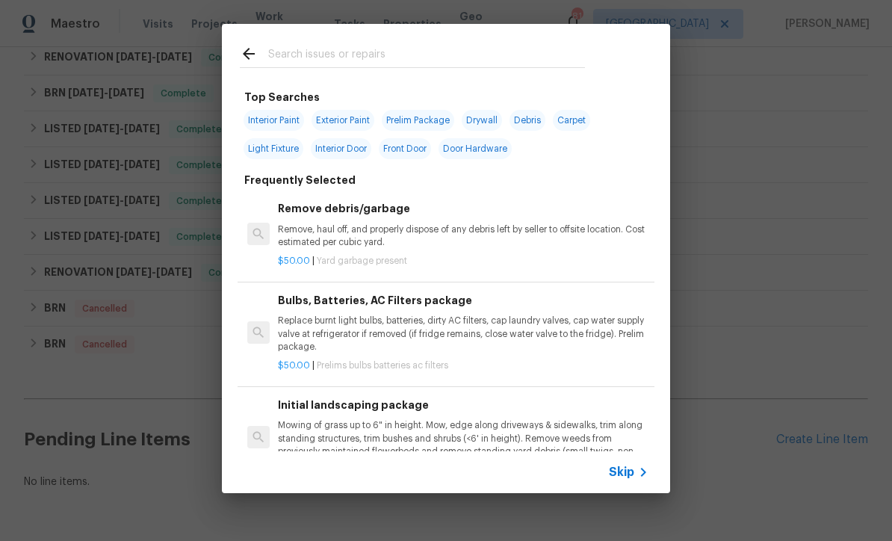
click at [270, 57] on input "text" at bounding box center [426, 56] width 317 height 22
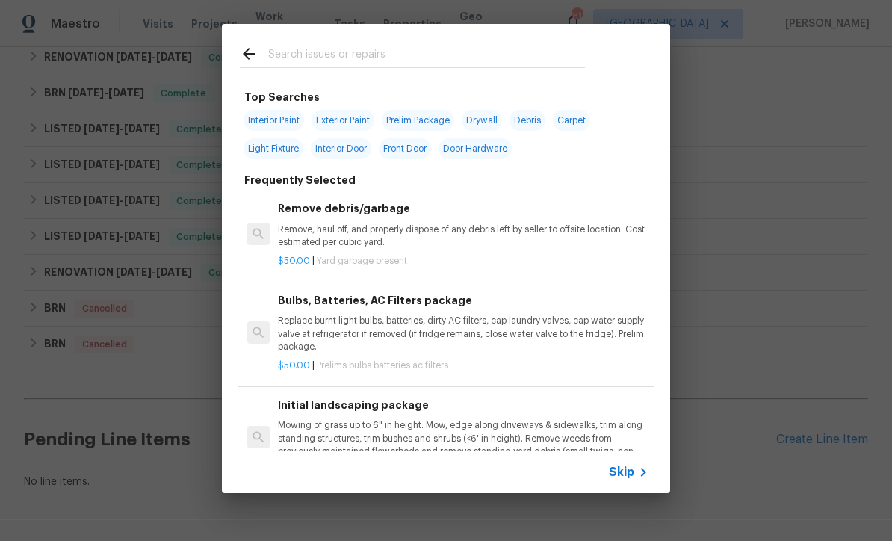
click at [619, 475] on span "Skip" at bounding box center [621, 472] width 25 height 15
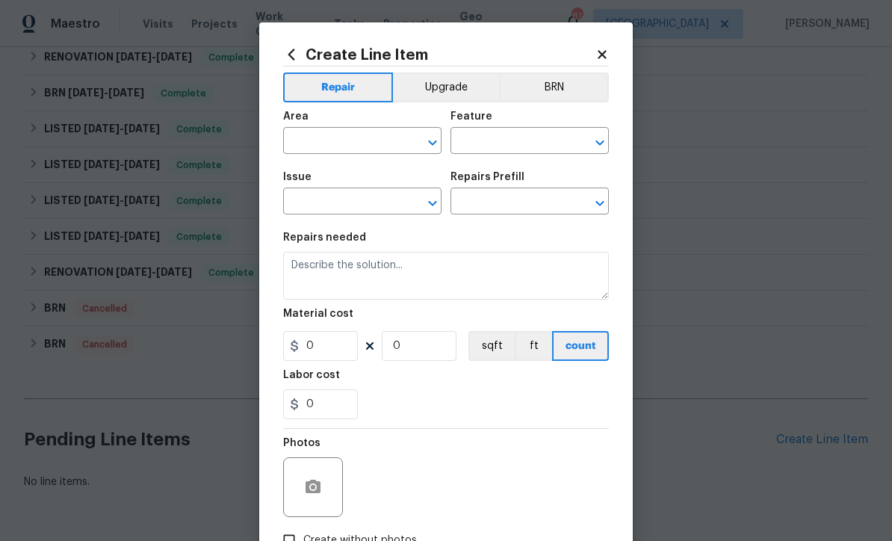
click at [315, 141] on input "text" at bounding box center [341, 142] width 117 height 23
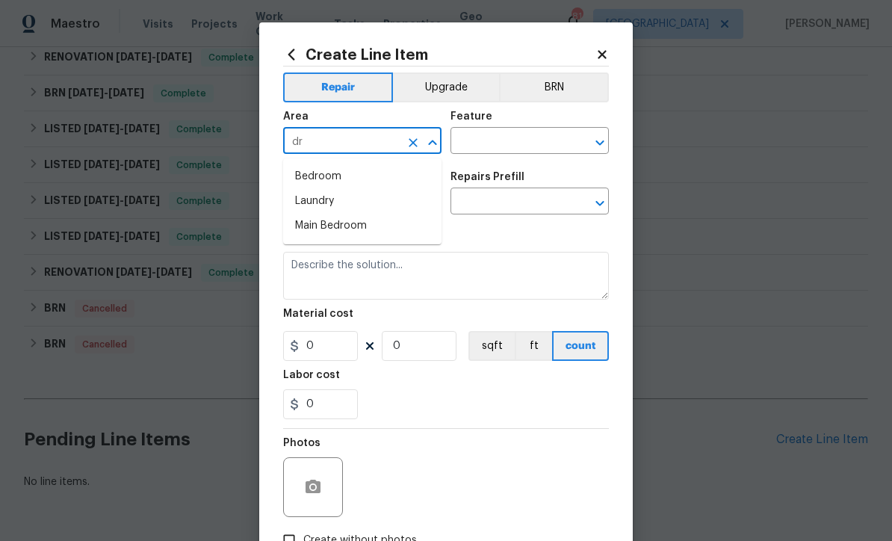
type input "d"
click at [325, 204] on li "Interior Overall" at bounding box center [362, 201] width 158 height 25
type input "Interior Overall"
click at [326, 199] on input "text" at bounding box center [341, 202] width 117 height 23
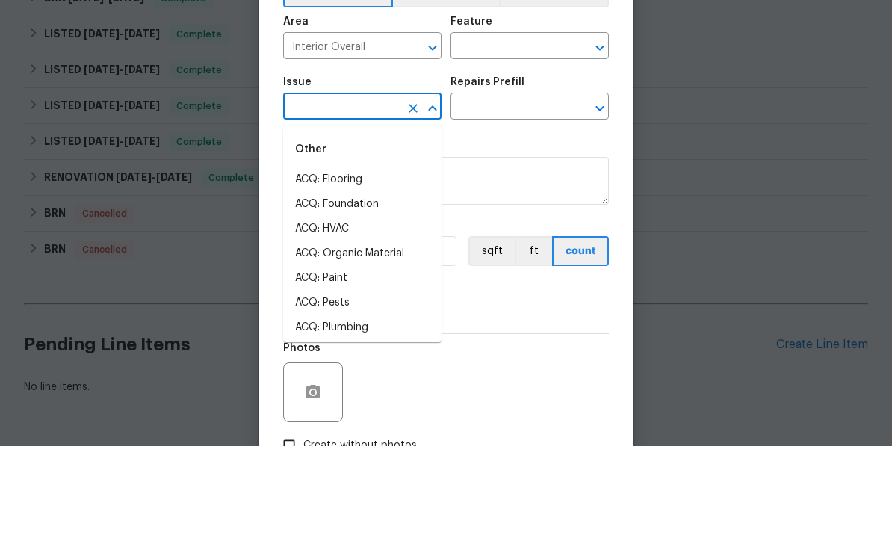
click at [489, 131] on input "text" at bounding box center [508, 142] width 117 height 23
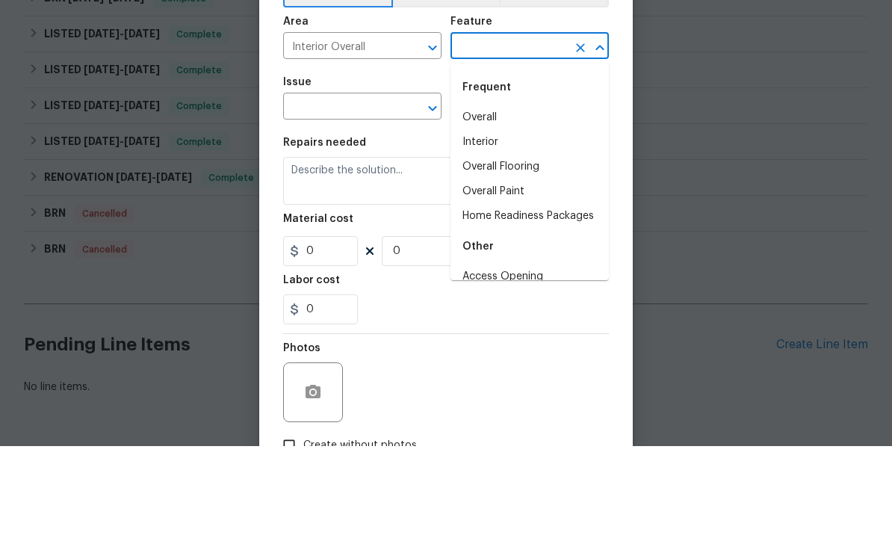
click at [480, 200] on li "Overall" at bounding box center [529, 212] width 158 height 25
type input "Overall"
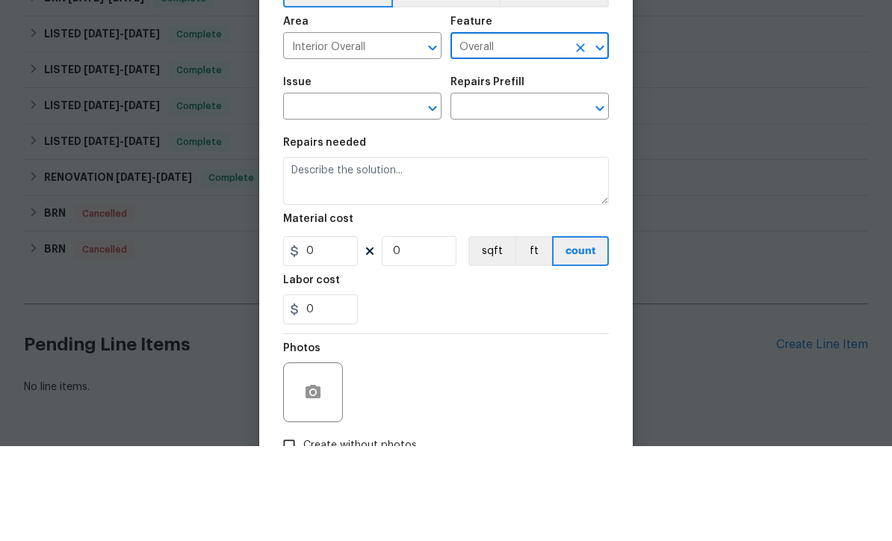
click at [326, 191] on input "text" at bounding box center [341, 202] width 117 height 23
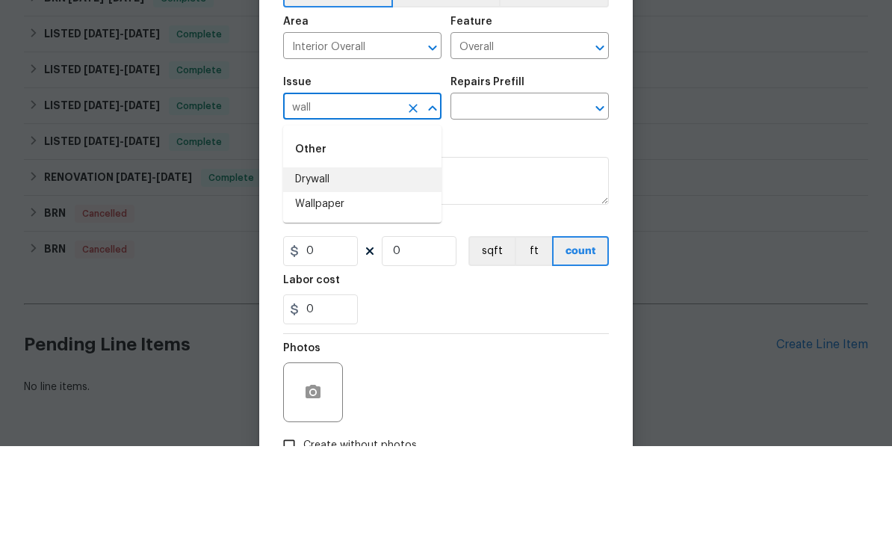
click at [310, 262] on li "Drywall" at bounding box center [362, 274] width 158 height 25
type input "Drywall"
click at [483, 191] on input "text" at bounding box center [508, 202] width 117 height 23
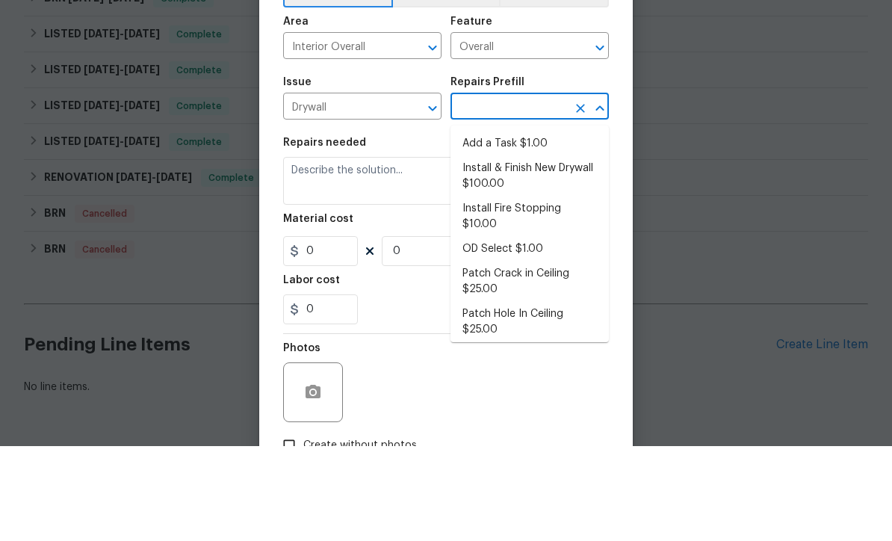
scroll to position [49, 0]
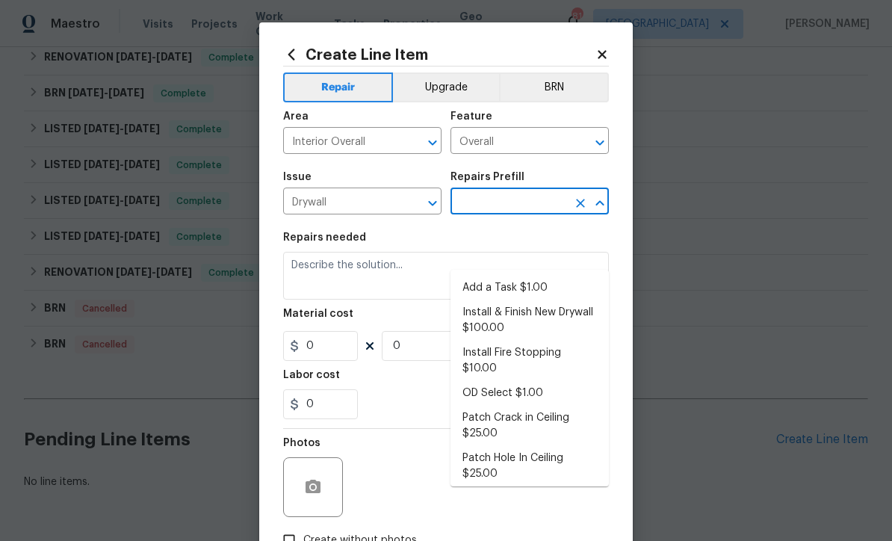
click at [505, 276] on li "Add a Task $1.00" at bounding box center [529, 288] width 158 height 25
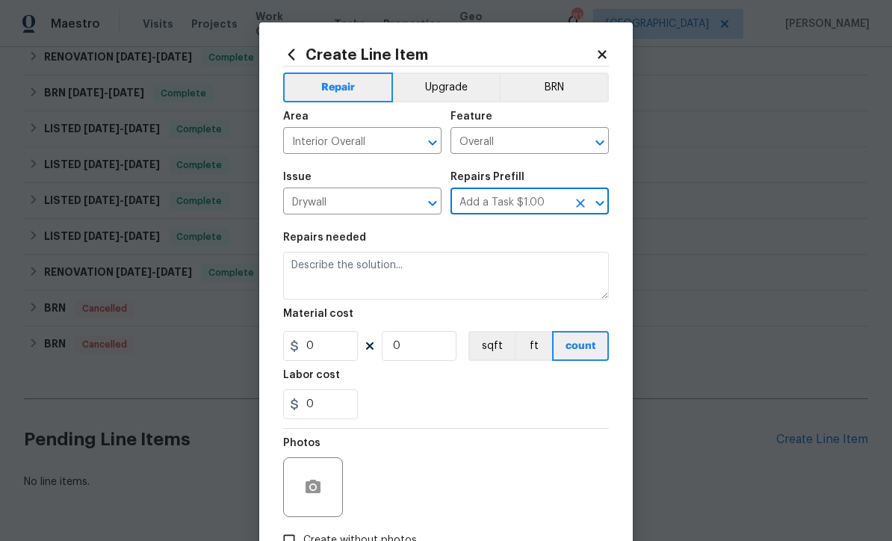
type input "Add a Task $1.00"
type input "Walls and Ceiling"
type textarea "HPM to detail"
type input "1"
type input "Add a Task $1.00"
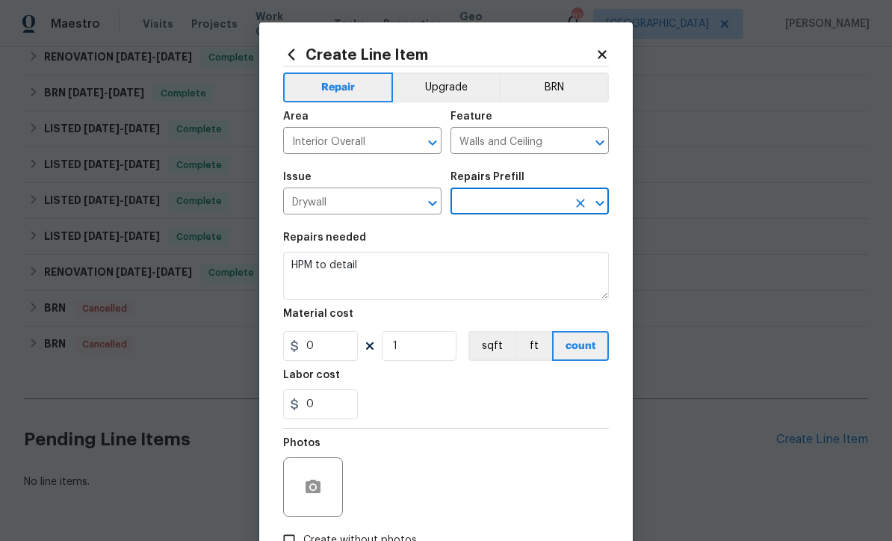
type input "1"
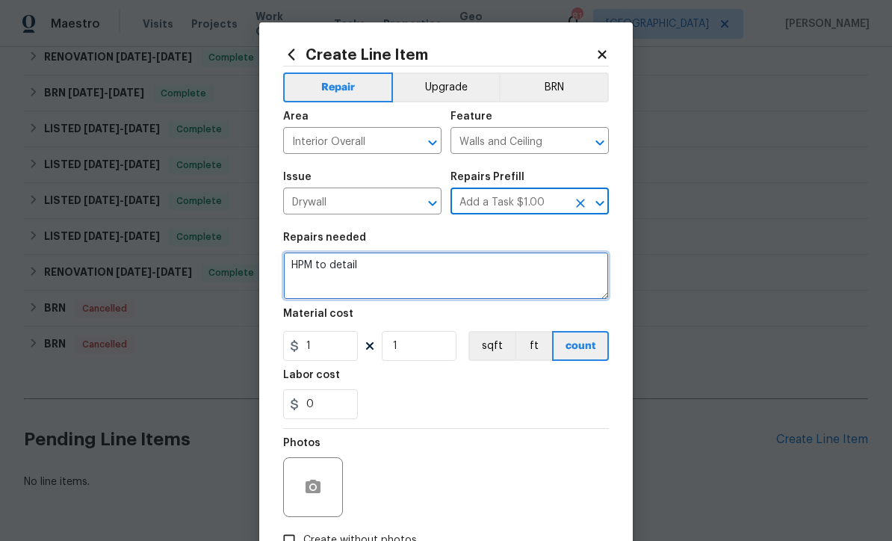
click at [384, 270] on textarea "HPM to detail" at bounding box center [446, 276] width 326 height 48
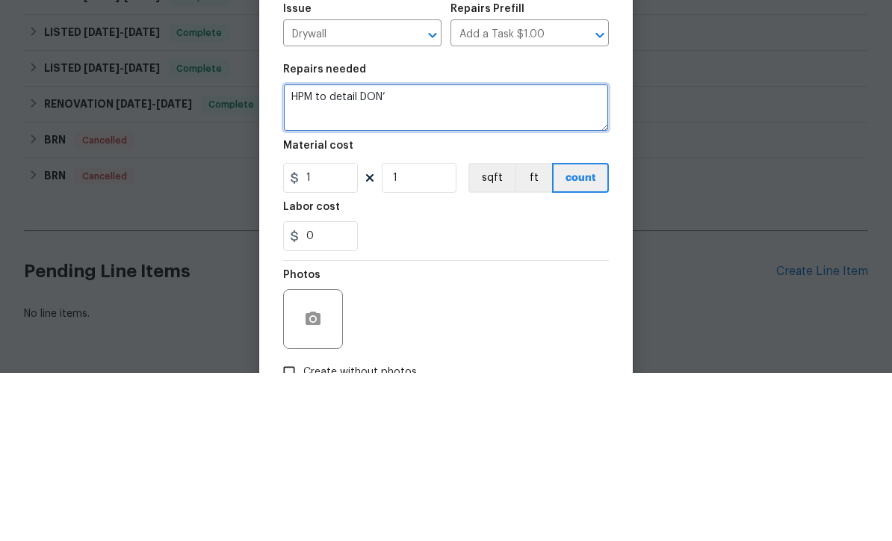
click at [403, 252] on textarea "HPM to detail DON’" at bounding box center [446, 276] width 326 height 48
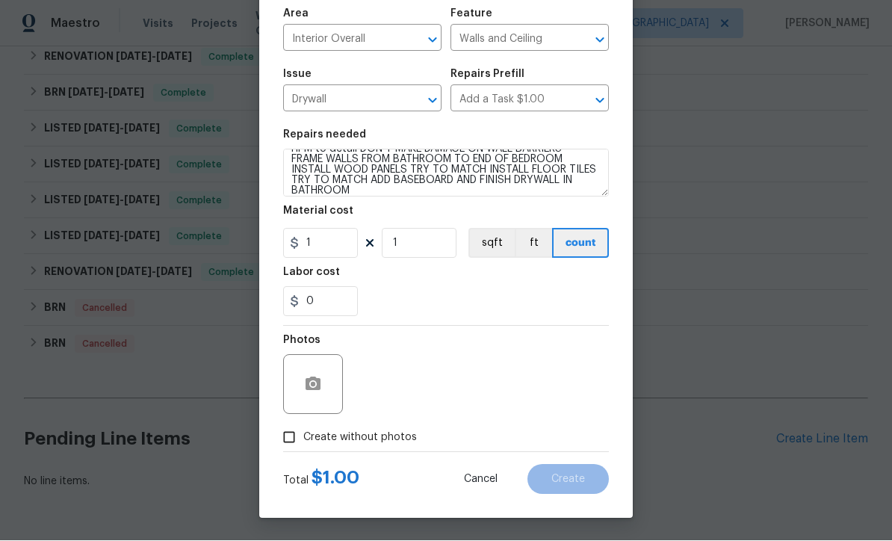
scroll to position [105, 0]
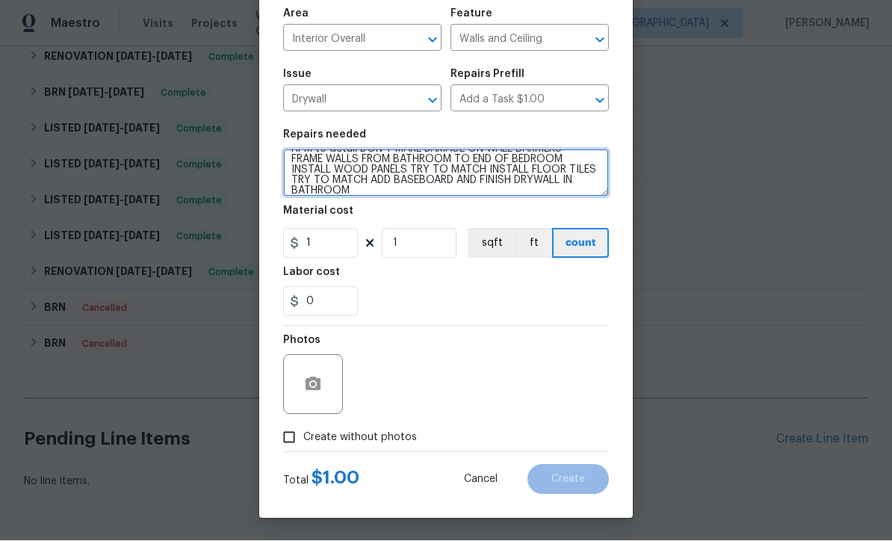
type textarea "HPM to detail DON’T MAKE DAMAGE ON WALL BARRIERS FRAME WALLS FROM BATHROOM TO E…"
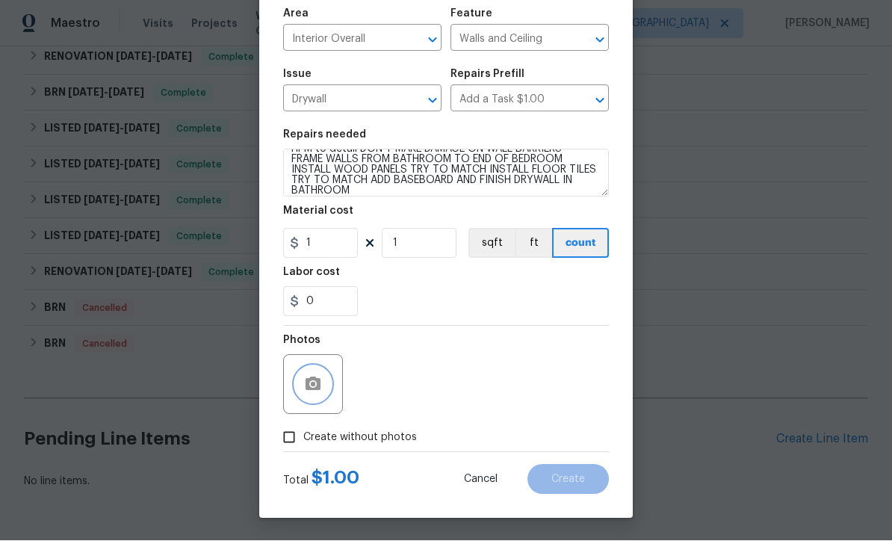
click at [306, 378] on icon "button" at bounding box center [313, 383] width 15 height 13
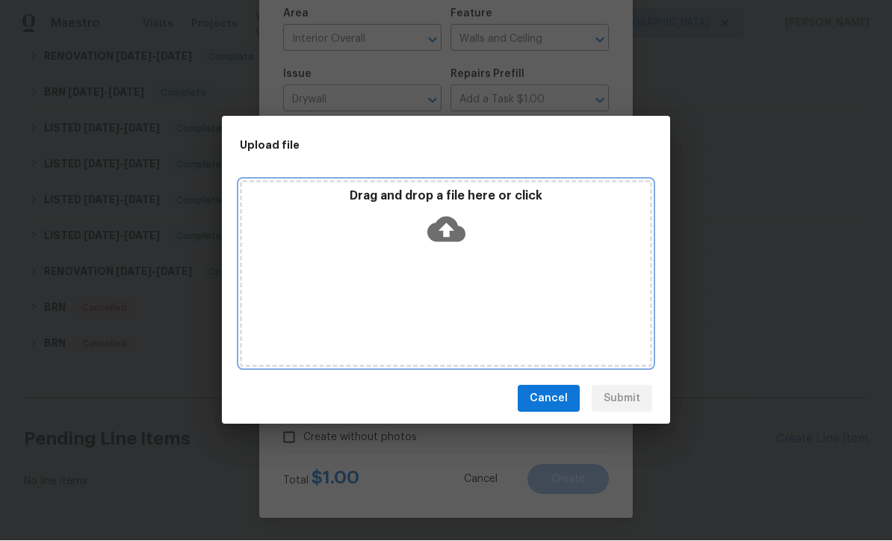
click at [448, 224] on icon at bounding box center [446, 229] width 38 height 25
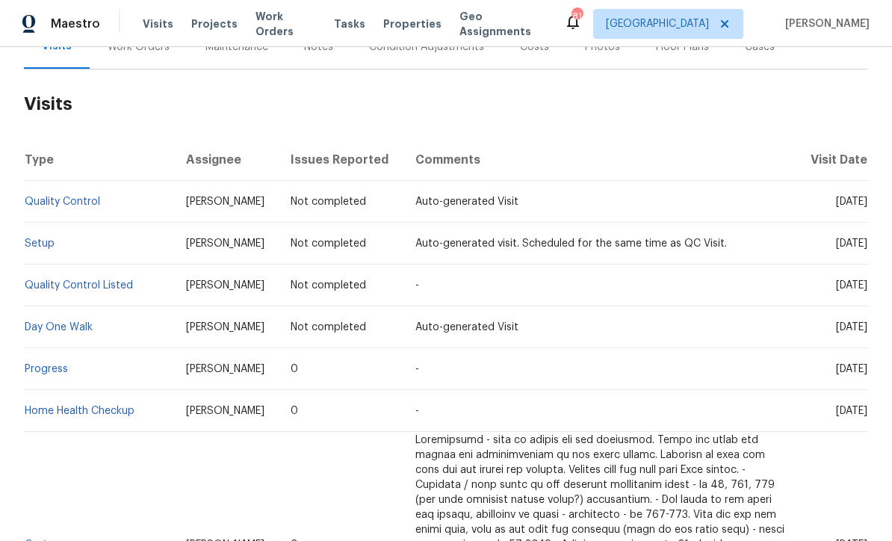
scroll to position [202, 0]
click at [732, 252] on td "Auto-generated visit. Scheduled for the same time as QC Visit." at bounding box center [600, 243] width 394 height 42
click at [743, 250] on td "Auto-generated visit. Scheduled for the same time as QC Visit." at bounding box center [600, 243] width 394 height 42
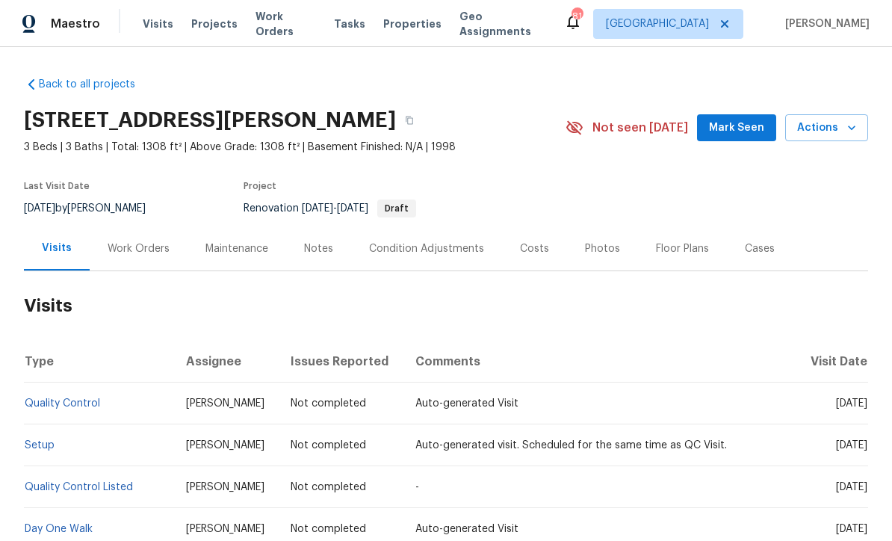
scroll to position [0, 0]
copy h2 "[STREET_ADDRESS][PERSON_NAME]"
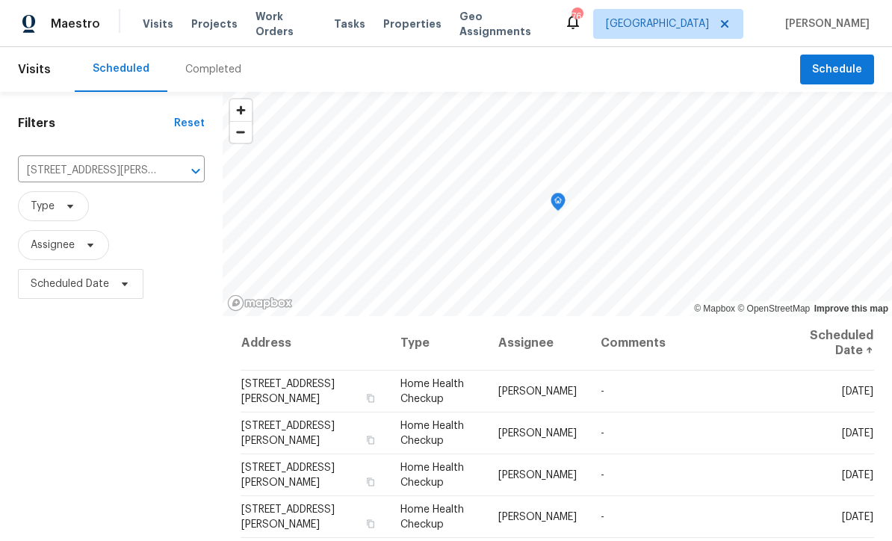
click at [179, 173] on icon "Clear" at bounding box center [176, 171] width 15 height 15
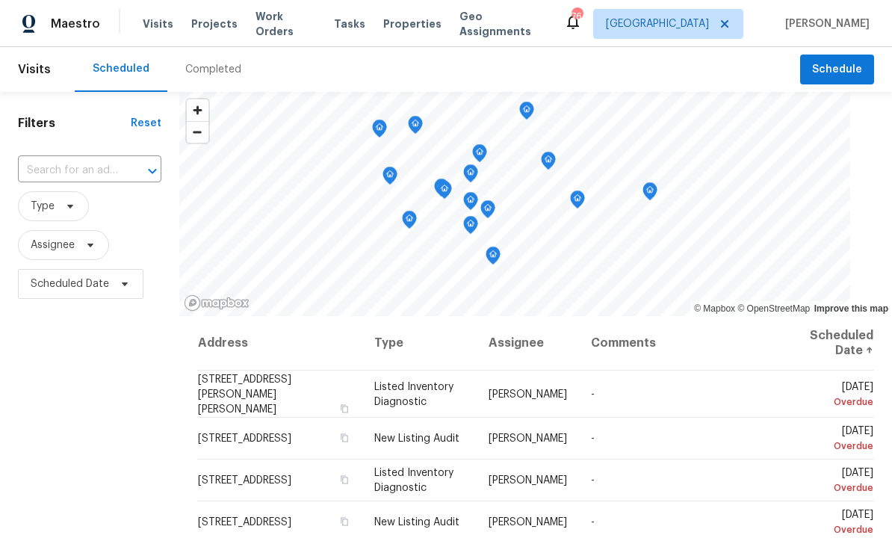
click at [55, 167] on input "text" at bounding box center [69, 170] width 102 height 23
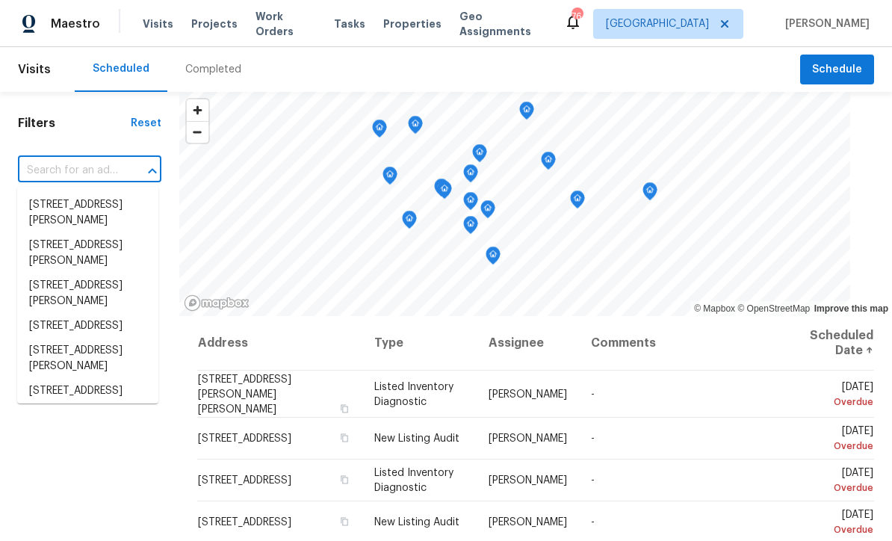
paste input "[STREET_ADDRESS][PERSON_NAME]"
type input "[STREET_ADDRESS][PERSON_NAME]"
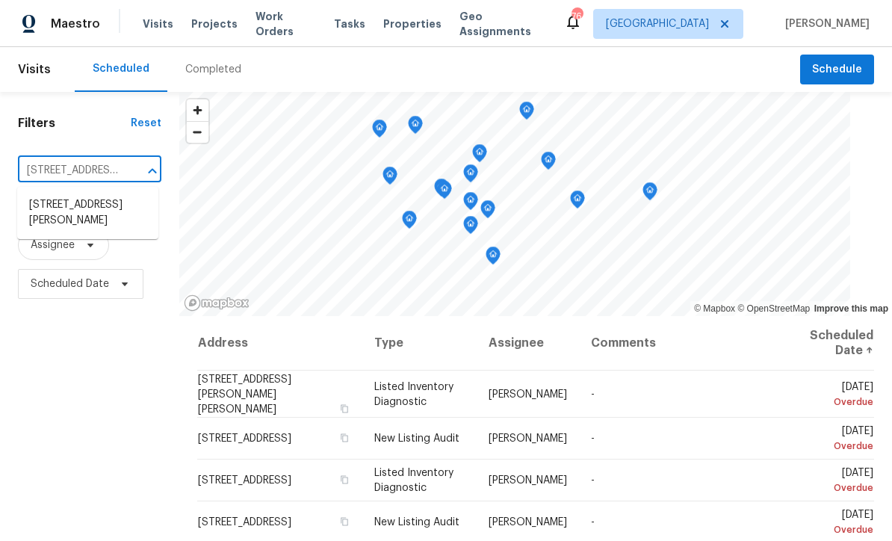
click at [63, 206] on li "[STREET_ADDRESS][PERSON_NAME]" at bounding box center [87, 213] width 141 height 40
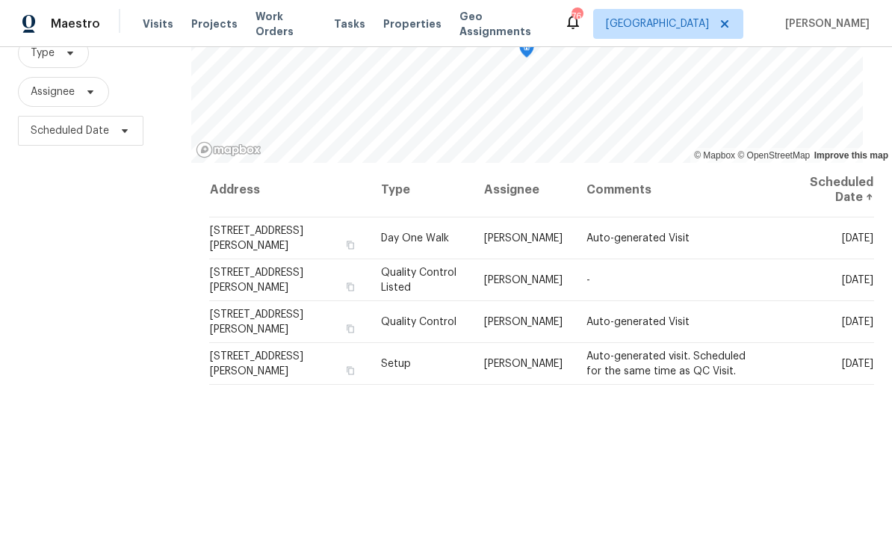
scroll to position [152, 0]
click at [0, 0] on icon at bounding box center [0, 0] width 0 height 0
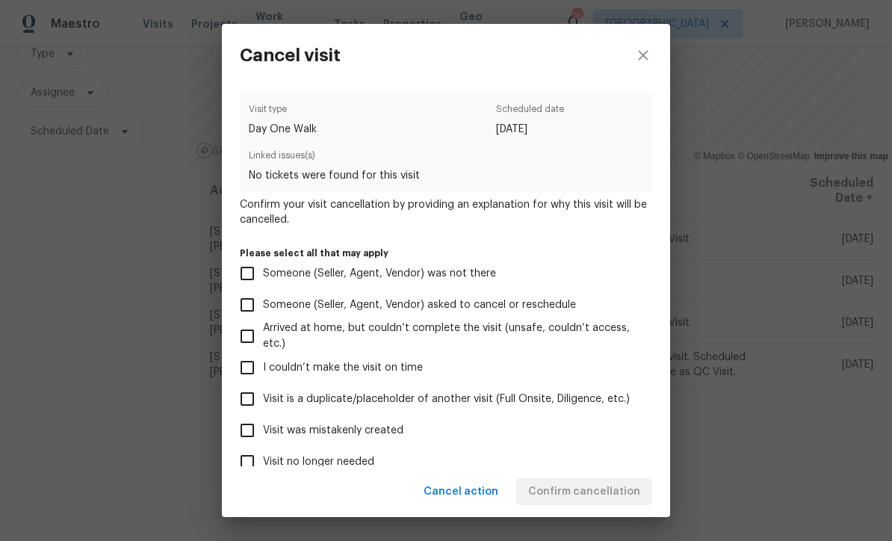
click at [246, 436] on input "Visit was mistakenly created" at bounding box center [247, 430] width 31 height 31
checkbox input "true"
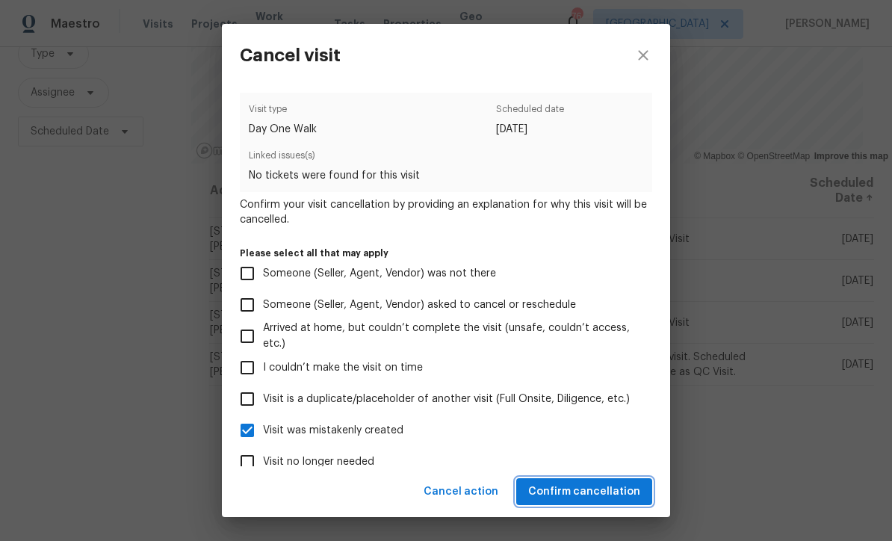
click at [578, 492] on span "Confirm cancellation" at bounding box center [584, 492] width 112 height 19
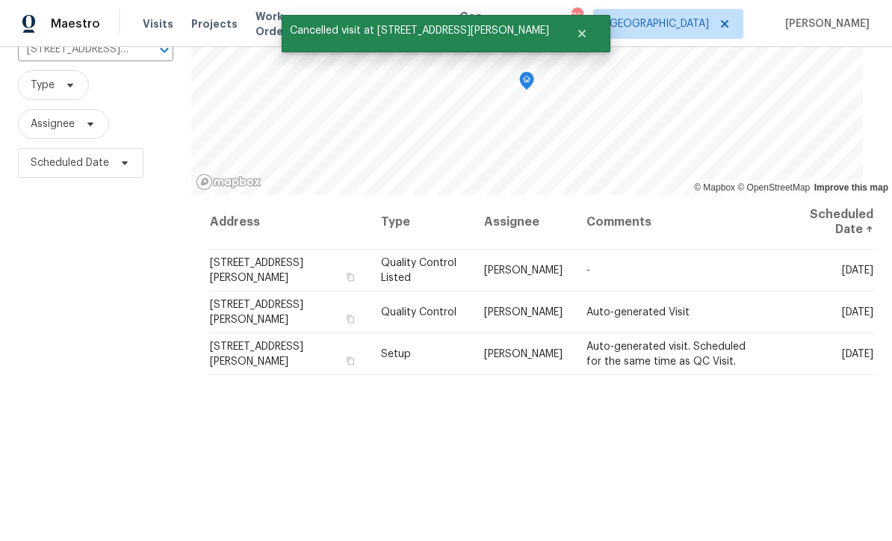
scroll to position [128, 0]
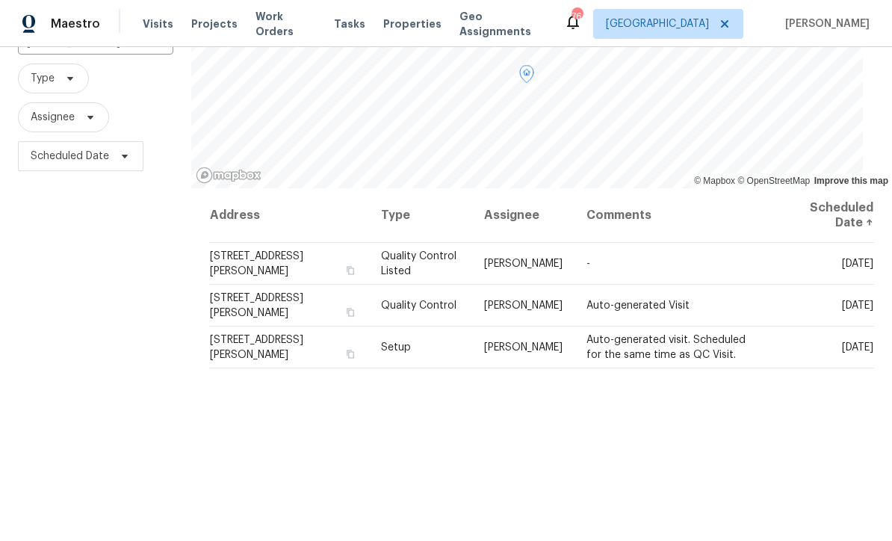
click at [0, 0] on icon at bounding box center [0, 0] width 0 height 0
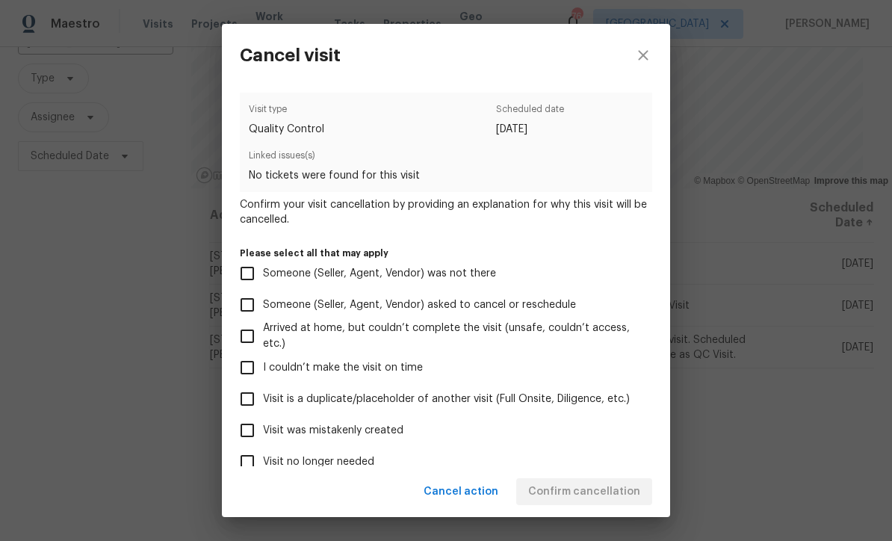
click at [250, 433] on input "Visit was mistakenly created" at bounding box center [247, 430] width 31 height 31
checkbox input "true"
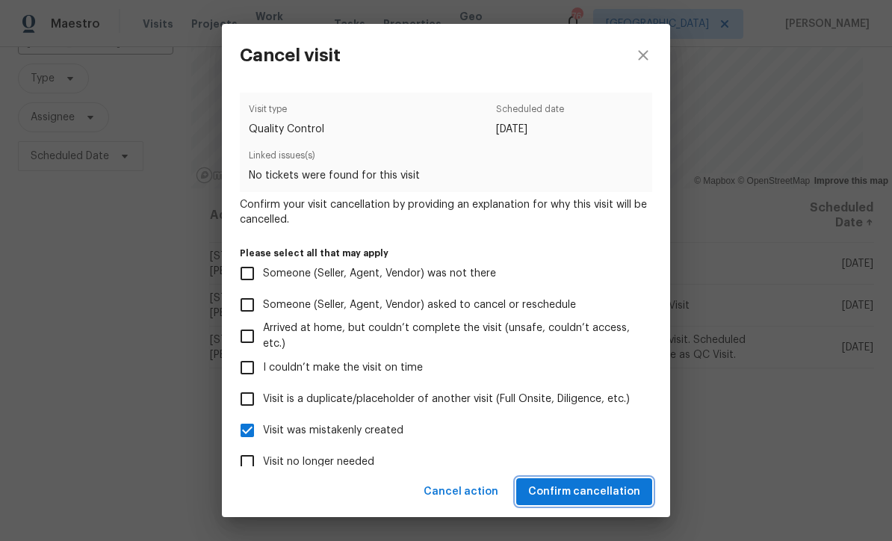
click at [579, 489] on span "Confirm cancellation" at bounding box center [584, 492] width 112 height 19
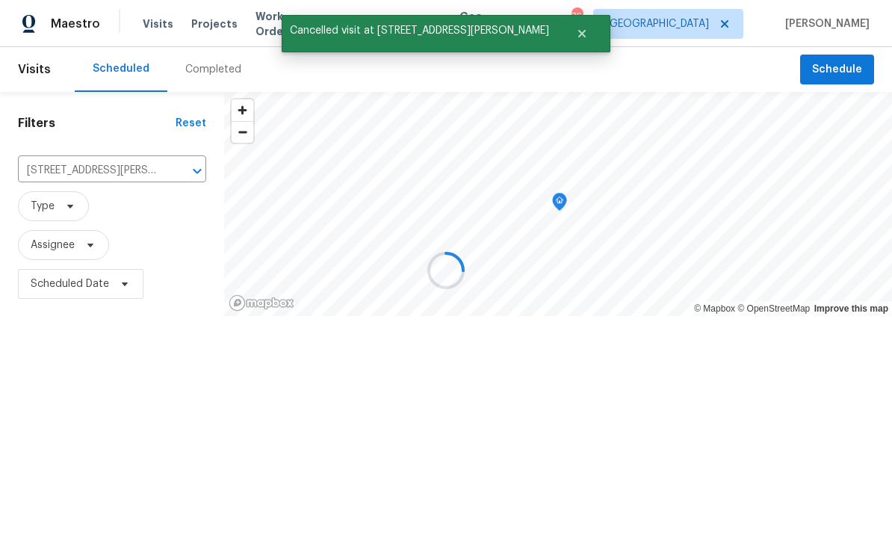
scroll to position [0, 0]
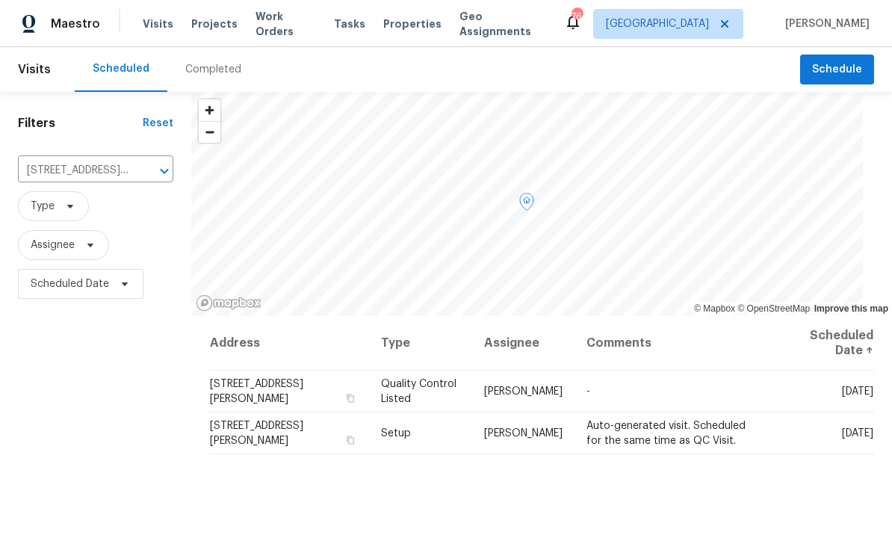
click at [0, 0] on icon at bounding box center [0, 0] width 0 height 0
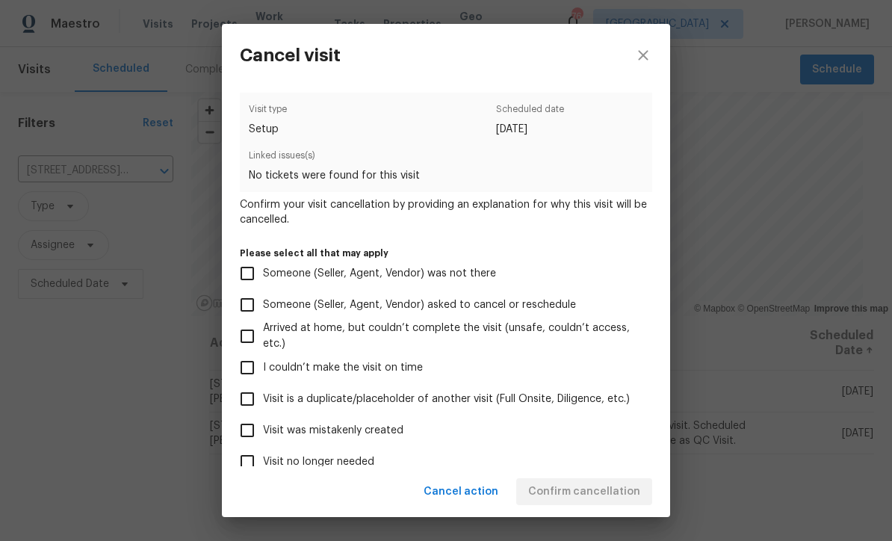
click at [246, 435] on input "Visit was mistakenly created" at bounding box center [247, 430] width 31 height 31
checkbox input "true"
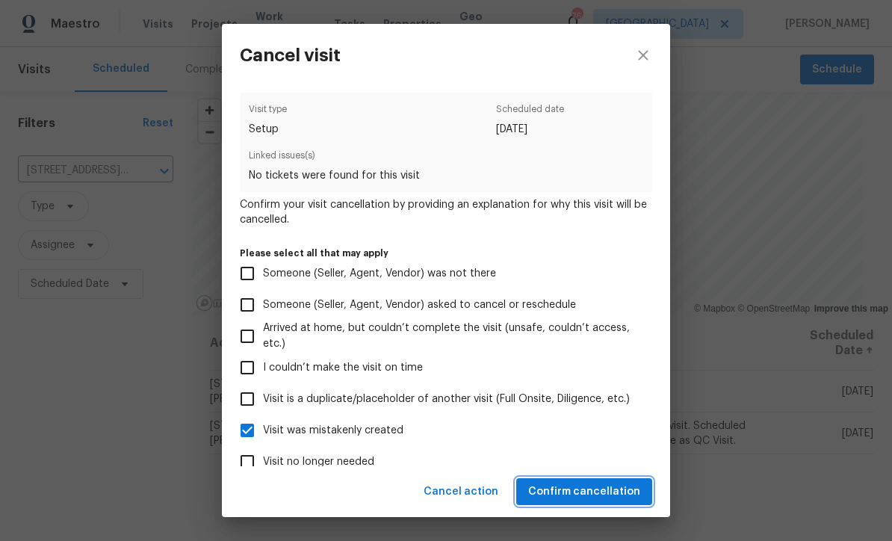
click at [580, 492] on span "Confirm cancellation" at bounding box center [584, 492] width 112 height 19
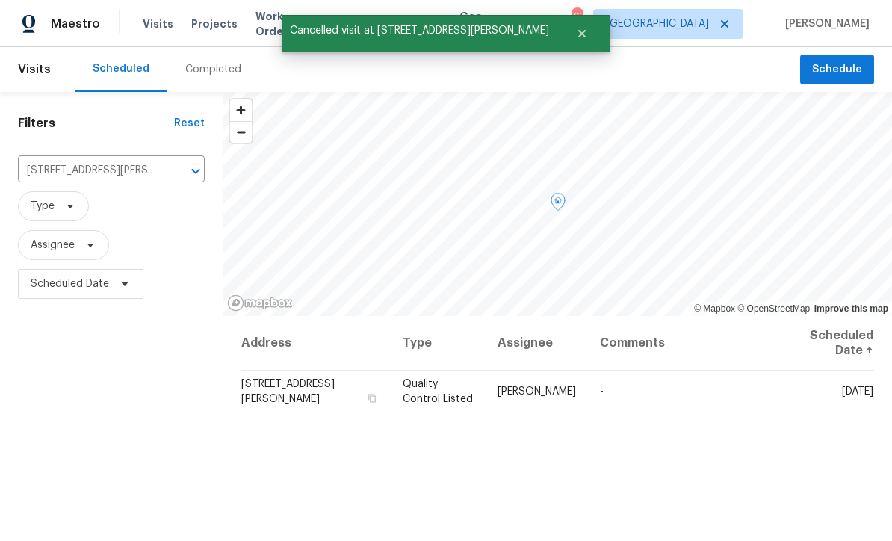
click at [0, 0] on span at bounding box center [0, 0] width 0 height 0
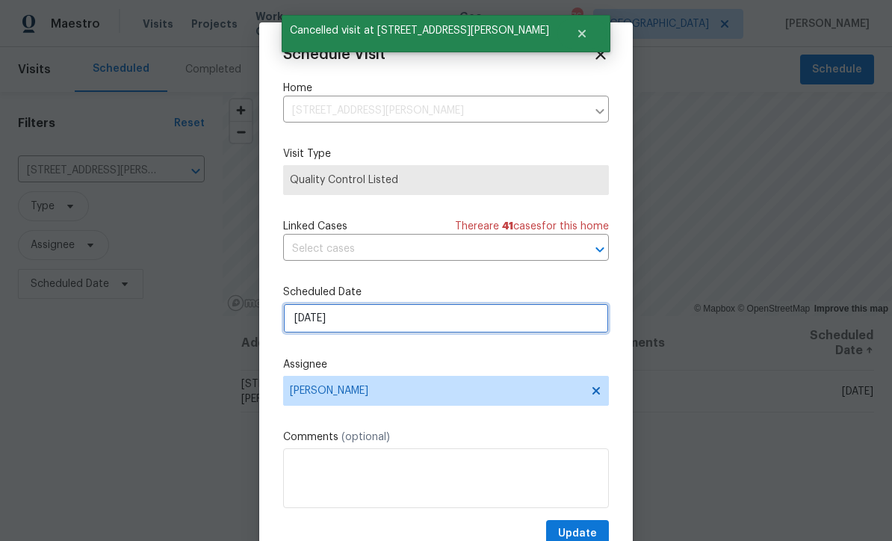
click at [312, 321] on input "9/23/2025" at bounding box center [446, 318] width 326 height 30
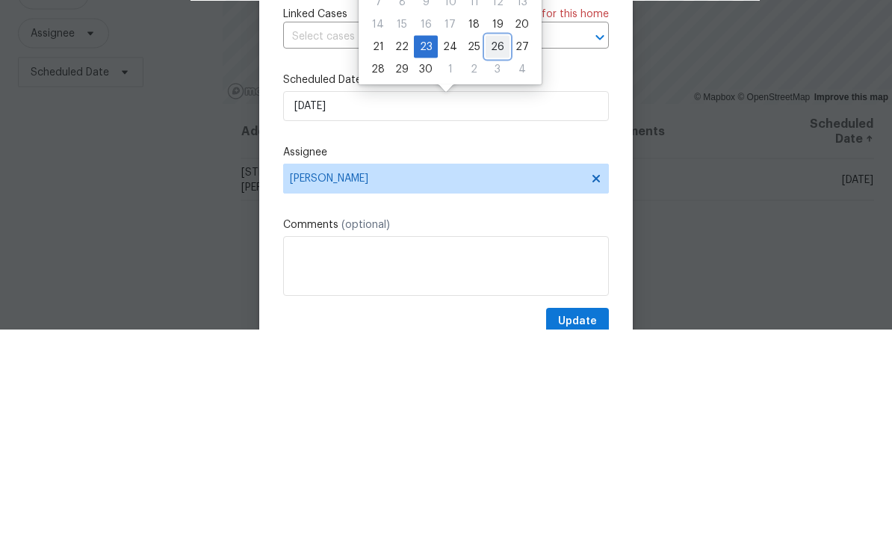
click at [495, 248] on div "26" at bounding box center [498, 258] width 24 height 21
type input "[DATE]"
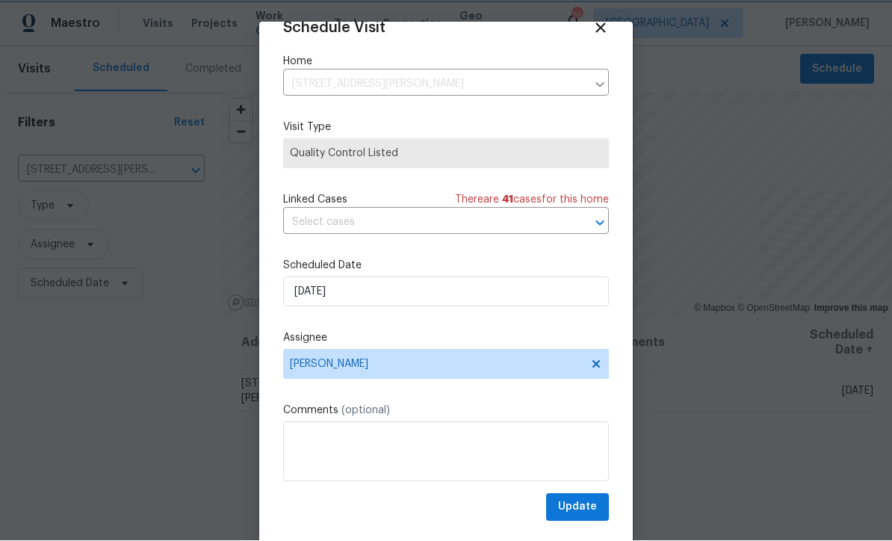
scroll to position [29, 0]
click at [583, 506] on span "Update" at bounding box center [577, 507] width 39 height 19
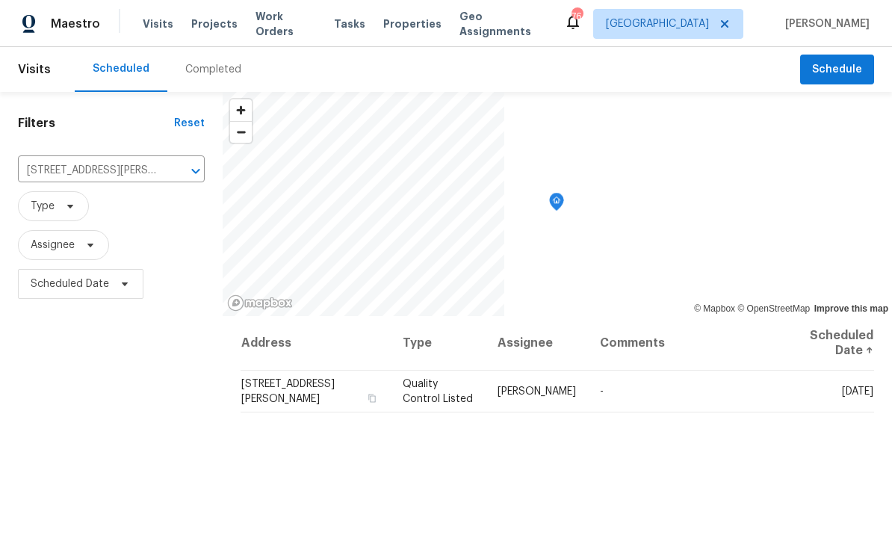
scroll to position [0, 0]
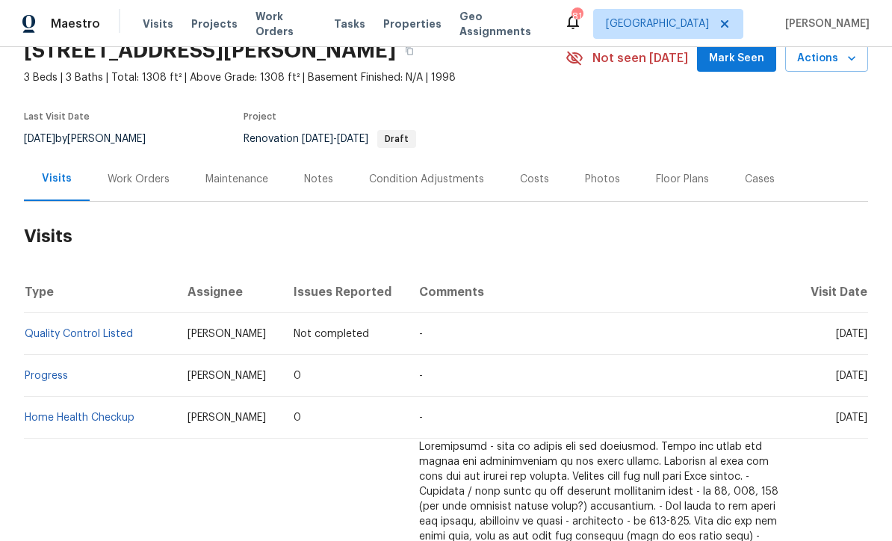
scroll to position [40, 0]
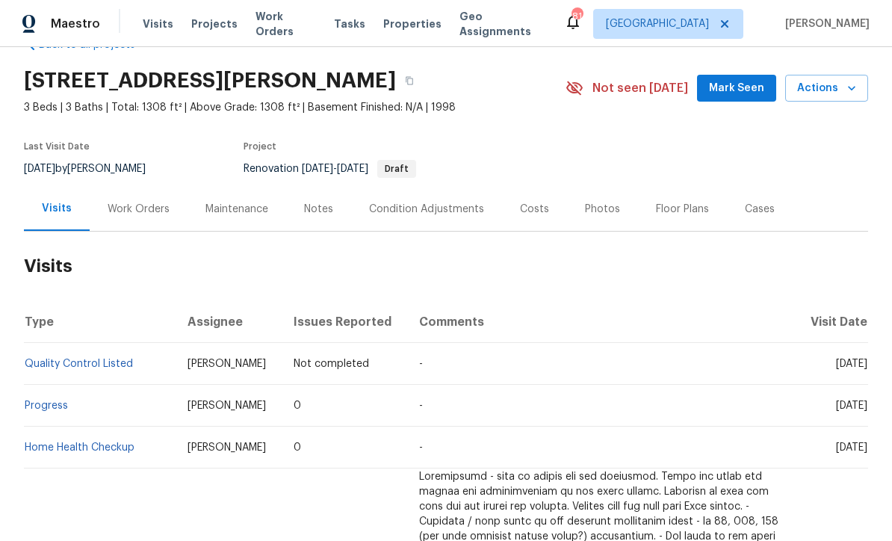
click at [124, 211] on div "Work Orders" at bounding box center [139, 209] width 62 height 15
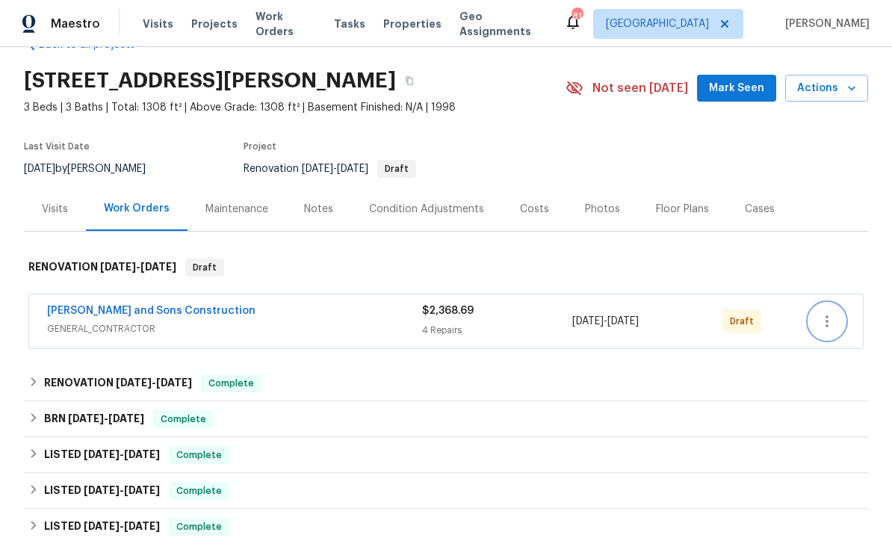
click at [833, 323] on icon "button" at bounding box center [827, 321] width 18 height 18
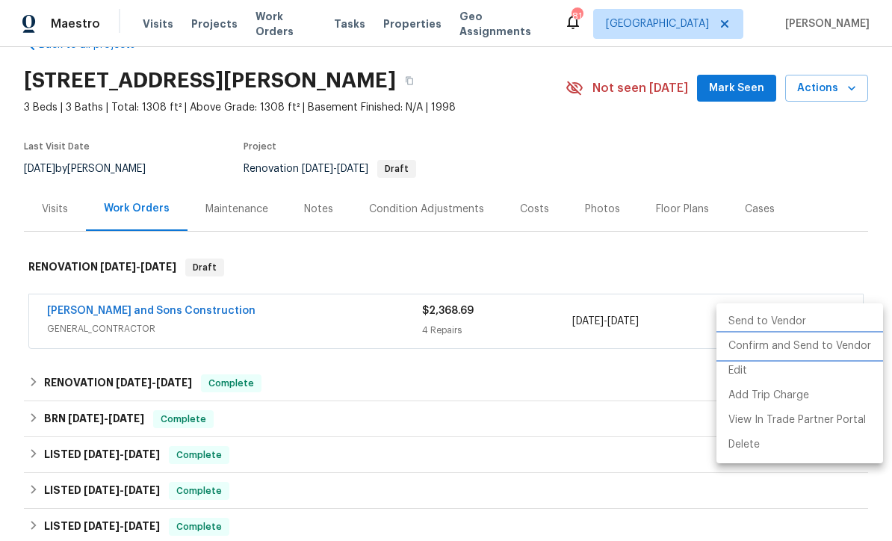
click at [793, 354] on li "Confirm and Send to Vendor" at bounding box center [799, 346] width 167 height 25
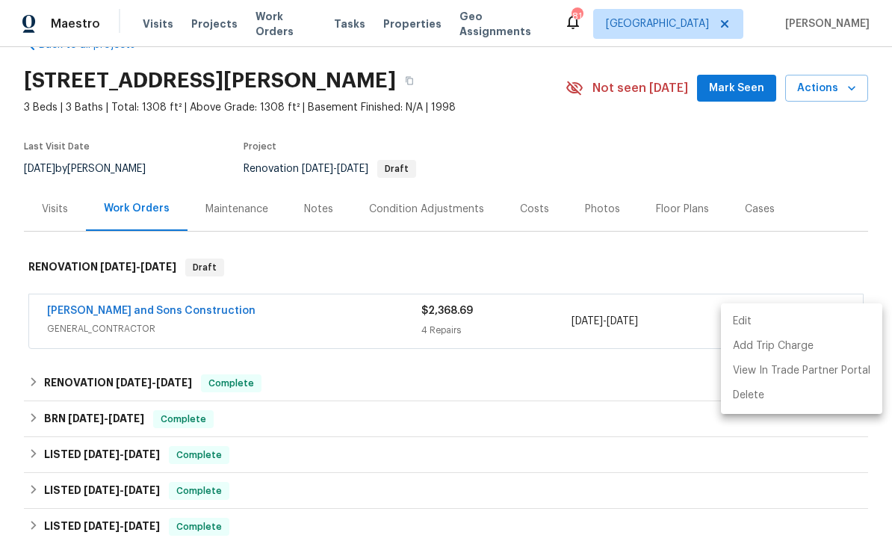
click at [843, 190] on div at bounding box center [446, 270] width 892 height 541
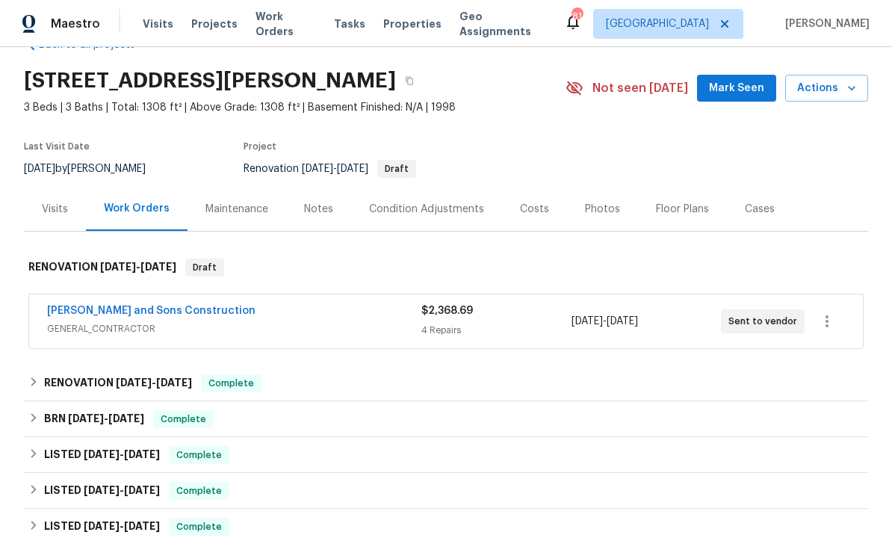
click at [103, 312] on link "Reyes and Sons Construction" at bounding box center [151, 311] width 208 height 10
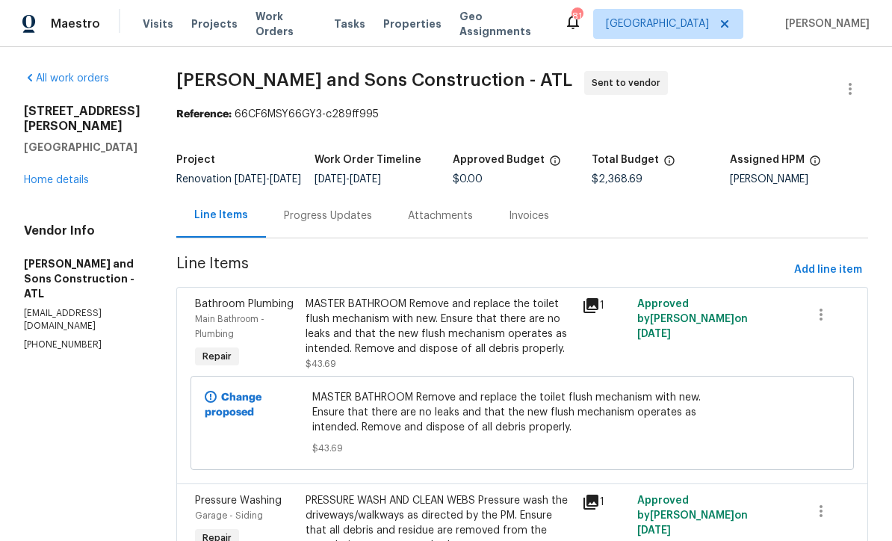
click at [284, 223] on div "Progress Updates" at bounding box center [328, 215] width 88 height 15
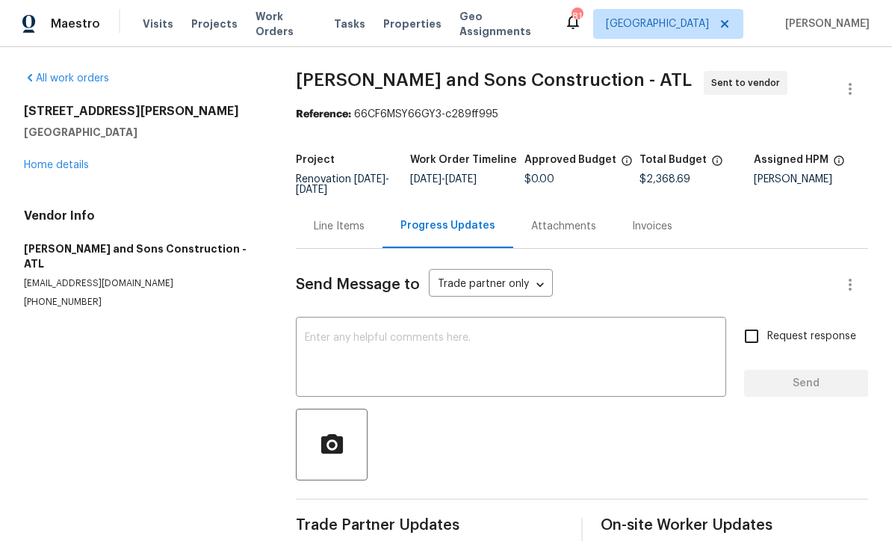
click at [315, 335] on textarea at bounding box center [511, 358] width 412 height 52
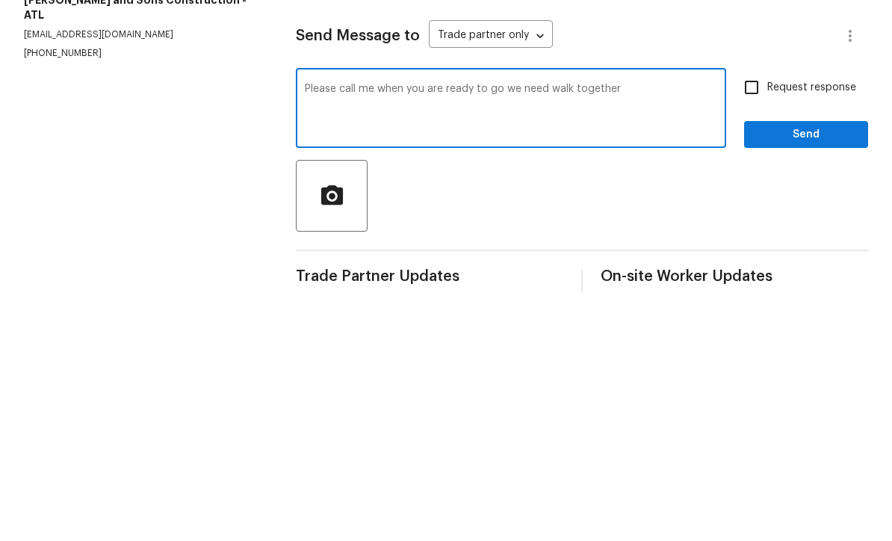
type textarea "Please call me when you are ready to go we need walk together"
click at [749, 320] on input "Request response" at bounding box center [751, 335] width 31 height 31
checkbox input "true"
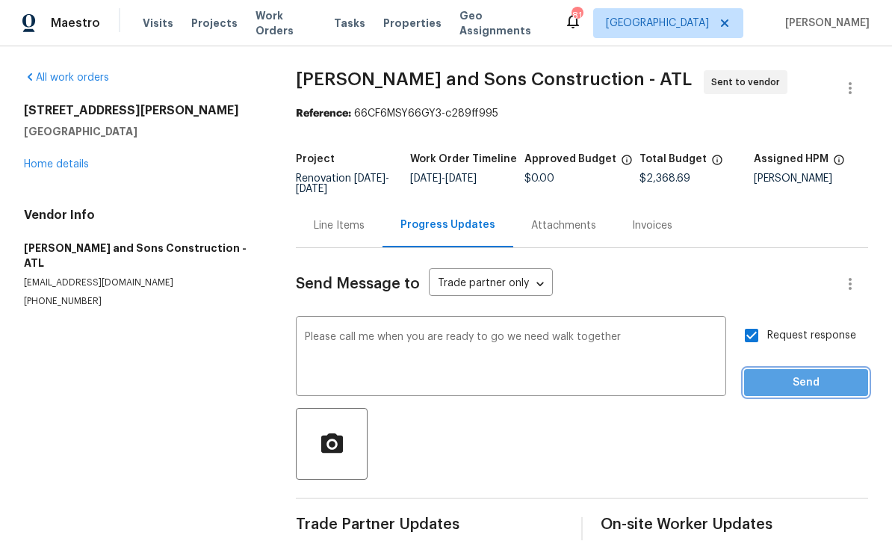
click at [785, 370] on button "Send" at bounding box center [806, 384] width 124 height 28
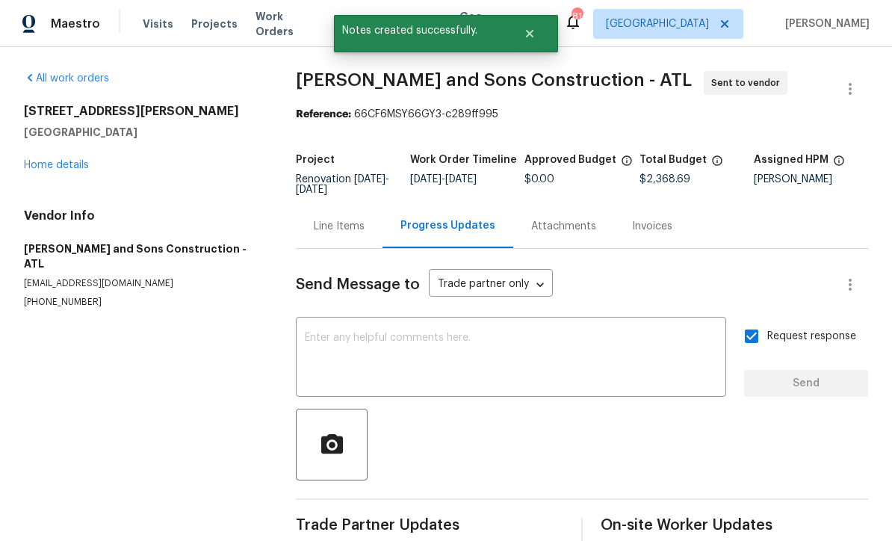
click at [46, 160] on link "Home details" at bounding box center [56, 165] width 65 height 10
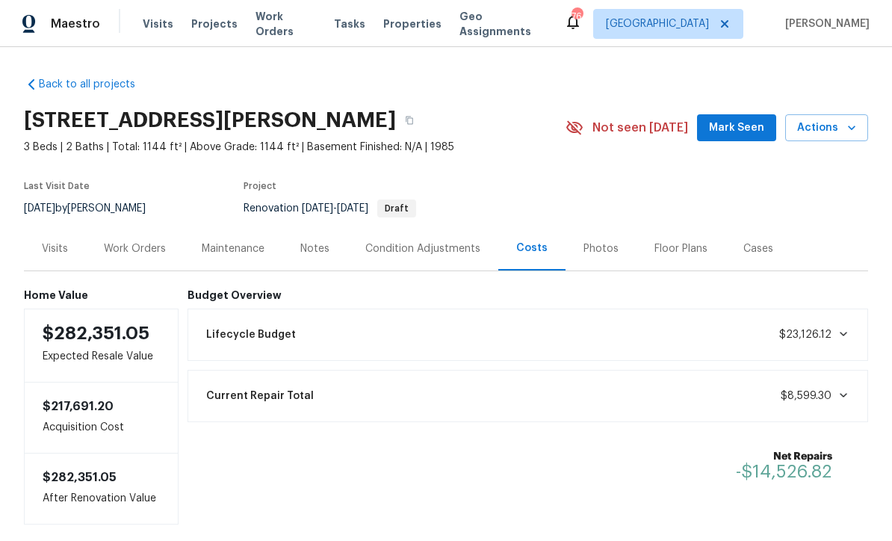
click at [312, 241] on div "Notes" at bounding box center [314, 248] width 29 height 15
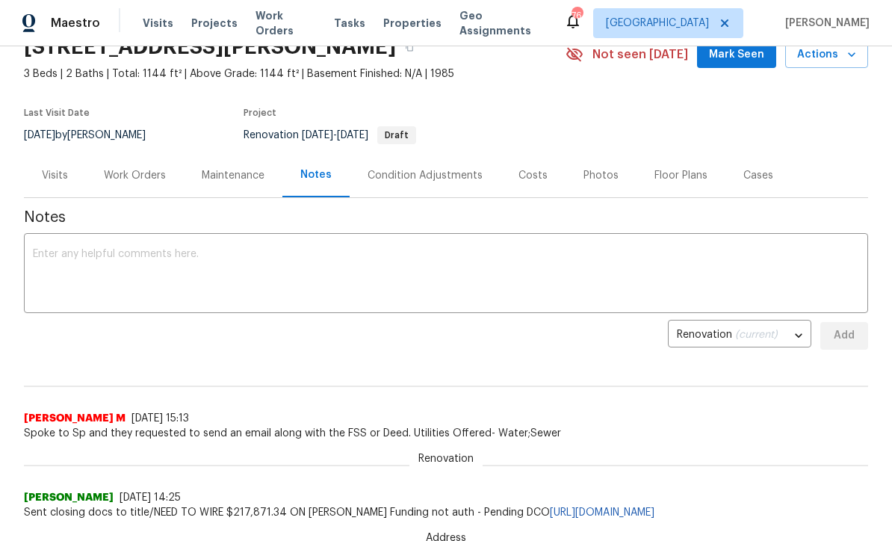
scroll to position [88, 0]
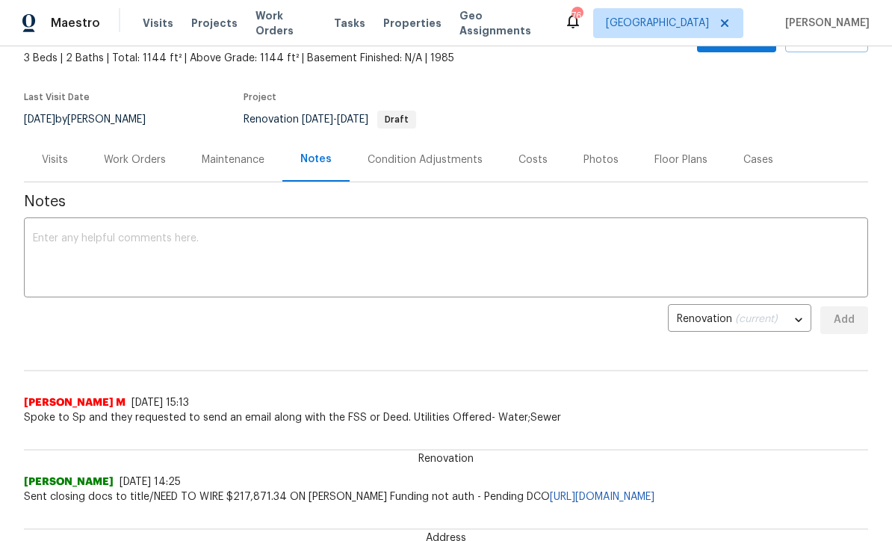
click at [43, 235] on textarea at bounding box center [446, 259] width 826 height 52
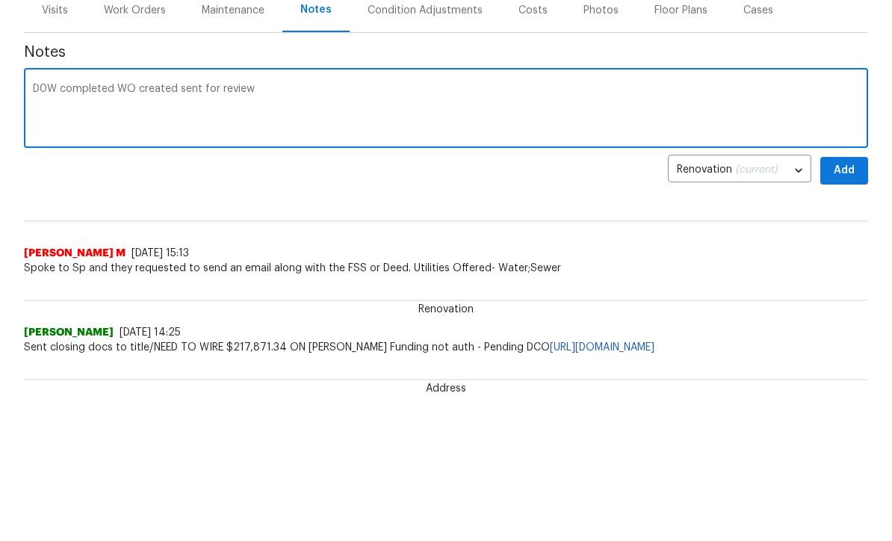
type textarea "D0W completed WO created sent for review"
click at [848, 312] on span "Add" at bounding box center [844, 321] width 24 height 19
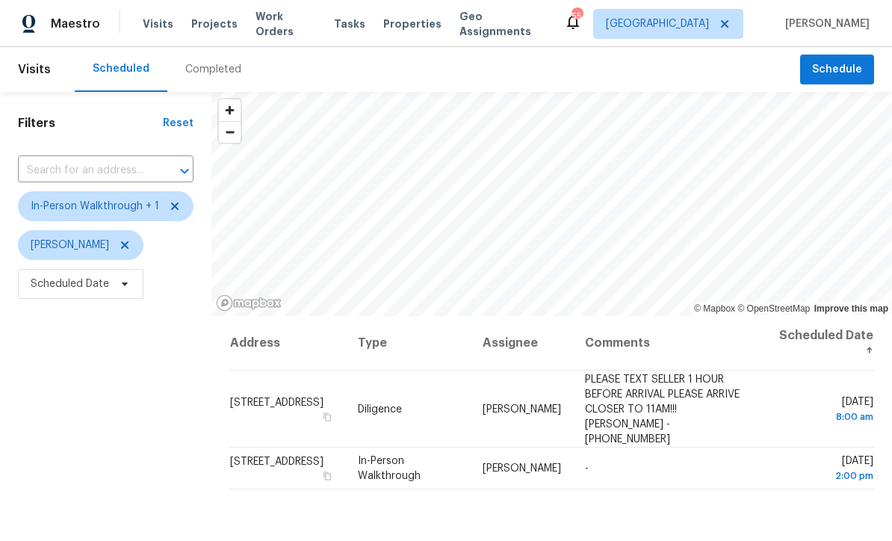
scroll to position [92, 0]
